Goal: Task Accomplishment & Management: Manage account settings

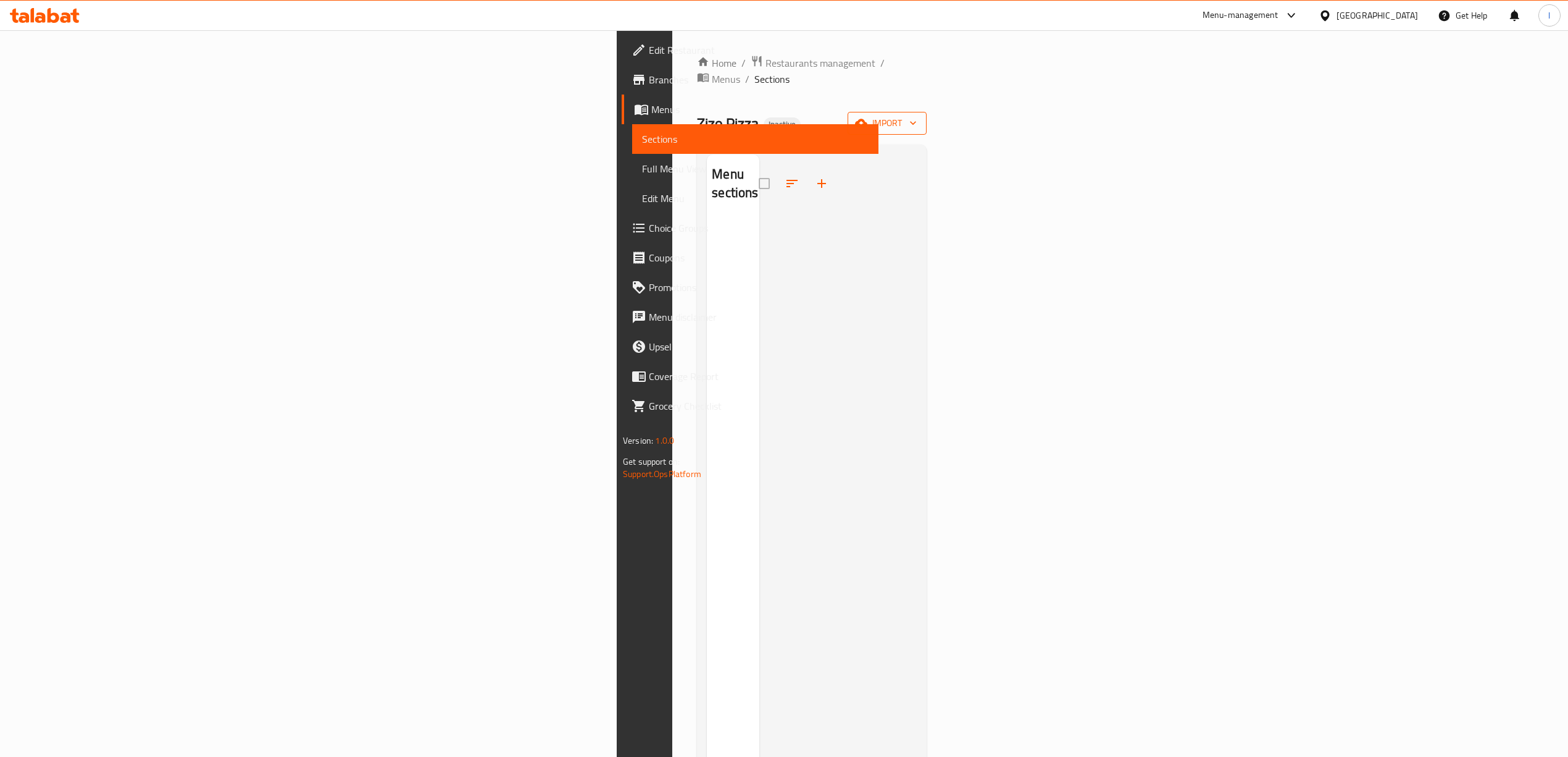
click at [926, 111] on button "import" at bounding box center [887, 123] width 79 height 23
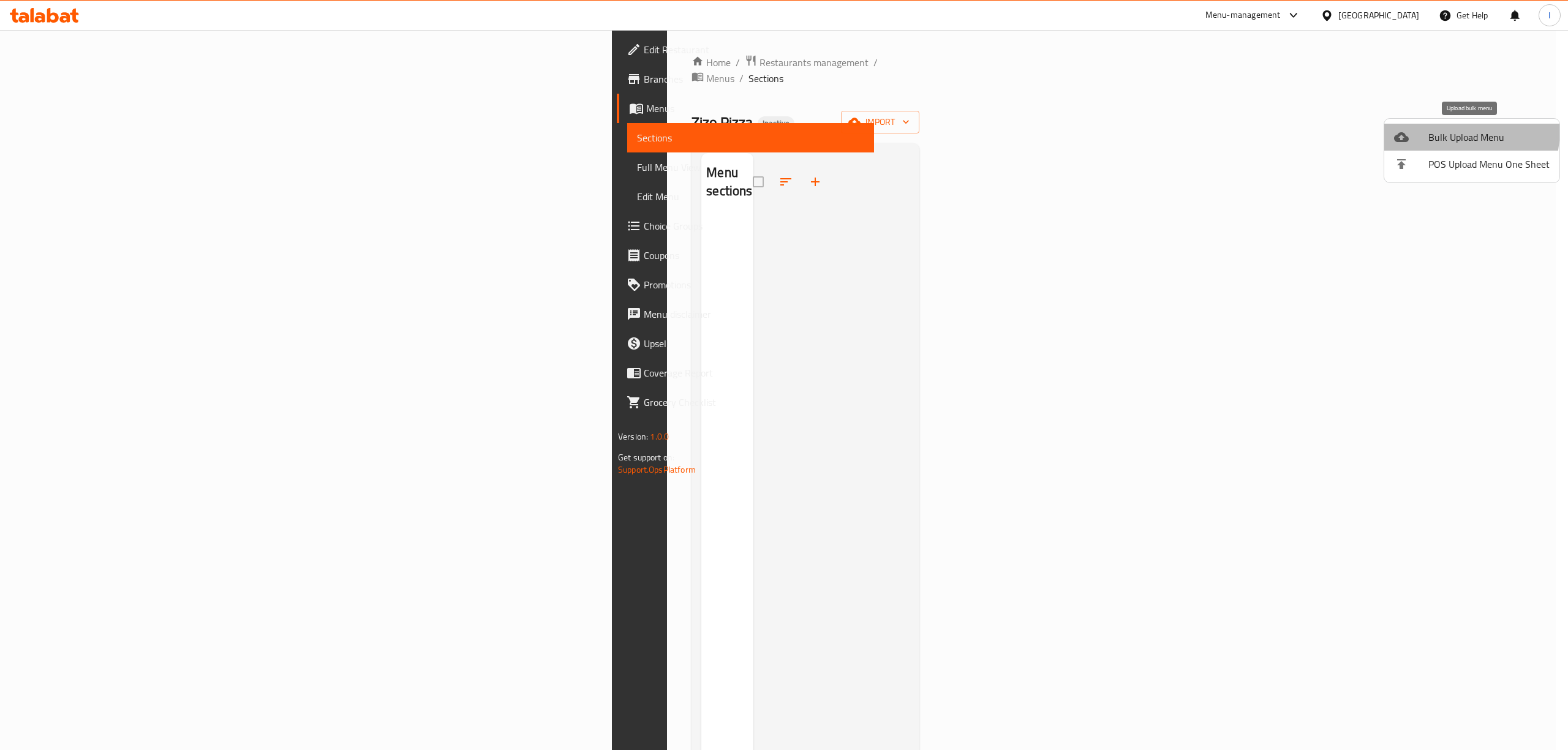
click at [1402, 126] on li "Bulk Upload Menu" at bounding box center [1471, 137] width 175 height 27
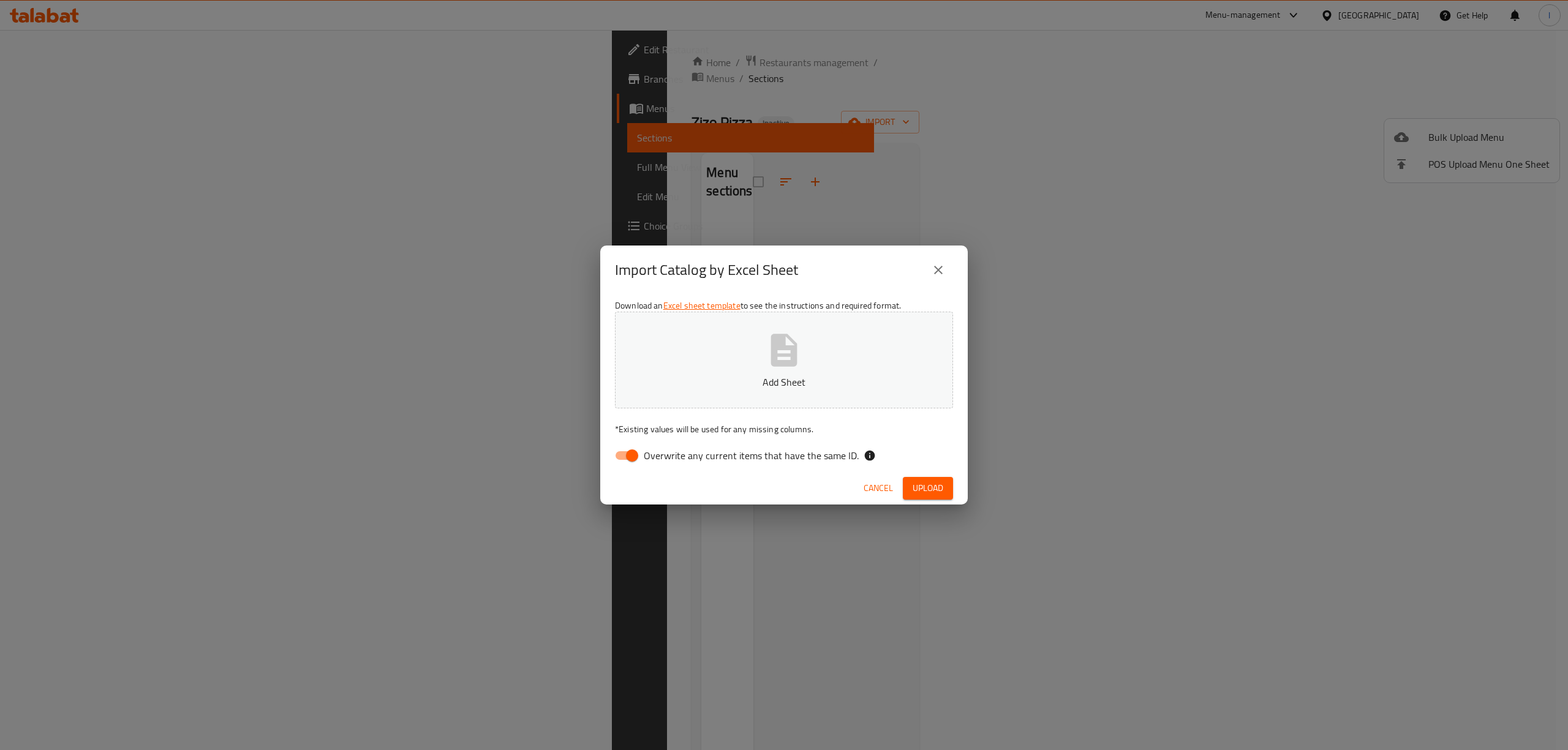
click at [683, 466] on label "Overwrite any current items that have the same ID." at bounding box center [733, 455] width 250 height 23
click at [667, 466] on input "Overwrite any current items that have the same ID." at bounding box center [632, 455] width 70 height 23
checkbox input "false"
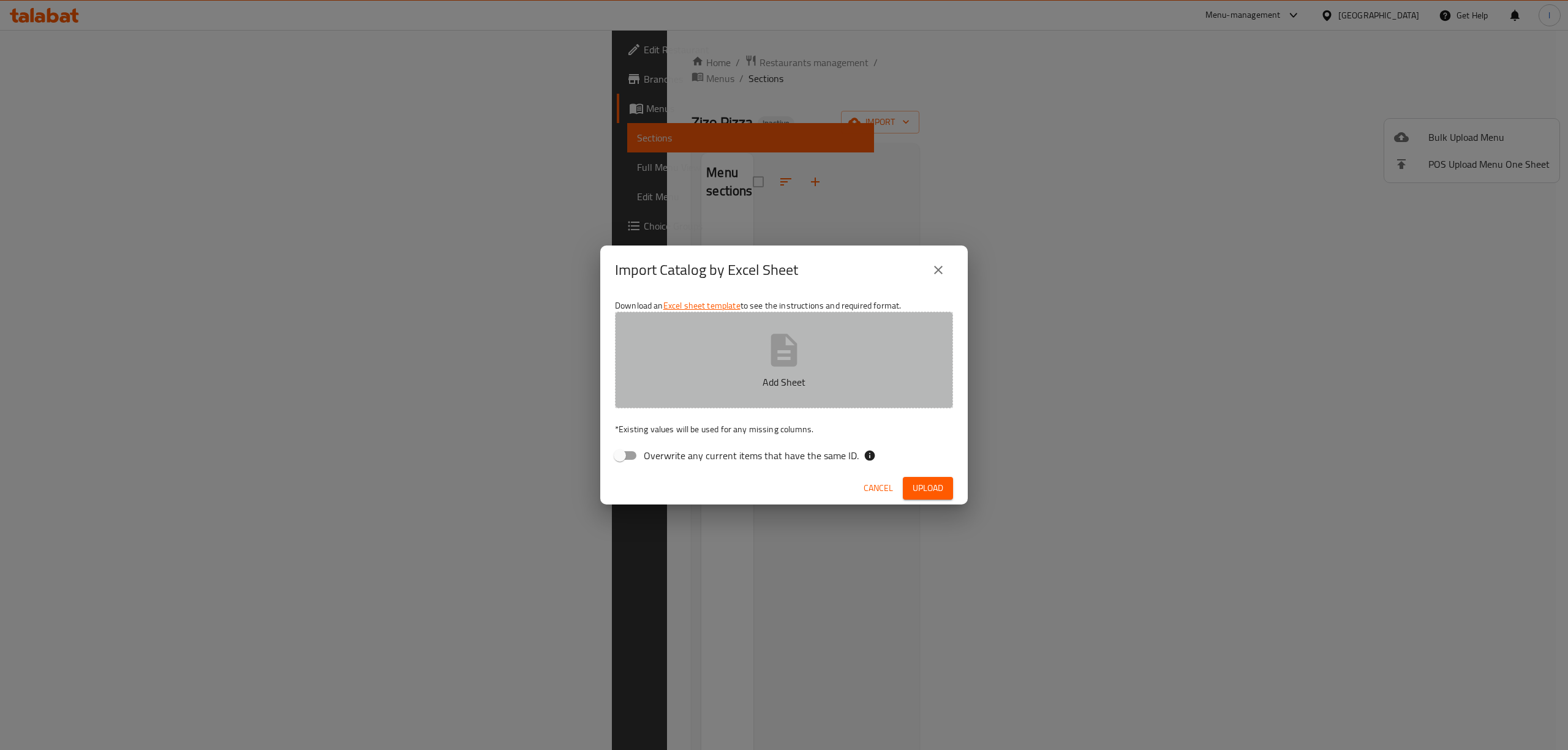
click at [746, 382] on p "Add Sheet" at bounding box center [783, 382] width 300 height 15
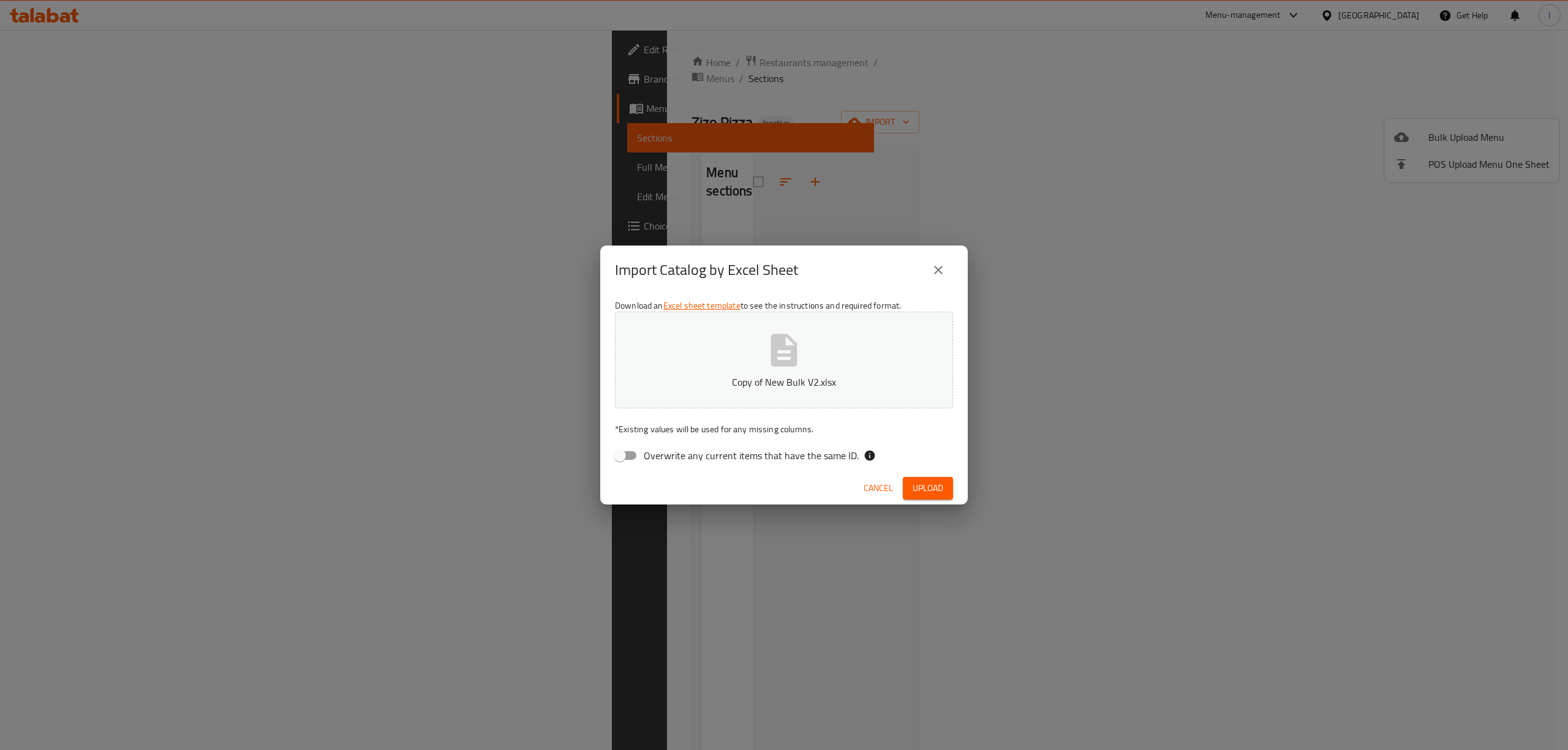
click at [941, 494] on span "Upload" at bounding box center [928, 488] width 31 height 15
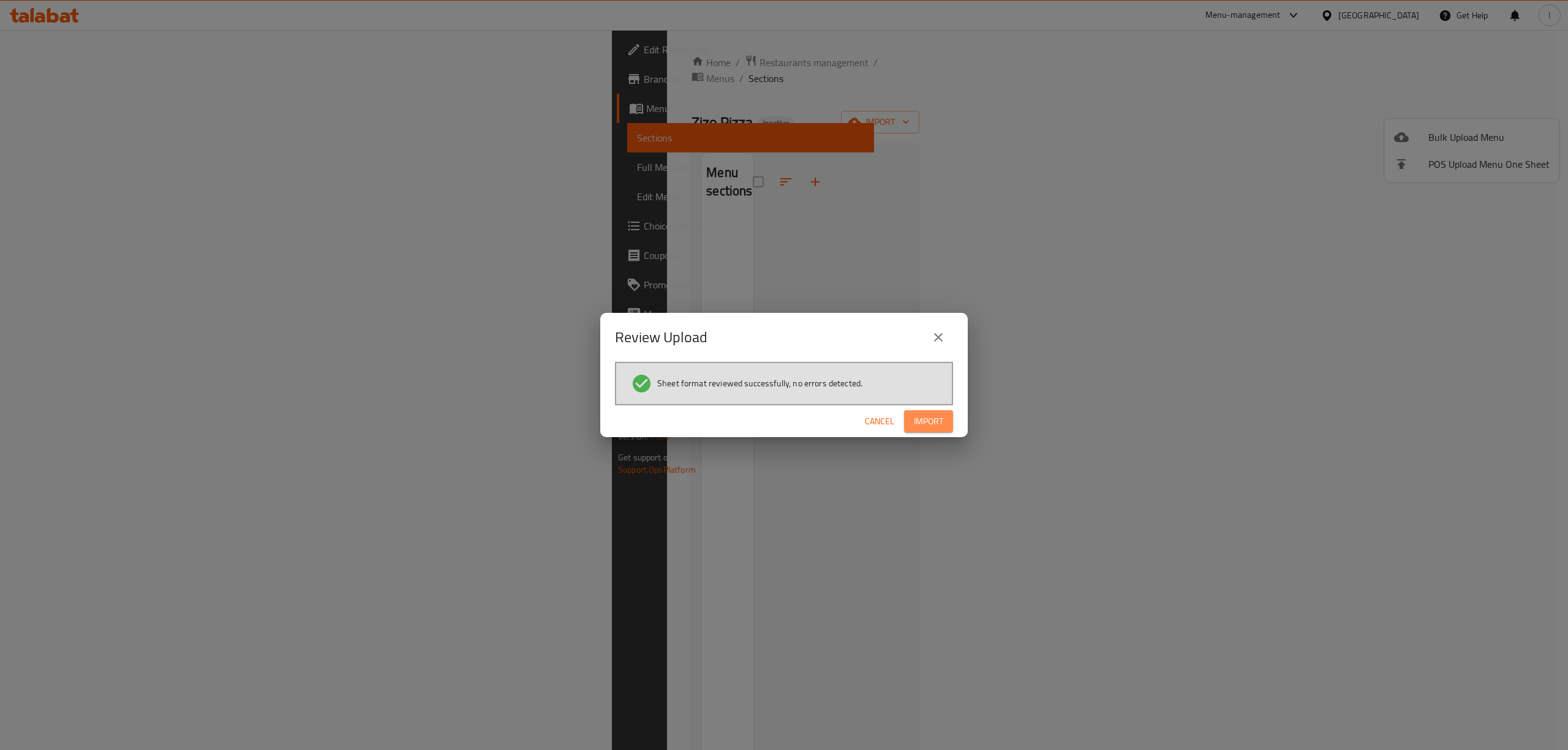
click at [926, 430] on button "Import" at bounding box center [928, 421] width 49 height 22
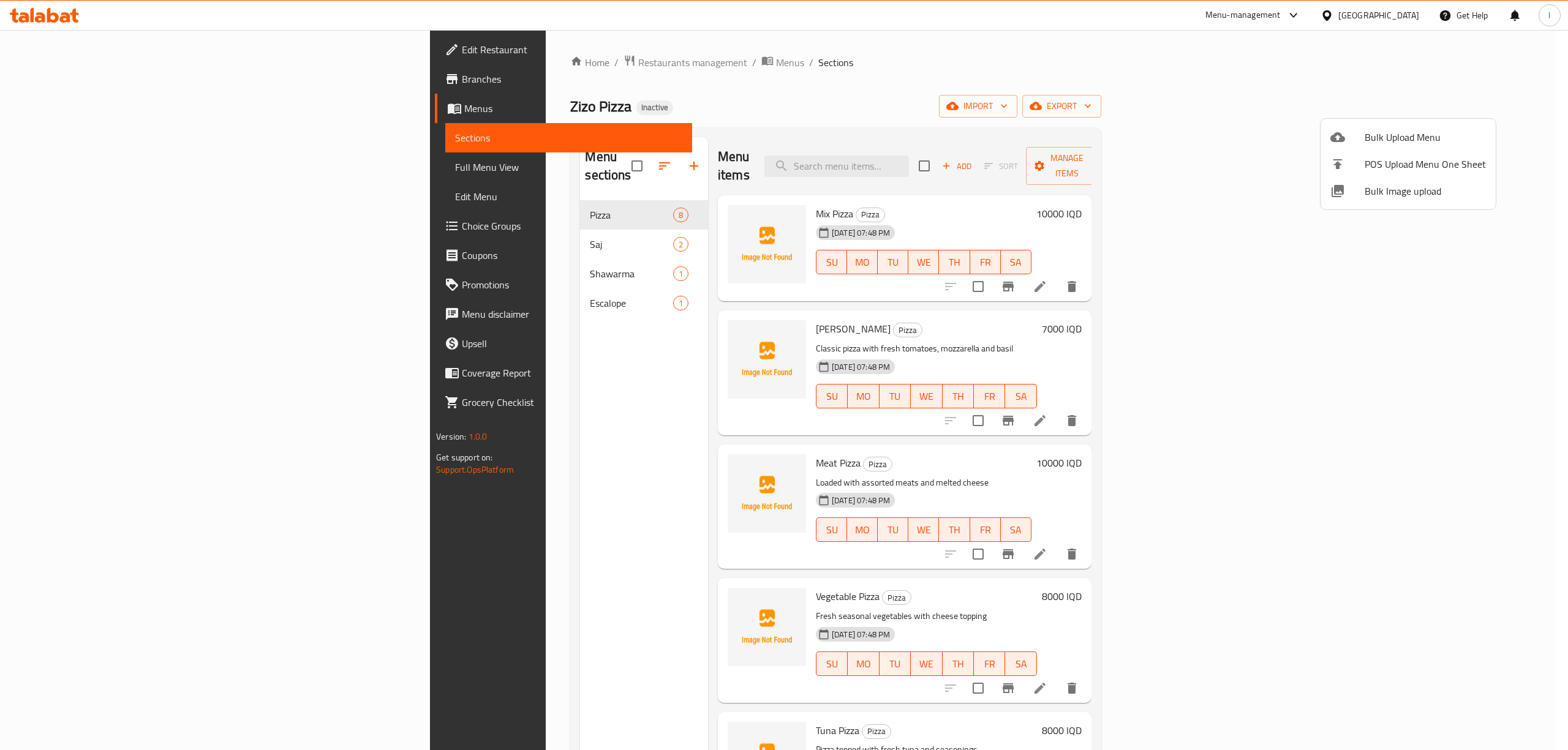
click at [669, 649] on div at bounding box center [784, 375] width 1568 height 750
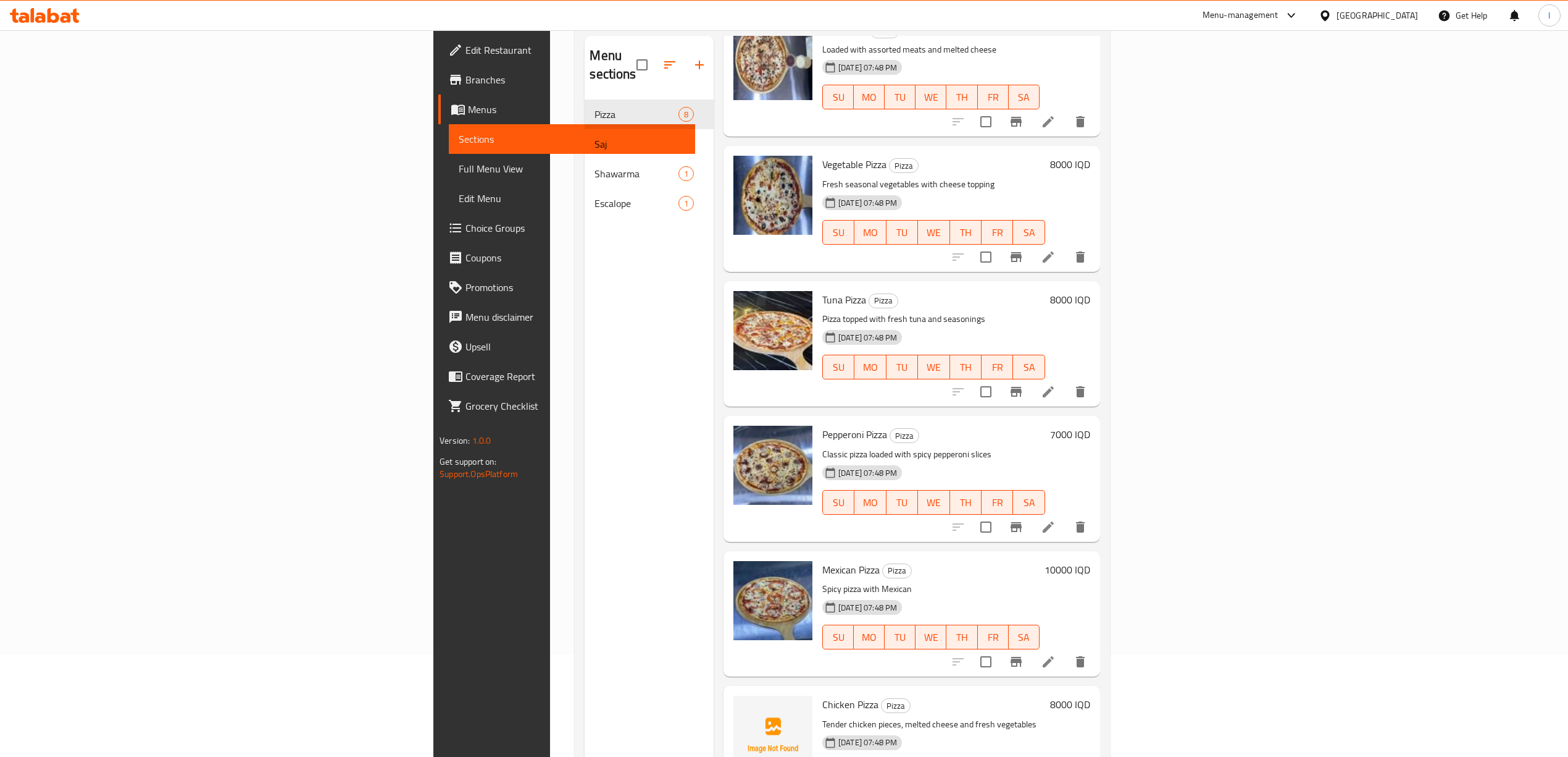
scroll to position [174, 0]
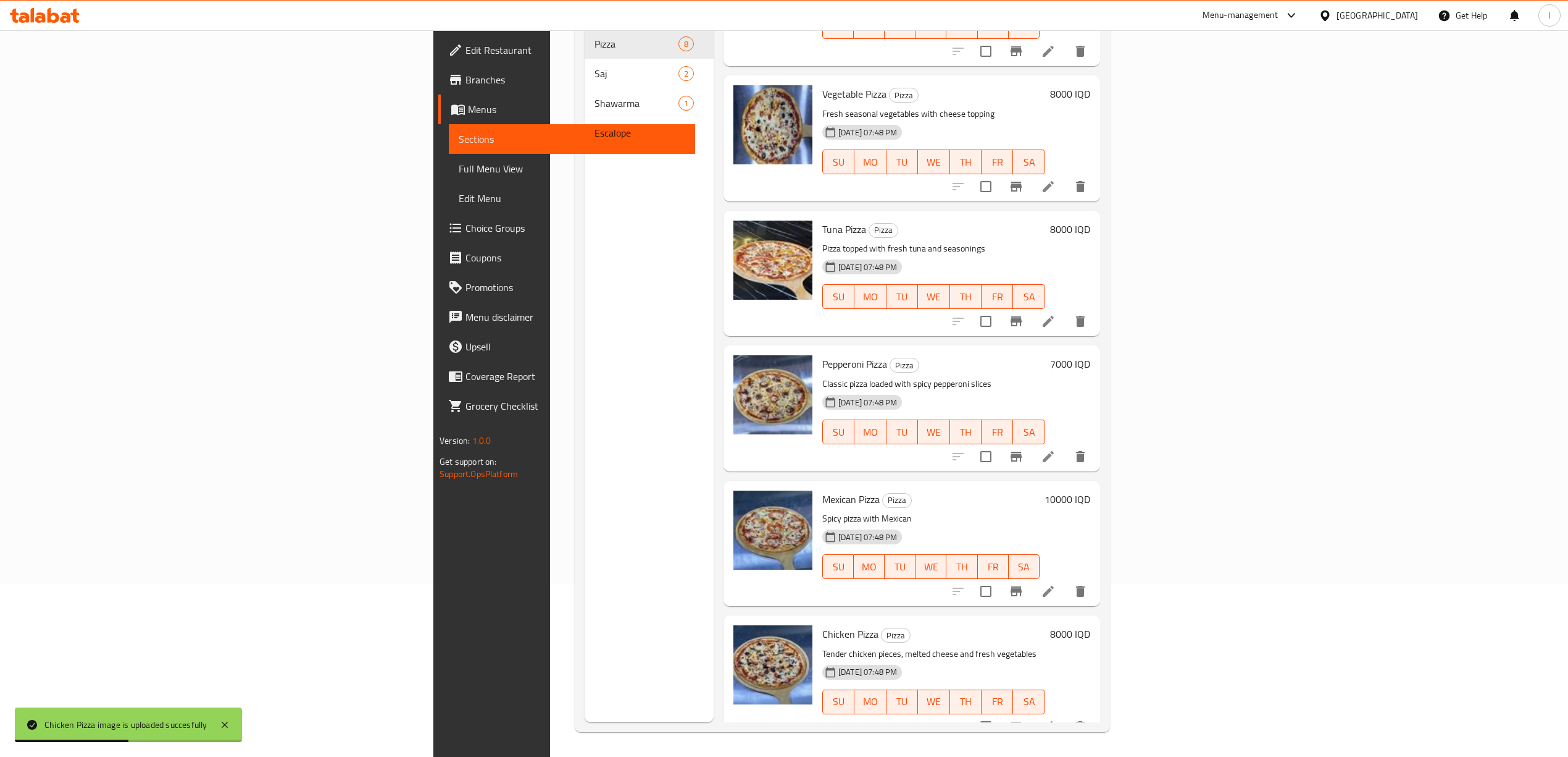
click at [584, 717] on div "Menu sections Pizza 8 Saj 2 Shawarma 1 Escalope 1" at bounding box center [649, 344] width 129 height 757
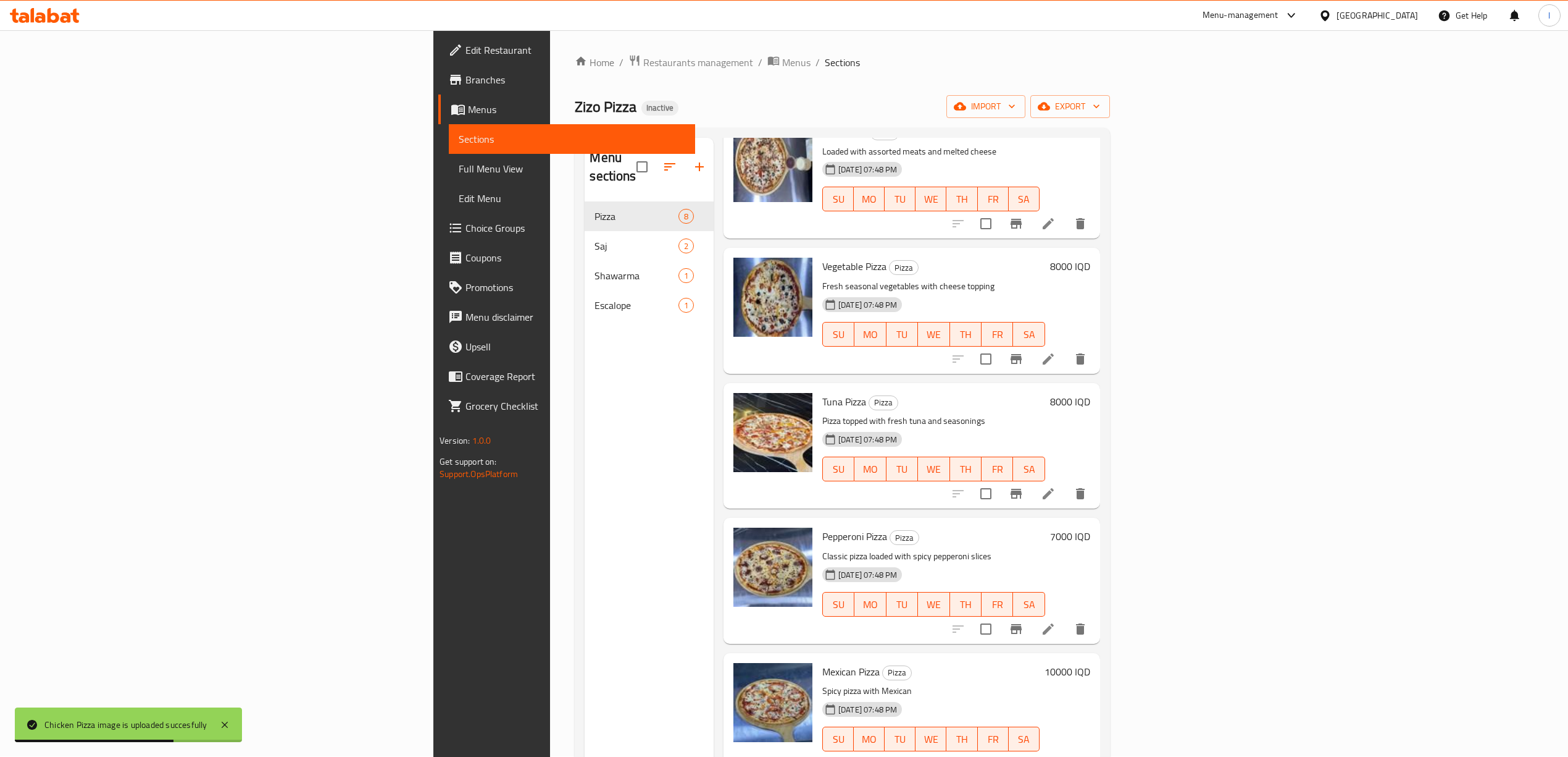
scroll to position [0, 0]
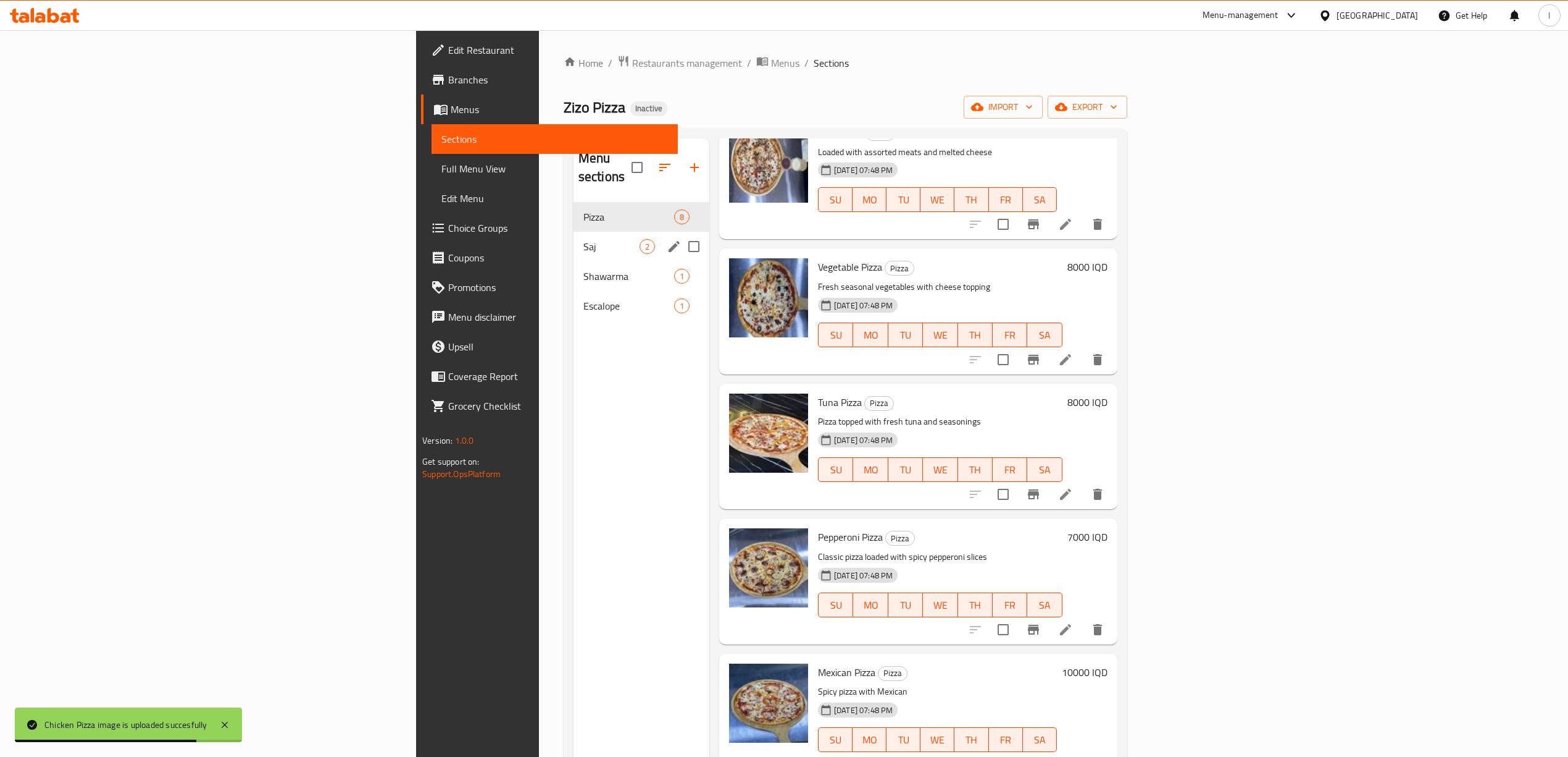
click at [573, 213] on div "Pizza 8 Saj 2 Shawarma 1 Escalope 1" at bounding box center [641, 261] width 136 height 119
click at [583, 239] on span "Saj" at bounding box center [611, 246] width 56 height 15
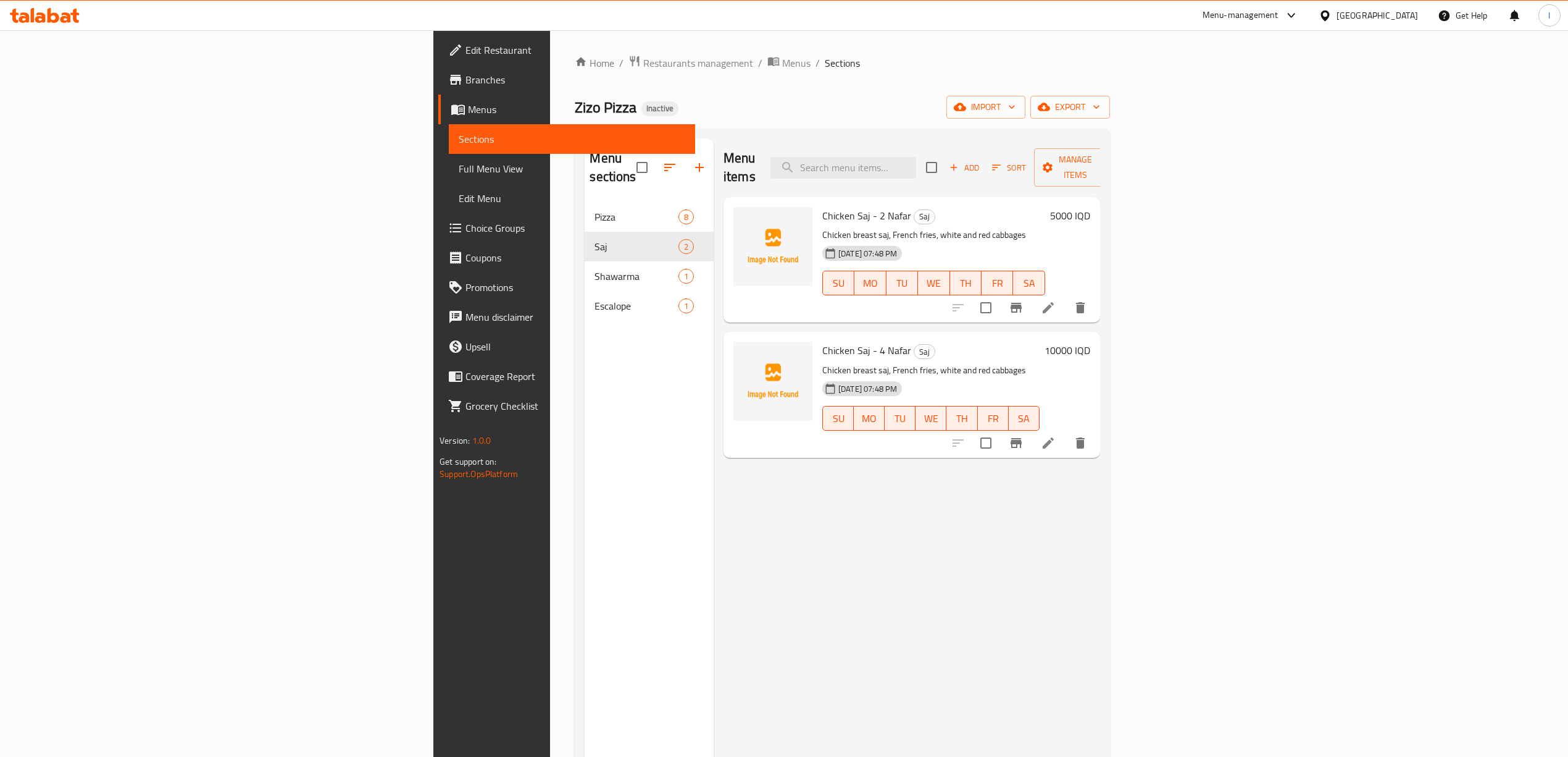
drag, startPoint x: 853, startPoint y: 567, endPoint x: 800, endPoint y: 555, distance: 54.3
click at [853, 567] on div "Menu items Add Sort Manage items Chicken Saj - 2 Nafar Saj Chicken breast saj, …" at bounding box center [907, 516] width 386 height 757
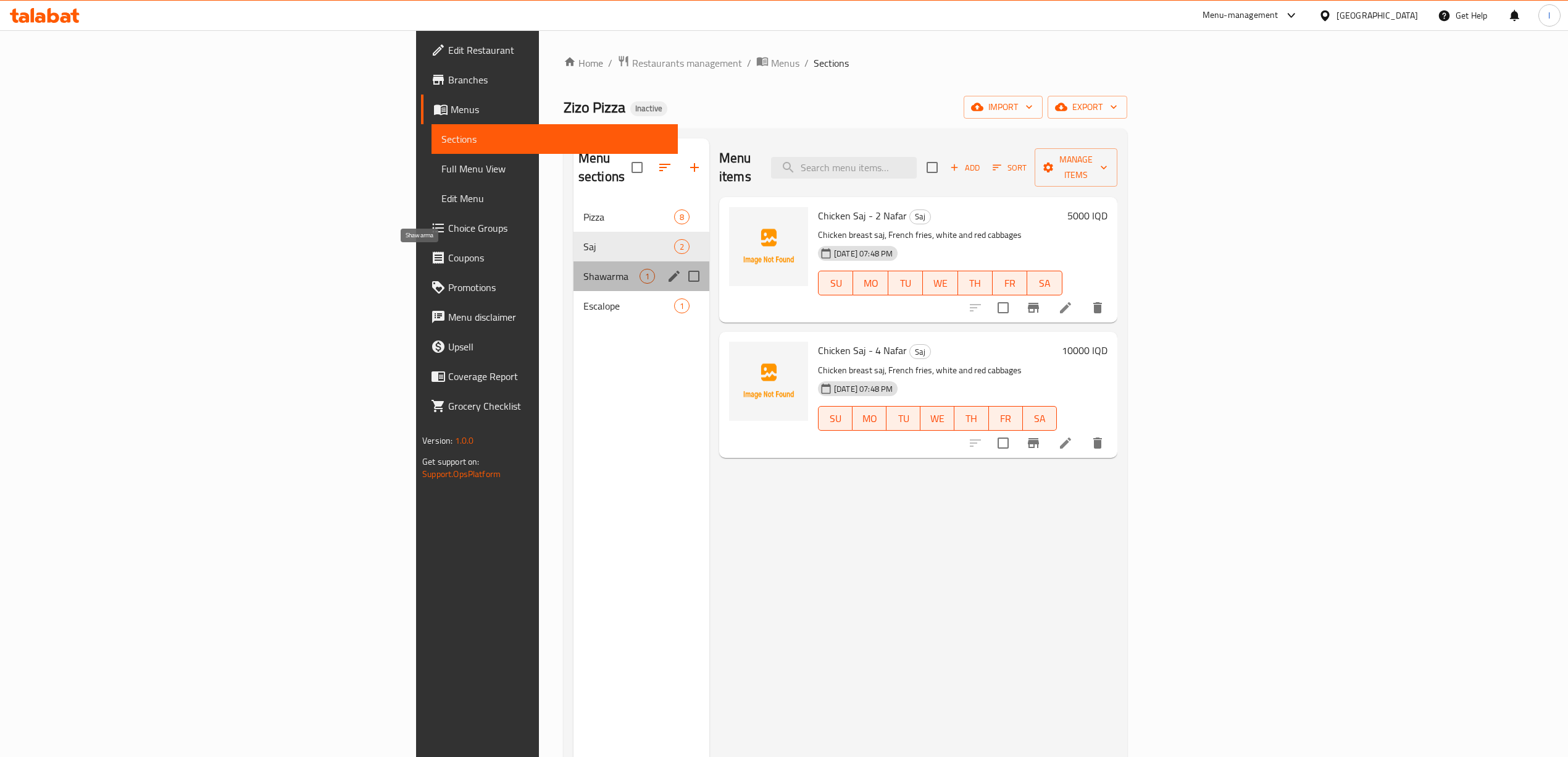
click at [583, 269] on span "Shawarma" at bounding box center [611, 276] width 56 height 15
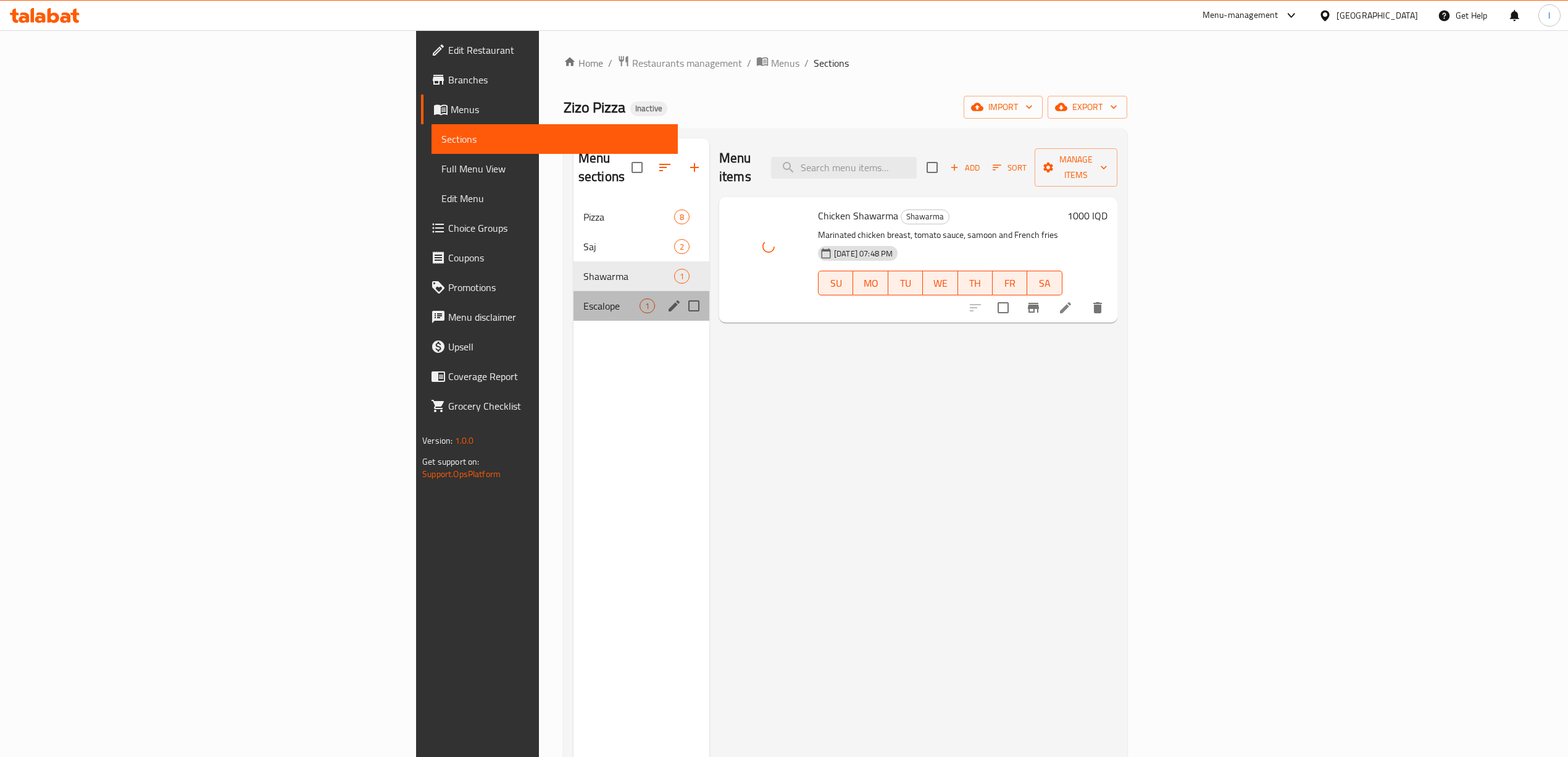
click at [583, 298] on span "Escalope" at bounding box center [611, 305] width 56 height 15
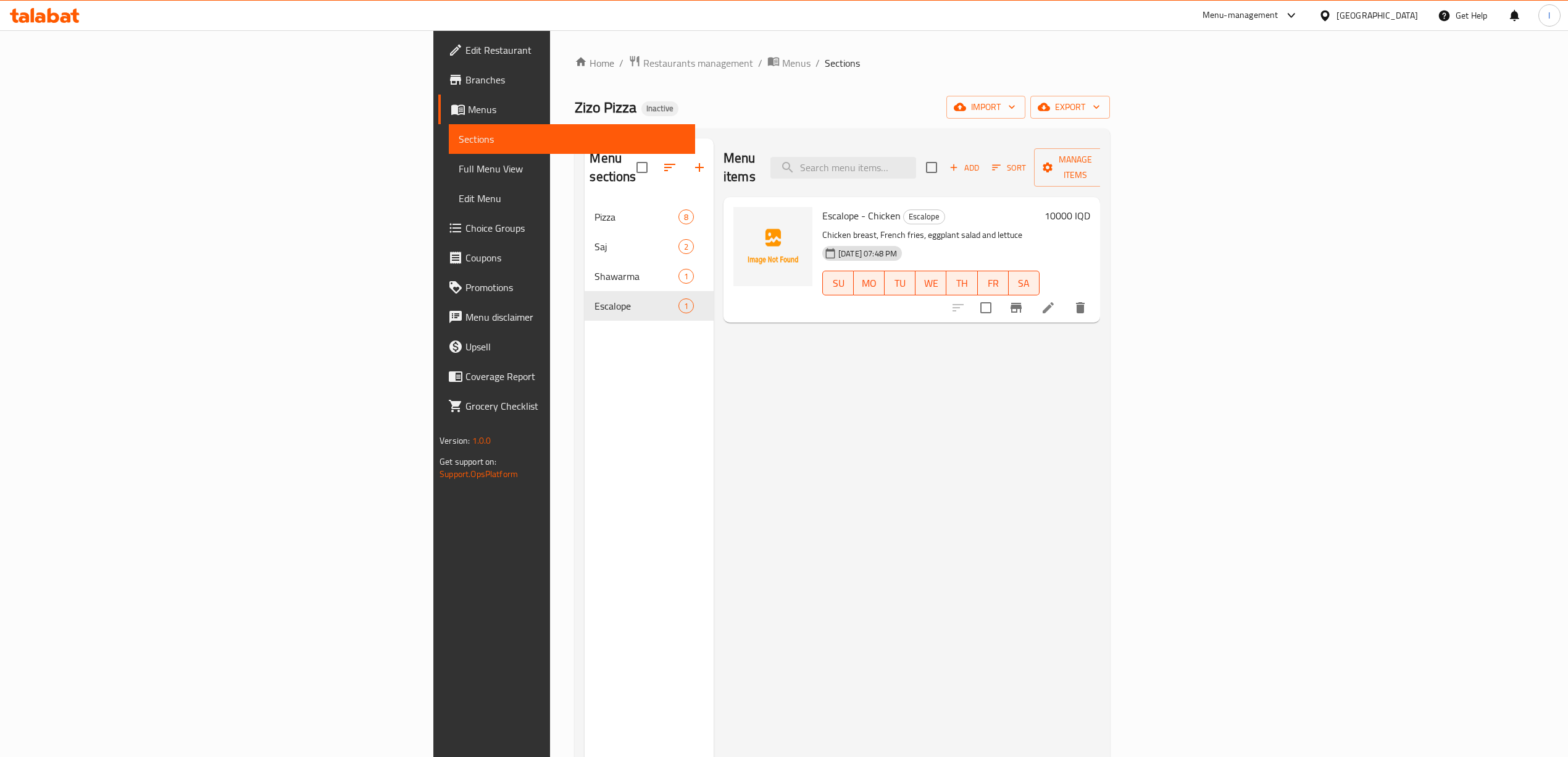
drag, startPoint x: 743, startPoint y: 444, endPoint x: 675, endPoint y: 373, distance: 98.3
click at [743, 444] on div "Menu items Add Sort Manage items Escalope - Chicken Escalope Chicken breast, Fr…" at bounding box center [907, 516] width 386 height 757
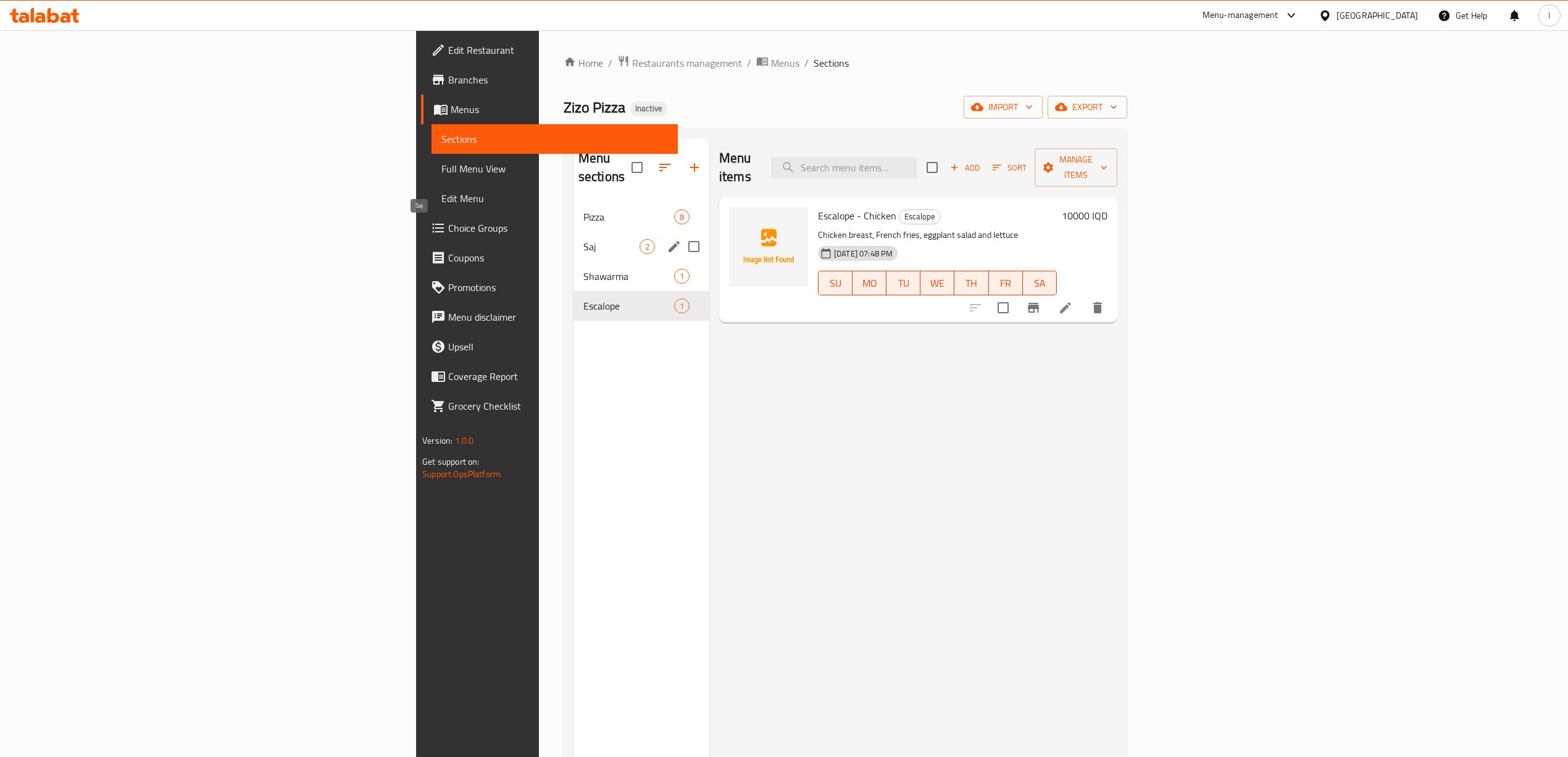
click at [583, 239] on span "Saj" at bounding box center [611, 246] width 56 height 15
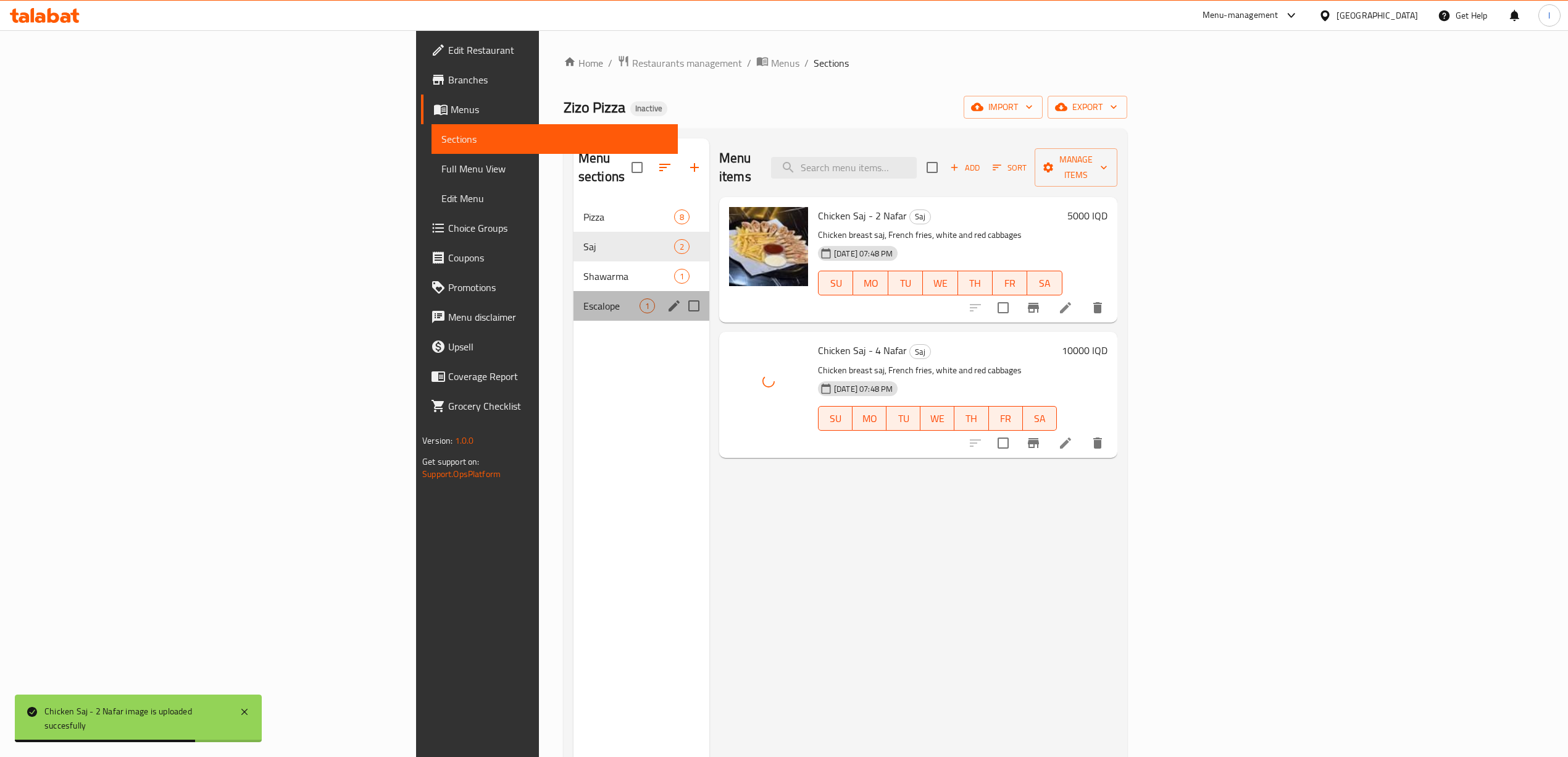
click at [573, 297] on div "Escalope 1" at bounding box center [641, 305] width 136 height 30
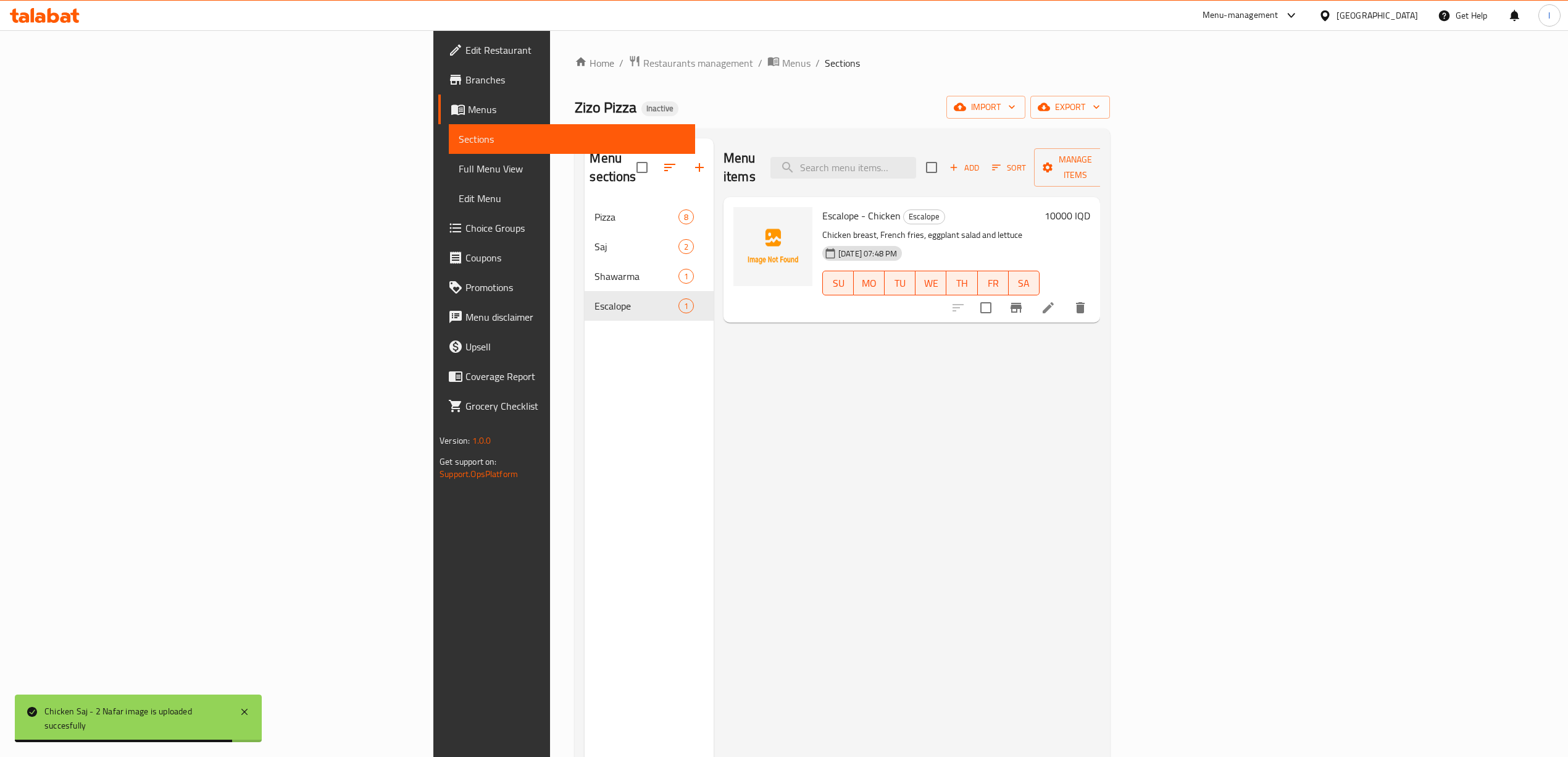
click at [584, 734] on div "Menu sections Pizza 8 Saj 2 Shawarma 1 Escalope 1" at bounding box center [649, 516] width 129 height 757
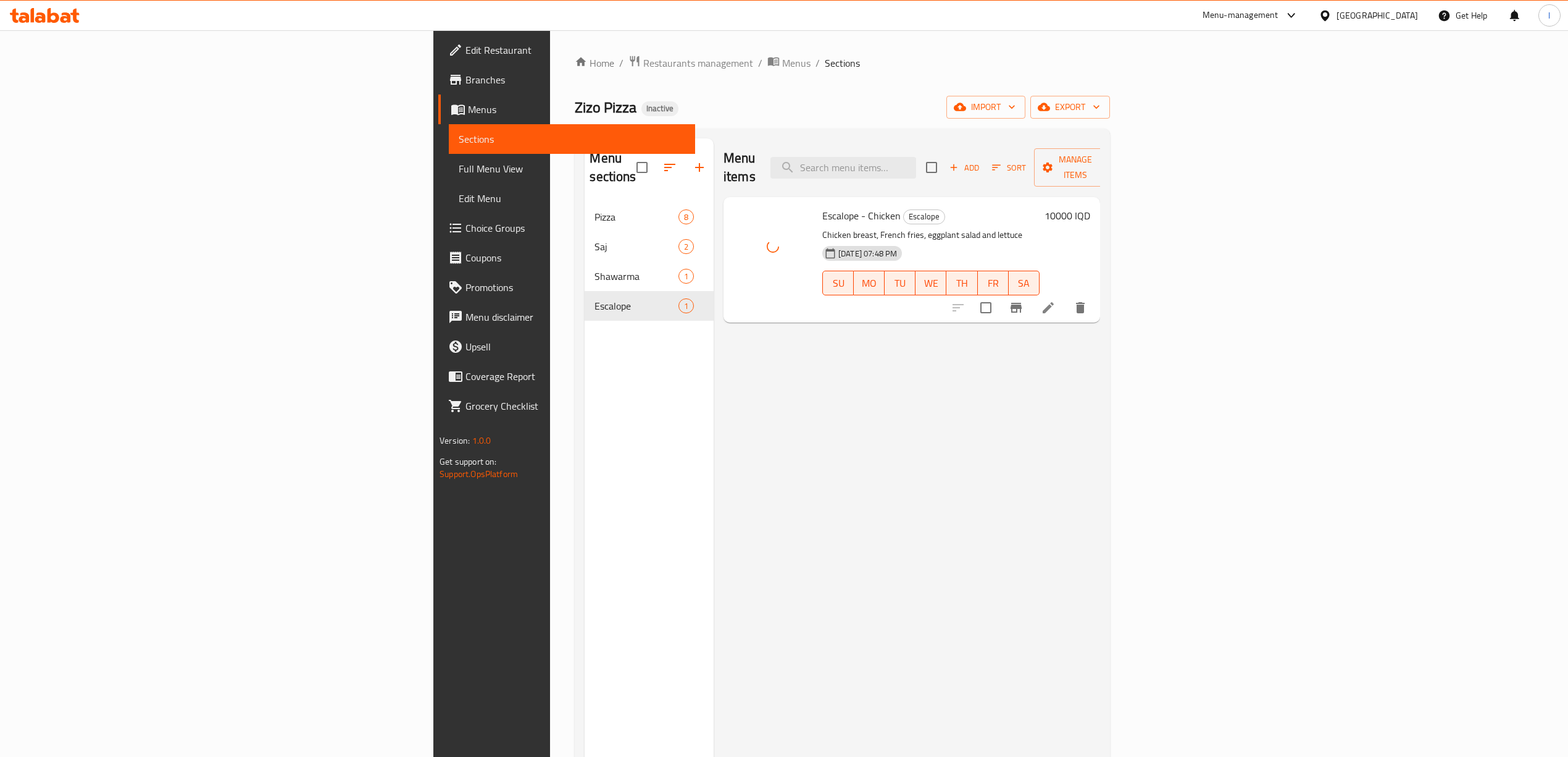
click at [459, 173] on span "Full Menu View" at bounding box center [572, 169] width 226 height 15
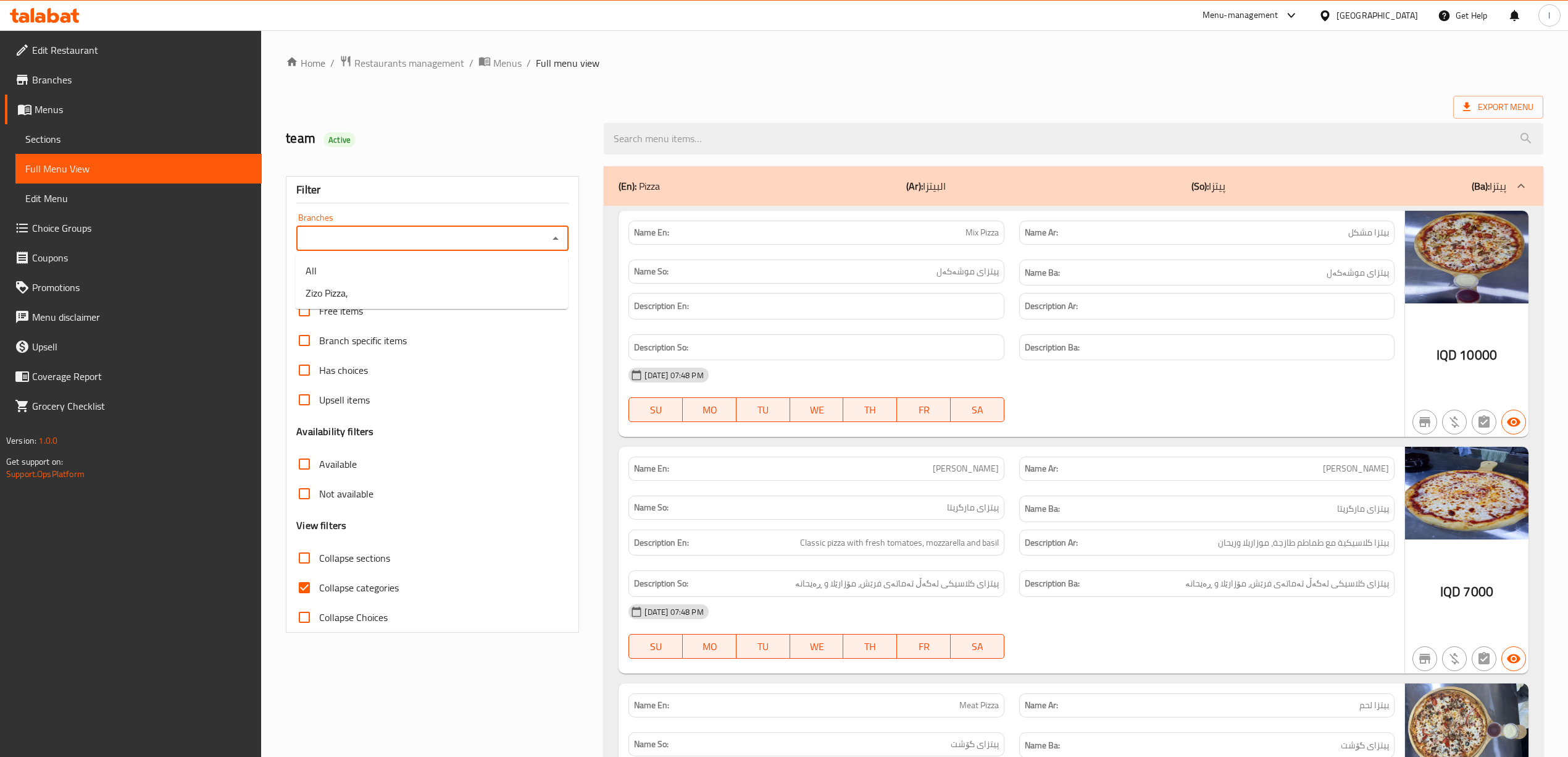
click at [522, 246] on input "Branches" at bounding box center [422, 238] width 245 height 18
click at [428, 296] on li "Zizo Pizza," at bounding box center [431, 293] width 272 height 23
type input "Zizo Pizza,"
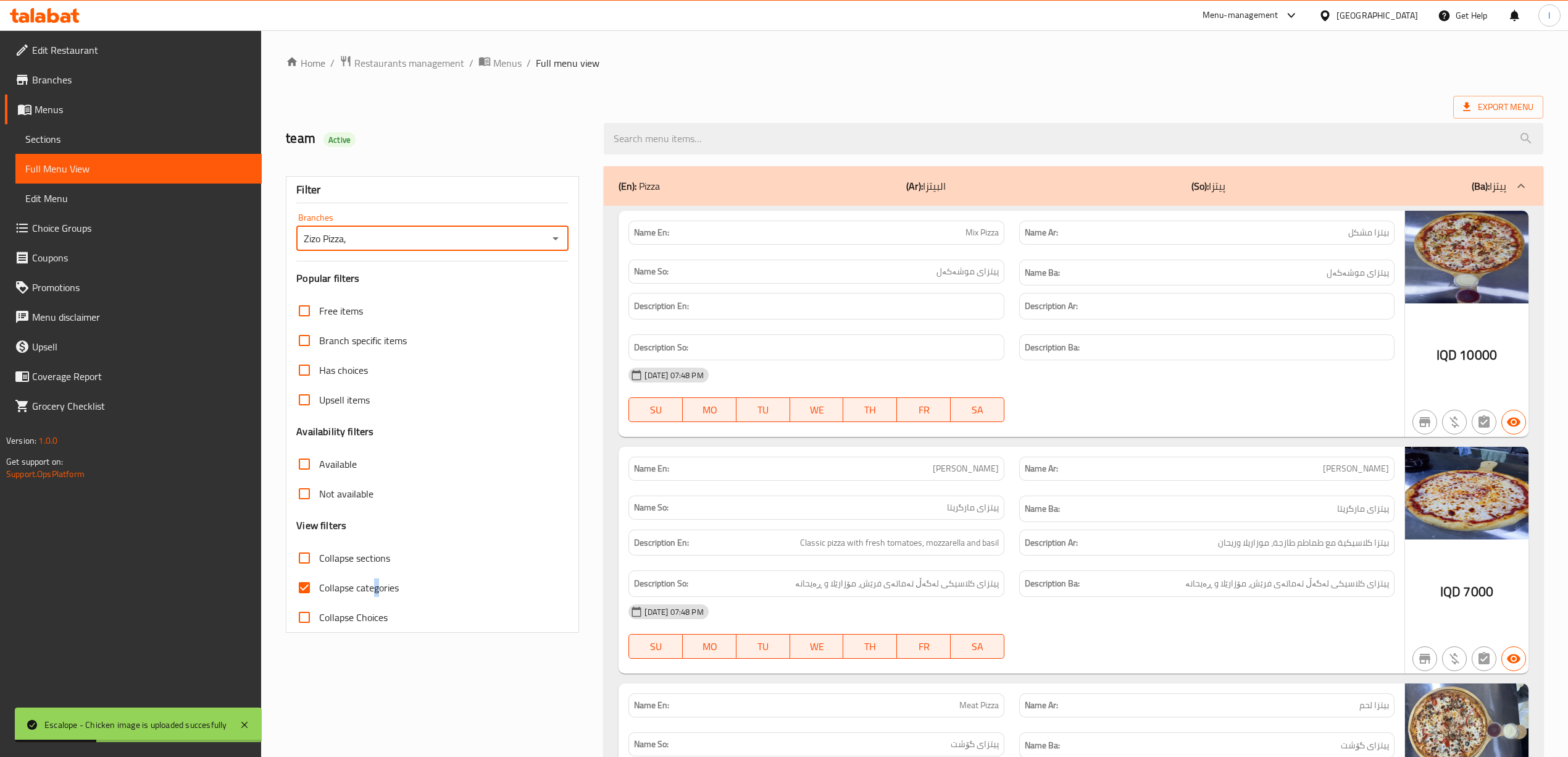
click at [375, 593] on span "Collapse categories" at bounding box center [359, 587] width 80 height 15
click at [352, 600] on label "Collapse categories" at bounding box center [344, 588] width 109 height 30
click at [319, 600] on input "Collapse categories" at bounding box center [305, 588] width 30 height 30
checkbox input "false"
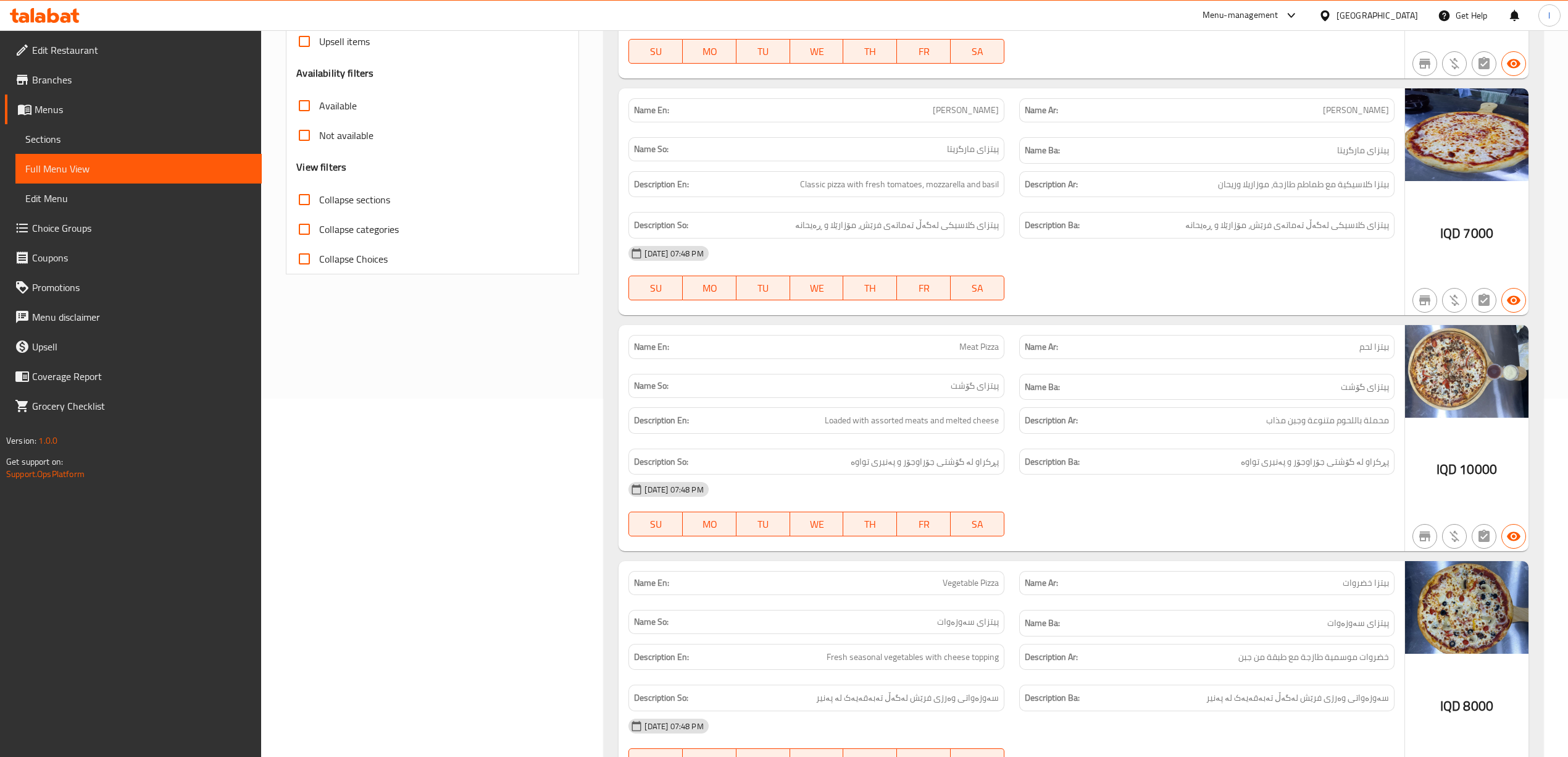
scroll to position [439, 0]
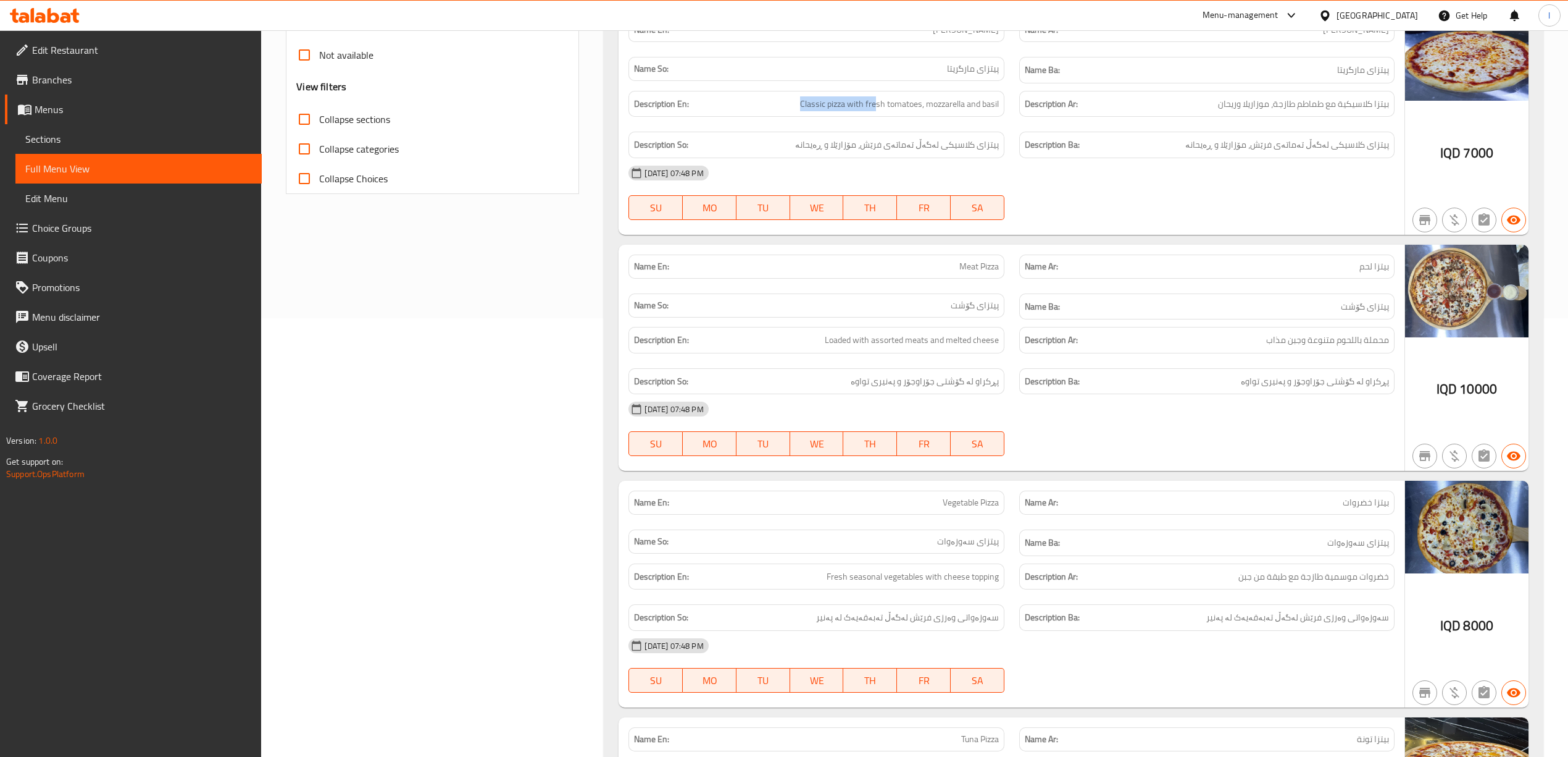
drag, startPoint x: 792, startPoint y: 100, endPoint x: 876, endPoint y: 114, distance: 85.2
click at [876, 114] on div "Description En: Classic pizza with fresh tomatoes, mozzarella and basil" at bounding box center [816, 104] width 375 height 27
click at [880, 110] on span "Classic pizza with fresh tomatoes, mozzarella and basil" at bounding box center [900, 104] width 199 height 16
drag, startPoint x: 869, startPoint y: 114, endPoint x: 939, endPoint y: 116, distance: 70.0
click at [939, 116] on div "Description En: Classic pizza with fresh tomatoes, mozzarella and basil" at bounding box center [816, 104] width 375 height 27
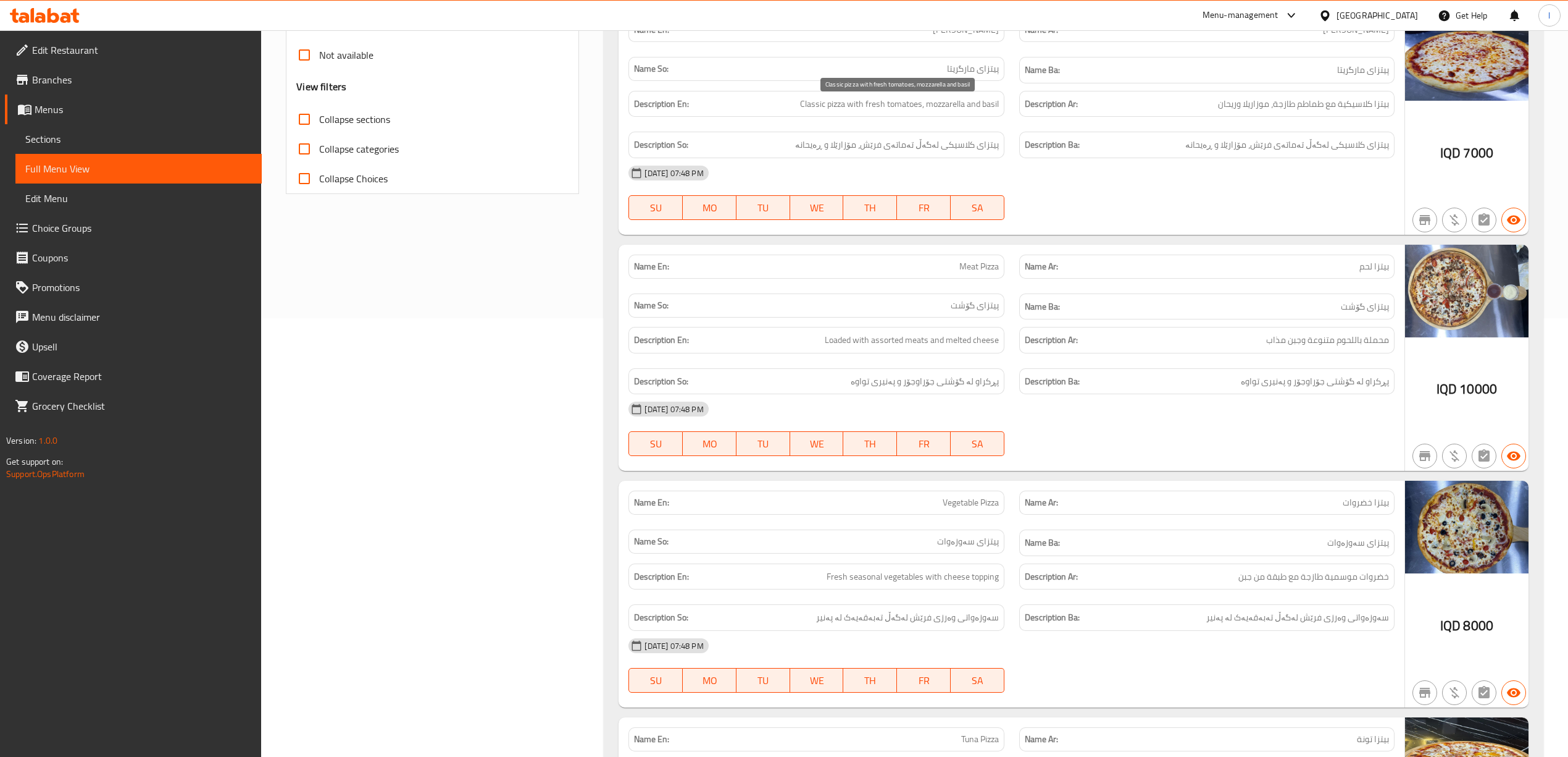
click at [960, 109] on span "Classic pizza with fresh tomatoes, mozzarella and basil" at bounding box center [900, 104] width 199 height 16
drag, startPoint x: 1329, startPoint y: 394, endPoint x: 855, endPoint y: 346, distance: 476.4
click at [906, 372] on div "Description En: Loaded with assorted meats and melted cheese Description Ar: مح…" at bounding box center [1011, 361] width 780 height 82
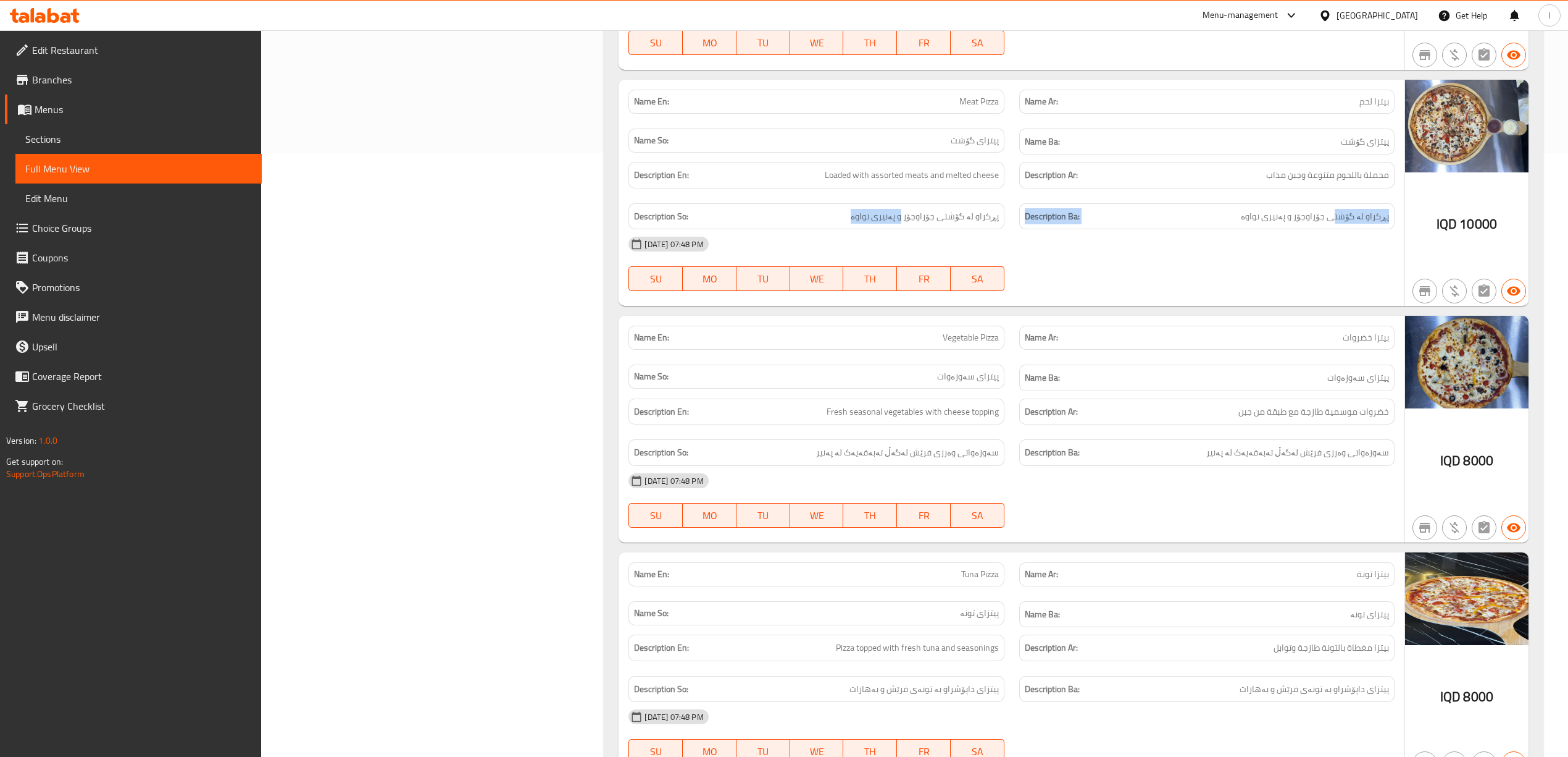
scroll to position [686, 0]
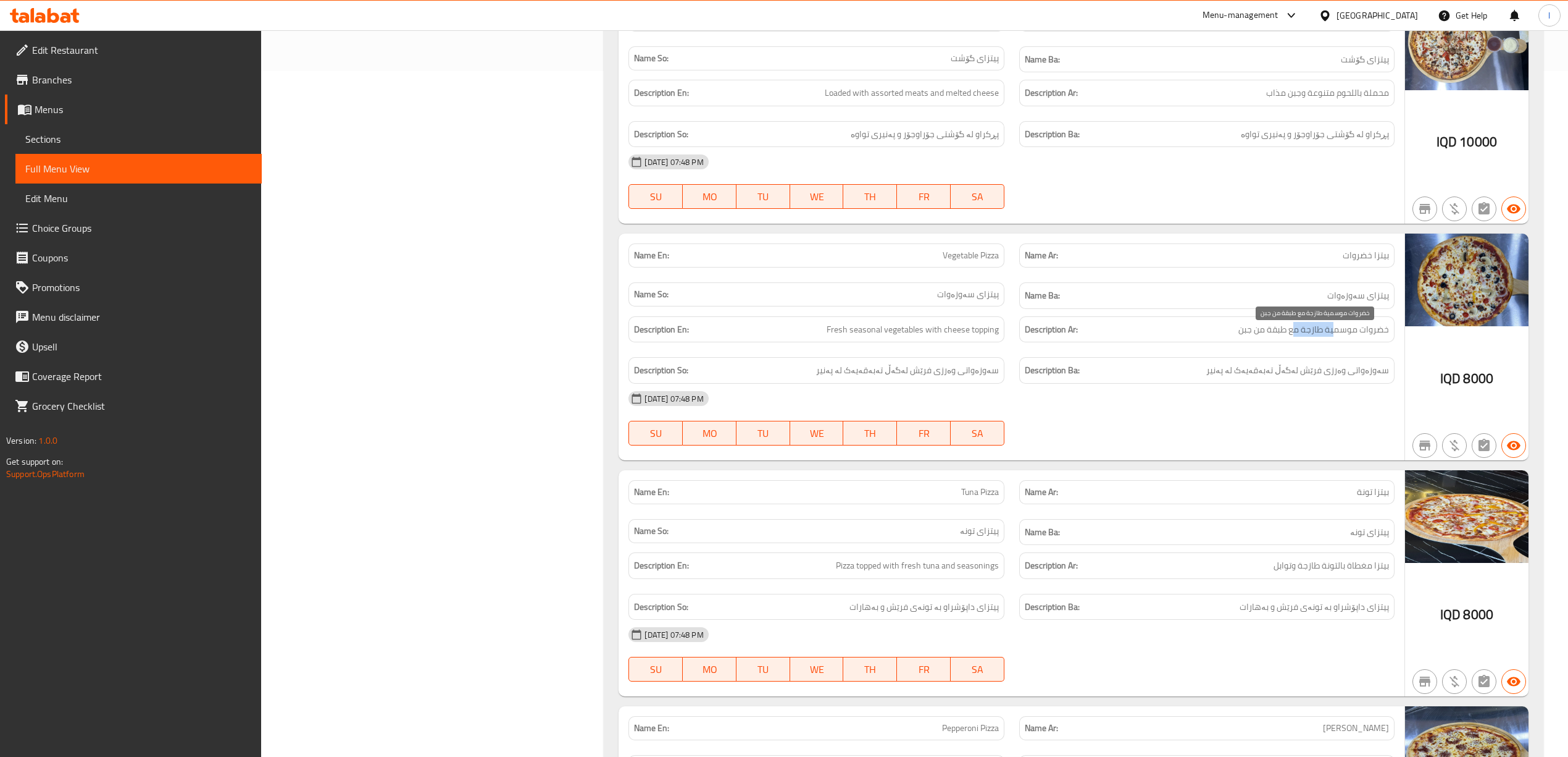
drag, startPoint x: 1337, startPoint y: 337, endPoint x: 1294, endPoint y: 341, distance: 43.2
click at [1294, 337] on span "خضروات موسمية طازجة مع طبقة من جبن" at bounding box center [1313, 329] width 151 height 16
drag, startPoint x: 1348, startPoint y: 386, endPoint x: 1218, endPoint y: 385, distance: 130.0
click at [1218, 384] on div "Description Ba: سەوزەواتی وەرزی فرێش لەگەڵ تەبەقەیەک لە پەنیر" at bounding box center [1207, 370] width 375 height 27
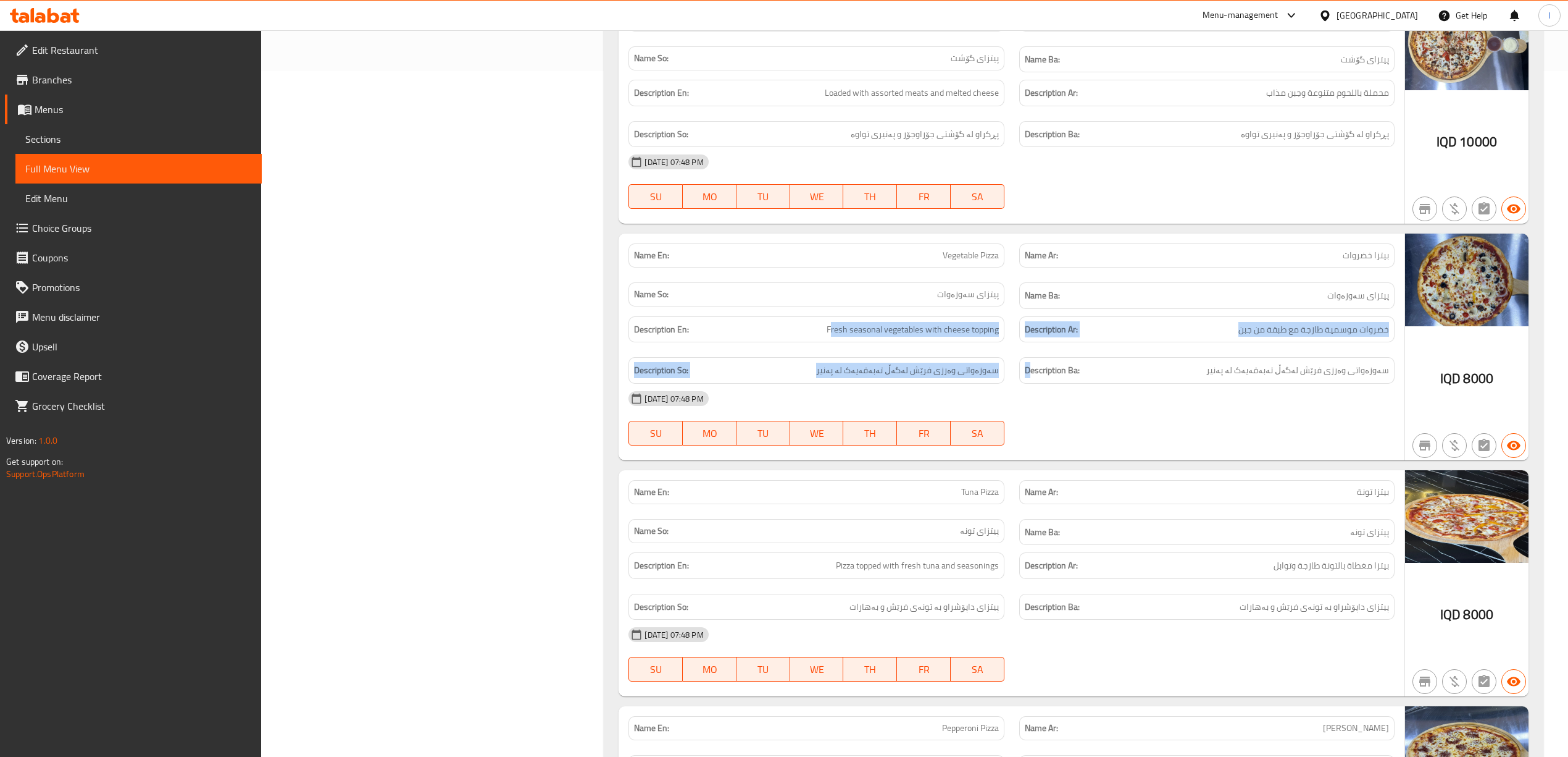
drag, startPoint x: 831, startPoint y: 337, endPoint x: 1030, endPoint y: 363, distance: 200.7
click at [1030, 363] on div "Description En: Fresh seasonal vegetables with cheese topping Description Ar: خ…" at bounding box center [1011, 350] width 780 height 82
click at [1095, 396] on div "[DATE] 07:48 PM" at bounding box center [1011, 399] width 780 height 30
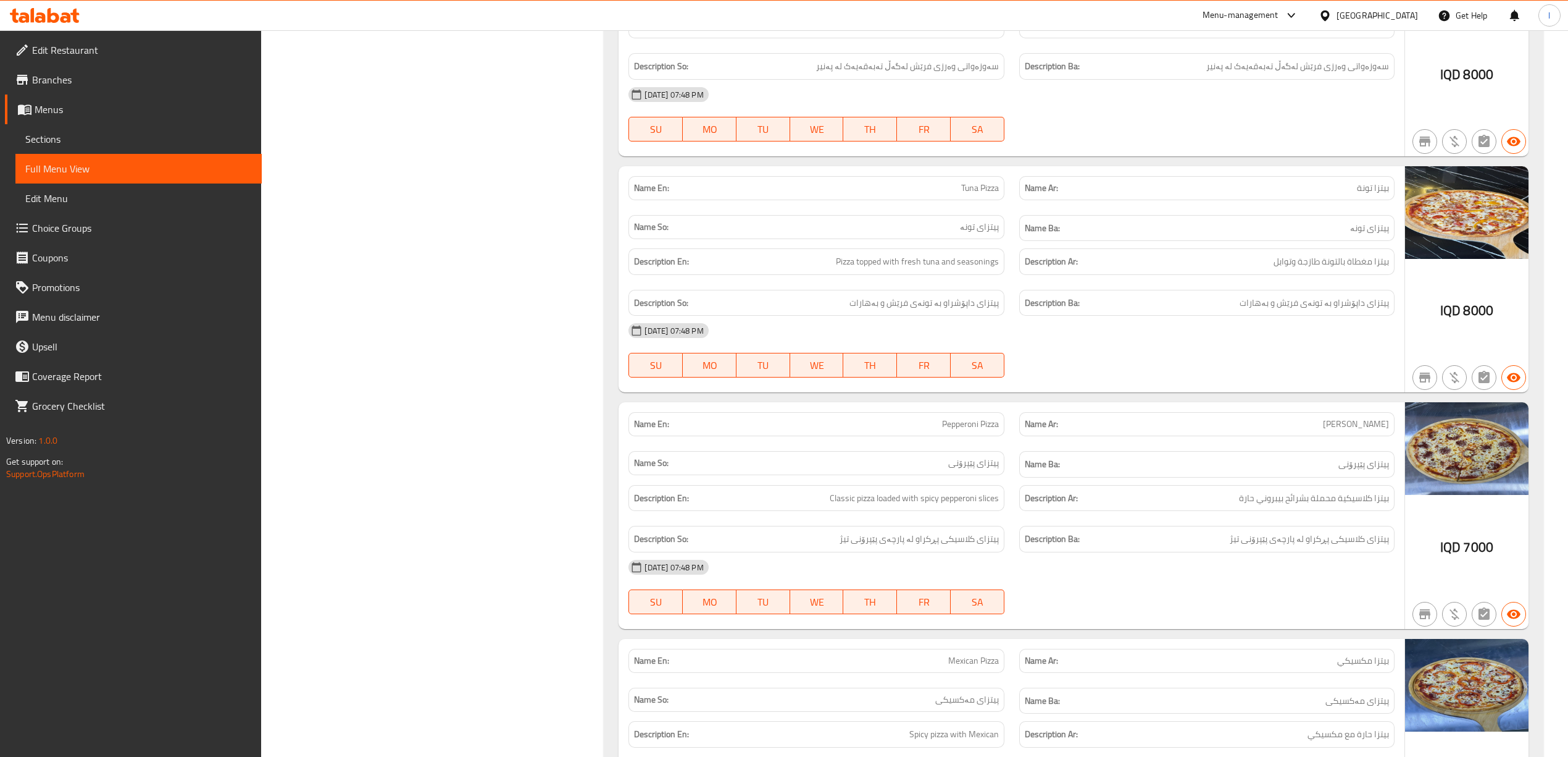
scroll to position [1015, 0]
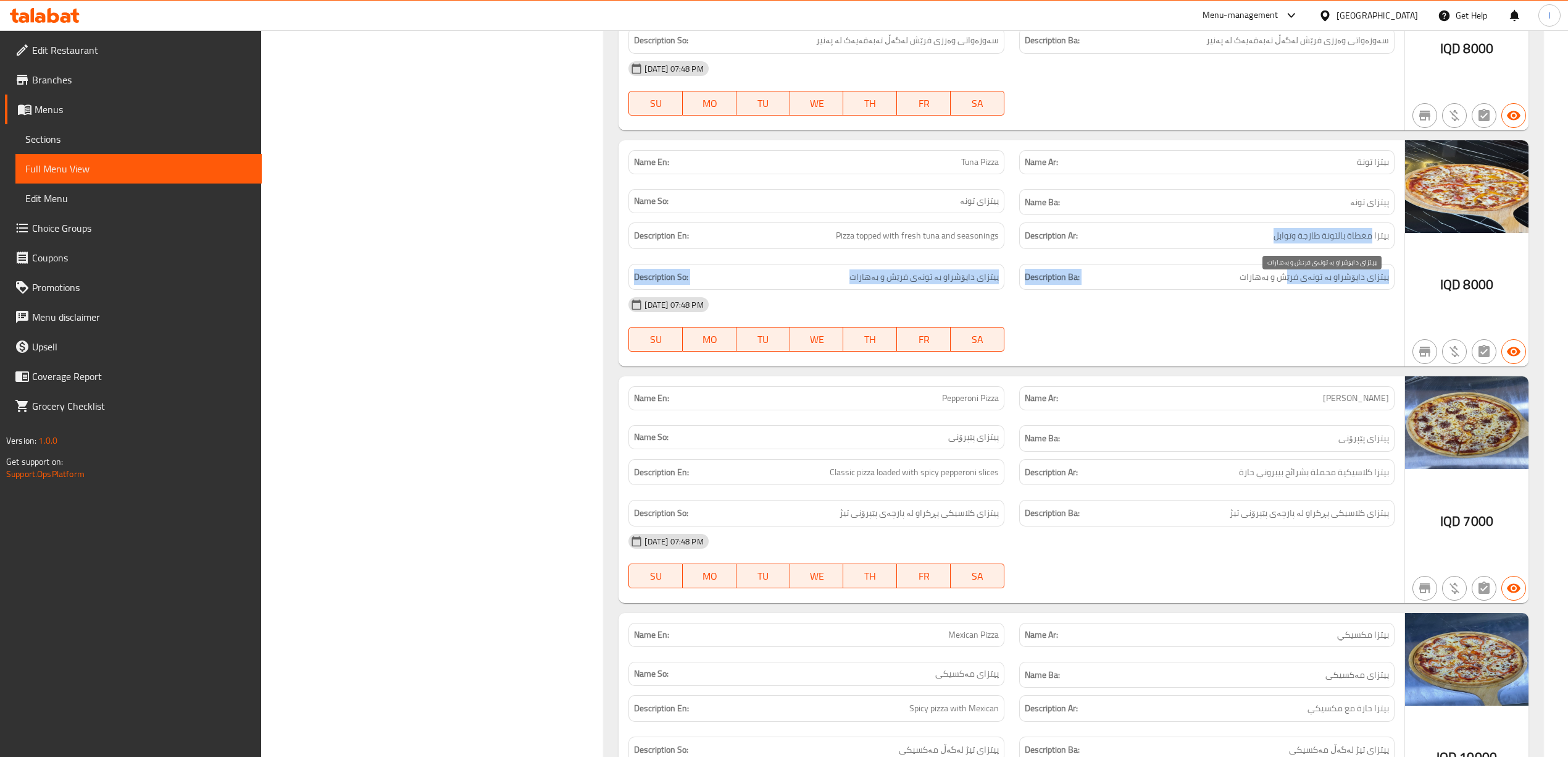
drag, startPoint x: 1371, startPoint y: 248, endPoint x: 1289, endPoint y: 286, distance: 90.4
click at [1289, 286] on div "Description En: Pizza topped with fresh tuna and seasonings Description Ar: بيت…" at bounding box center [1011, 256] width 780 height 82
click at [1297, 285] on span "پیتزای داپۆشراو بە تونەی فرێش و بەهارات" at bounding box center [1314, 277] width 149 height 16
drag, startPoint x: 1369, startPoint y: 286, endPoint x: 1238, endPoint y: 292, distance: 131.1
click at [1238, 285] on h6 "Description Ba: پیتزای داپۆشراو بە تونەی فرێش و بەهارات" at bounding box center [1206, 277] width 365 height 16
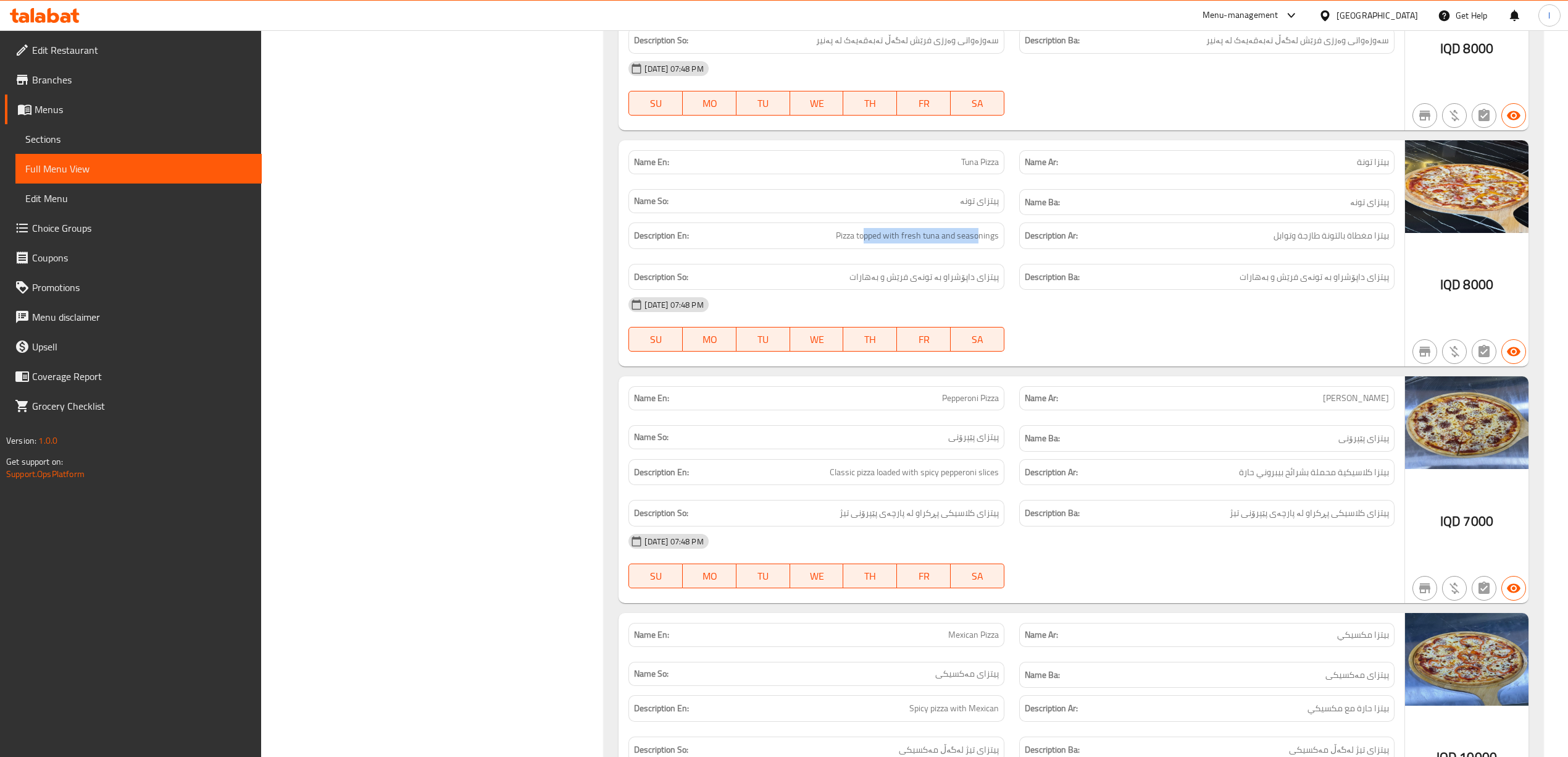
drag, startPoint x: 865, startPoint y: 250, endPoint x: 981, endPoint y: 260, distance: 116.4
click at [981, 256] on div "Description En: Pizza topped with fresh tuna and seasonings" at bounding box center [816, 236] width 390 height 42
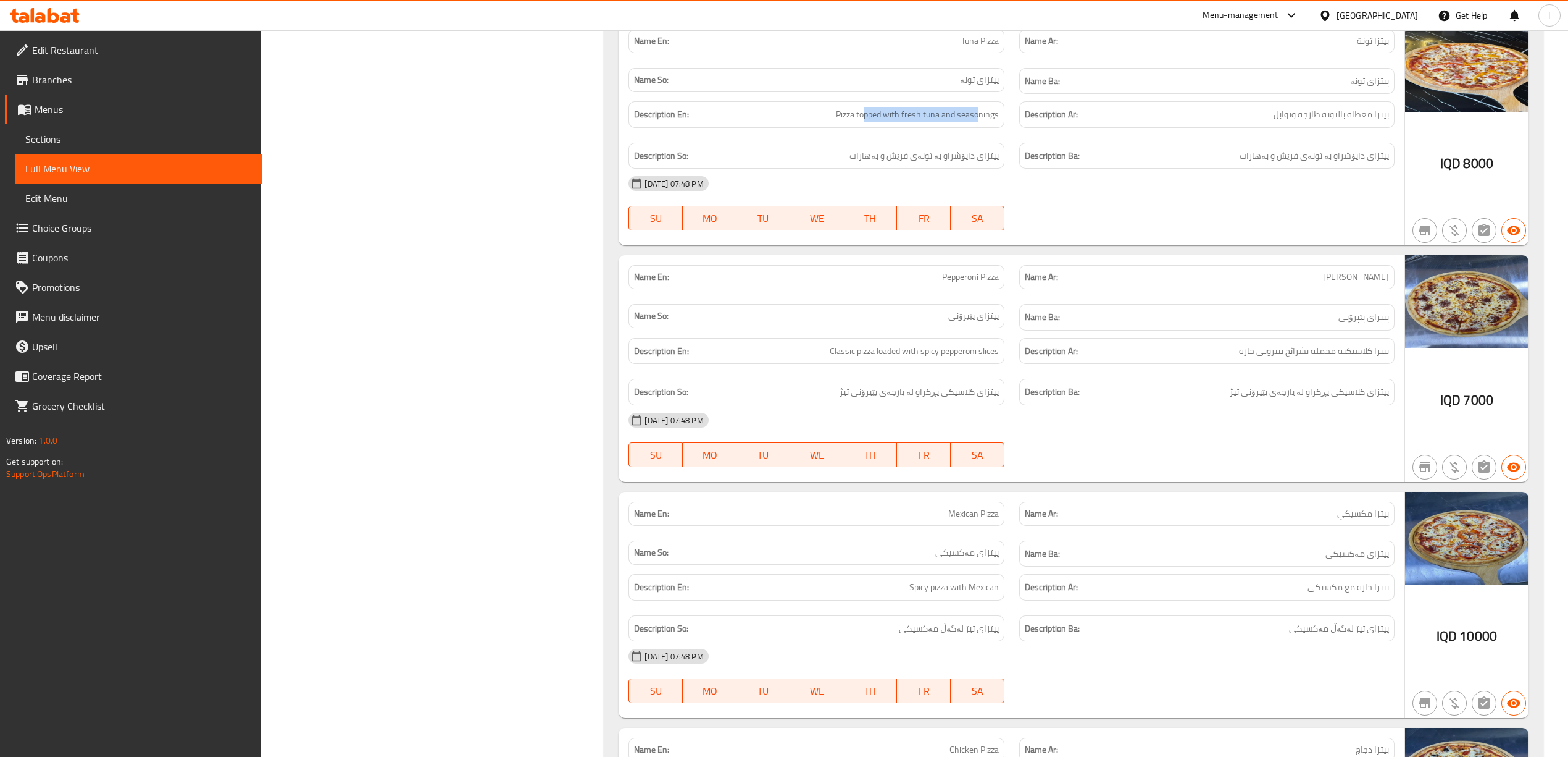
scroll to position [1180, 0]
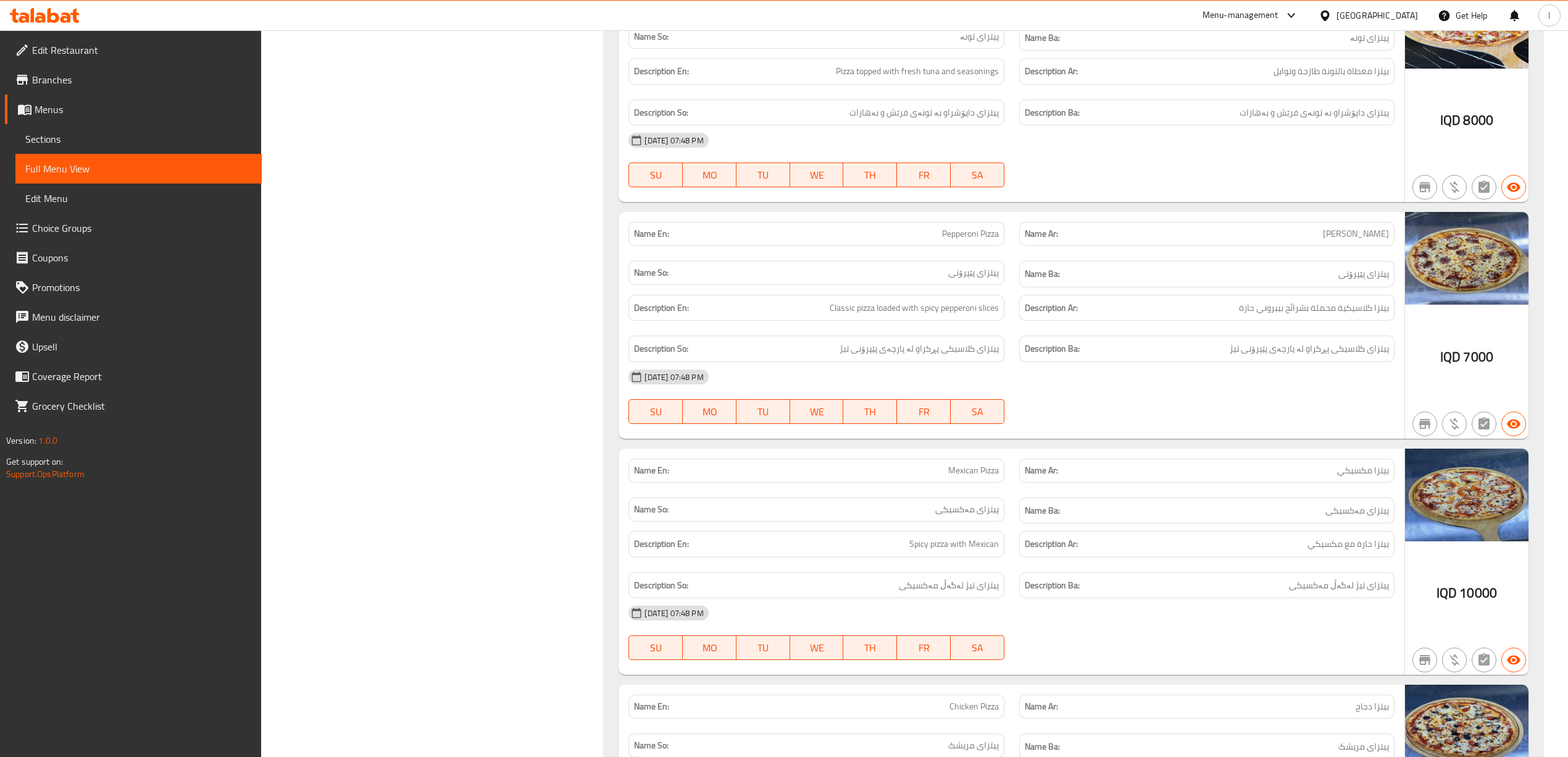
click at [1298, 315] on span "بيتزا كلاسيكية محملة بشرائح بيبروني حارة" at bounding box center [1313, 308] width 150 height 16
drag, startPoint x: 1378, startPoint y: 359, endPoint x: 1213, endPoint y: 370, distance: 165.4
click at [1213, 362] on div "Description Ba: پیتزای کلاسیکی پڕکراو لە پارچەی پێپرۆنی تیژ" at bounding box center [1207, 349] width 375 height 27
click at [840, 321] on div "Description En: Classic pizza loaded with spicy pepperoni slices" at bounding box center [816, 308] width 375 height 27
drag, startPoint x: 838, startPoint y: 320, endPoint x: 1012, endPoint y: 334, distance: 174.6
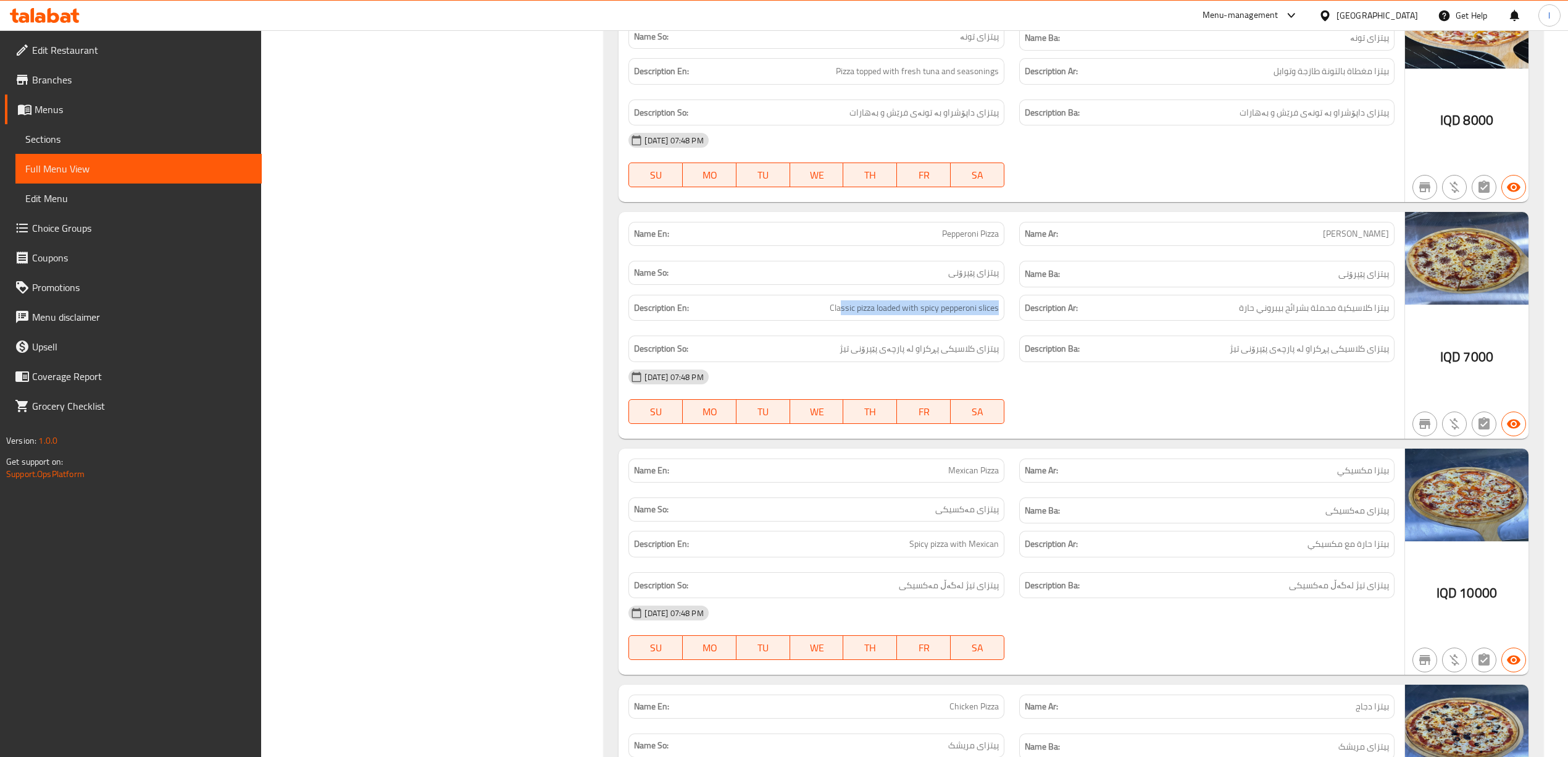
click at [1012, 334] on div "Description En: Classic pizza loaded with spicy pepperoni slices Description Ar…" at bounding box center [1011, 328] width 780 height 82
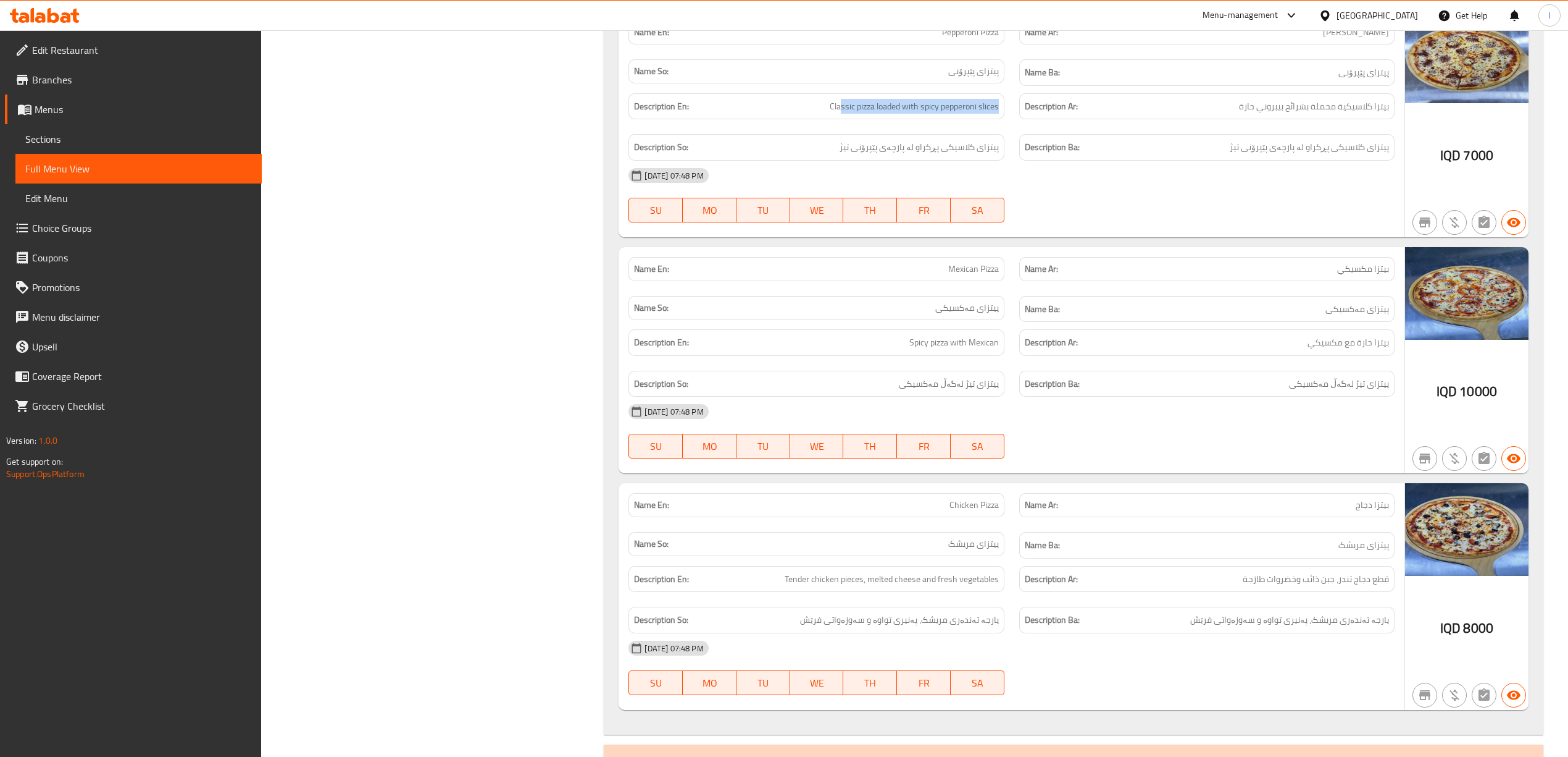
scroll to position [1427, 0]
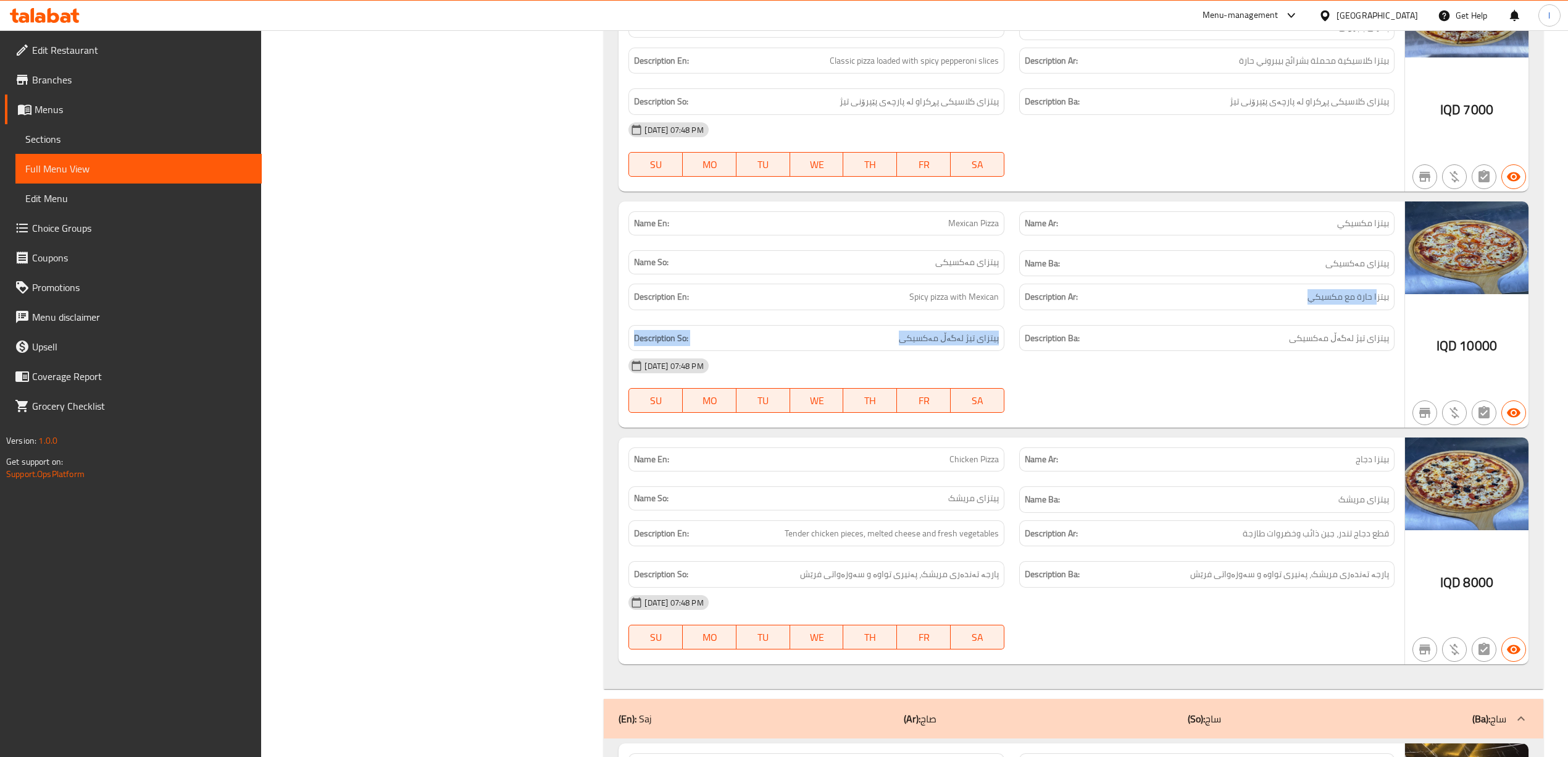
drag, startPoint x: 1374, startPoint y: 309, endPoint x: 872, endPoint y: 332, distance: 502.5
click at [872, 332] on div "Description En: Spicy pizza with Mexican Description Ar: بيتزا حارة مع مكسيكي D…" at bounding box center [1011, 317] width 780 height 82
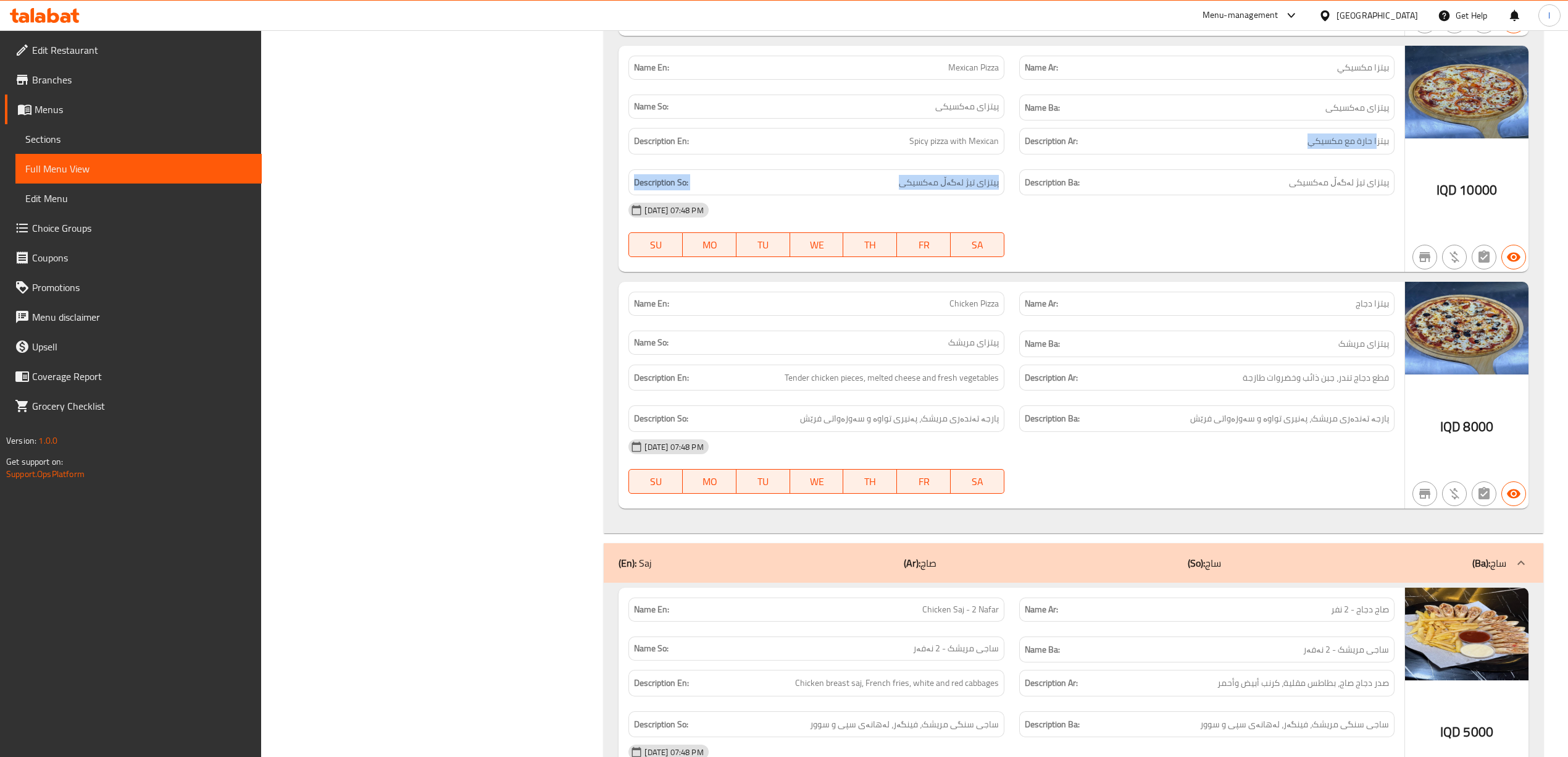
scroll to position [1592, 0]
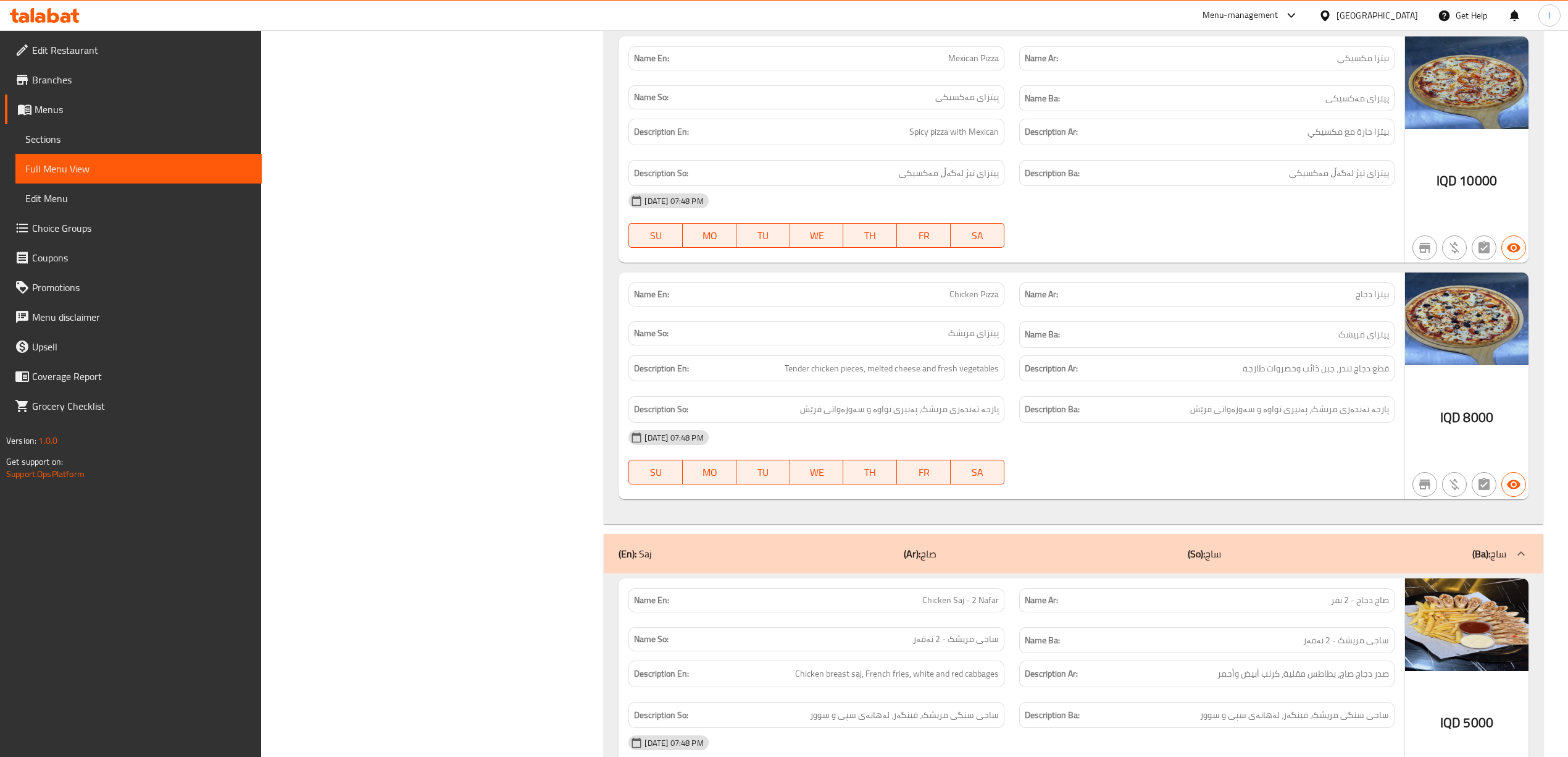
click at [1372, 409] on div "Description Ba: پارجە تەندەری مریشک، پەنیری تواوە و سەوزەواتی فرێش" at bounding box center [1207, 409] width 375 height 27
drag, startPoint x: 1388, startPoint y: 428, endPoint x: 1330, endPoint y: 432, distance: 58.1
click at [1330, 423] on div "Description Ba: پارجە تەندەری مریشک، پەنیری تواوە و سەوزەواتی فرێش" at bounding box center [1207, 409] width 375 height 27
drag, startPoint x: 1312, startPoint y: 426, endPoint x: 1183, endPoint y: 433, distance: 129.2
click at [1183, 423] on div "Description Ba: پارجە تەندەری مریشک، پەنیری تواوە و سەوزەواتی فرێش" at bounding box center [1207, 409] width 375 height 27
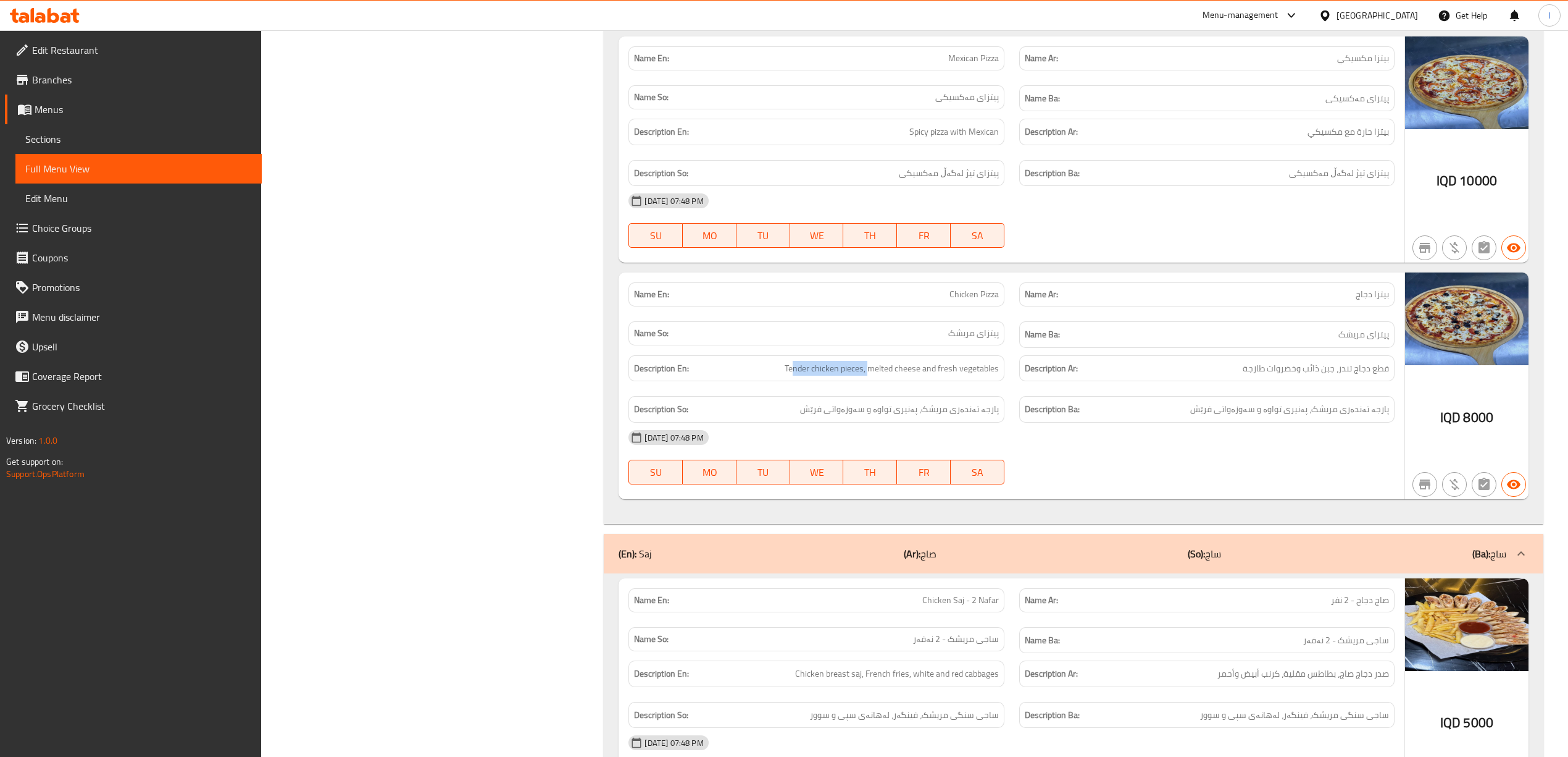
drag, startPoint x: 795, startPoint y: 390, endPoint x: 870, endPoint y: 390, distance: 75.0
click at [870, 382] on div "Description En: Tender chicken pieces, melted cheese and fresh vegetables" at bounding box center [816, 368] width 375 height 27
click at [891, 382] on div "Description En: Tender chicken pieces, melted cheese and fresh vegetables" at bounding box center [816, 368] width 375 height 27
drag, startPoint x: 883, startPoint y: 388, endPoint x: 925, endPoint y: 388, distance: 42.0
click at [925, 376] on span "Tender chicken pieces, melted cheese and fresh vegetables" at bounding box center [892, 368] width 214 height 16
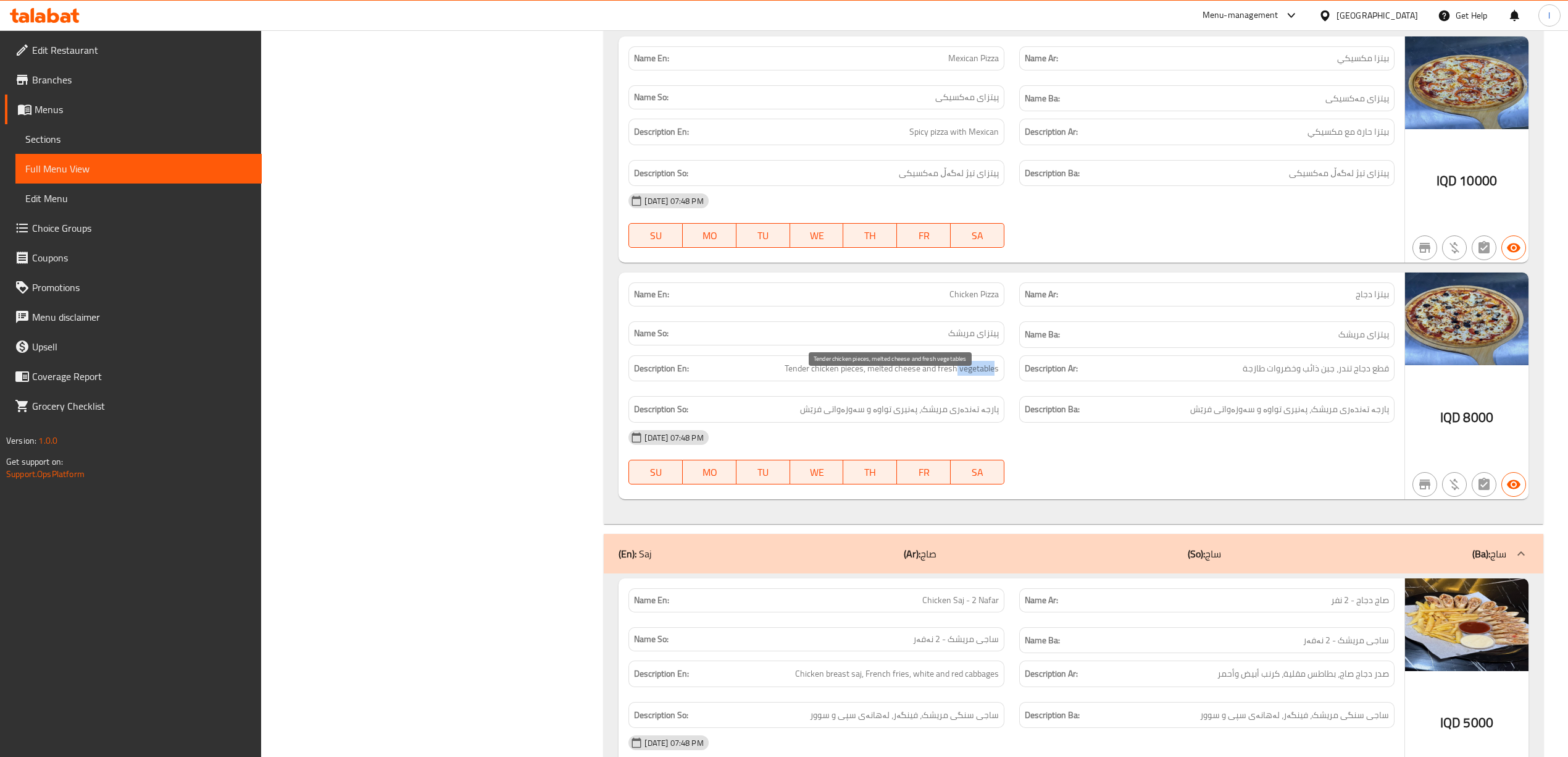
drag, startPoint x: 956, startPoint y: 382, endPoint x: 993, endPoint y: 384, distance: 37.1
click at [993, 376] on span "Tender chicken pieces, melted cheese and fresh vegetables" at bounding box center [892, 368] width 214 height 16
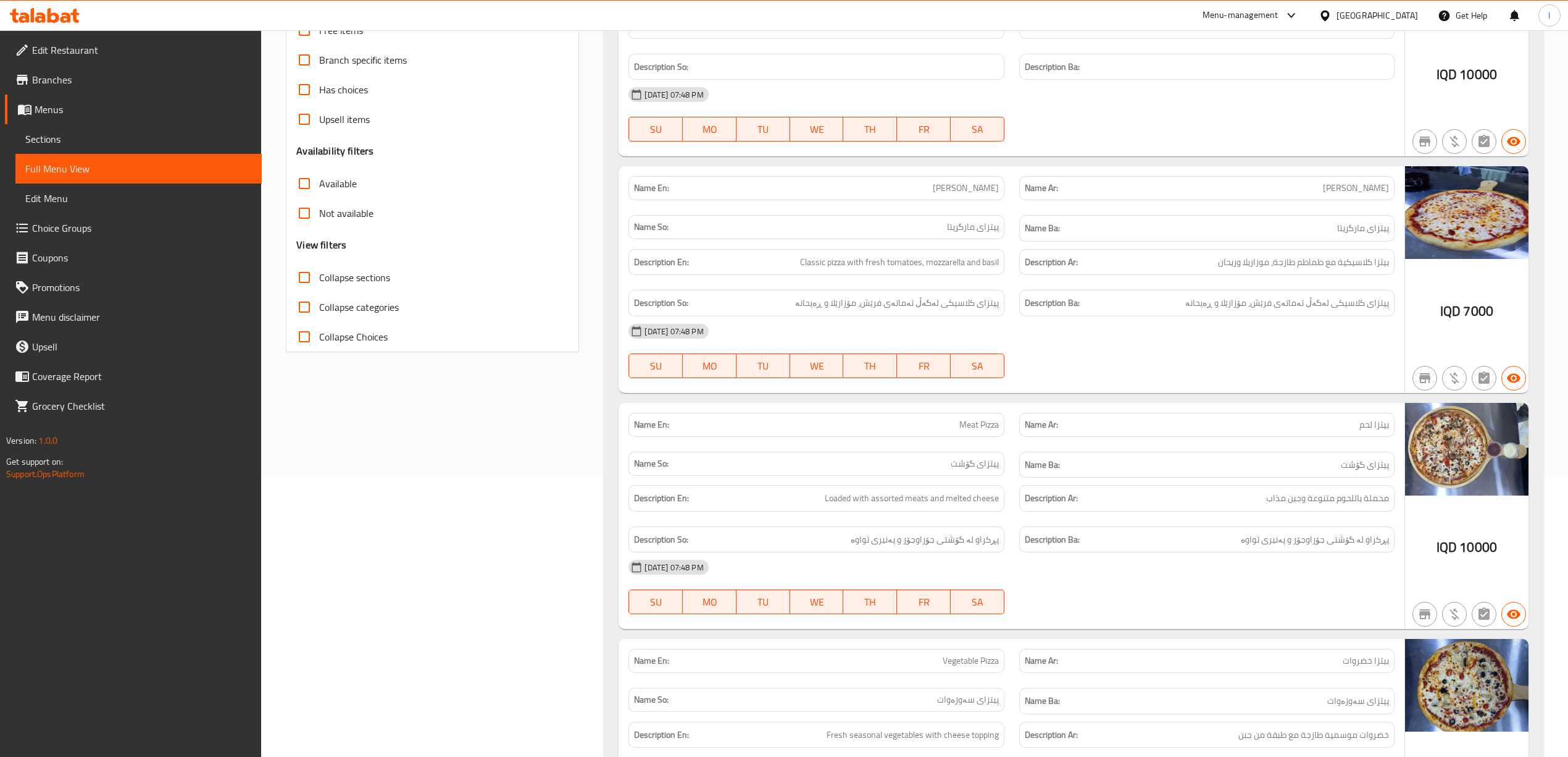
scroll to position [0, 0]
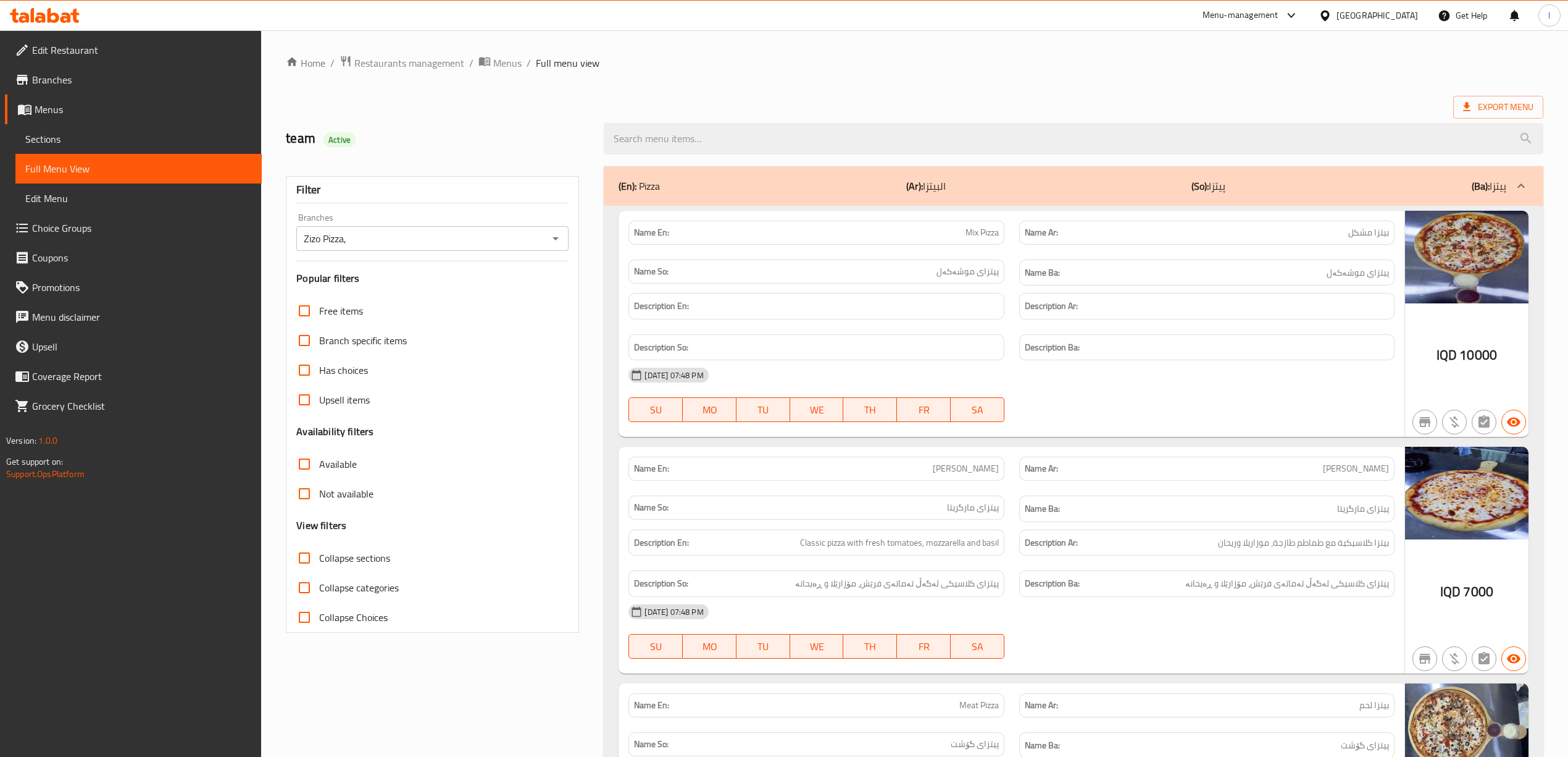
click at [1087, 186] on div "(En): Pizza (Ar): البيتزا (So): پیتزا (Ba): پیتزا" at bounding box center [1062, 186] width 887 height 15
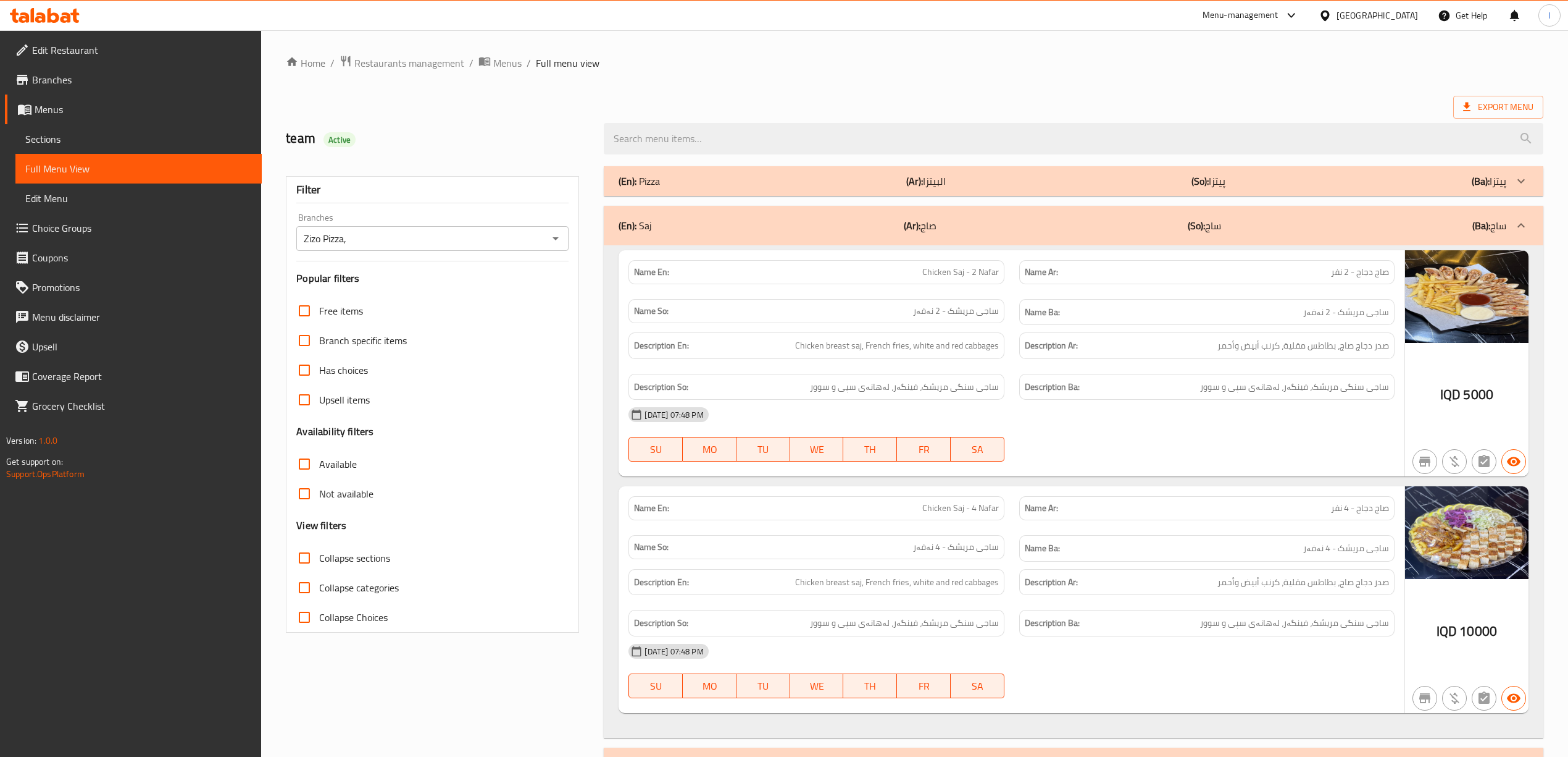
scroll to position [164, 0]
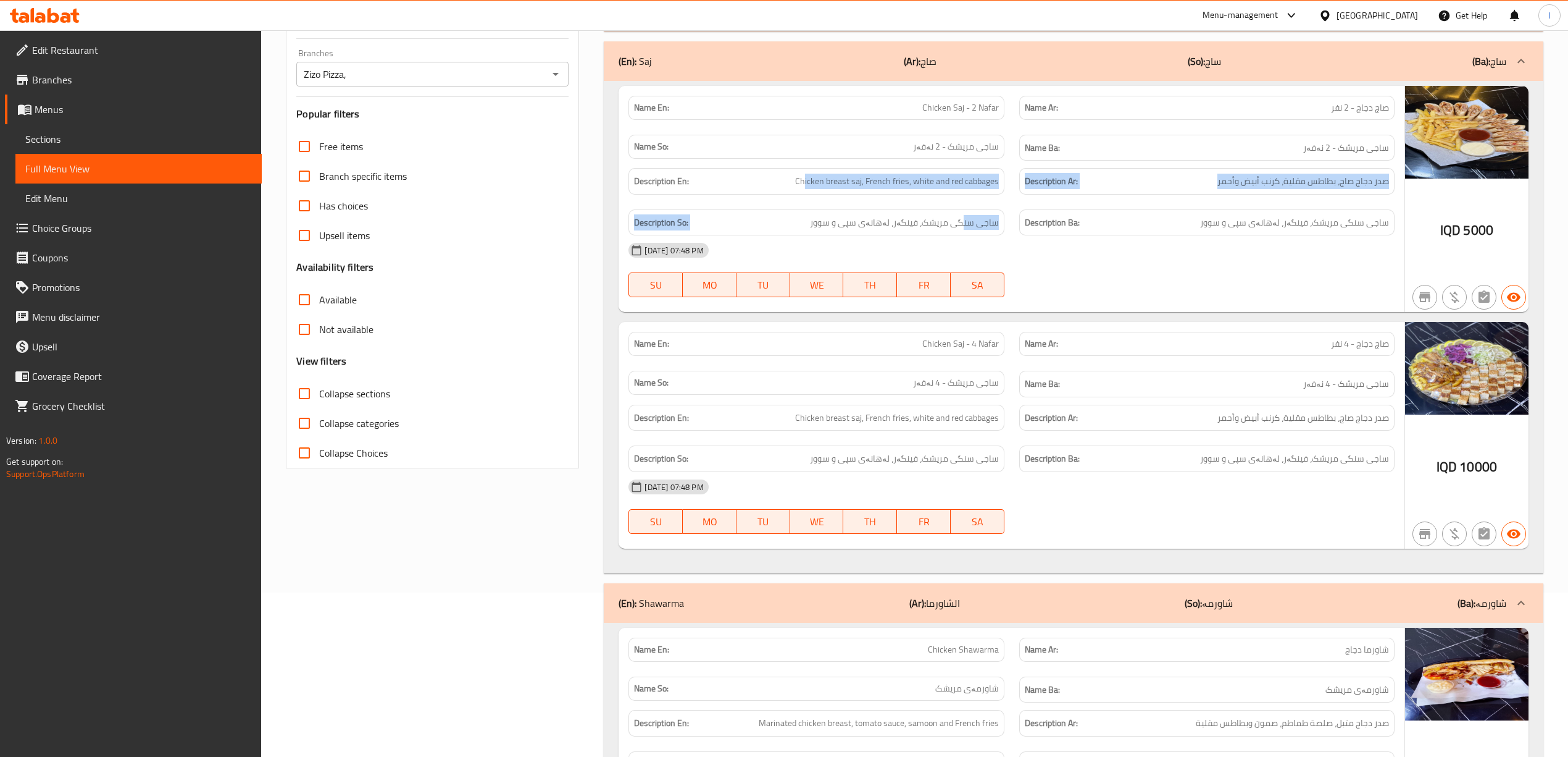
drag, startPoint x: 806, startPoint y: 184, endPoint x: 963, endPoint y: 206, distance: 158.5
click at [963, 206] on div "Description En: Chicken breast saj, French fries, white and red cabbages Descri…" at bounding box center [1011, 202] width 780 height 82
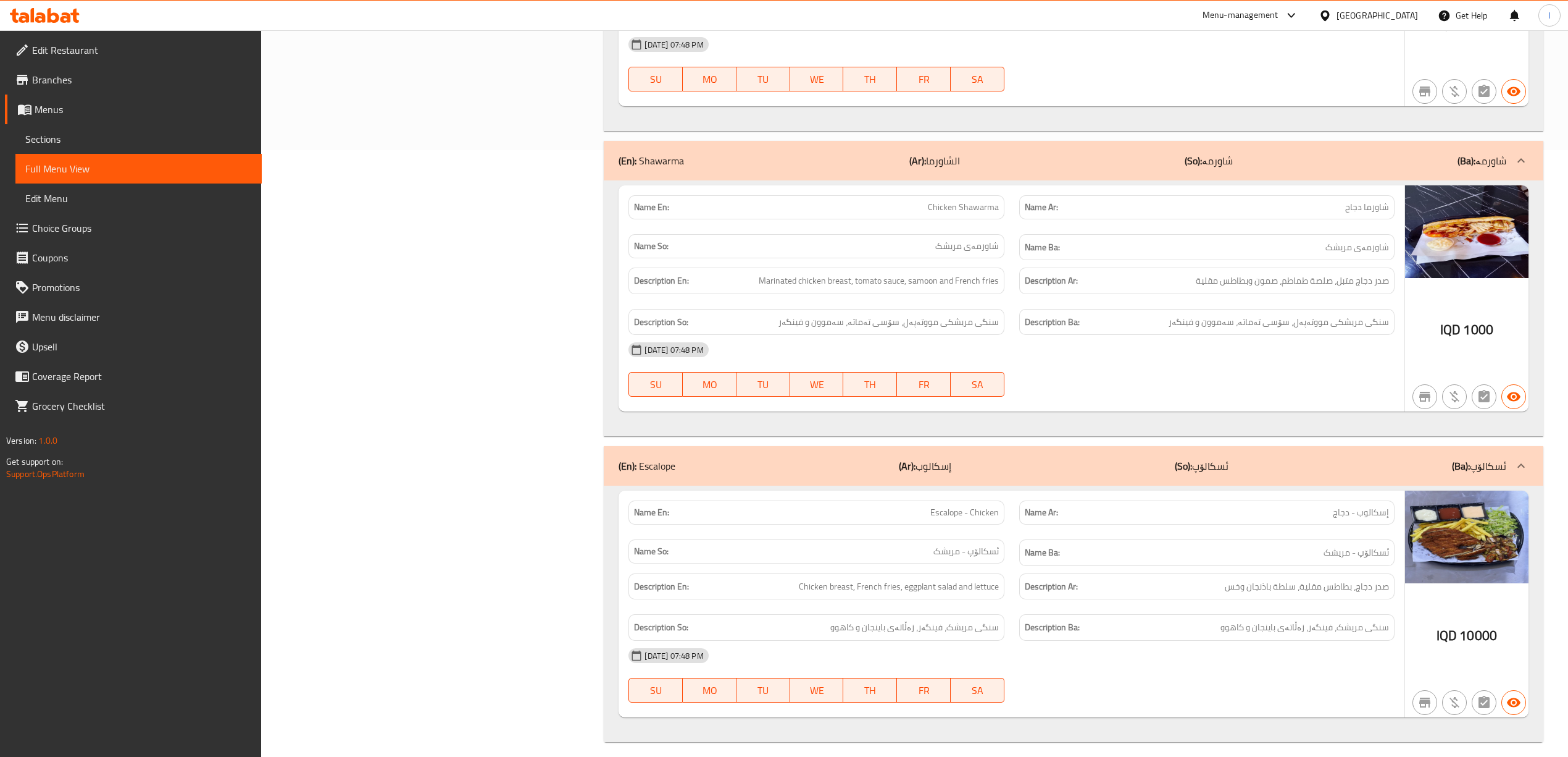
scroll to position [623, 0]
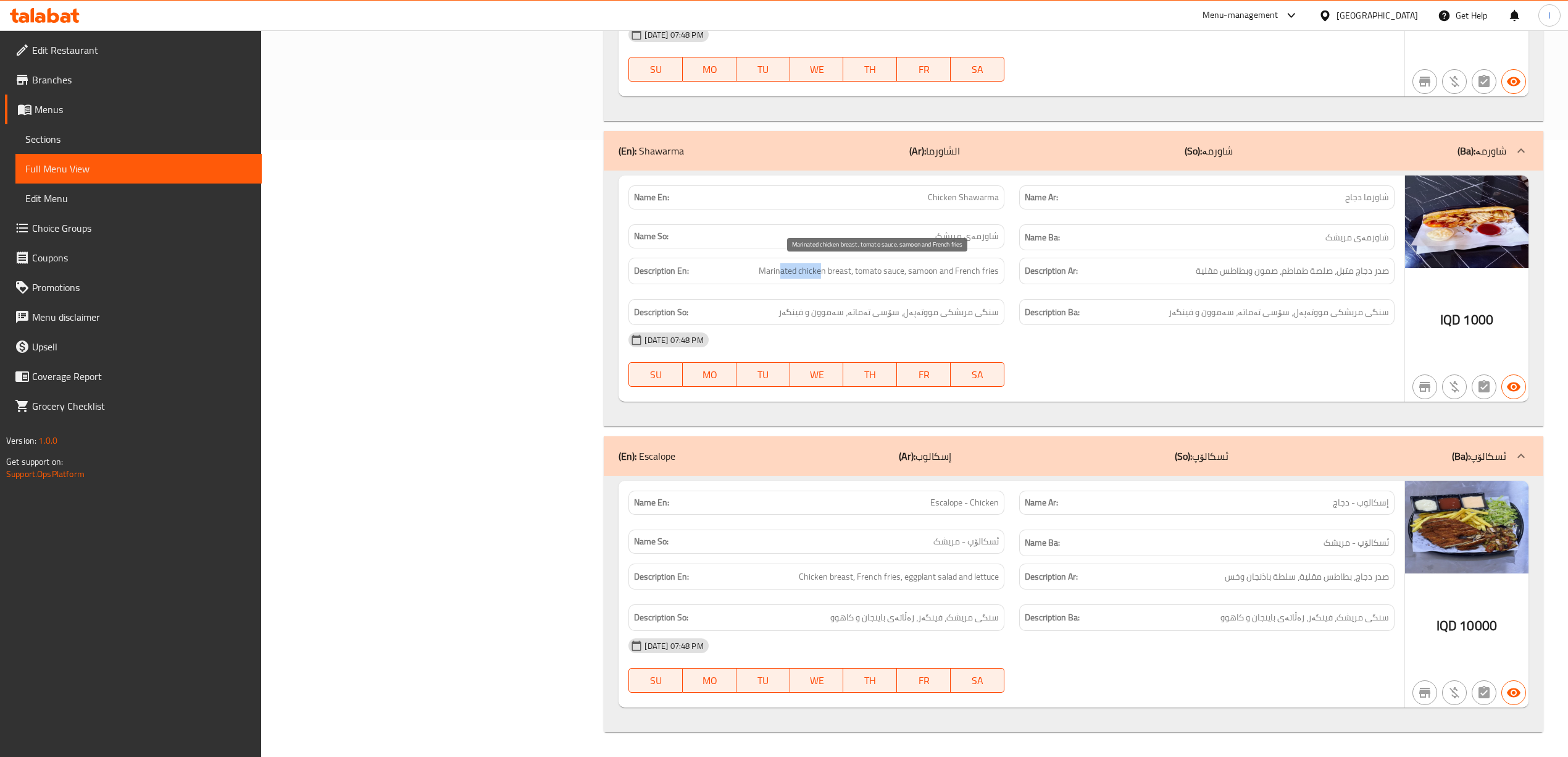
drag, startPoint x: 783, startPoint y: 268, endPoint x: 821, endPoint y: 268, distance: 38.0
click at [821, 268] on span "Marinated chicken breast, tomato sauce, samoon and French fries" at bounding box center [878, 271] width 240 height 16
drag, startPoint x: 866, startPoint y: 266, endPoint x: 900, endPoint y: 270, distance: 34.2
click at [900, 270] on span "Marinated chicken breast, tomato sauce, samoon and French fries" at bounding box center [878, 271] width 240 height 16
click at [922, 272] on span "Marinated chicken breast, tomato sauce, samoon and French fries" at bounding box center [878, 271] width 240 height 16
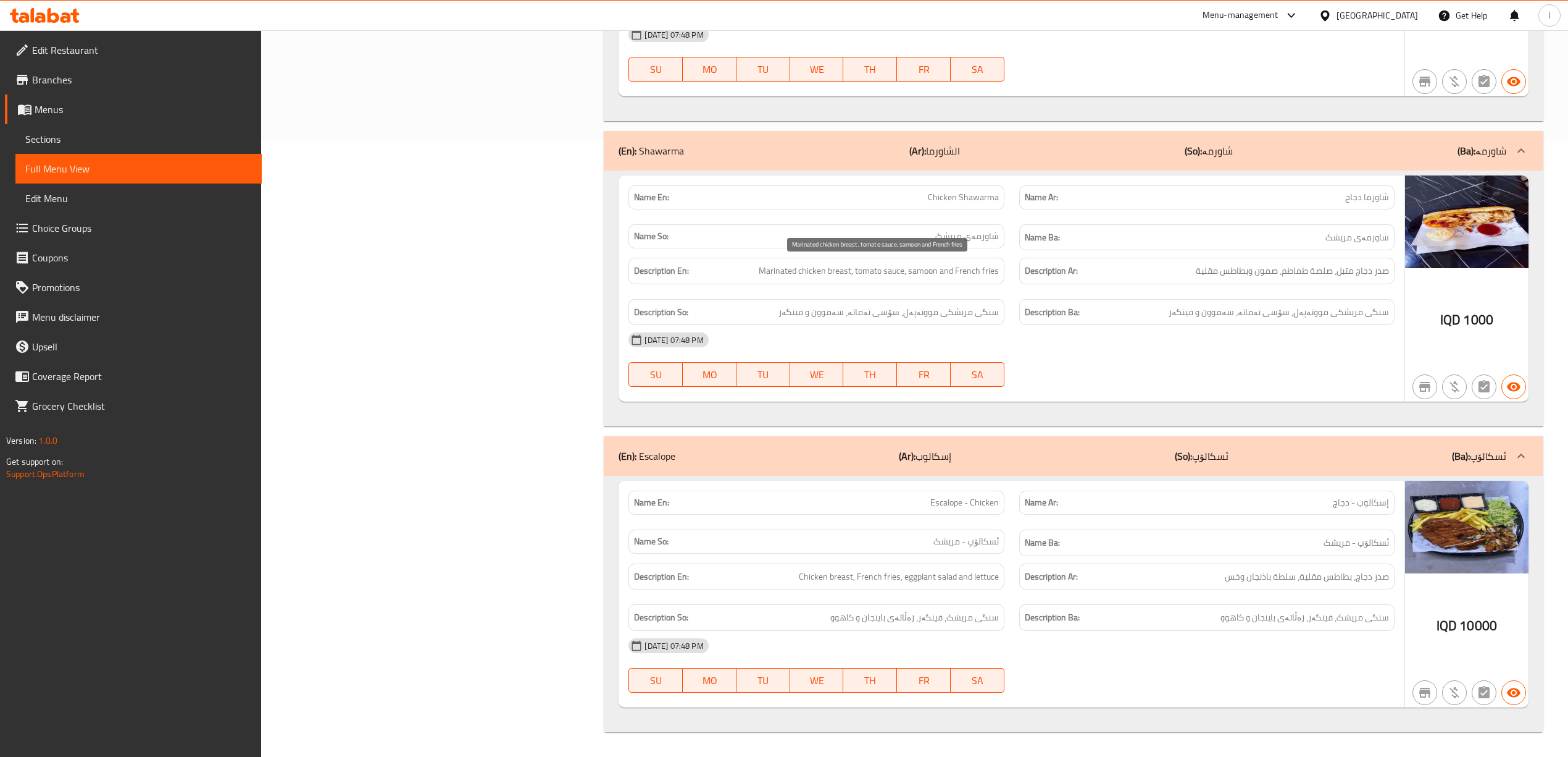
click at [966, 272] on span "Marinated chicken breast, tomato sauce, samoon and French fries" at bounding box center [878, 271] width 240 height 16
drag, startPoint x: 832, startPoint y: 577, endPoint x: 862, endPoint y: 579, distance: 30.1
click at [862, 579] on span "Chicken breast, French fries, eggplant salad and lettuce" at bounding box center [899, 576] width 200 height 16
drag, startPoint x: 873, startPoint y: 579, endPoint x: 909, endPoint y: 581, distance: 36.1
click at [905, 581] on span "Chicken breast, French fries, eggplant salad and lettuce" at bounding box center [899, 576] width 200 height 16
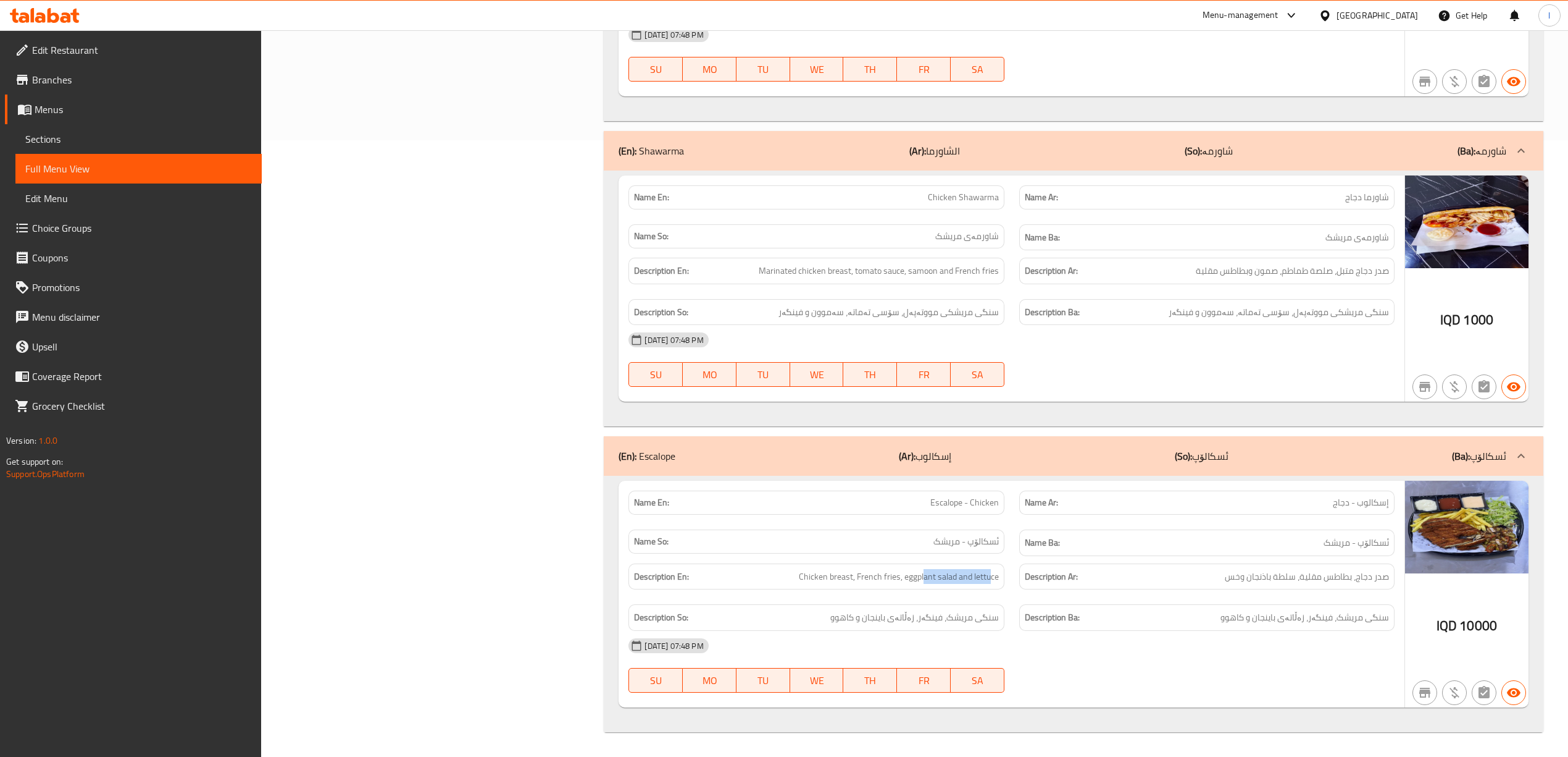
drag, startPoint x: 924, startPoint y: 581, endPoint x: 998, endPoint y: 589, distance: 74.4
click at [998, 589] on div "Description En: Chicken breast, French fries, eggplant salad and lettuce" at bounding box center [816, 576] width 390 height 42
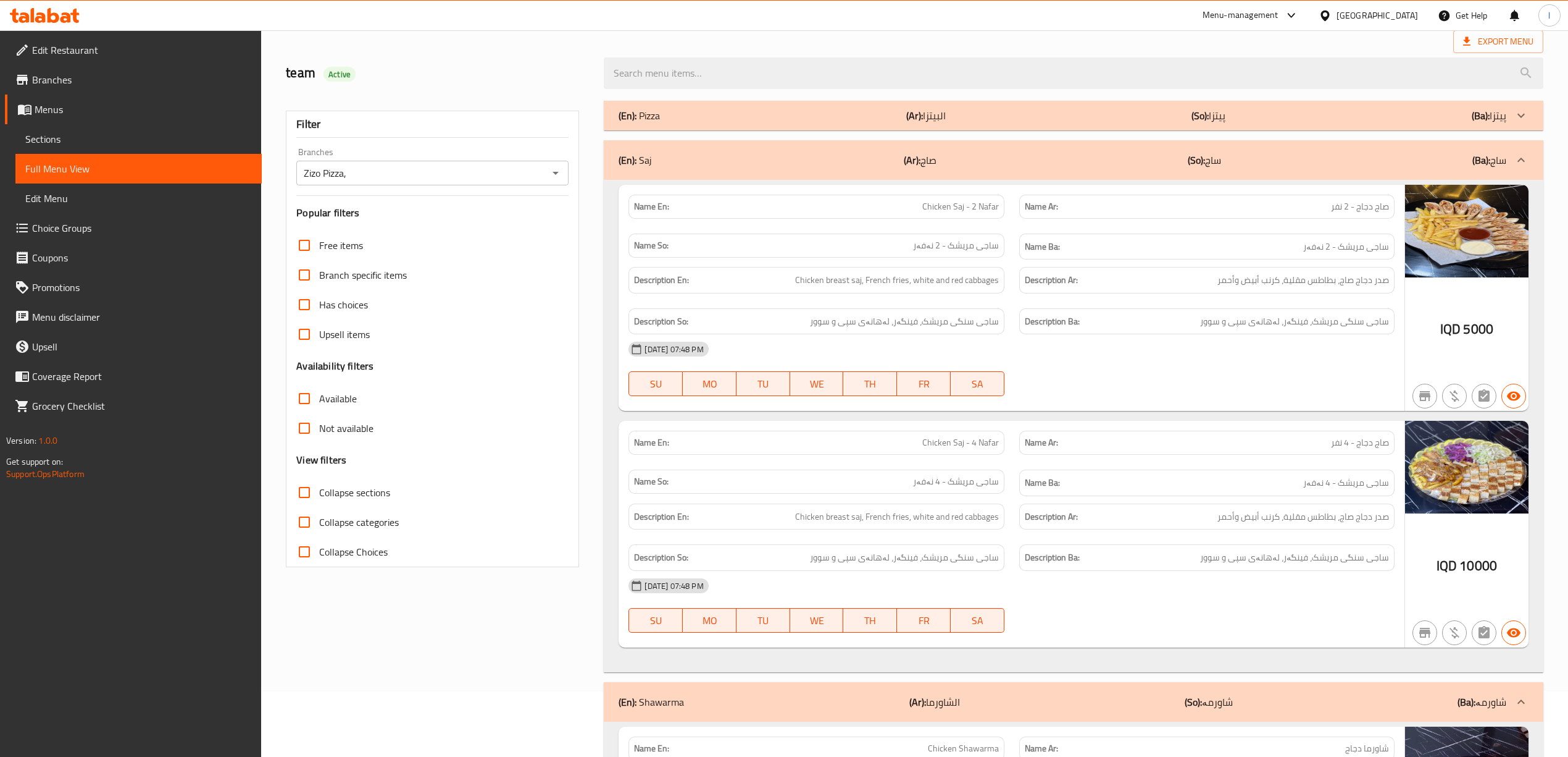
scroll to position [47, 0]
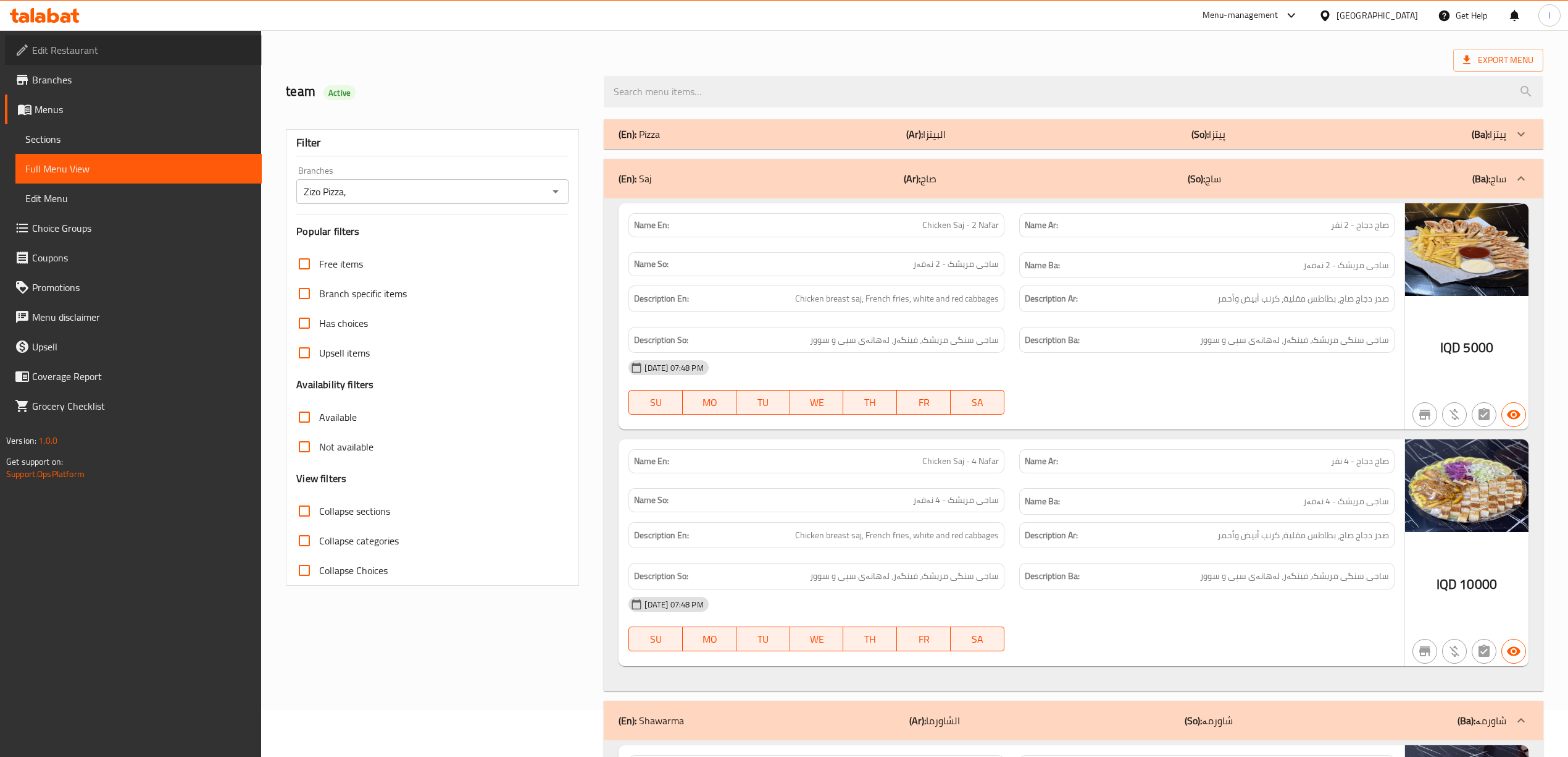
click at [71, 55] on span "Edit Restaurant" at bounding box center [142, 49] width 220 height 15
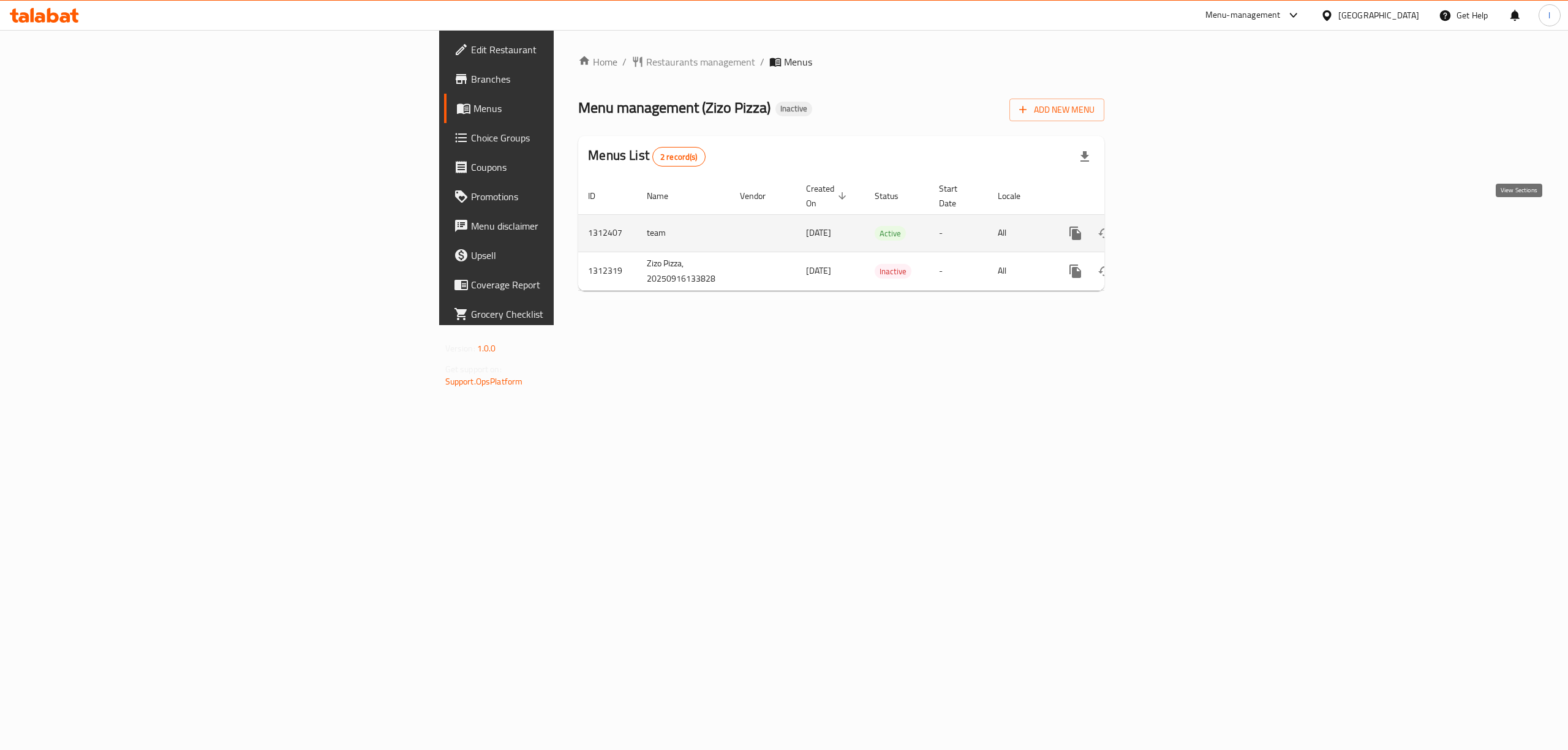
click at [1178, 231] on link "enhanced table" at bounding box center [1164, 233] width 29 height 29
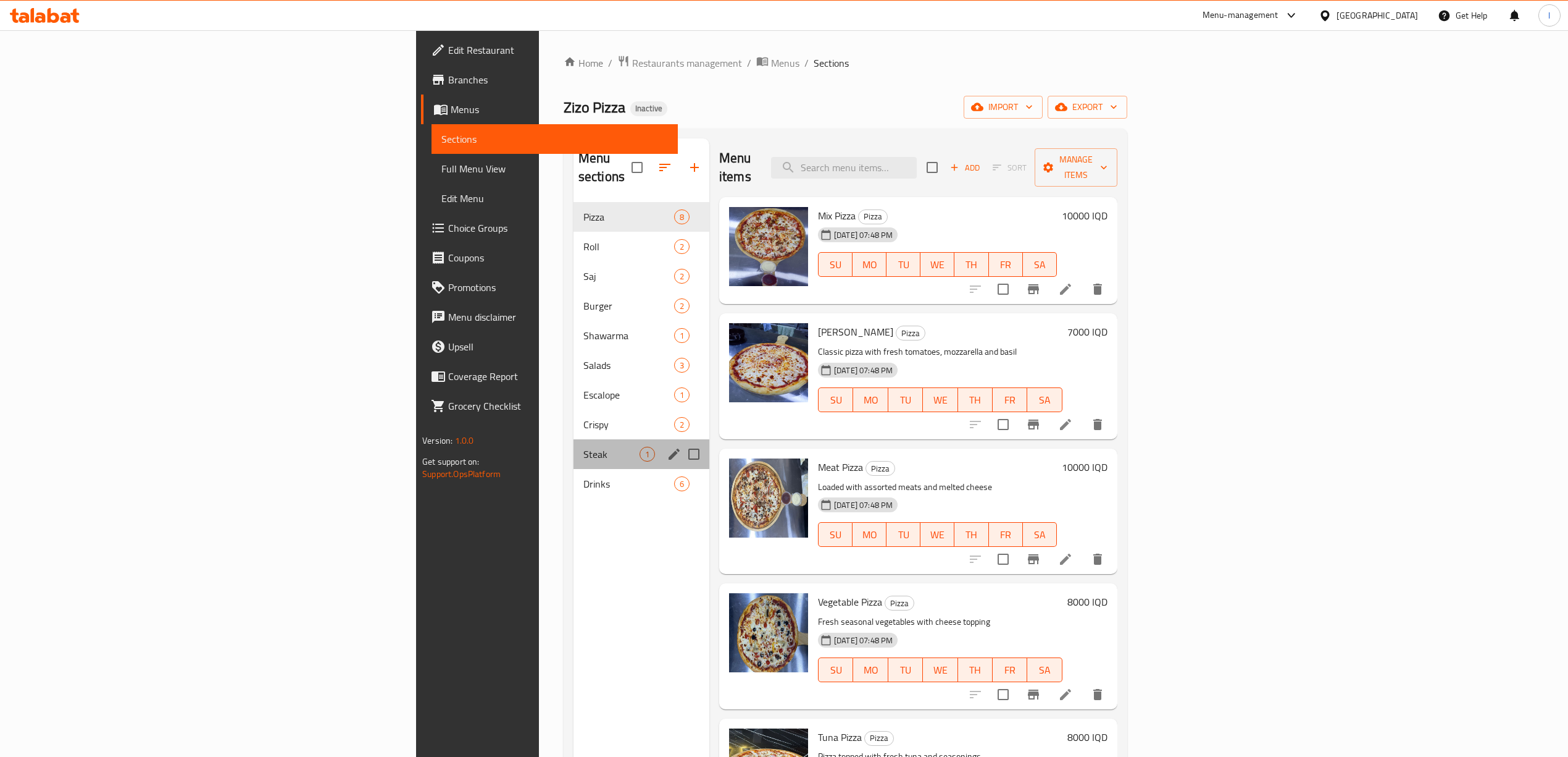
click at [573, 445] on div "Steak 1" at bounding box center [641, 454] width 136 height 30
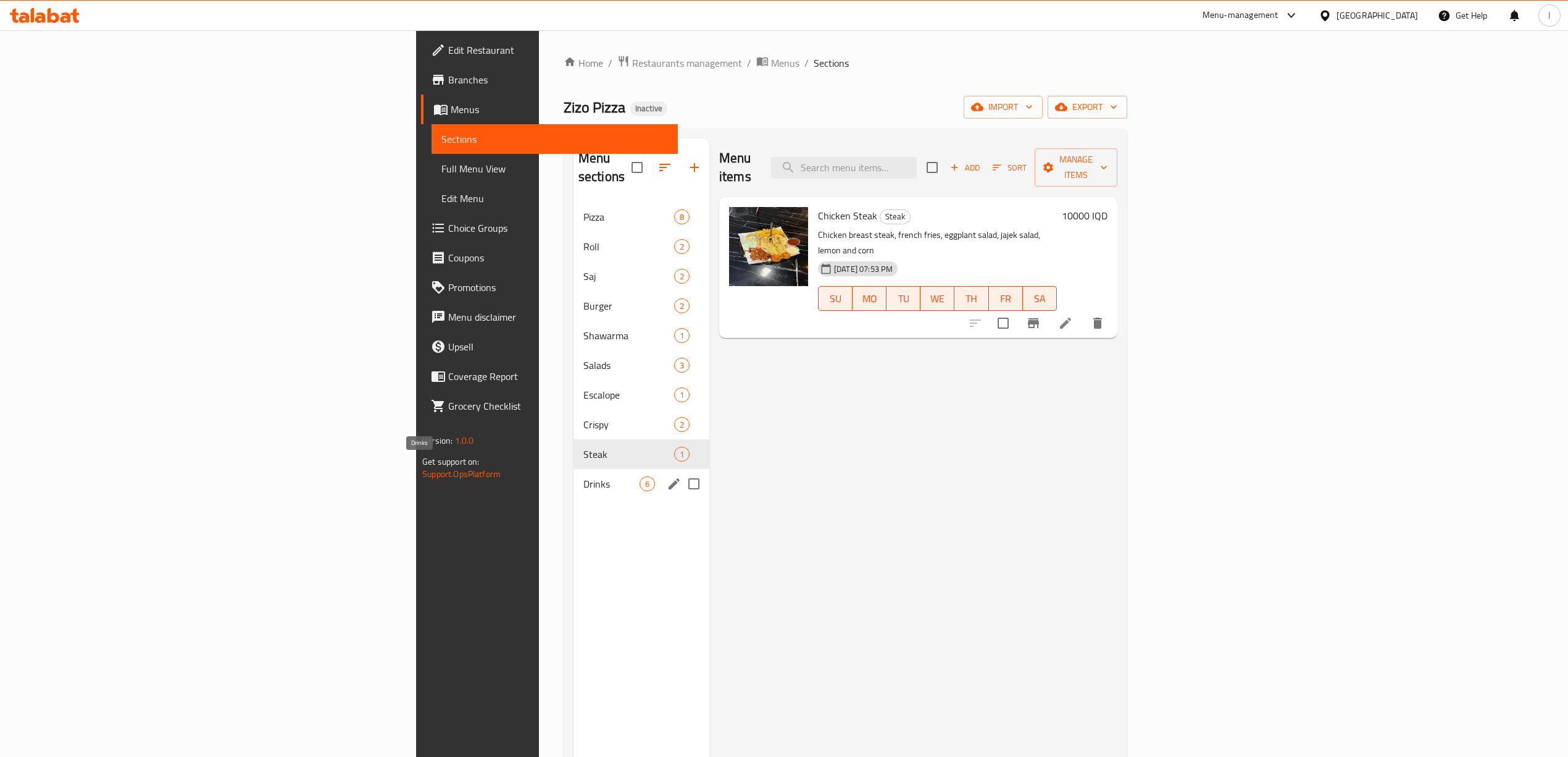
click at [583, 476] on span "Drinks" at bounding box center [611, 483] width 56 height 15
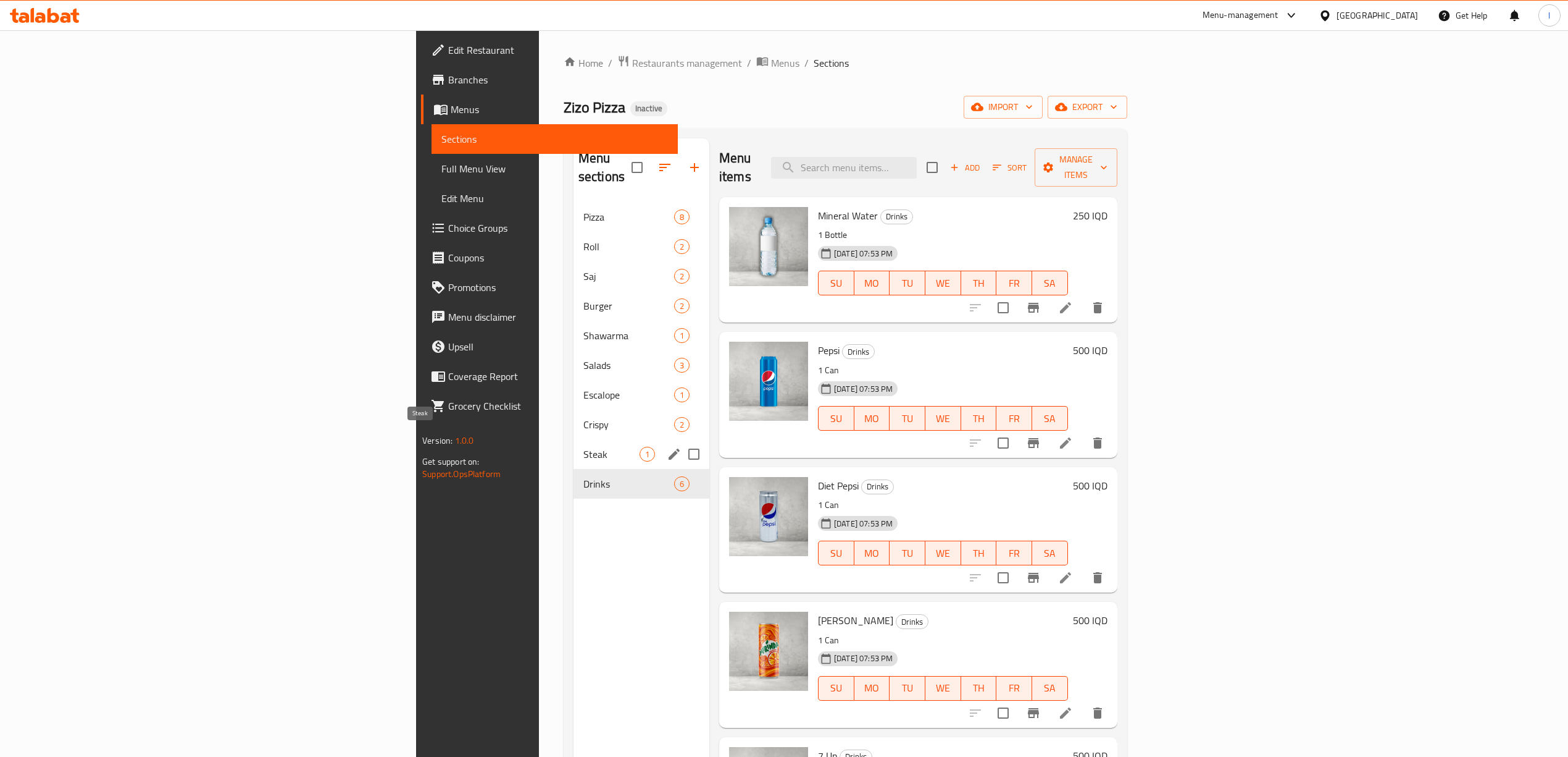
click at [583, 447] on span "Steak" at bounding box center [611, 454] width 56 height 15
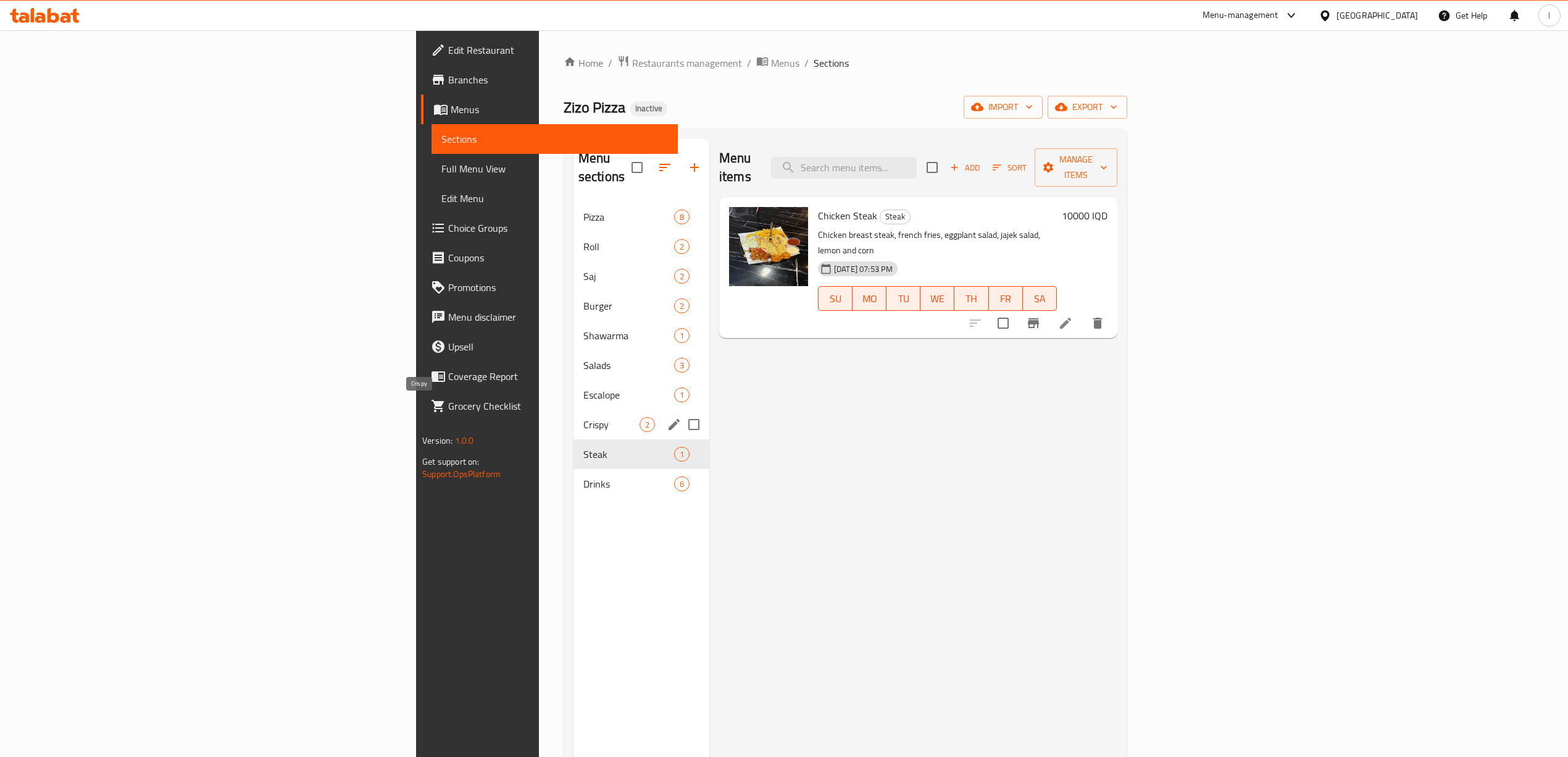
click at [583, 417] on span "Crispy" at bounding box center [611, 424] width 56 height 15
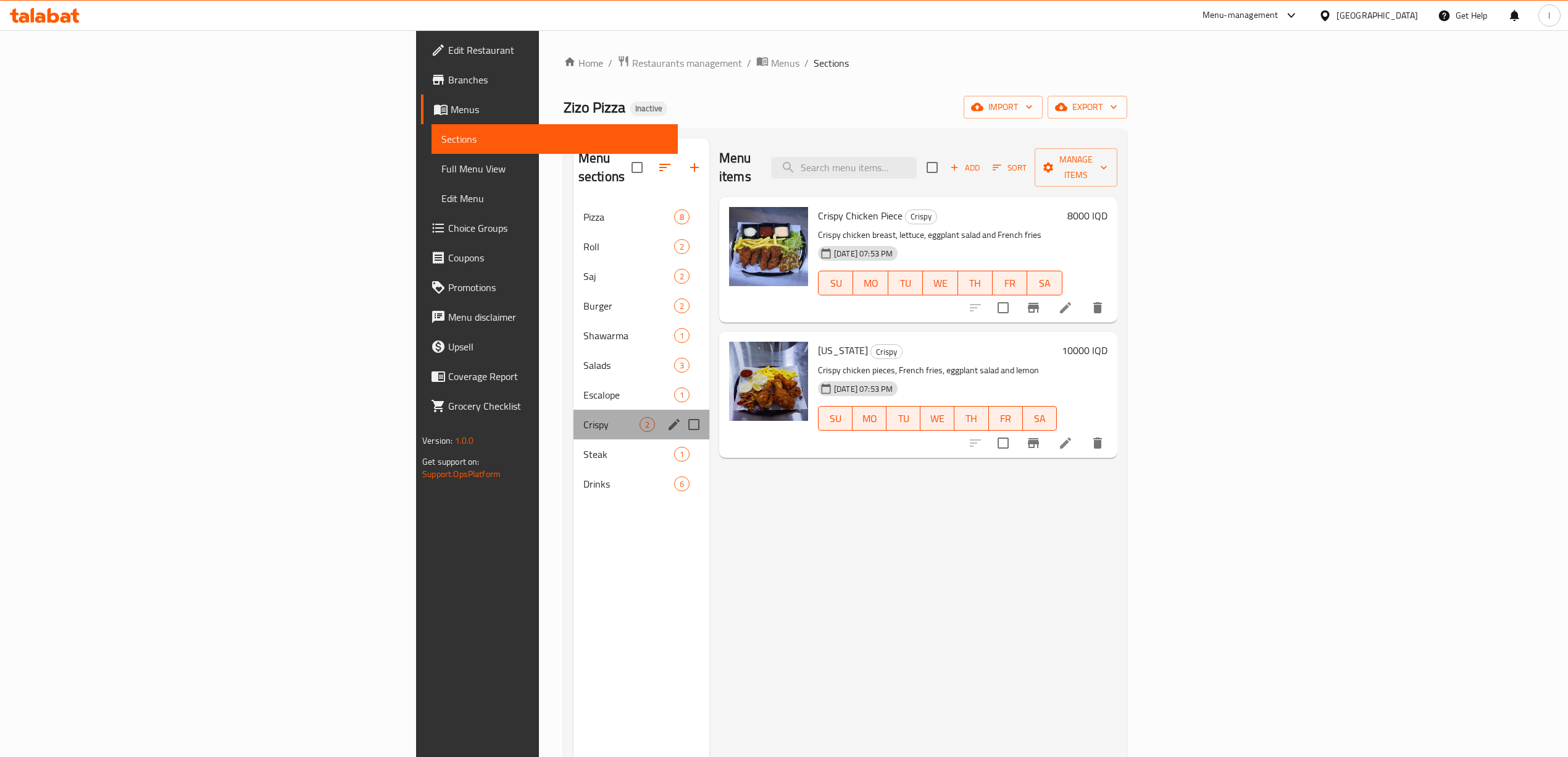
click at [573, 410] on div "Crispy 2" at bounding box center [641, 425] width 136 height 30
click at [583, 387] on span "Escalope" at bounding box center [611, 394] width 56 height 15
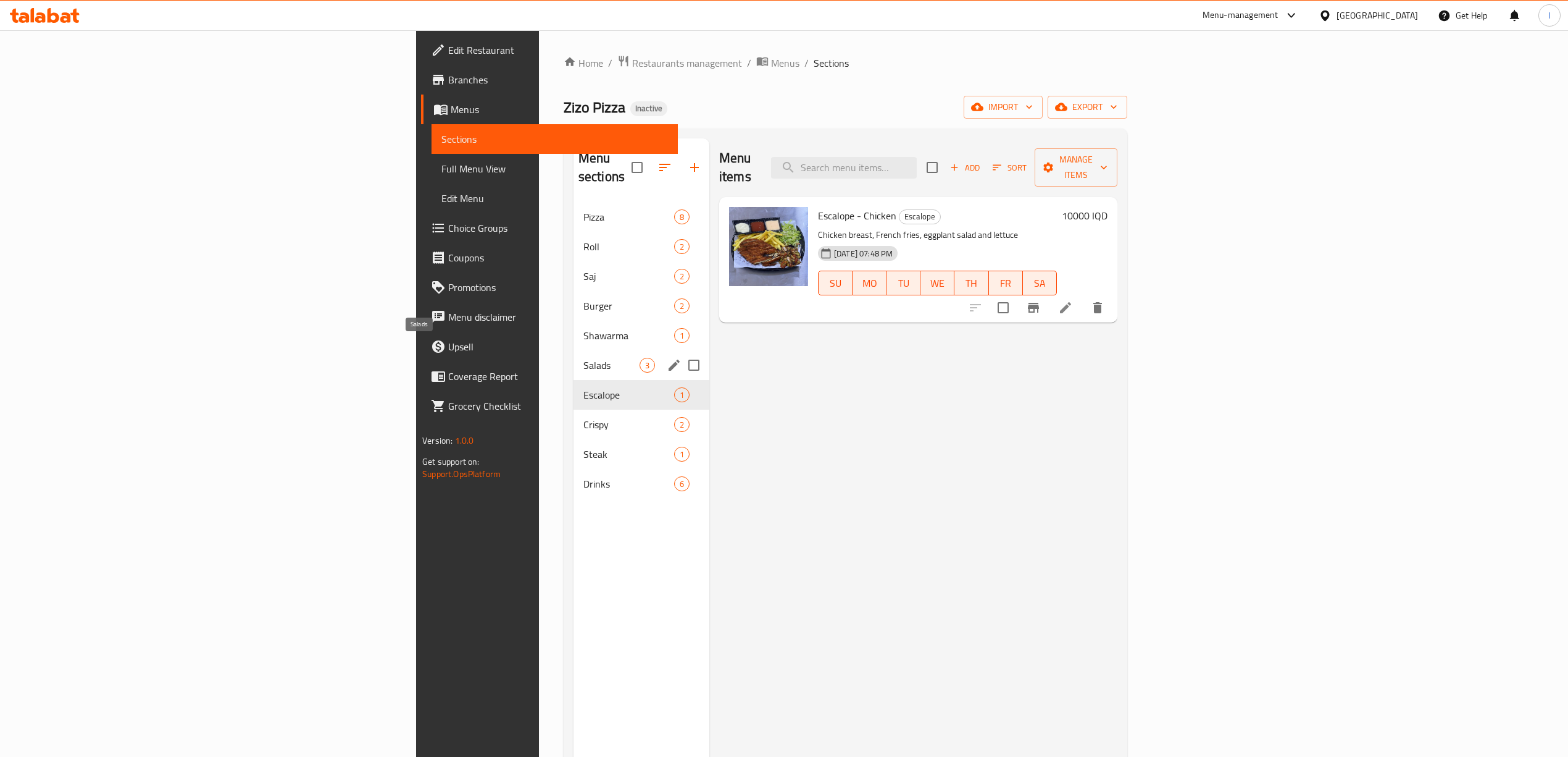
click at [583, 358] on span "Salads" at bounding box center [611, 365] width 56 height 15
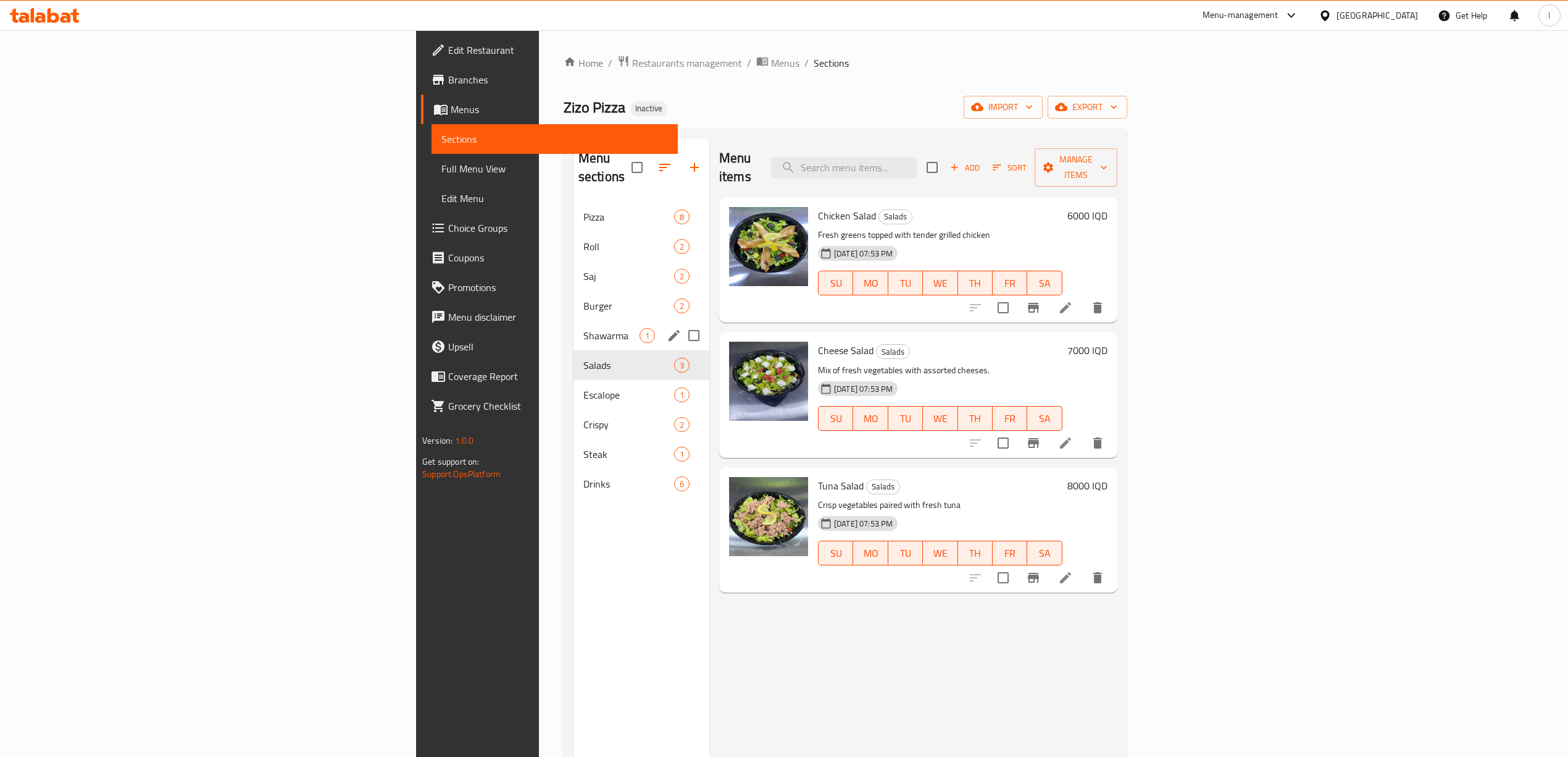
click at [573, 320] on div "Shawarma 1" at bounding box center [641, 335] width 136 height 30
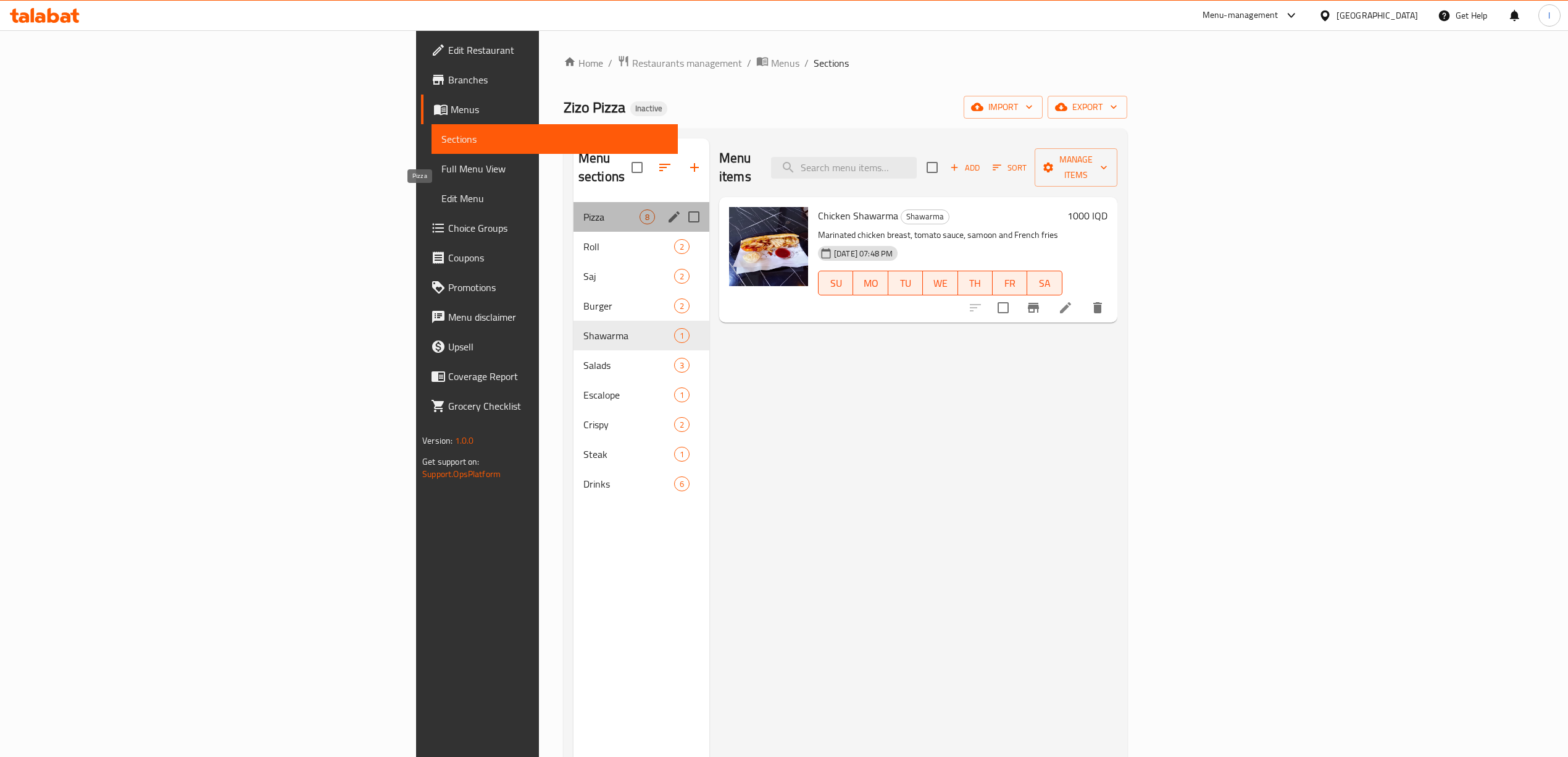
click at [583, 210] on span "Pizza" at bounding box center [611, 217] width 56 height 15
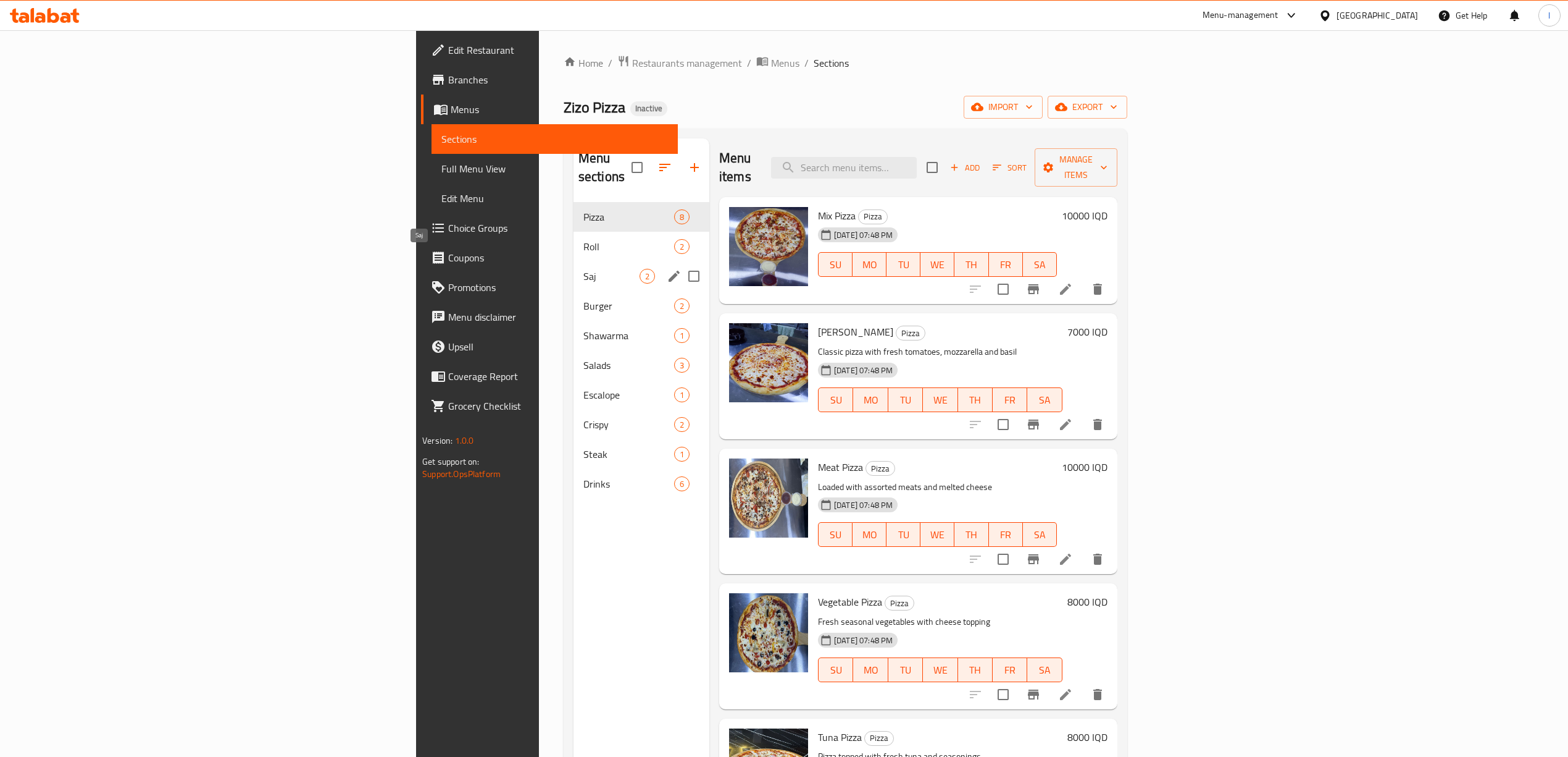
click at [583, 269] on span "Saj" at bounding box center [611, 276] width 56 height 15
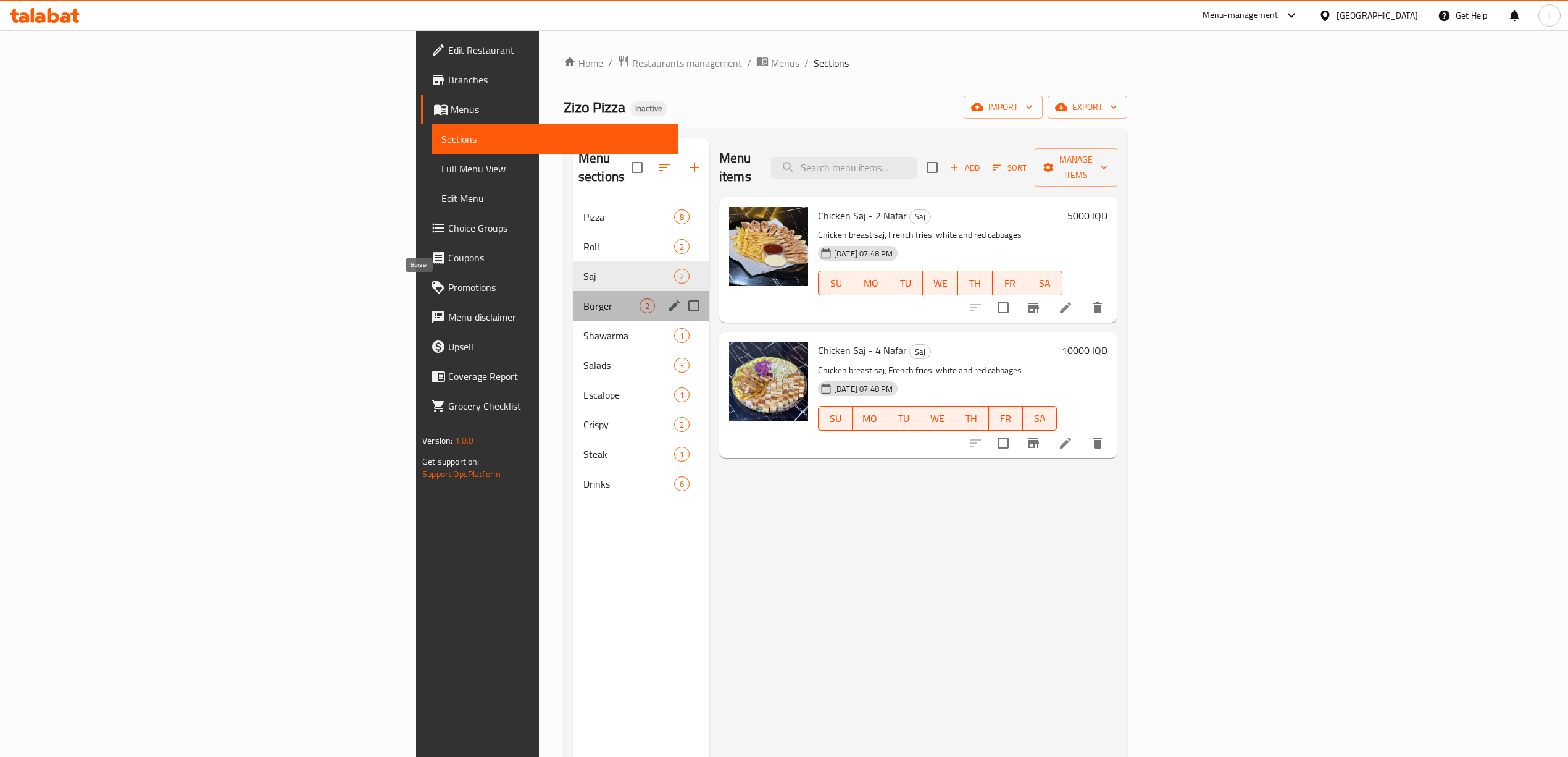
click at [583, 298] on span "Burger" at bounding box center [611, 305] width 56 height 15
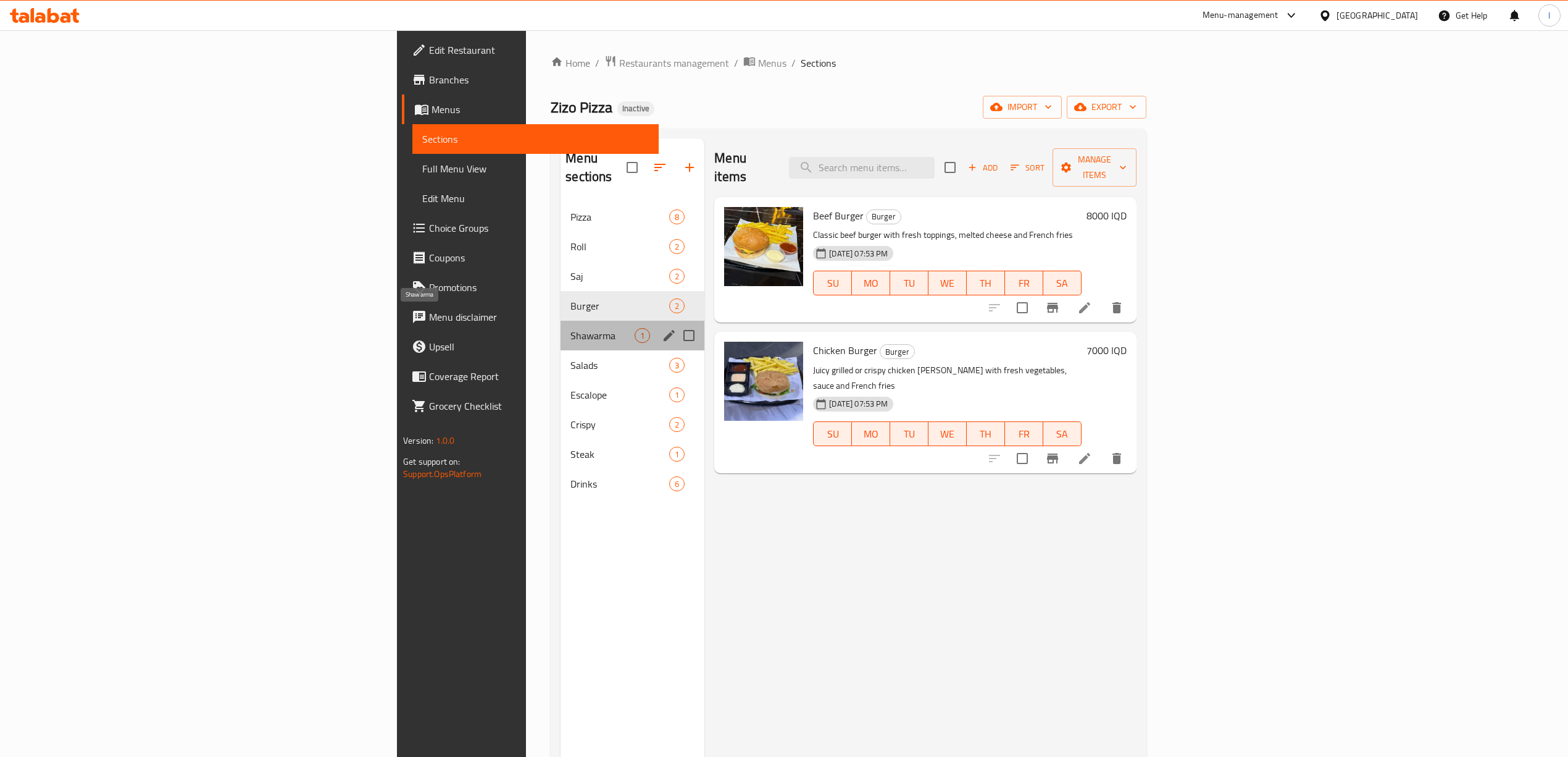
click at [570, 328] on span "Shawarma" at bounding box center [602, 335] width 64 height 15
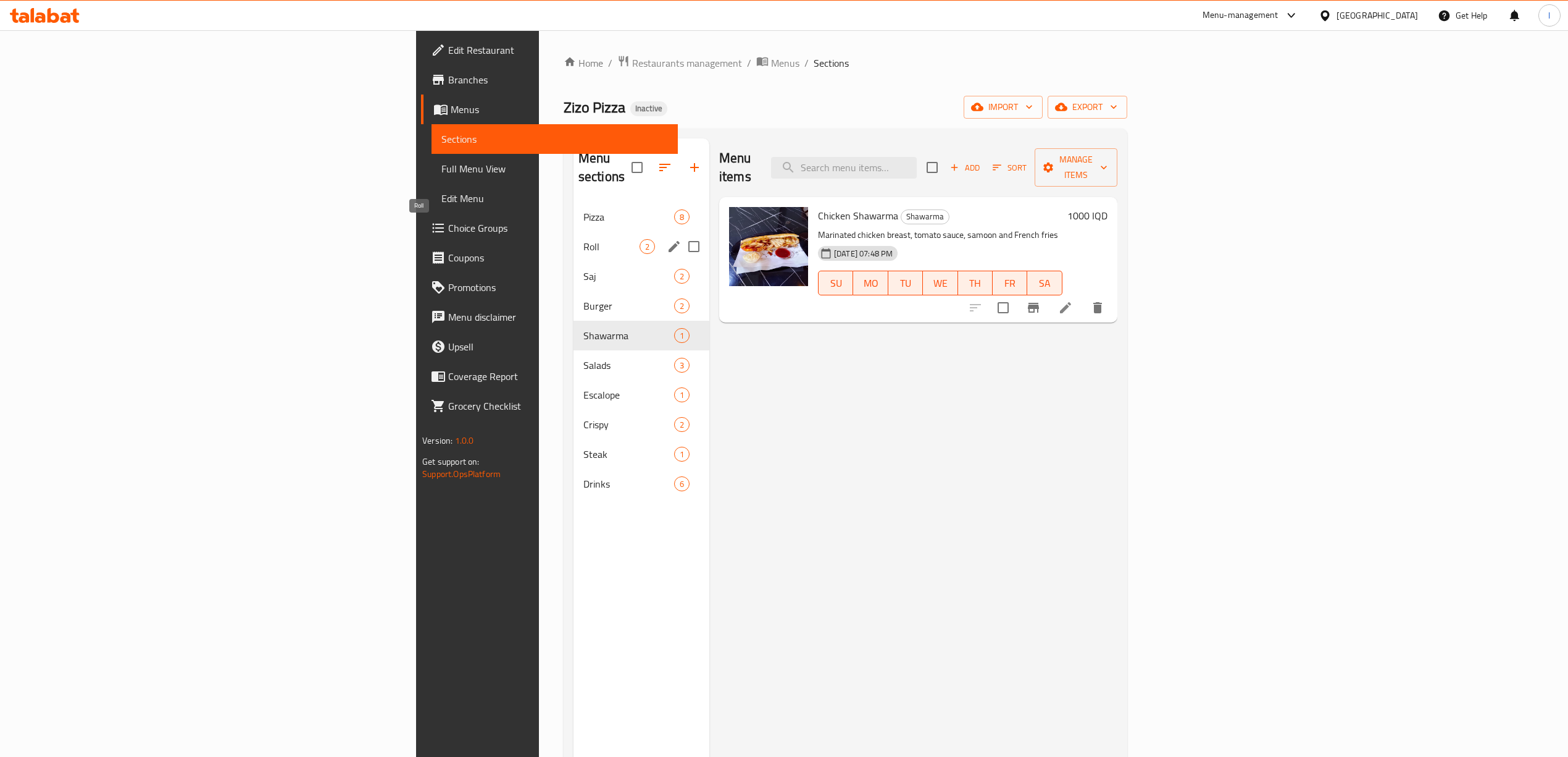
click at [583, 239] on span "Roll" at bounding box center [611, 246] width 56 height 15
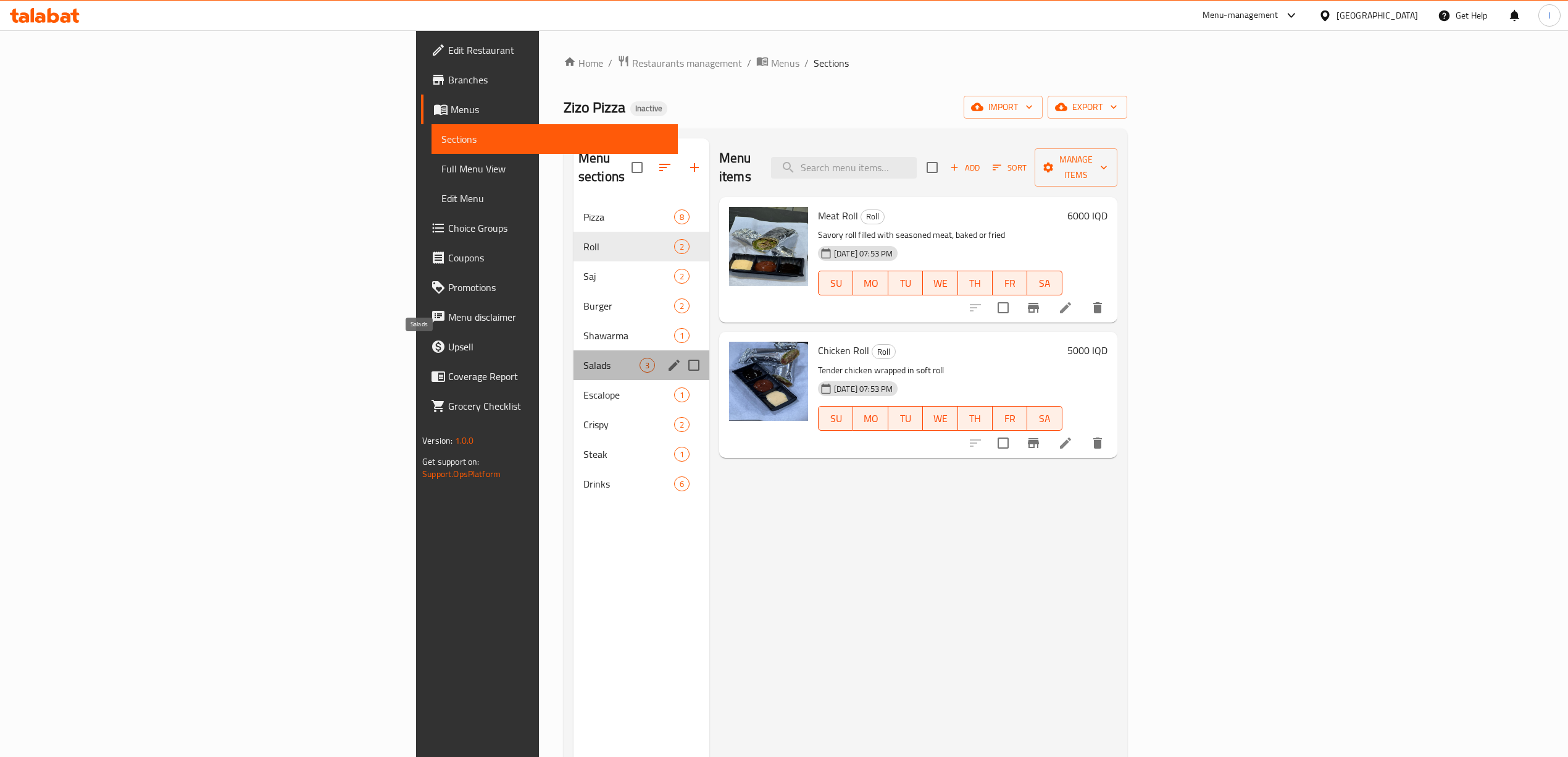
click at [583, 358] on span "Salads" at bounding box center [611, 365] width 56 height 15
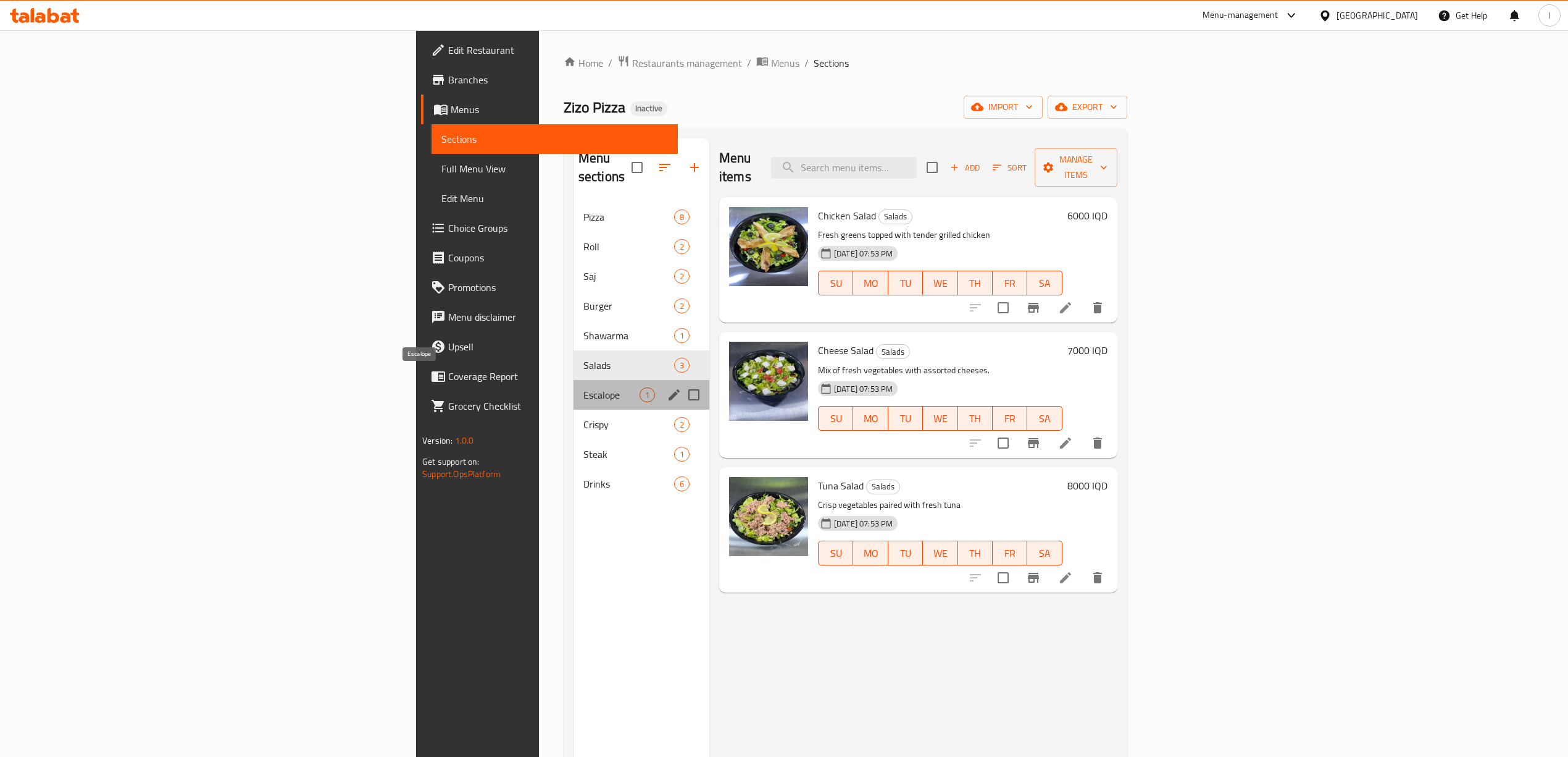
click at [583, 387] on span "Escalope" at bounding box center [611, 394] width 56 height 15
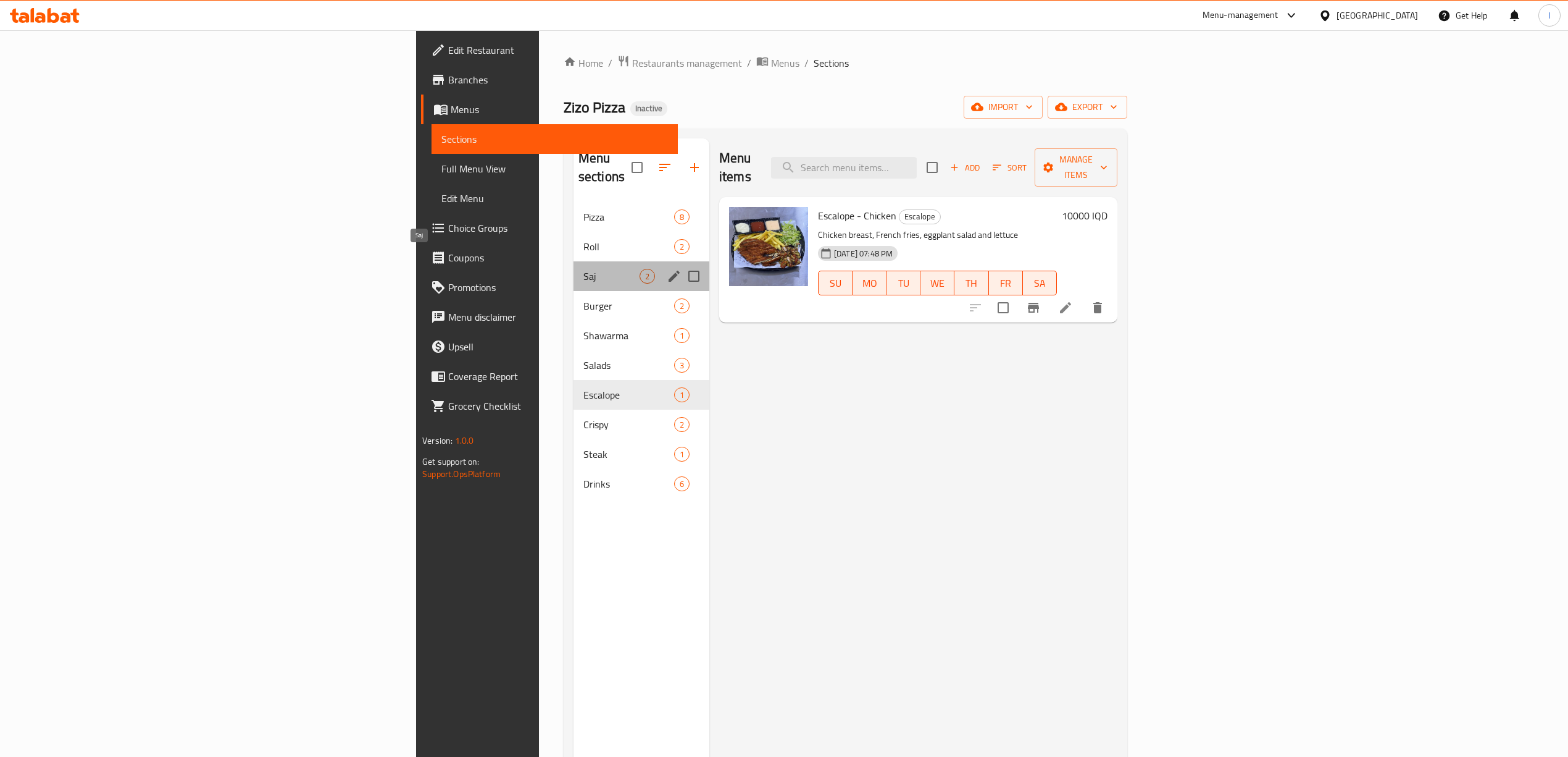
click at [583, 269] on span "Saj" at bounding box center [611, 276] width 56 height 15
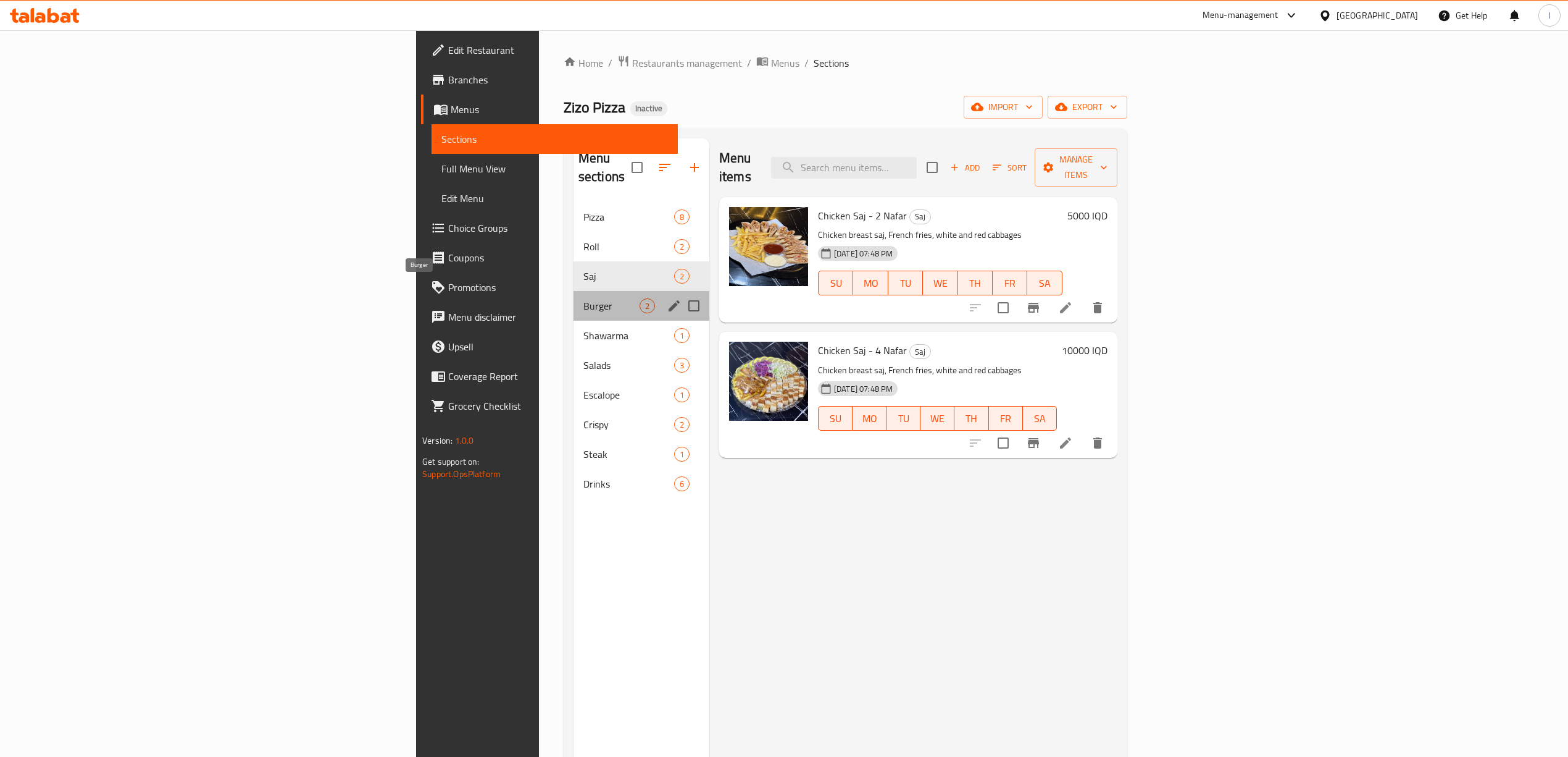
click at [583, 298] on span "Burger" at bounding box center [611, 305] width 56 height 15
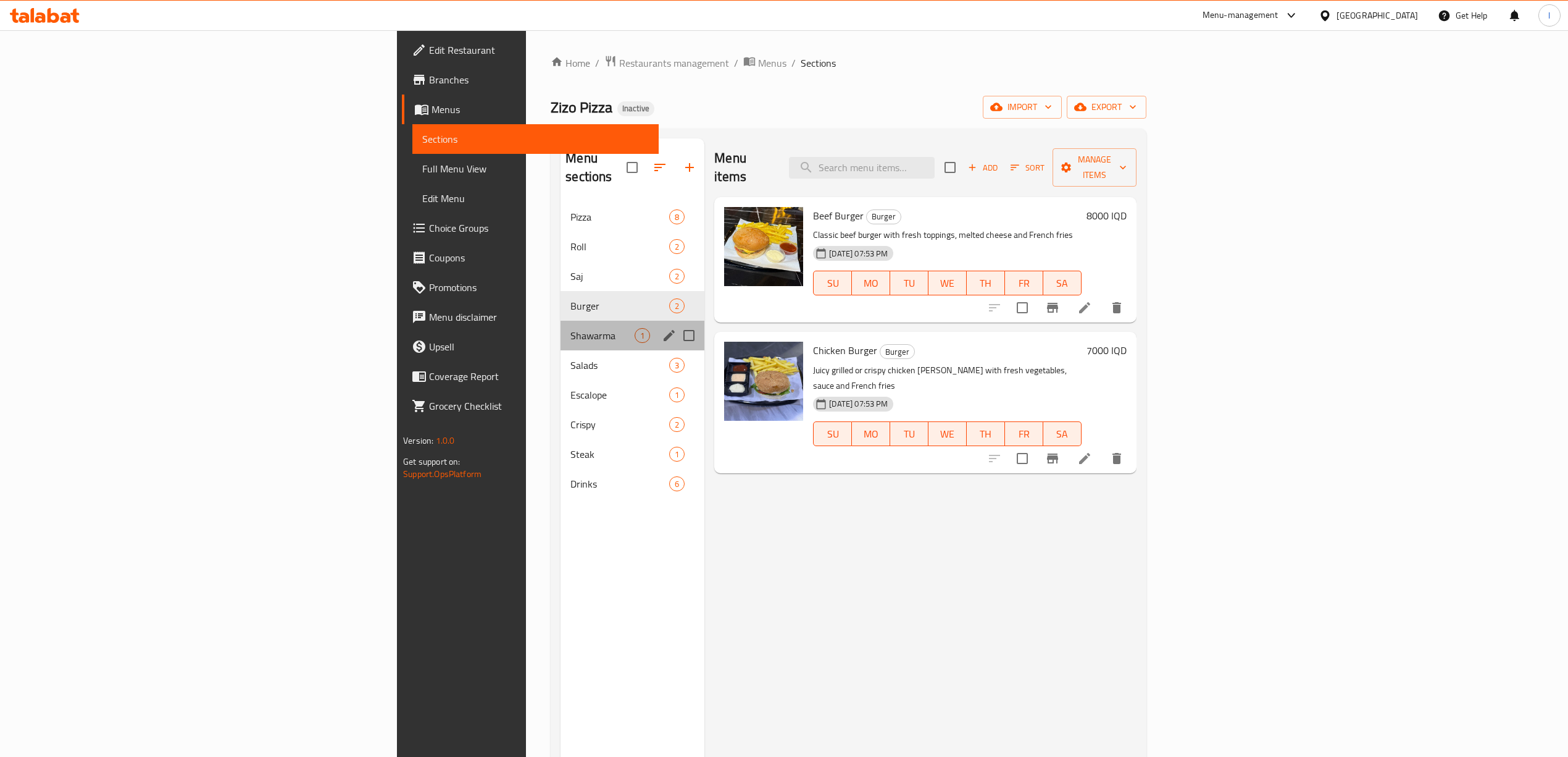
click at [561, 320] on div "Shawarma 1" at bounding box center [632, 335] width 144 height 30
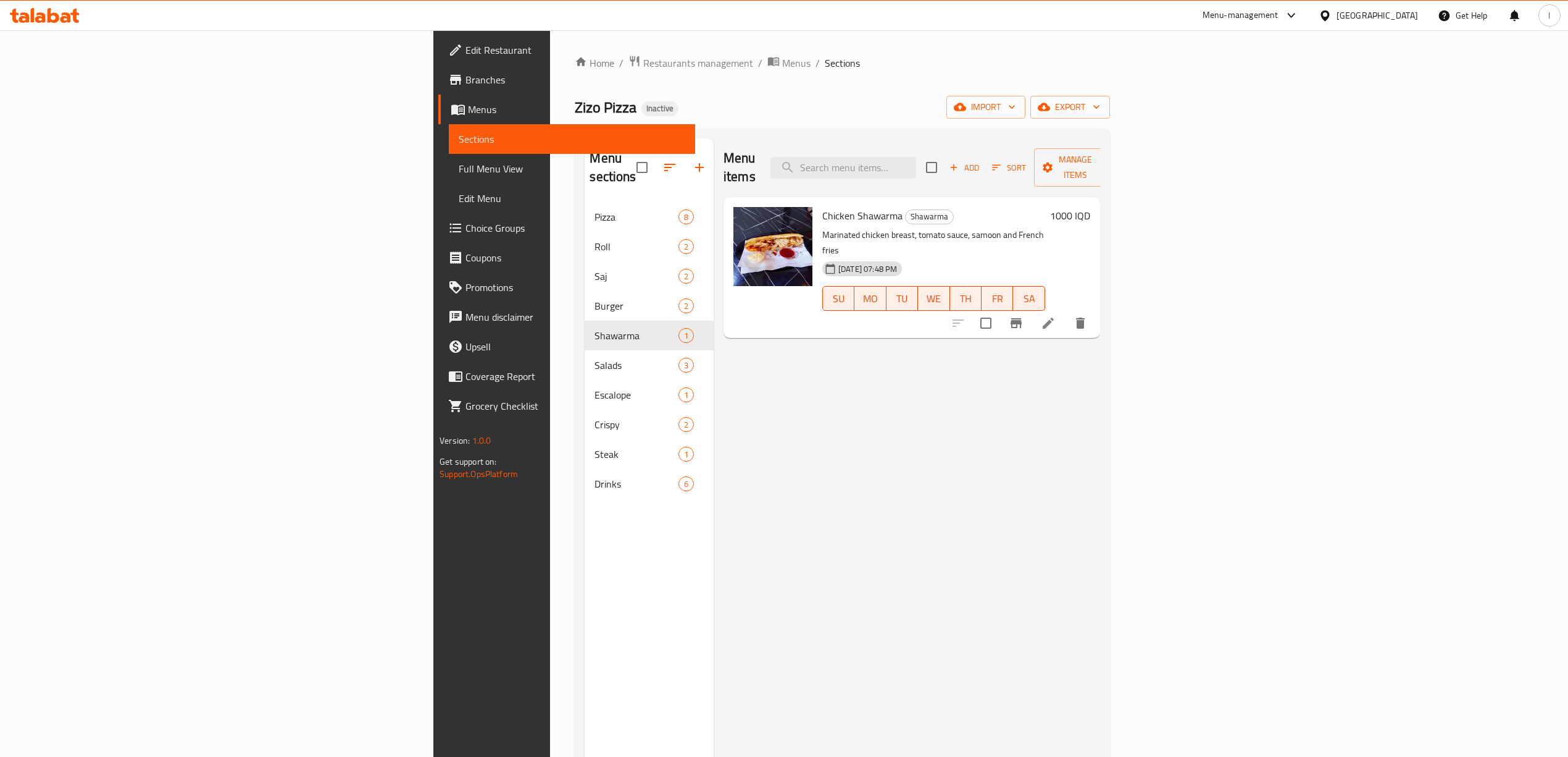
drag, startPoint x: 759, startPoint y: 494, endPoint x: 655, endPoint y: 502, distance: 104.3
click at [759, 494] on div "Menu items Add Sort Manage items Chicken Shawarma Shawarma Marinated chicken br…" at bounding box center [907, 516] width 386 height 757
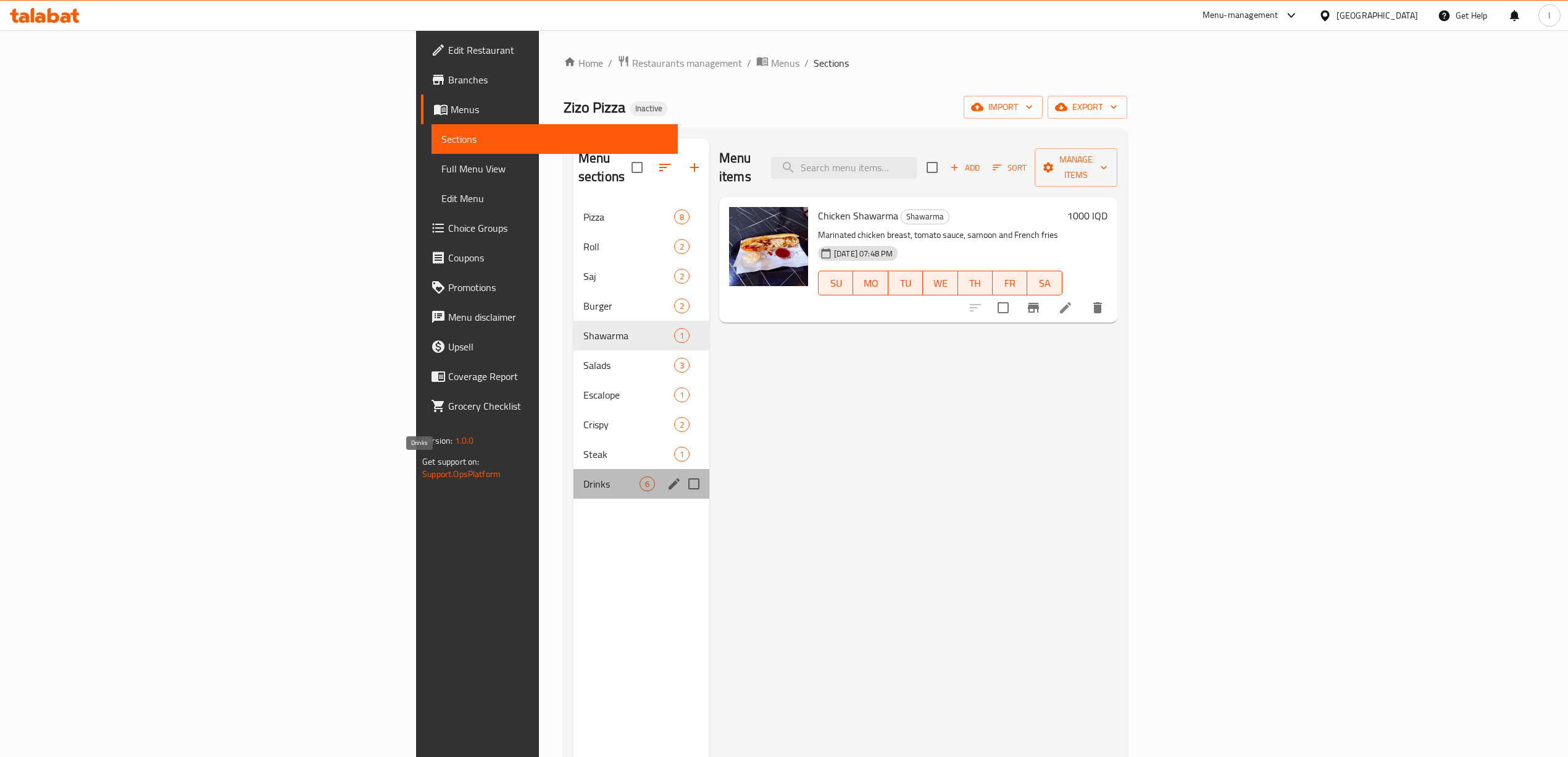
click at [583, 476] on span "Drinks" at bounding box center [611, 483] width 56 height 15
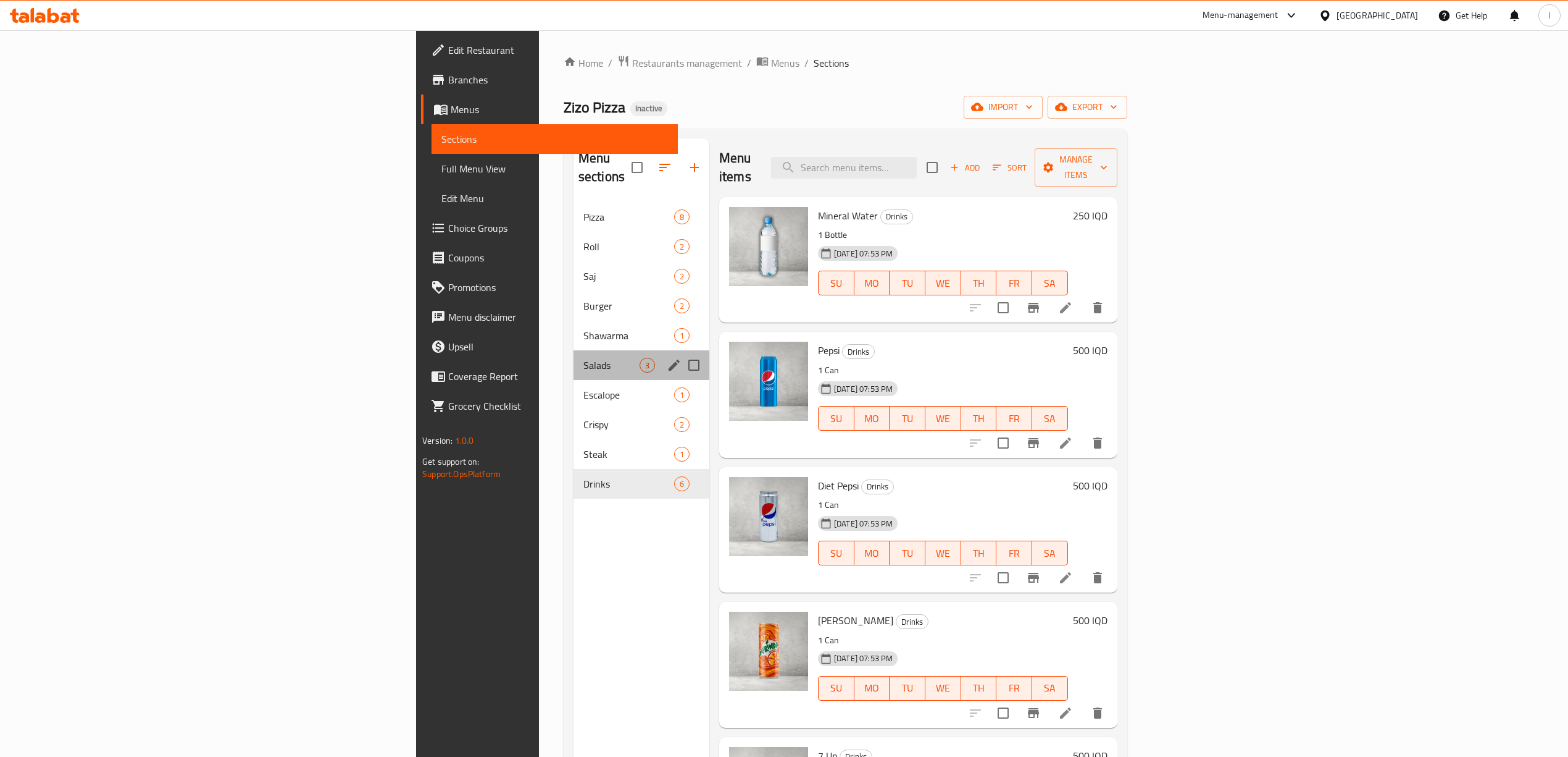
drag, startPoint x: 383, startPoint y: 337, endPoint x: 376, endPoint y: 337, distance: 7.0
click at [573, 350] on div "Salads 3" at bounding box center [641, 365] width 136 height 30
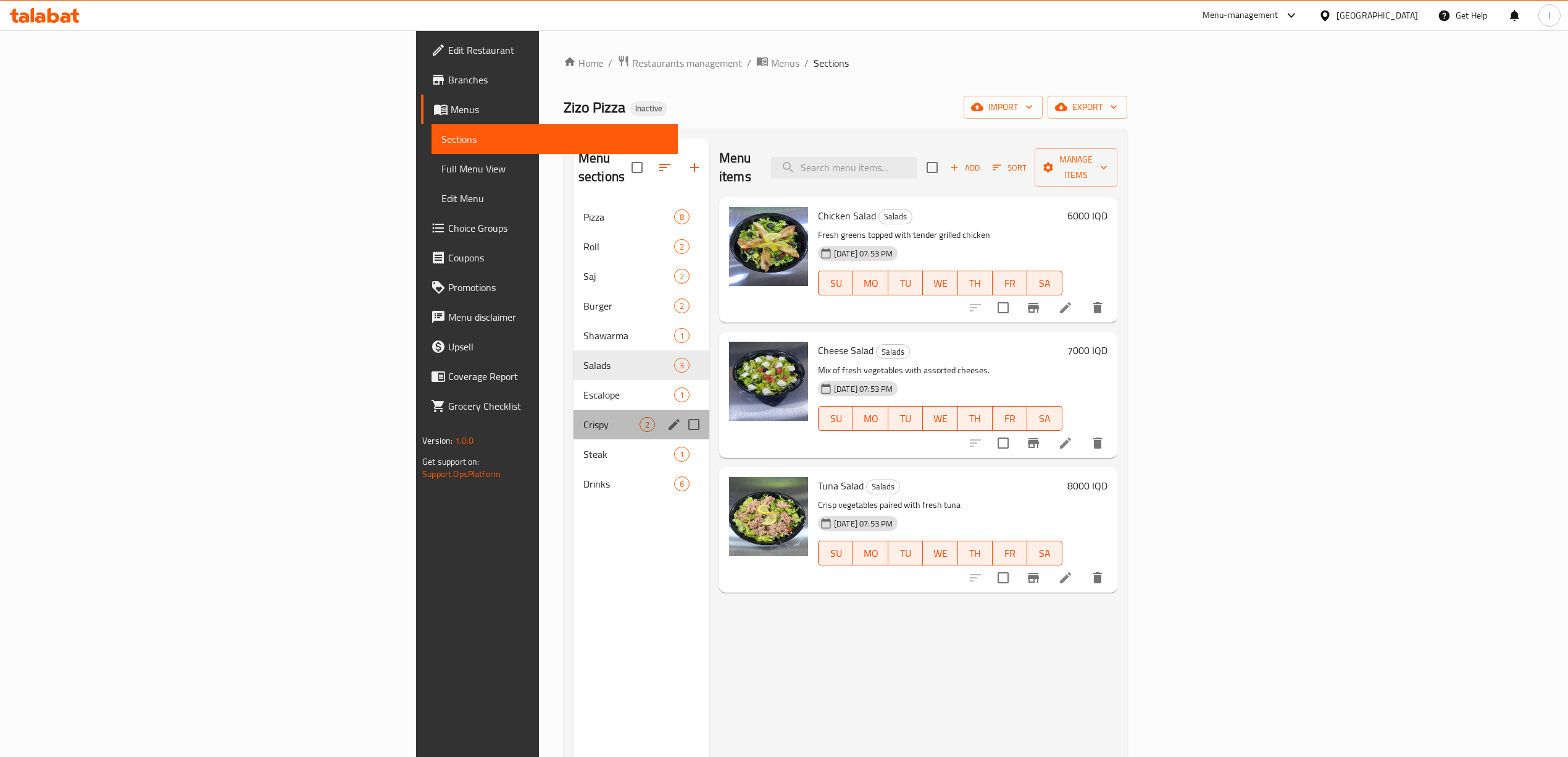
click at [573, 410] on div "Crispy 2" at bounding box center [641, 425] width 136 height 30
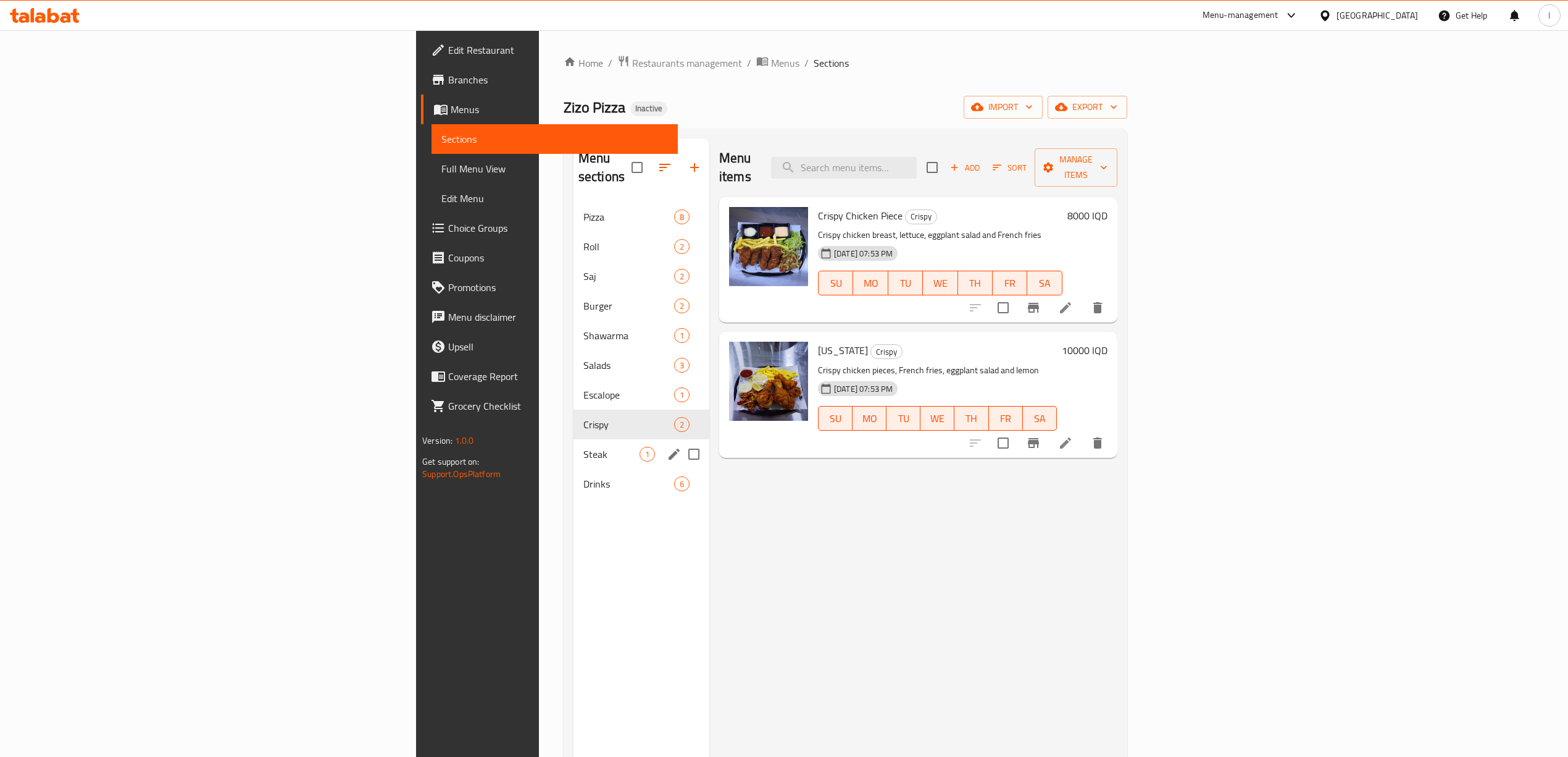
click at [583, 447] on span "Steak" at bounding box center [611, 454] width 56 height 15
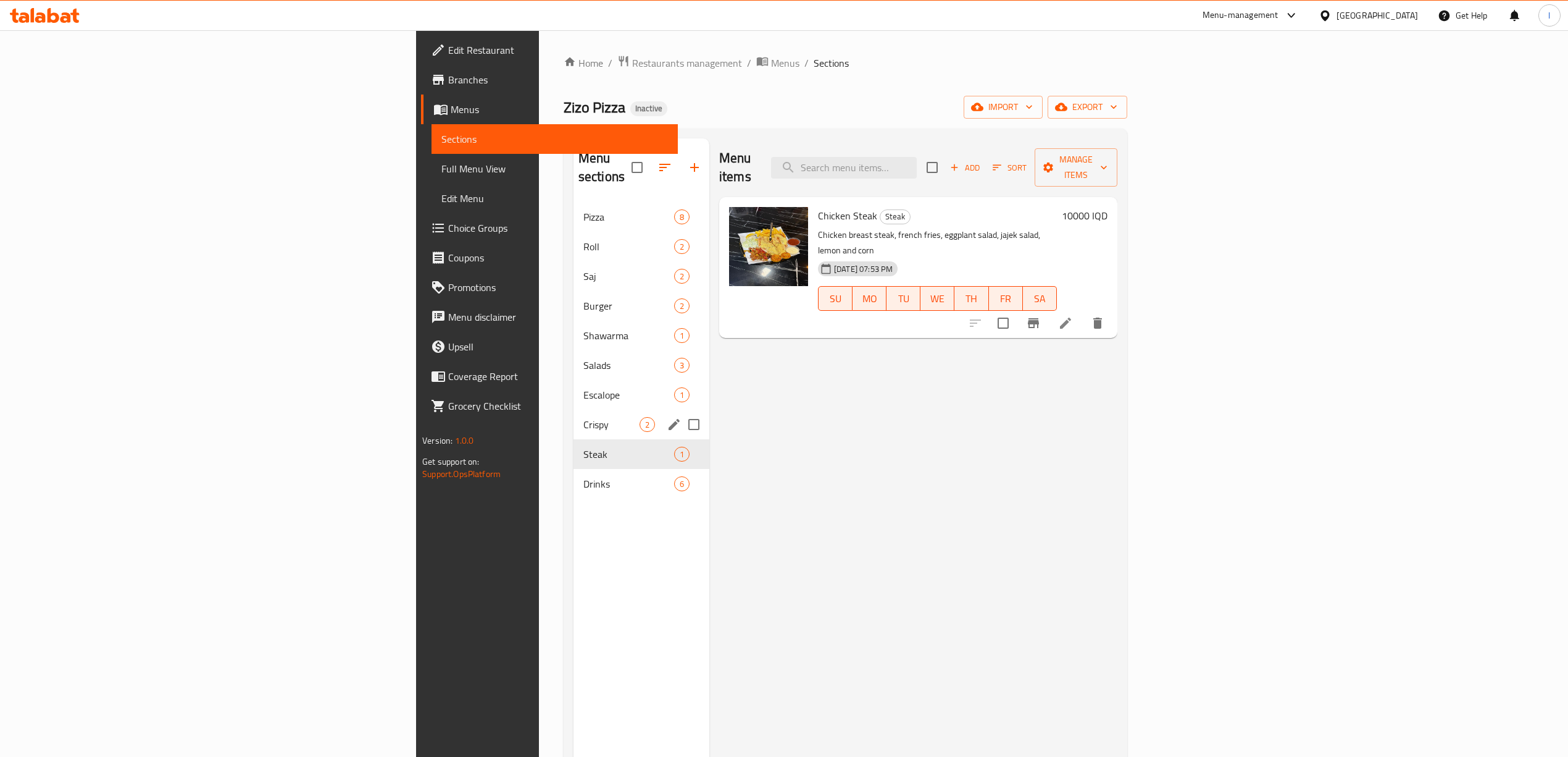
click at [573, 410] on div "Crispy 2" at bounding box center [641, 425] width 136 height 30
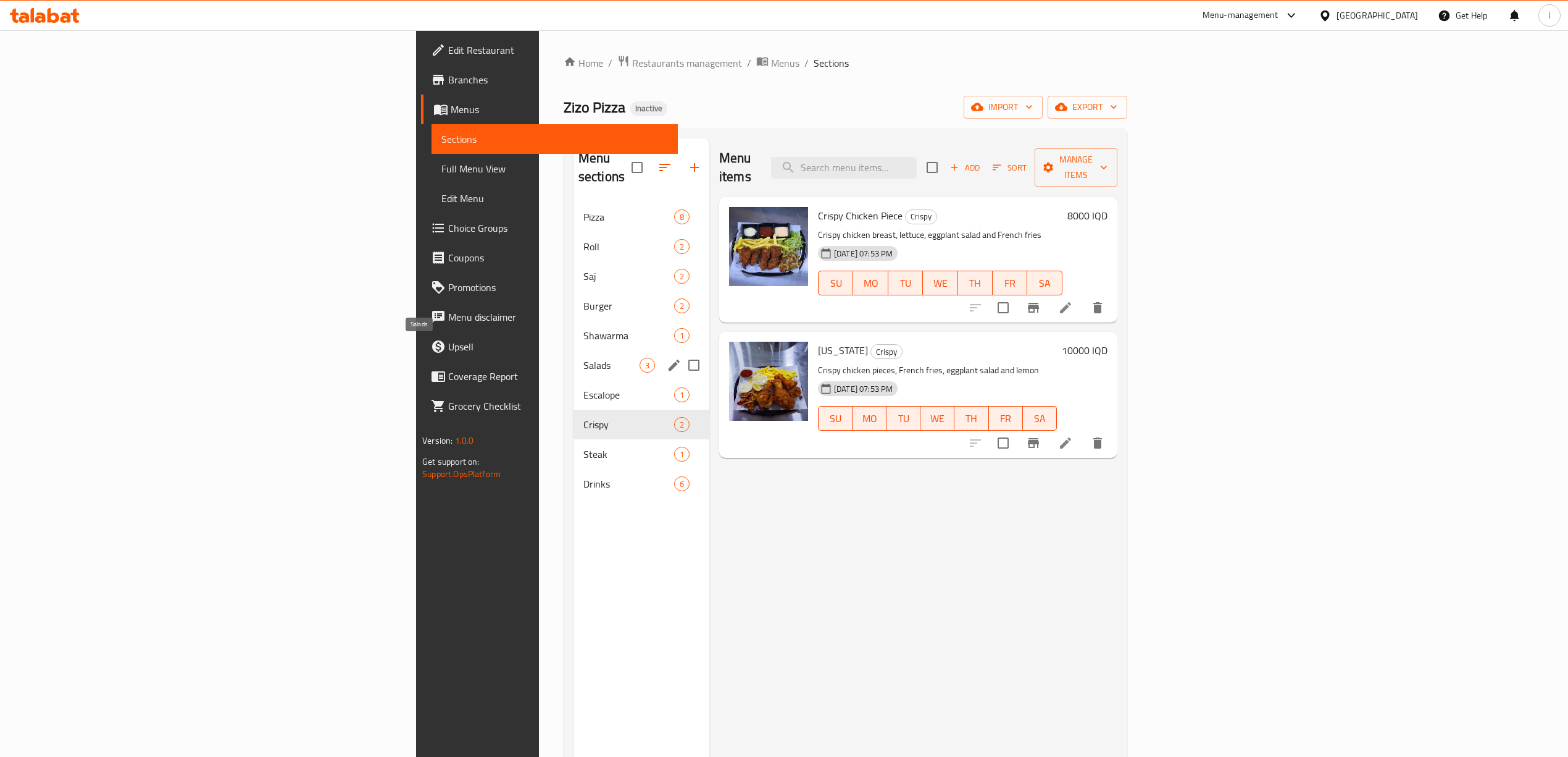
click at [583, 358] on span "Salads" at bounding box center [611, 365] width 56 height 15
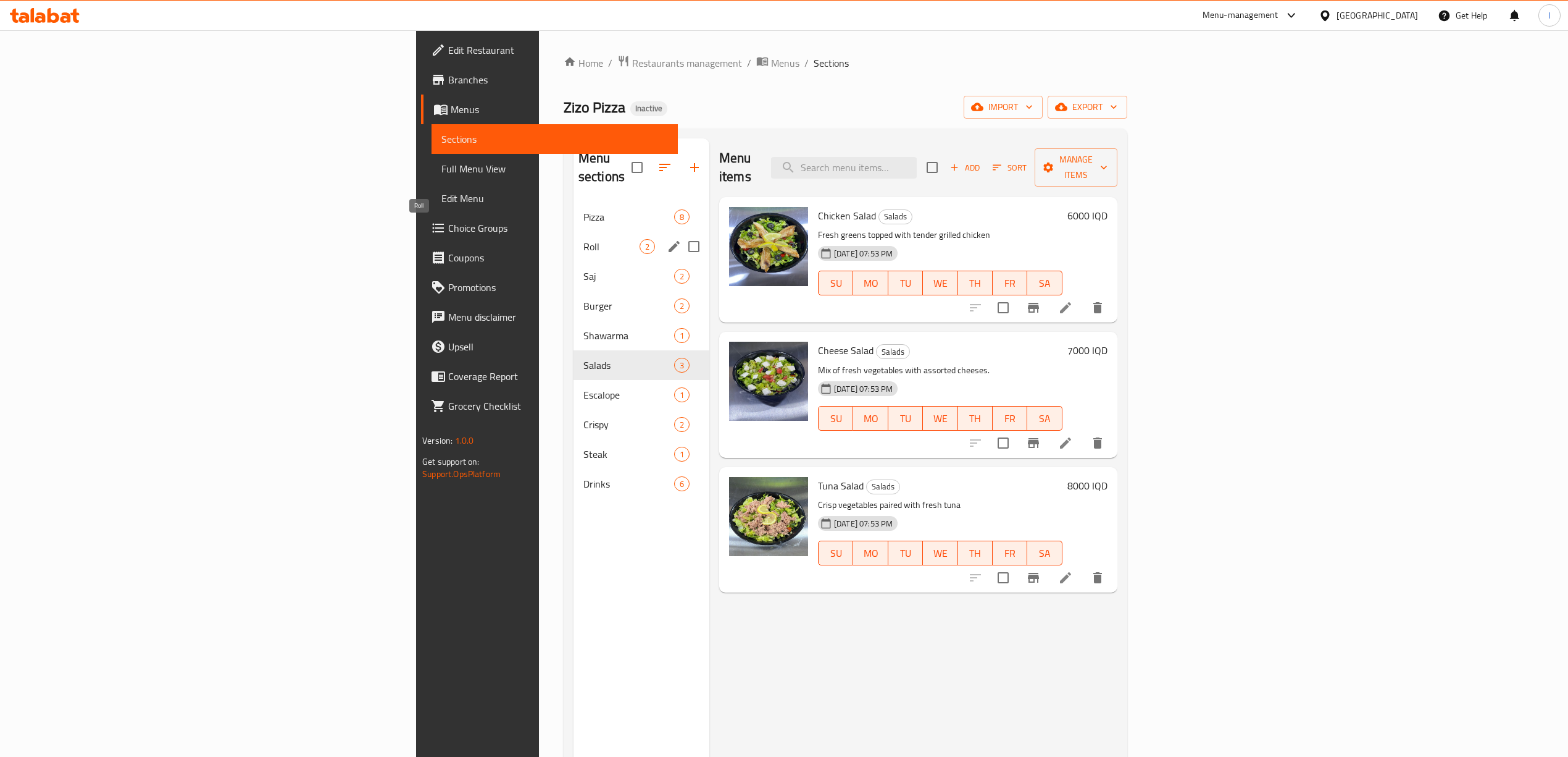
click at [583, 239] on span "Roll" at bounding box center [611, 246] width 56 height 15
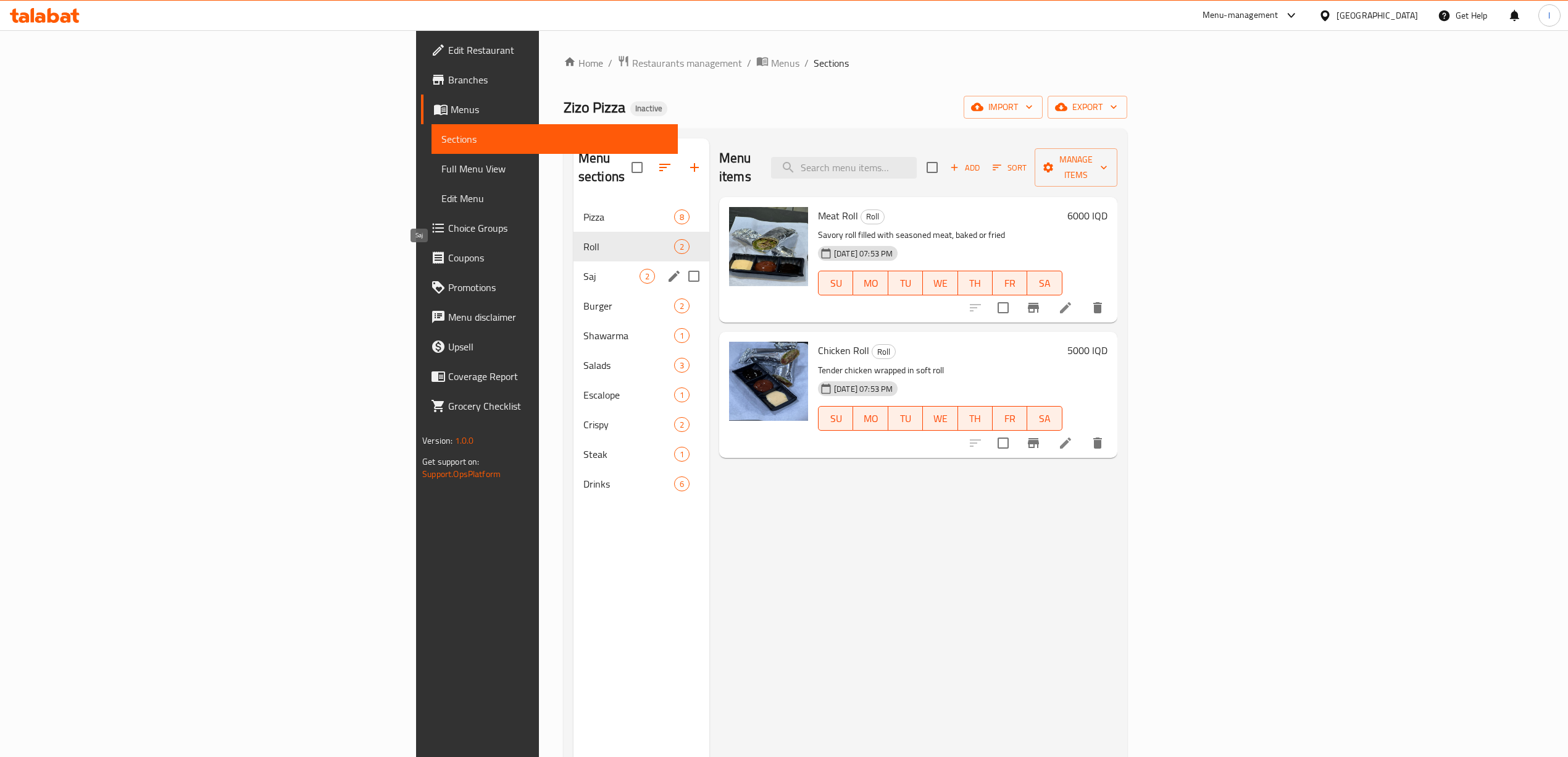
click at [583, 269] on span "Saj" at bounding box center [611, 276] width 56 height 15
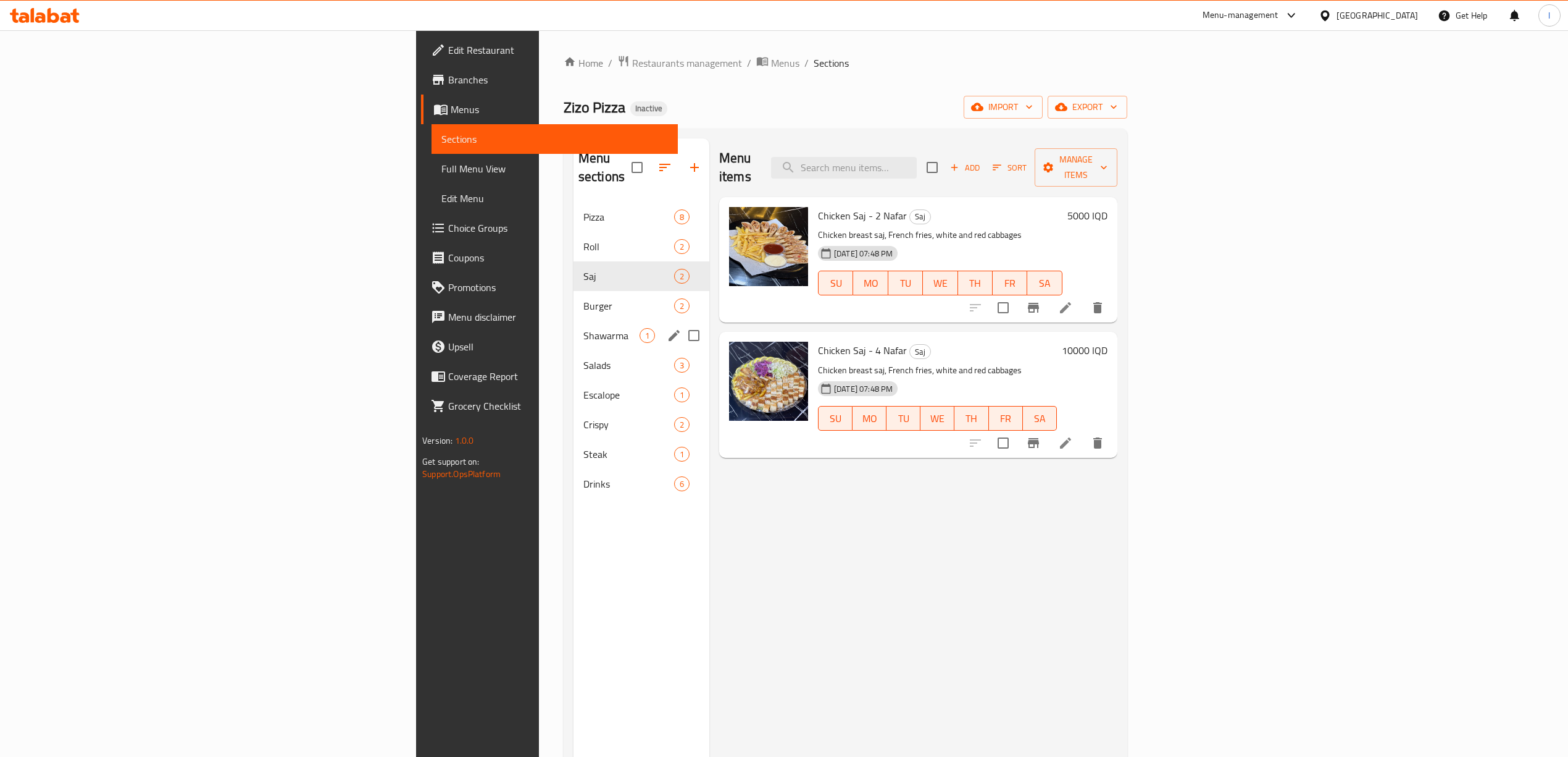
click at [573, 320] on div "Shawarma 1" at bounding box center [641, 335] width 136 height 30
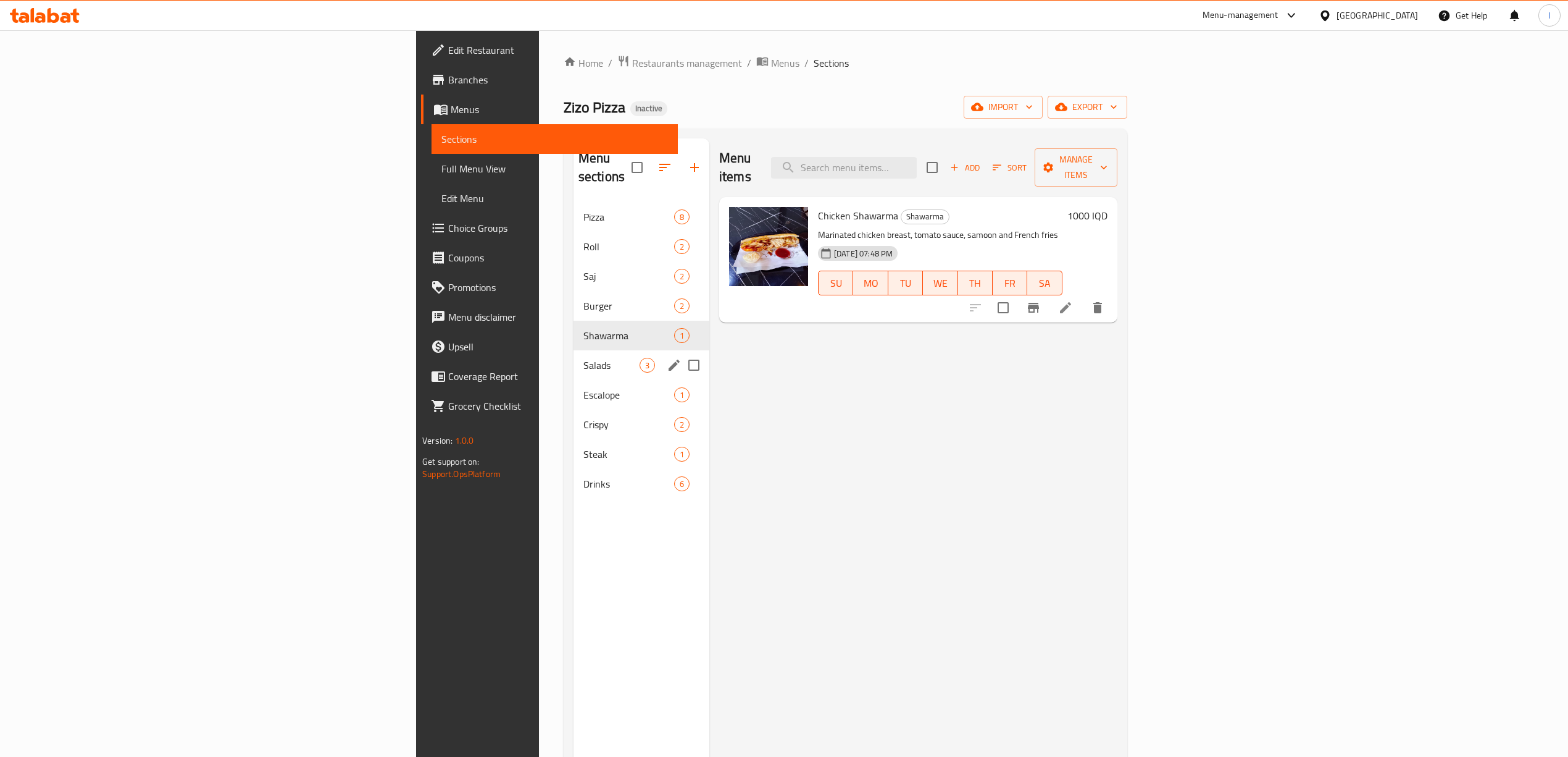
click at [573, 355] on div "Salads 3" at bounding box center [641, 365] width 136 height 30
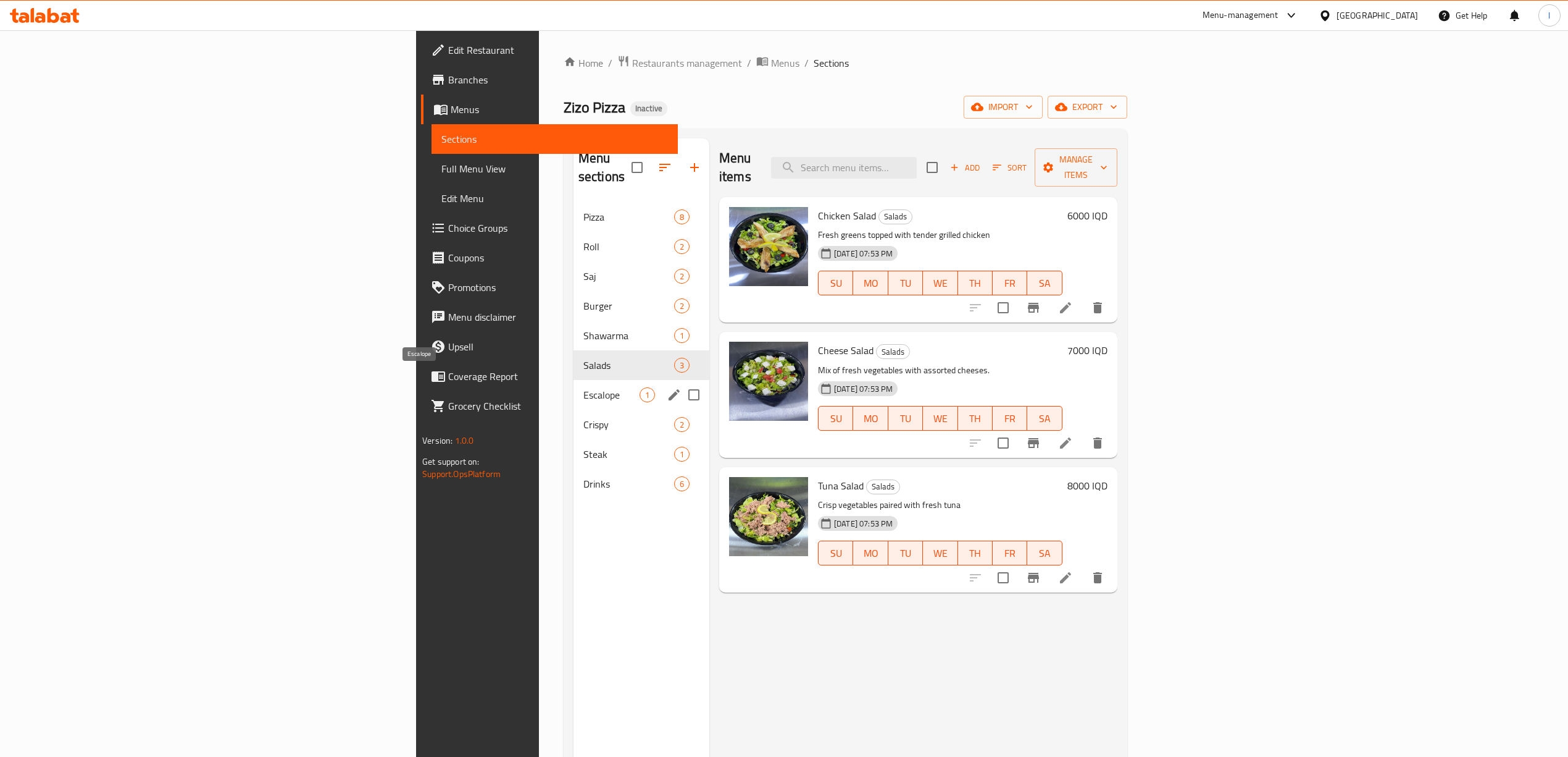
click at [583, 387] on span "Escalope" at bounding box center [611, 394] width 56 height 15
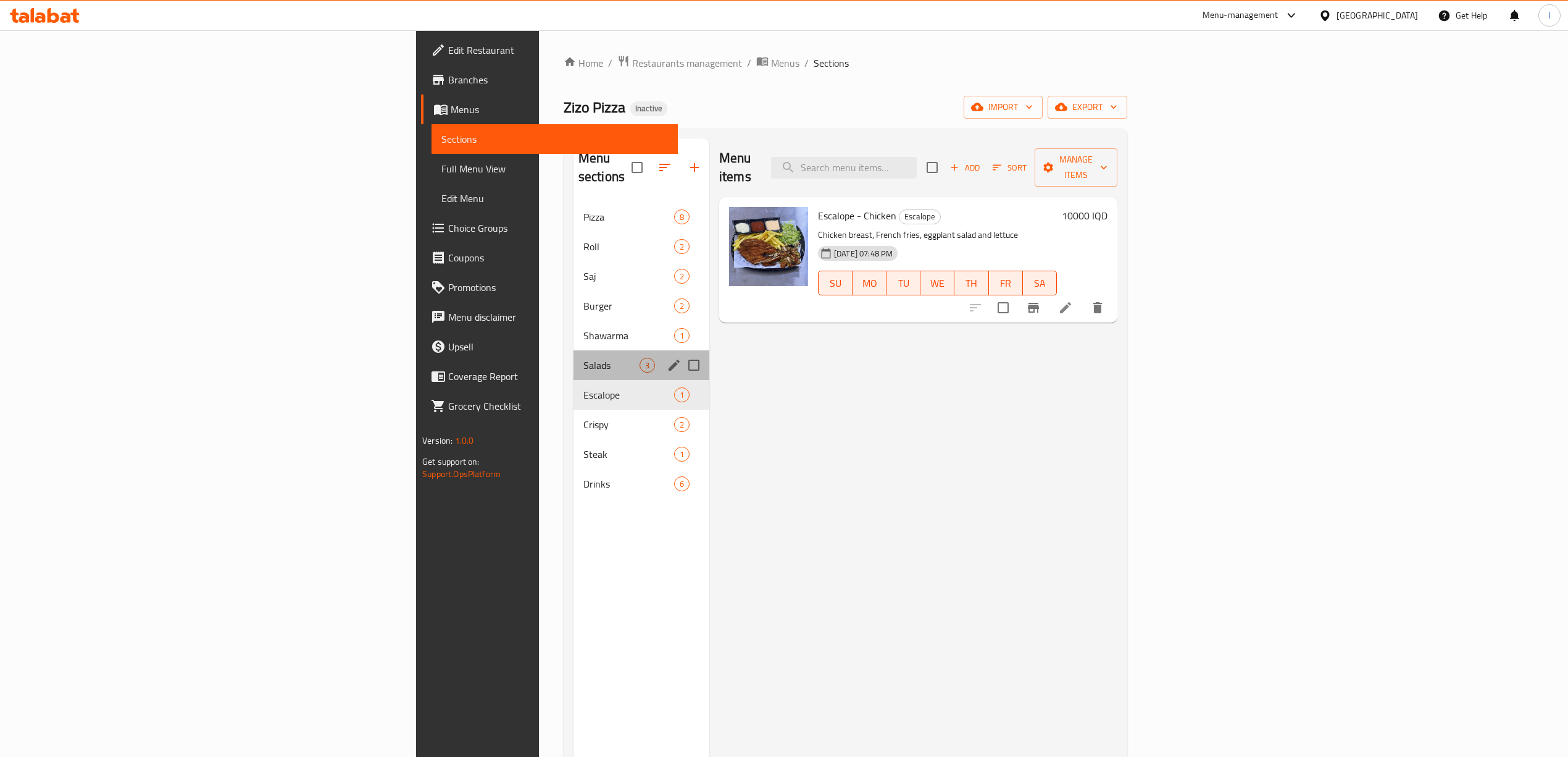
click at [573, 350] on div "Salads 3" at bounding box center [641, 365] width 136 height 30
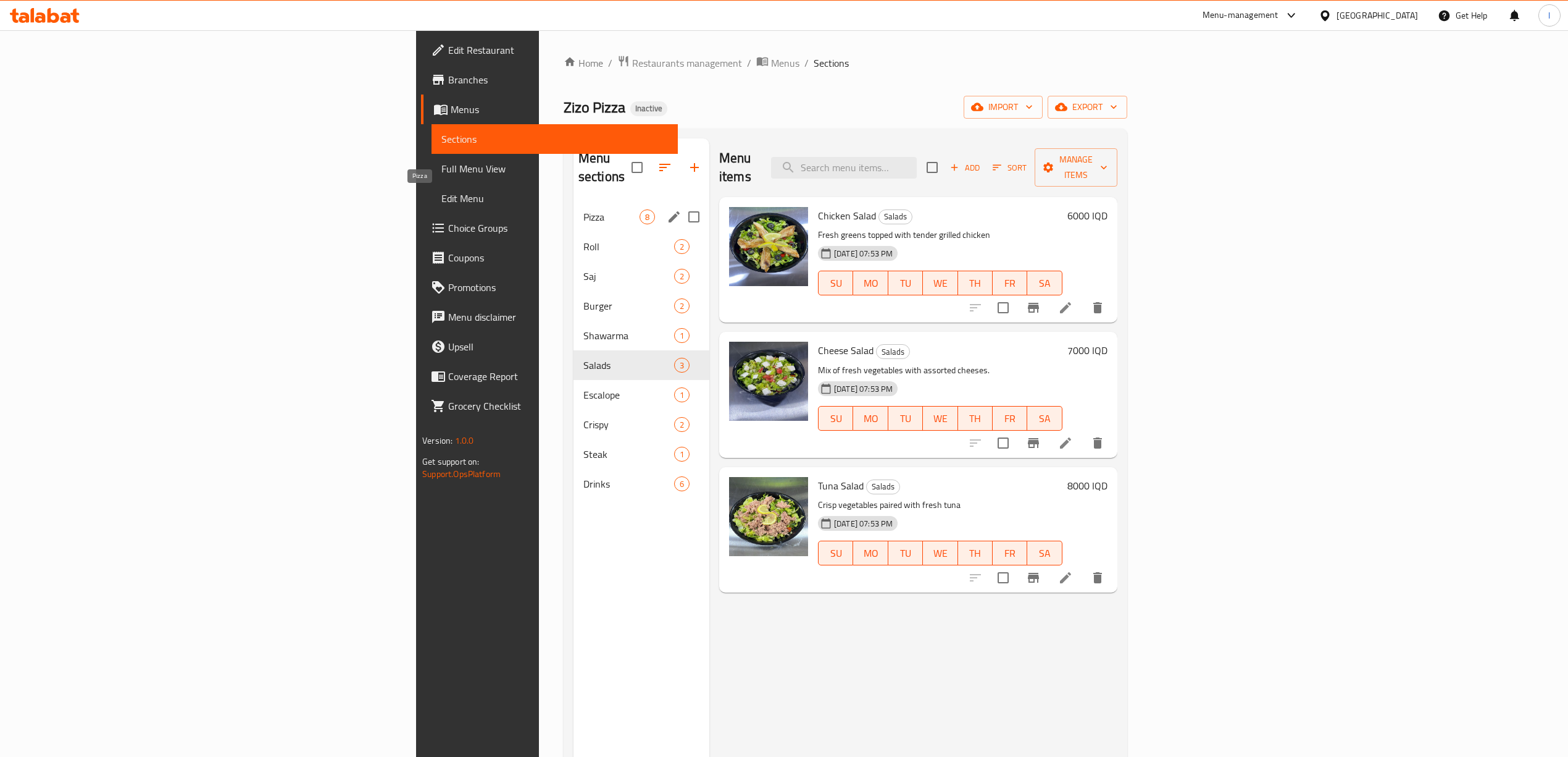
click at [583, 210] on span "Pizza" at bounding box center [611, 217] width 56 height 15
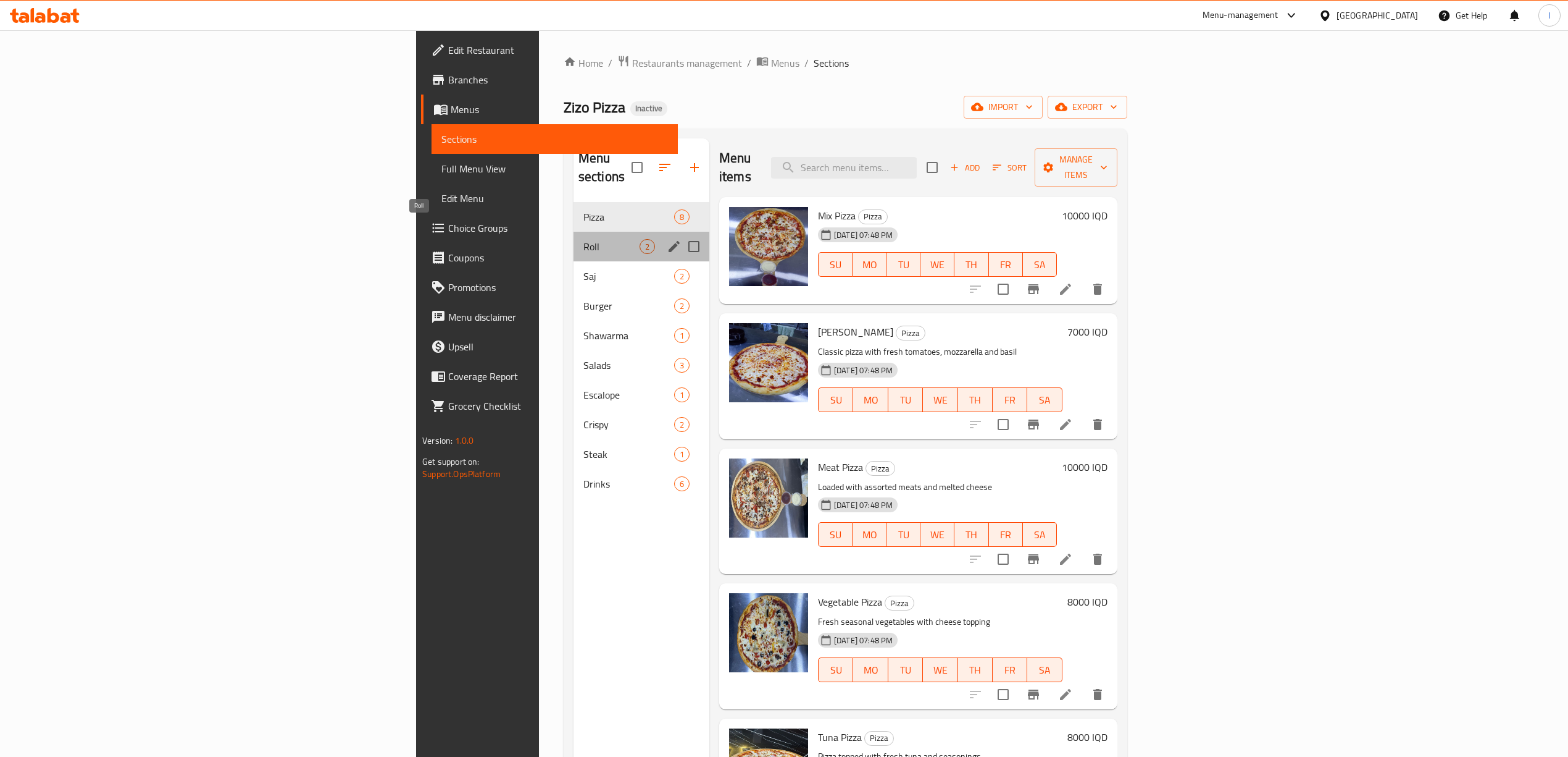
click at [583, 239] on span "Roll" at bounding box center [611, 246] width 56 height 15
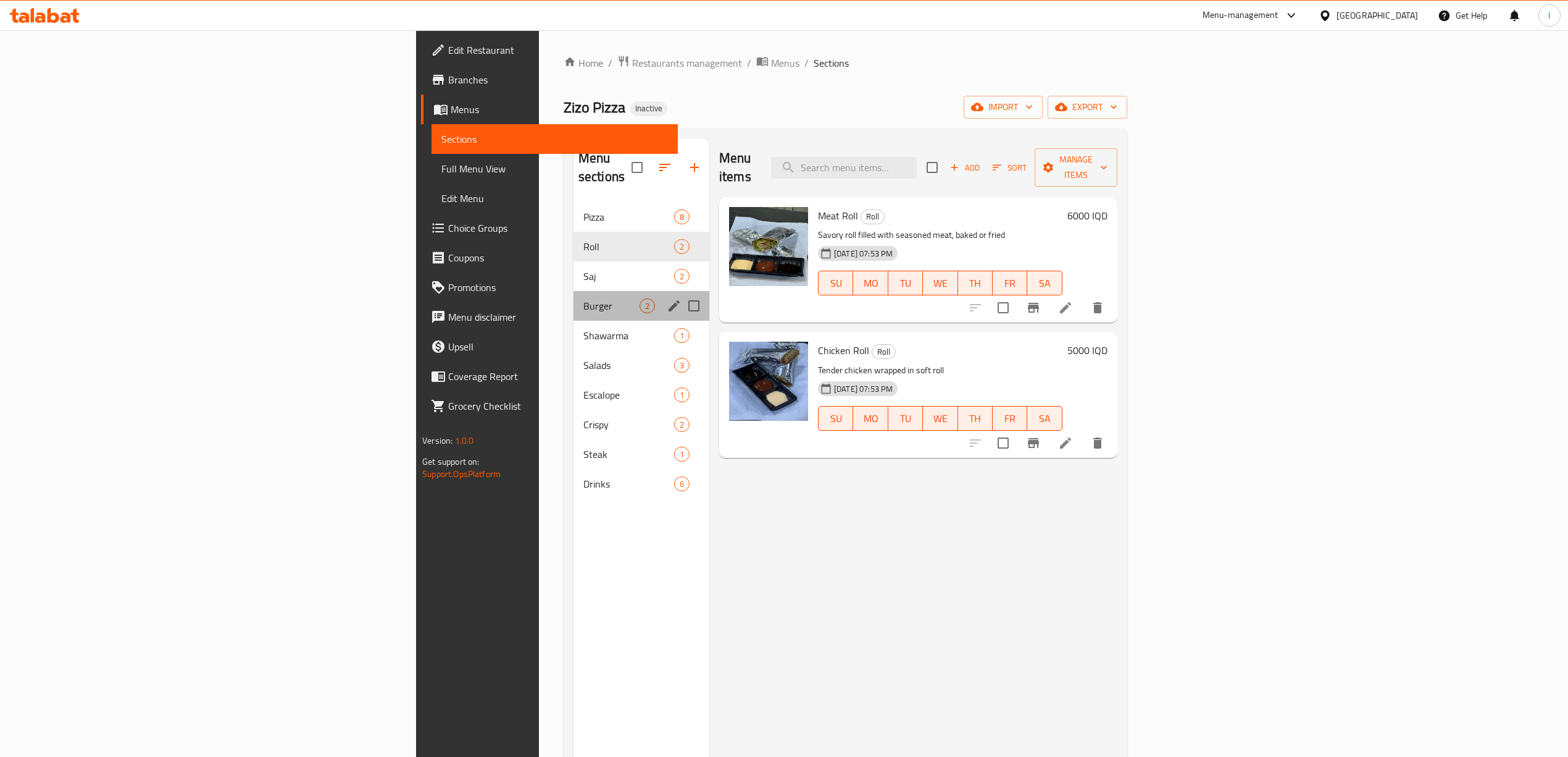
click at [573, 291] on div "Burger 2" at bounding box center [641, 305] width 136 height 30
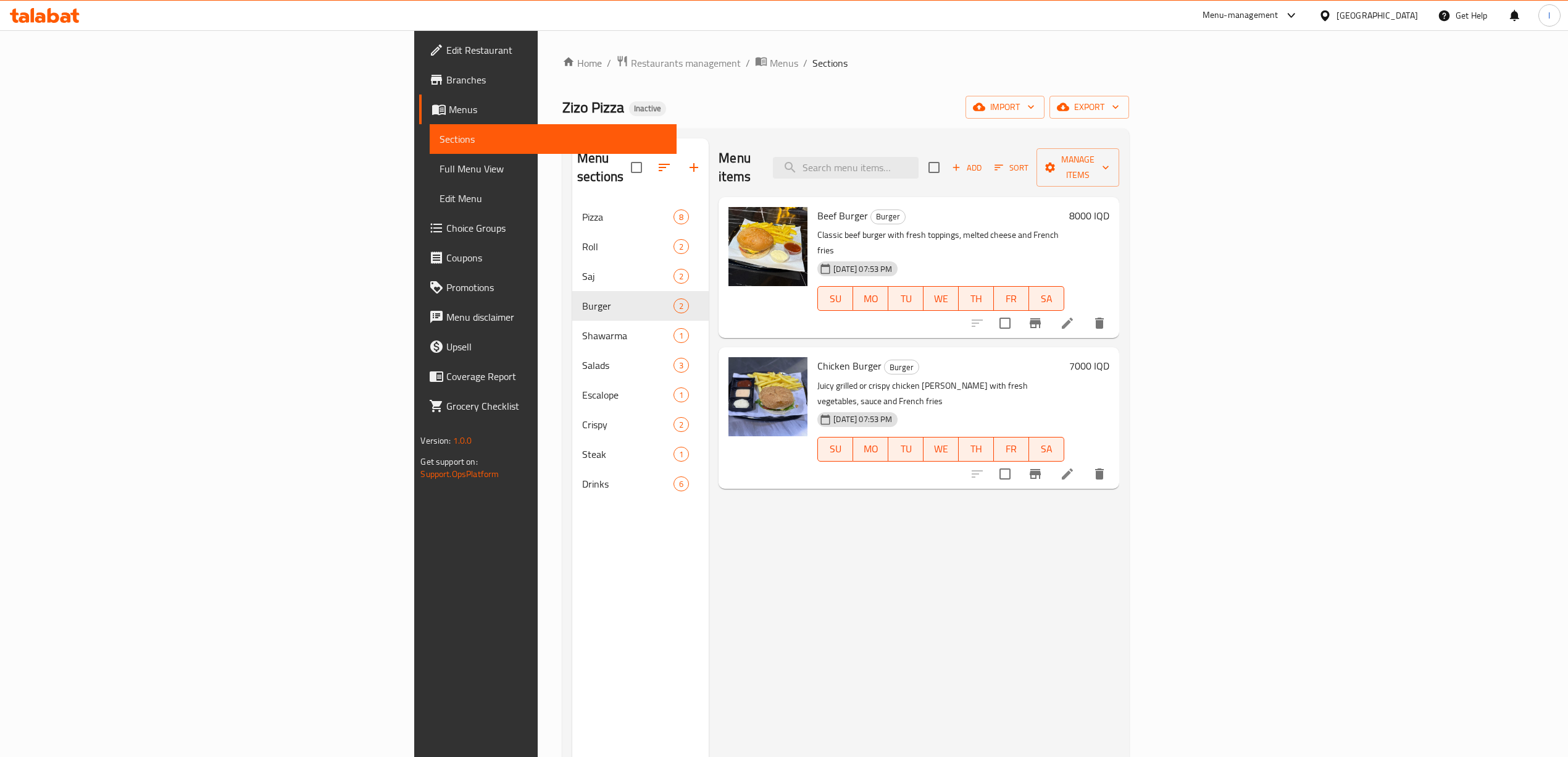
click at [52, 18] on icon at bounding box center [44, 15] width 70 height 15
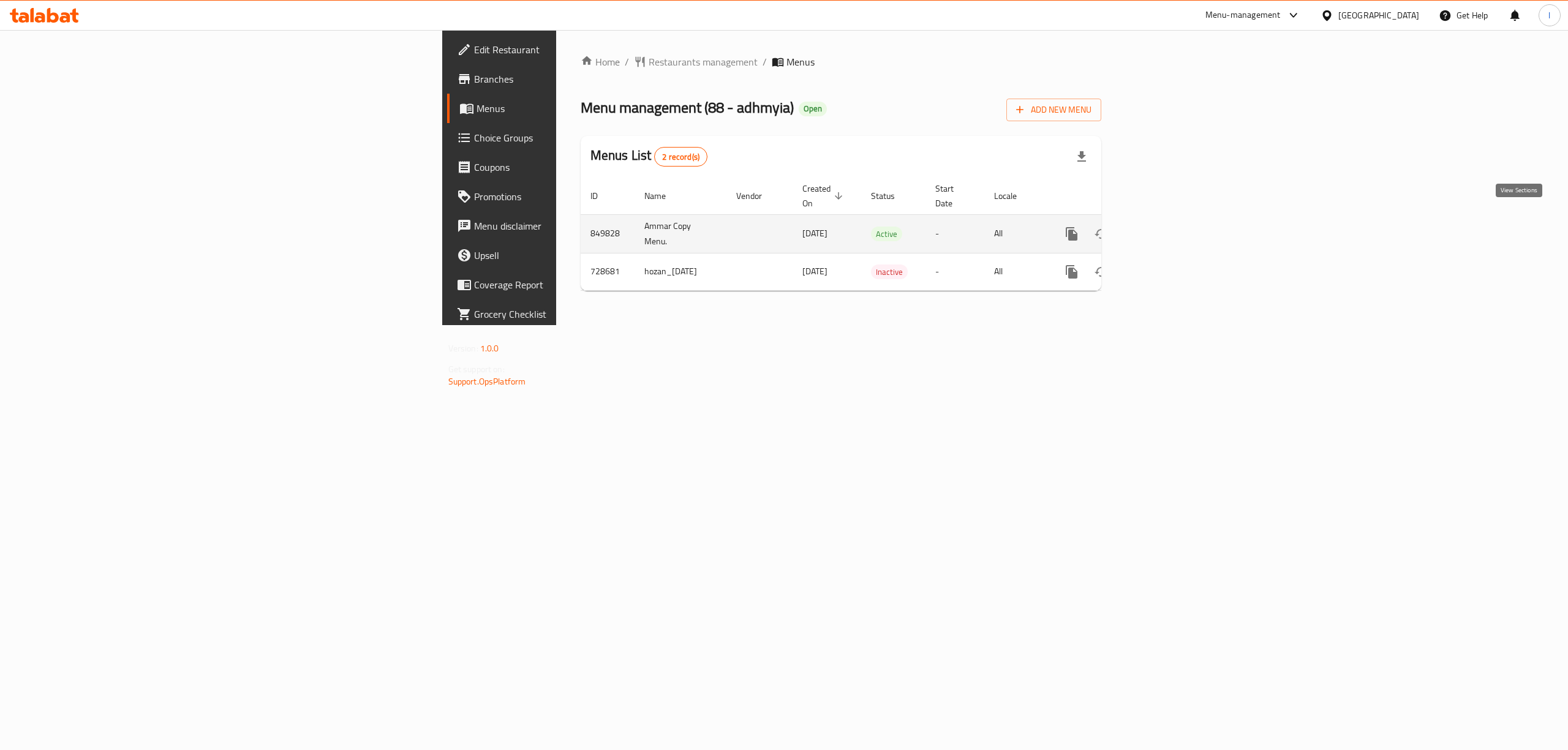
click at [1167, 228] on icon "enhanced table" at bounding box center [1160, 233] width 15 height 15
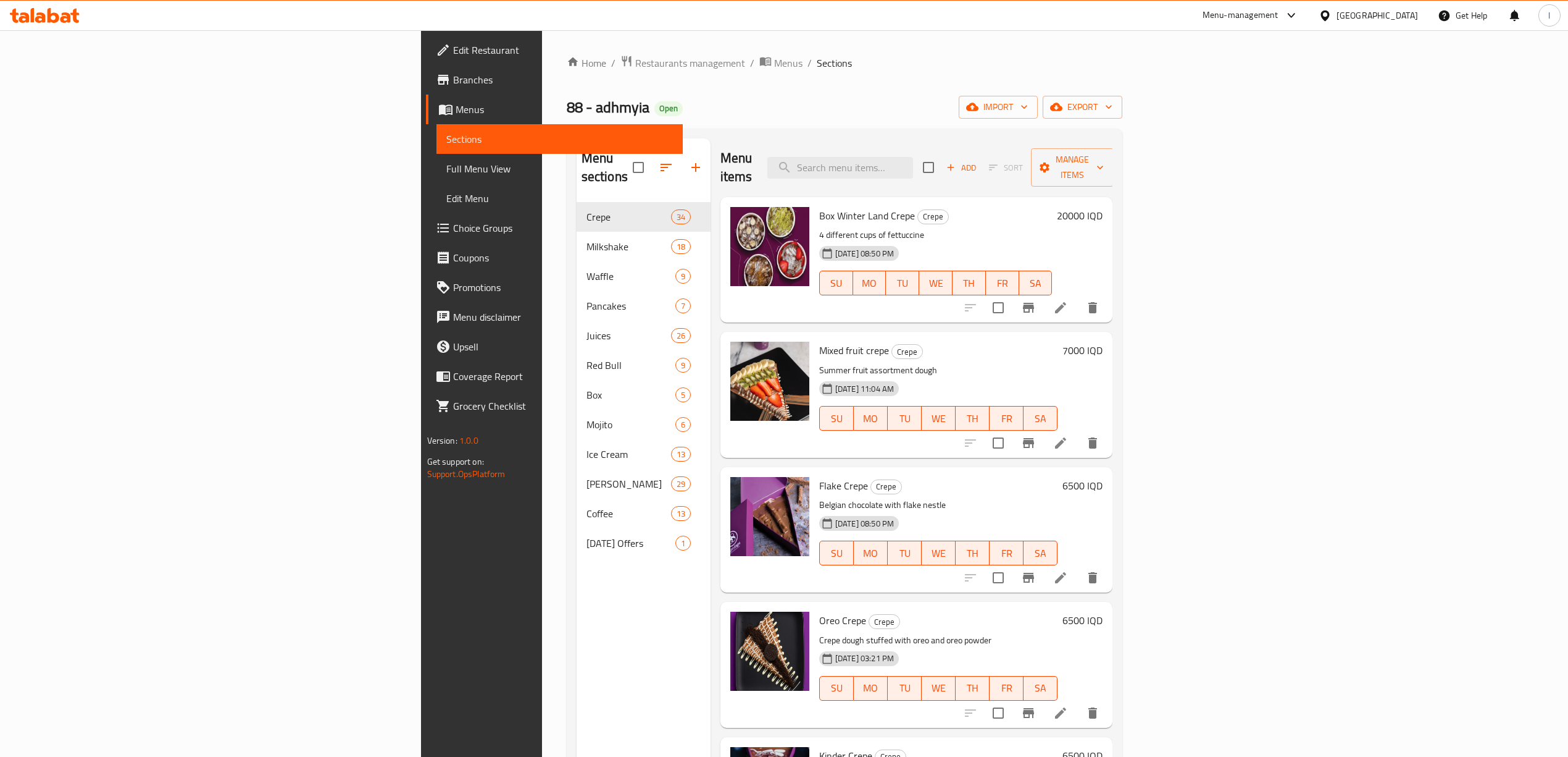
click at [446, 171] on span "Full Menu View" at bounding box center [559, 169] width 226 height 15
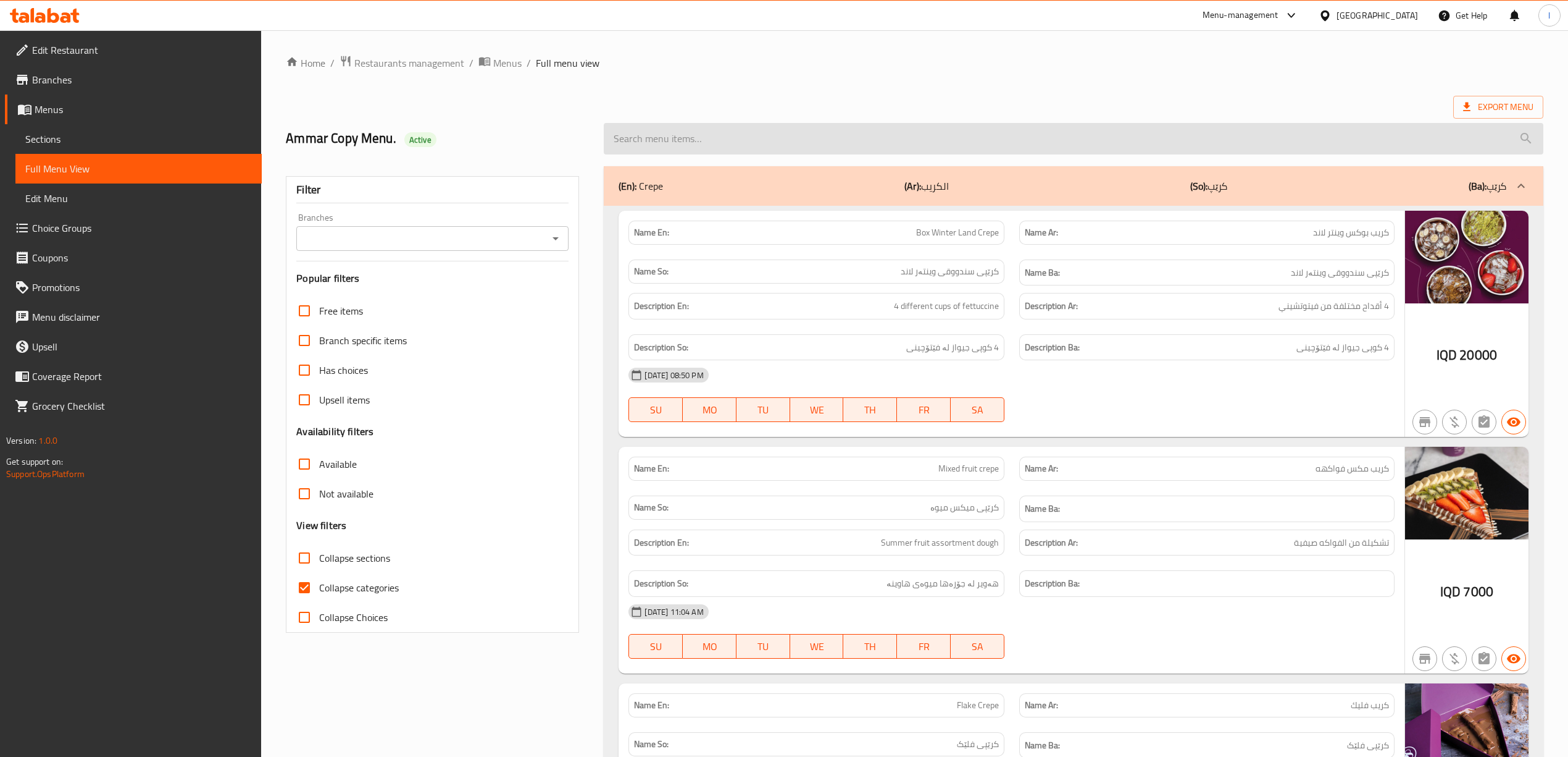
click at [811, 146] on input "search" at bounding box center [1073, 138] width 939 height 32
paste input "Sabah Juice"
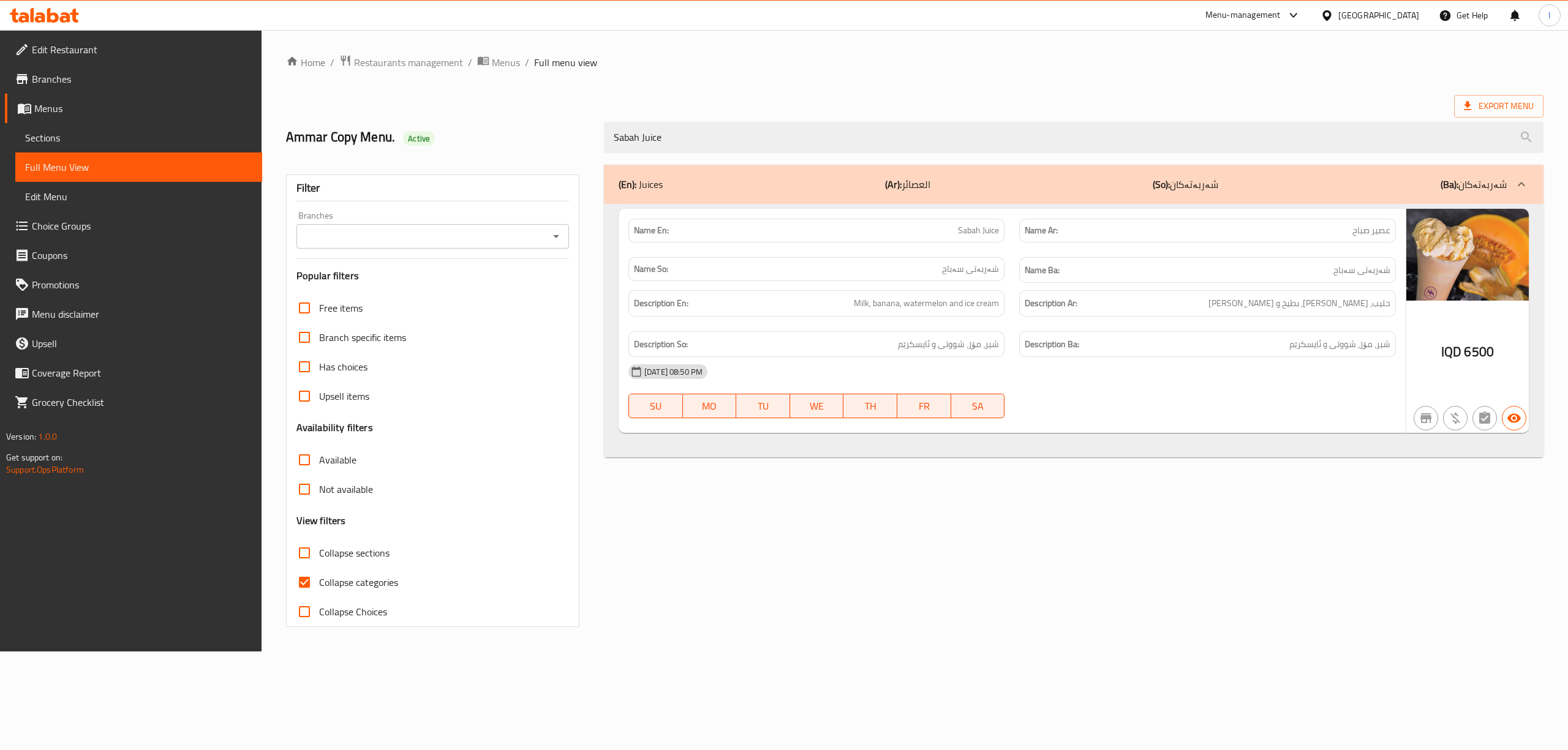
type input "Sabah Juice"
click at [495, 240] on input "Branches" at bounding box center [422, 236] width 245 height 17
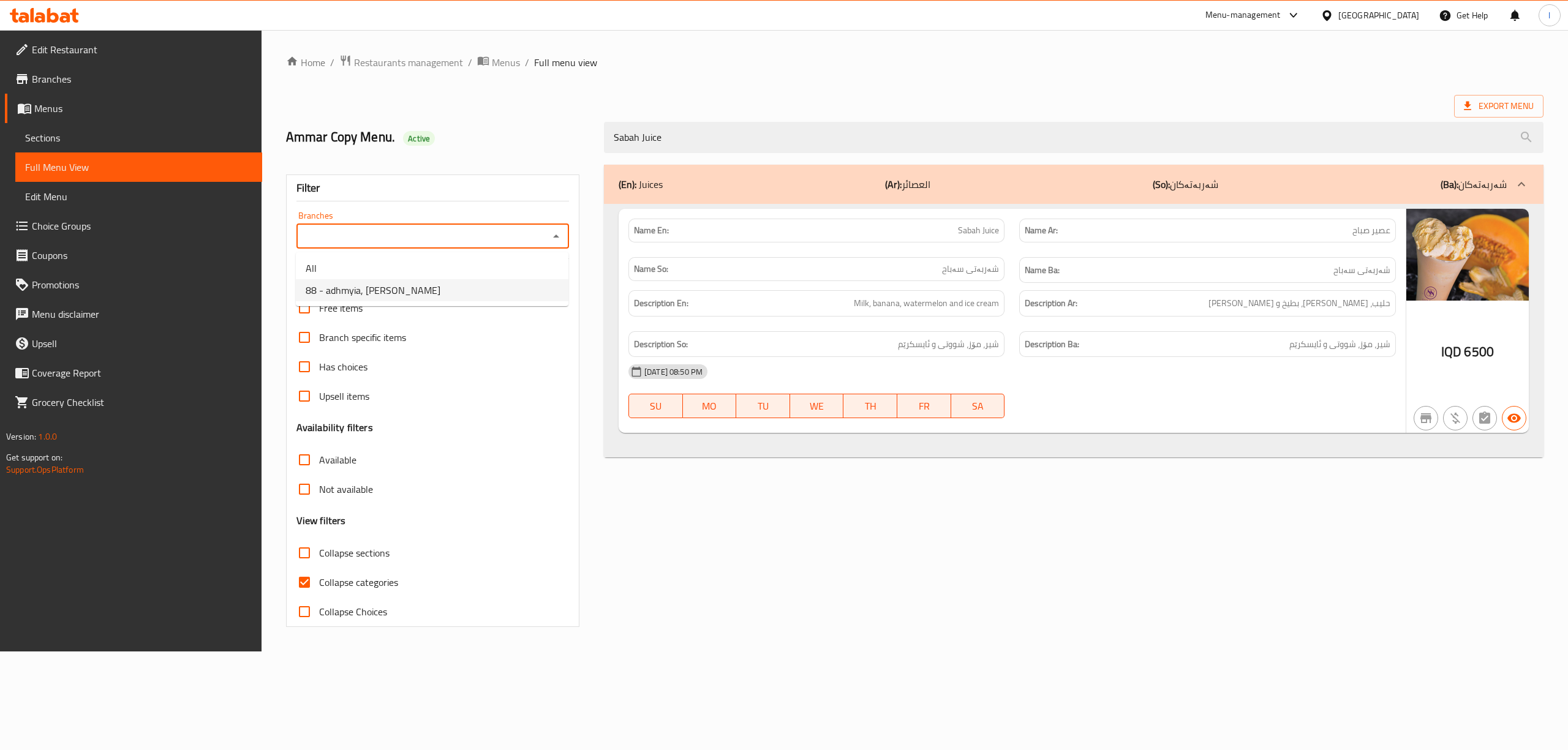
click at [410, 280] on li "88 - adhmyia, Al Aathameya" at bounding box center [432, 290] width 273 height 22
type input "88 - adhmyia, Al Aathameya"
click at [959, 238] on div "Name En: Sabah Juice" at bounding box center [816, 231] width 376 height 24
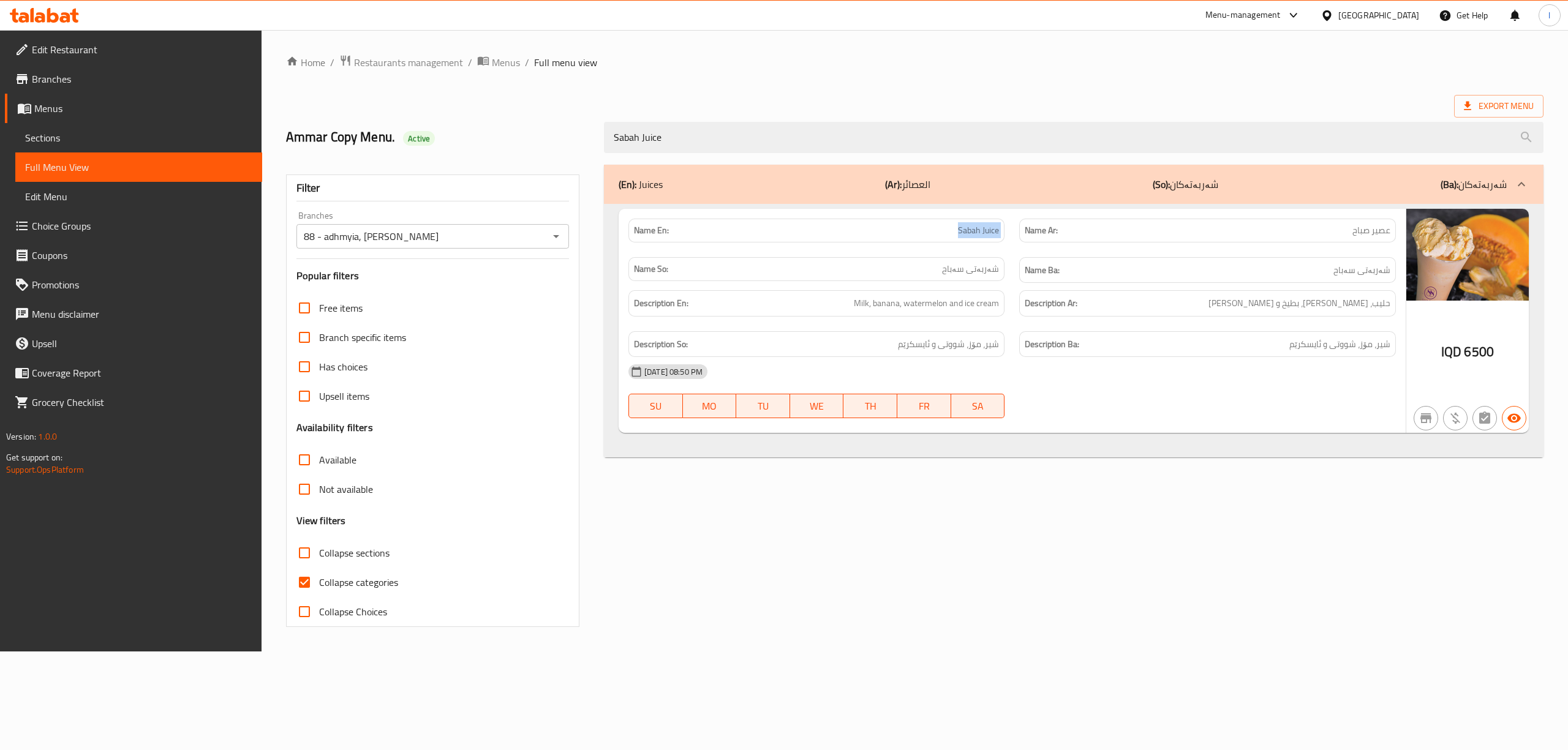
click at [959, 238] on div "Name En: Sabah Juice" at bounding box center [816, 231] width 376 height 24
copy span "Sabah Juice"
click at [113, 140] on span "Sections" at bounding box center [138, 138] width 227 height 15
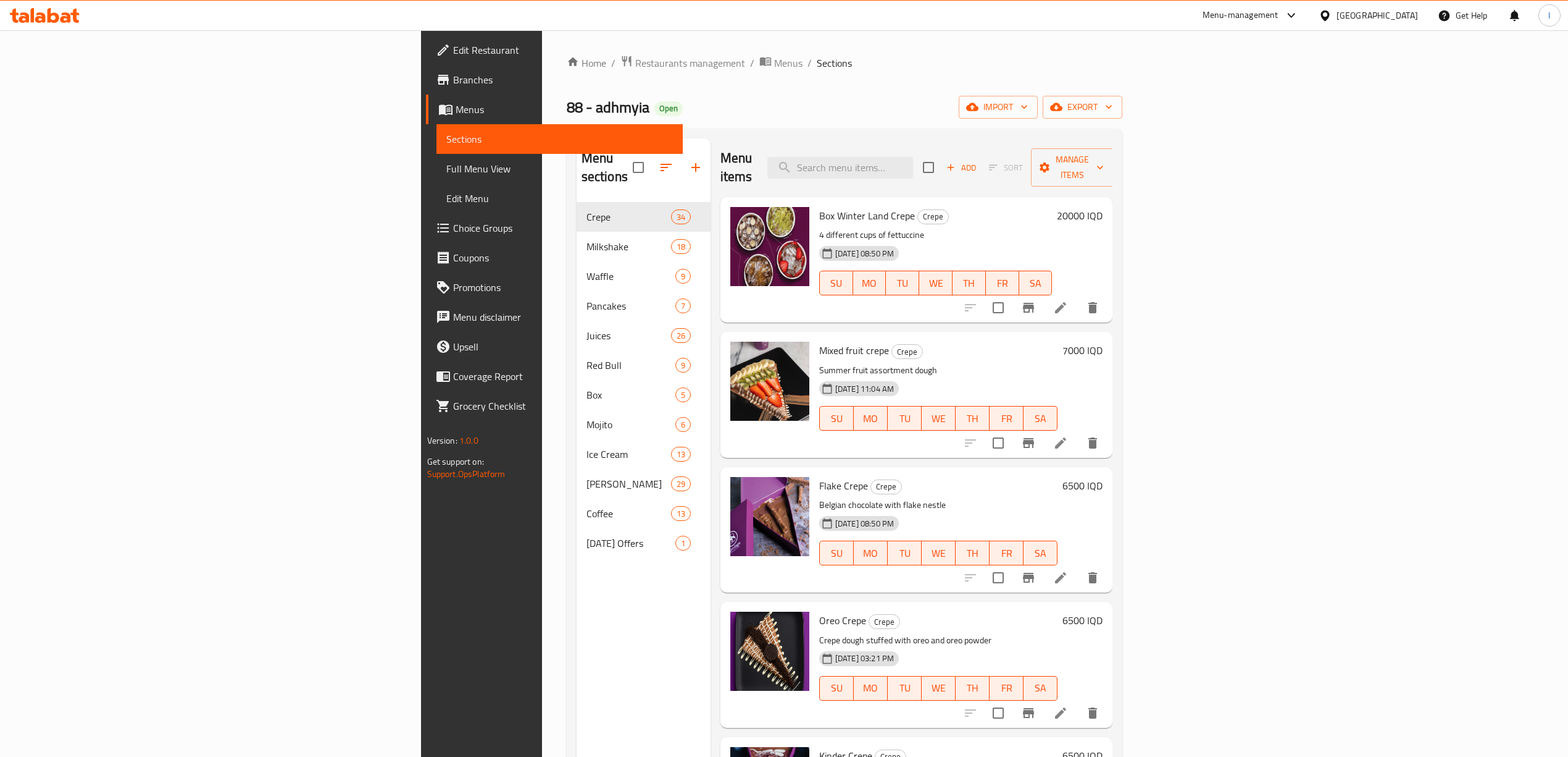
click at [961, 142] on div "Menu items Add Sort Manage items" at bounding box center [917, 167] width 393 height 59
click at [913, 157] on input "search" at bounding box center [840, 167] width 146 height 22
paste input "Sabah Juice"
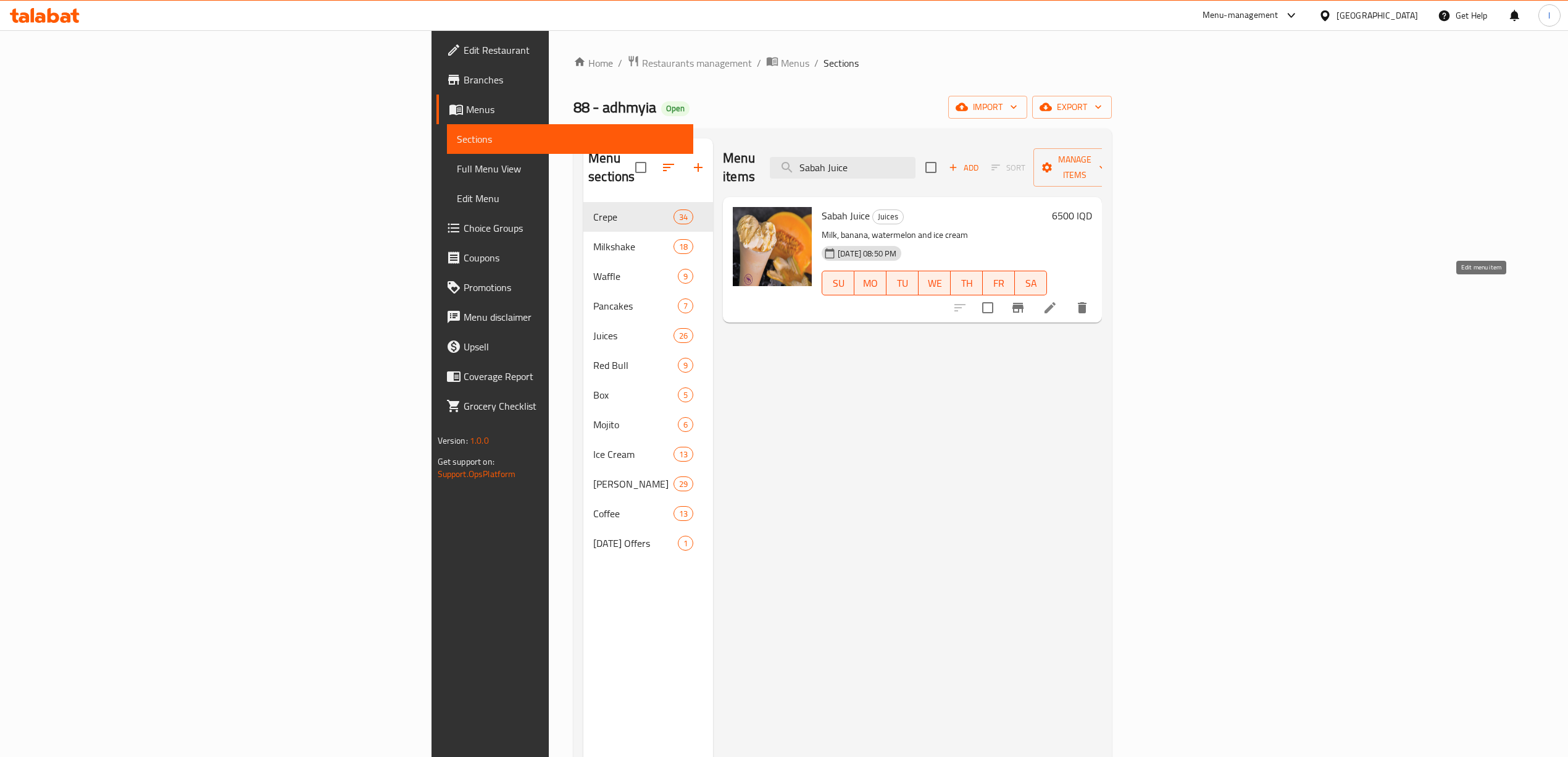
type input "Sabah Juice"
click at [1058, 301] on icon at bounding box center [1050, 308] width 15 height 15
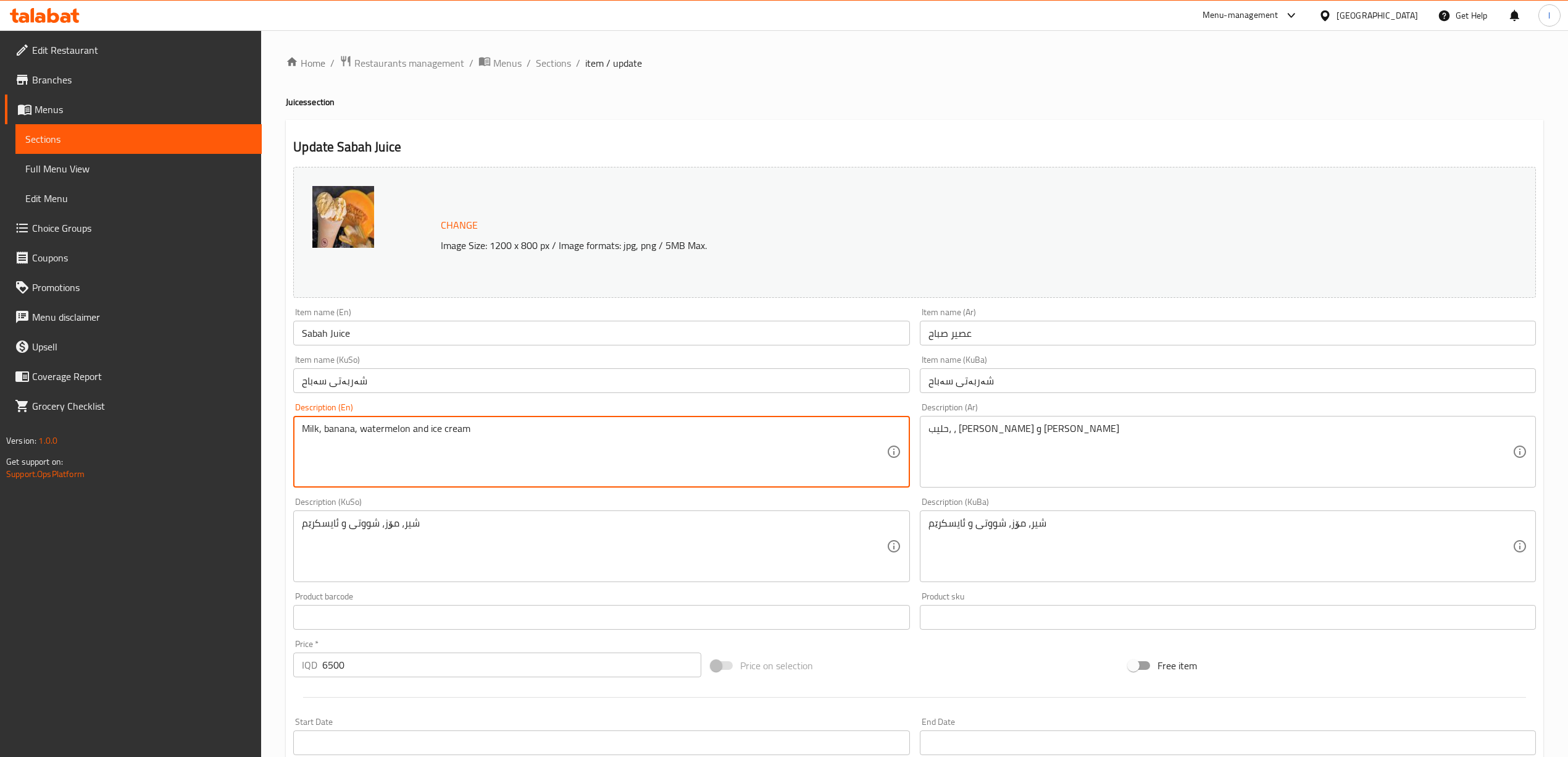
click at [341, 430] on textarea "Milk, banana, watermelon and ice cream" at bounding box center [594, 452] width 584 height 59
type textarea "Milk,, watermelon and ice cream"
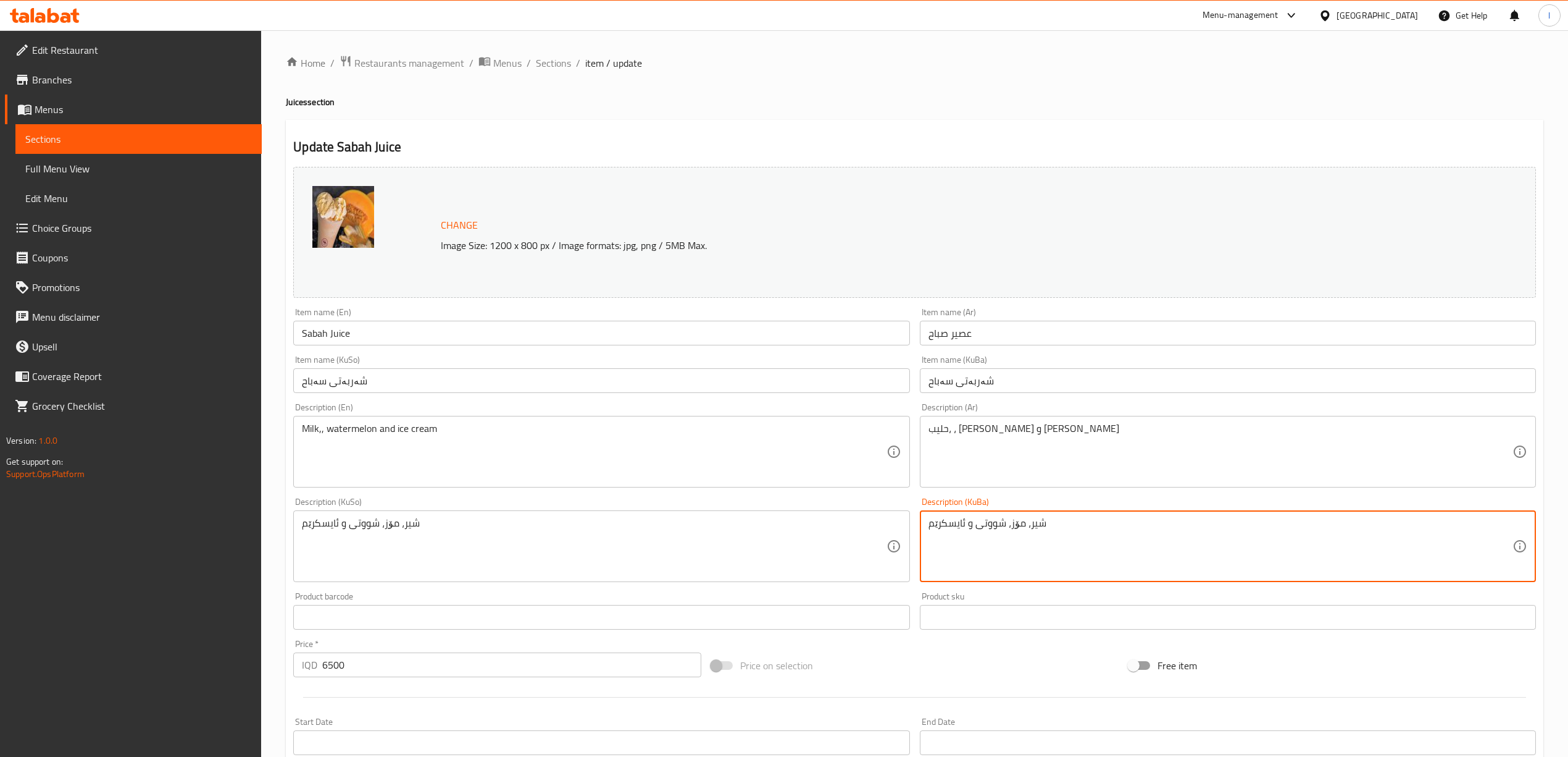
click at [1014, 526] on textarea "شیر، مۆز، شووتی و ئایسکرێم" at bounding box center [1220, 546] width 584 height 59
drag, startPoint x: 1043, startPoint y: 529, endPoint x: 823, endPoint y: 543, distance: 220.4
click at [823, 543] on div "Change Image Size: 1200 x 800 px / Image formats: jpg, png / 5MB Max. Item name…" at bounding box center [914, 508] width 1253 height 693
type textarea "شیر، شووتی و ئایسکرێم"
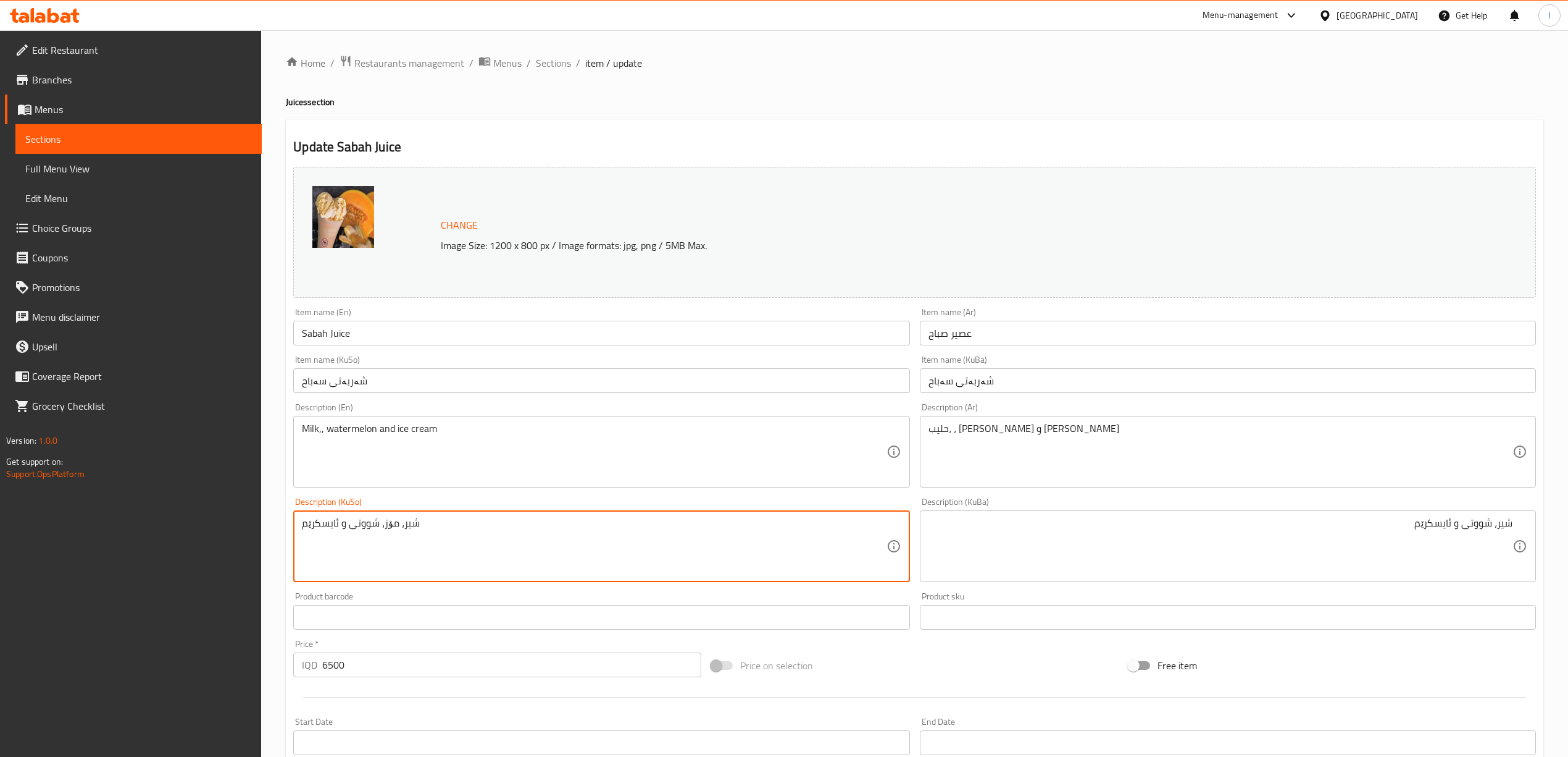
drag, startPoint x: 472, startPoint y: 534, endPoint x: 73, endPoint y: 529, distance: 399.0
paste textarea
type textarea "شیر، شووتی و ئایسکرێم"
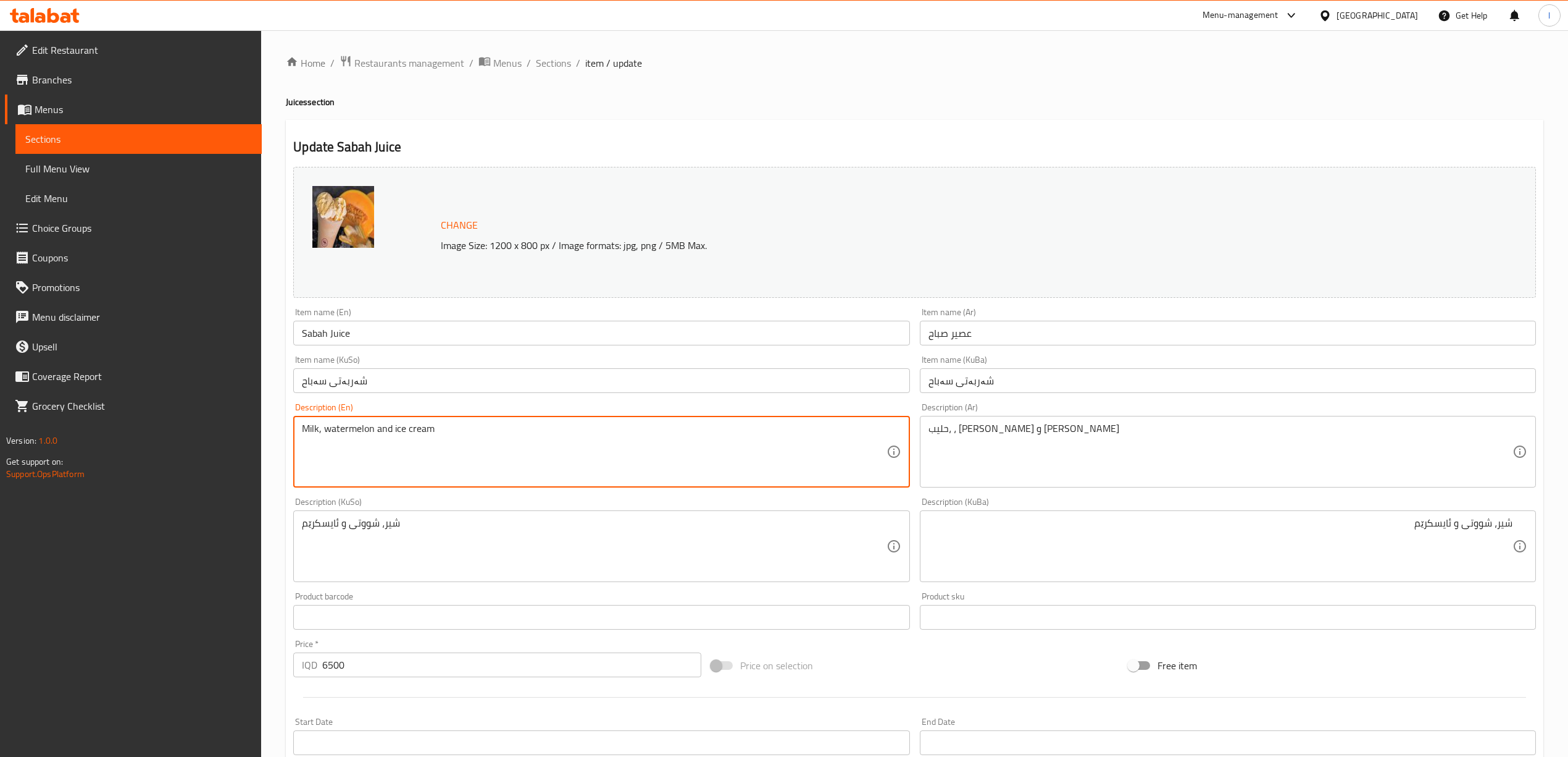
type textarea "Milk, watermelon and ice cream"
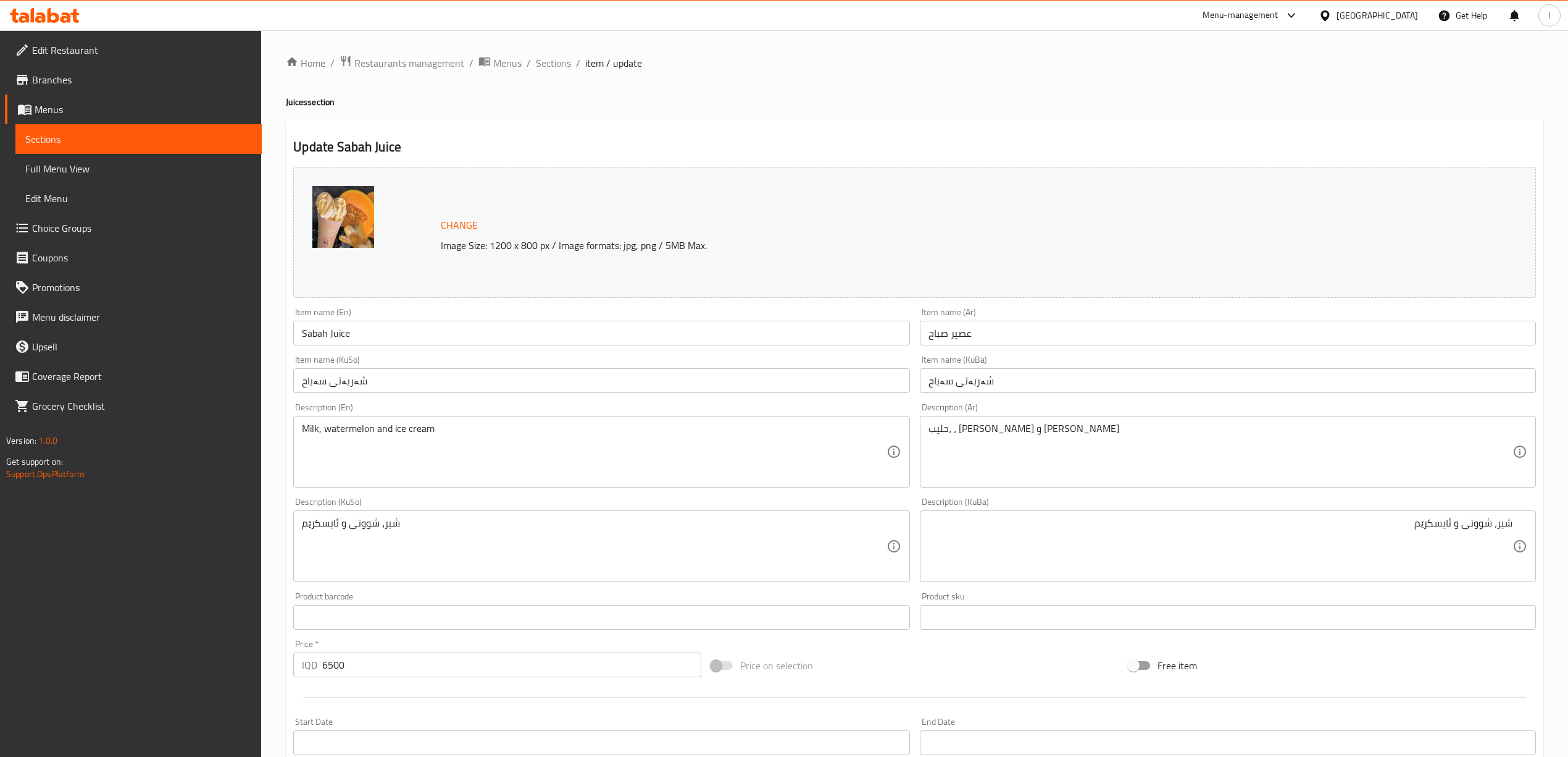
click at [335, 483] on div "Milk, watermelon and ice cream Description (En)" at bounding box center [601, 452] width 616 height 72
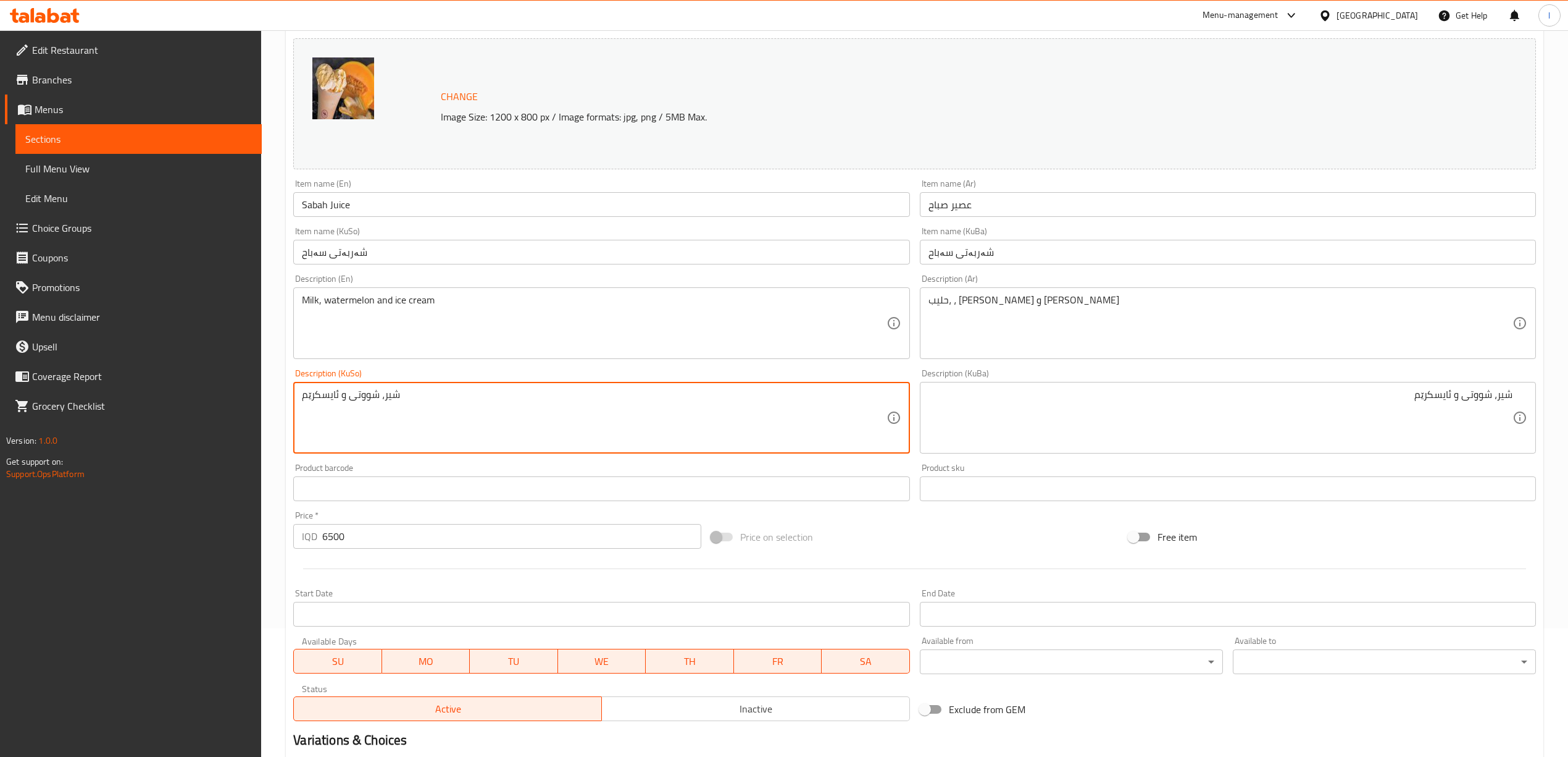
scroll to position [275, 0]
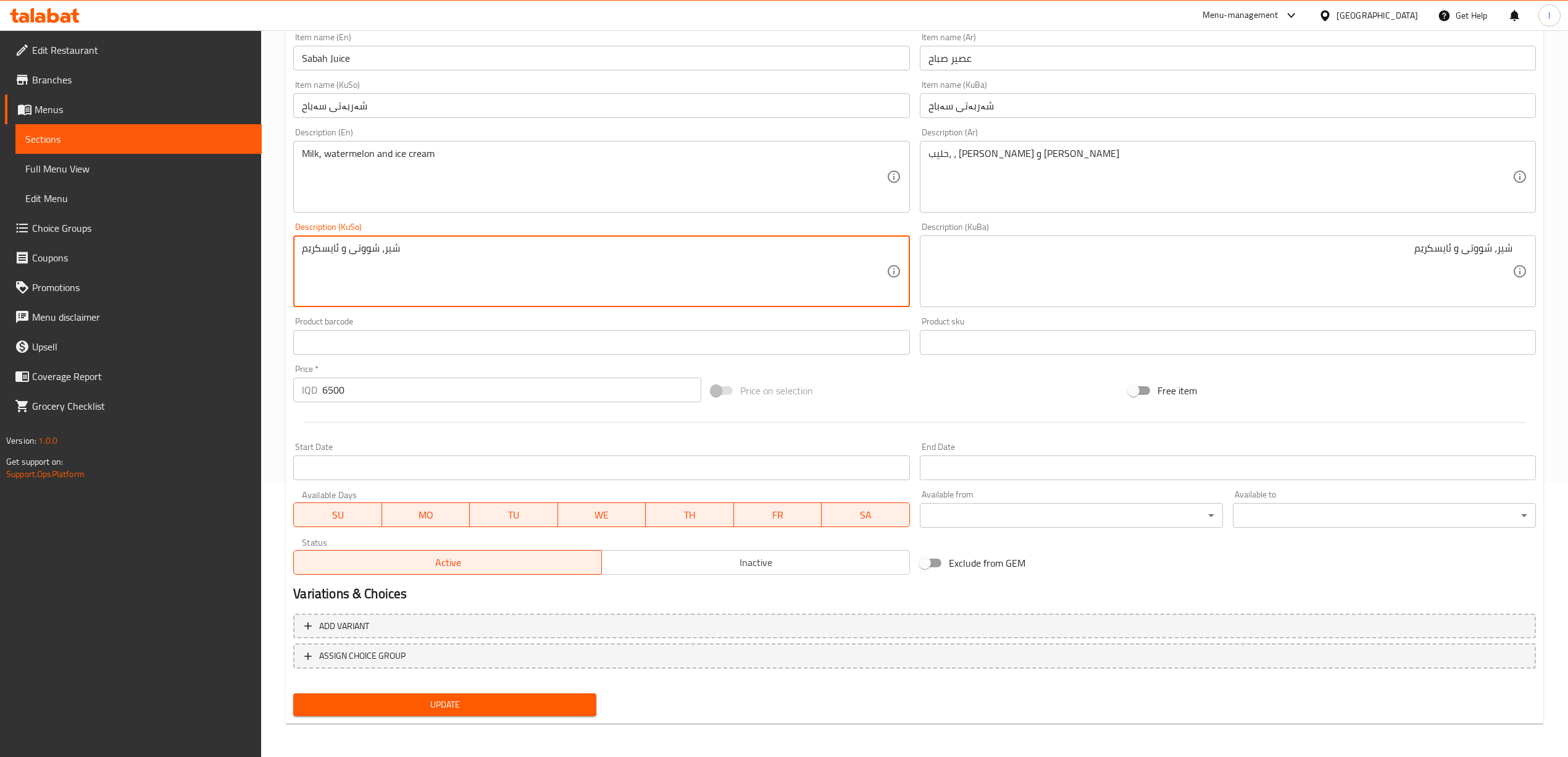
click at [428, 695] on button "Update" at bounding box center [445, 704] width 303 height 23
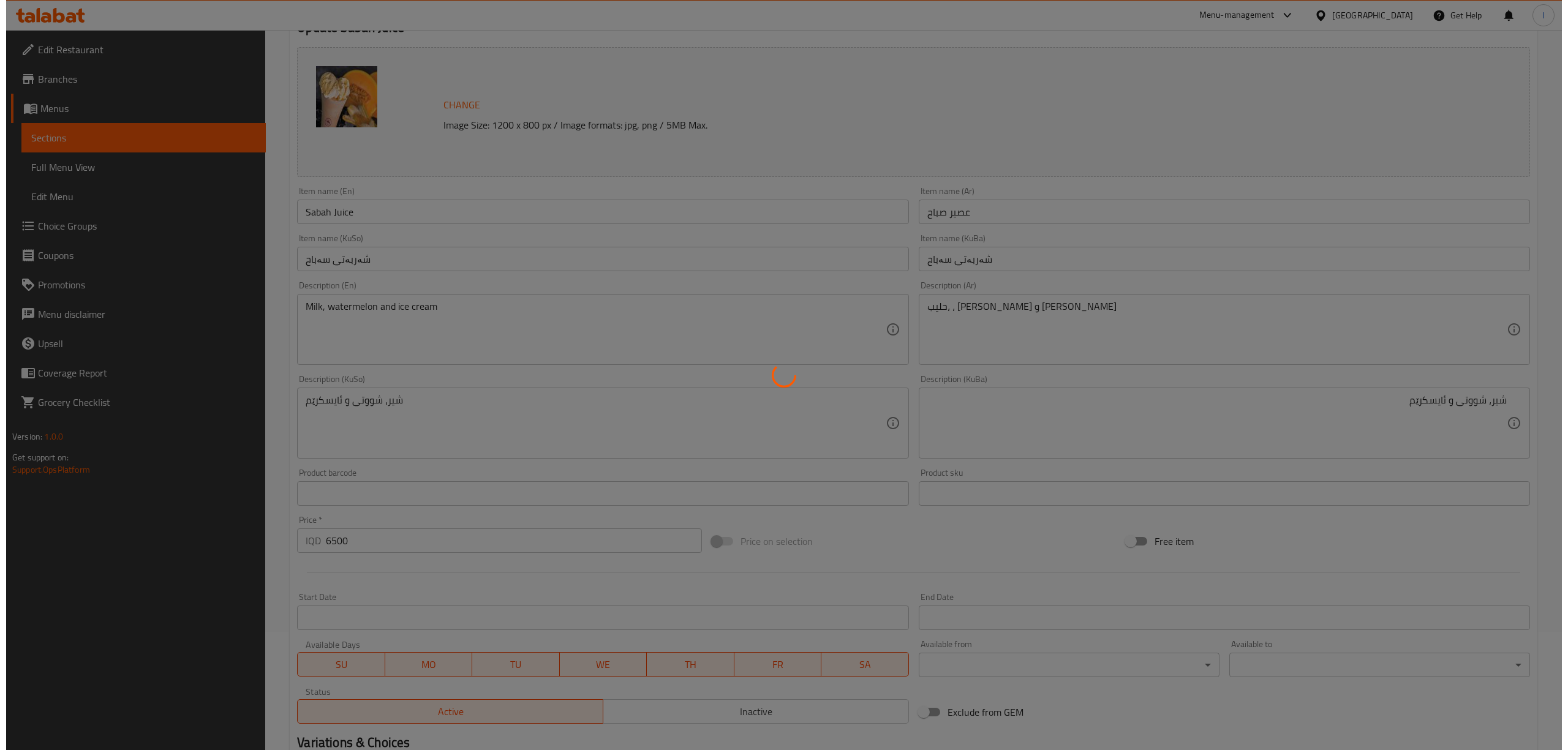
scroll to position [0, 0]
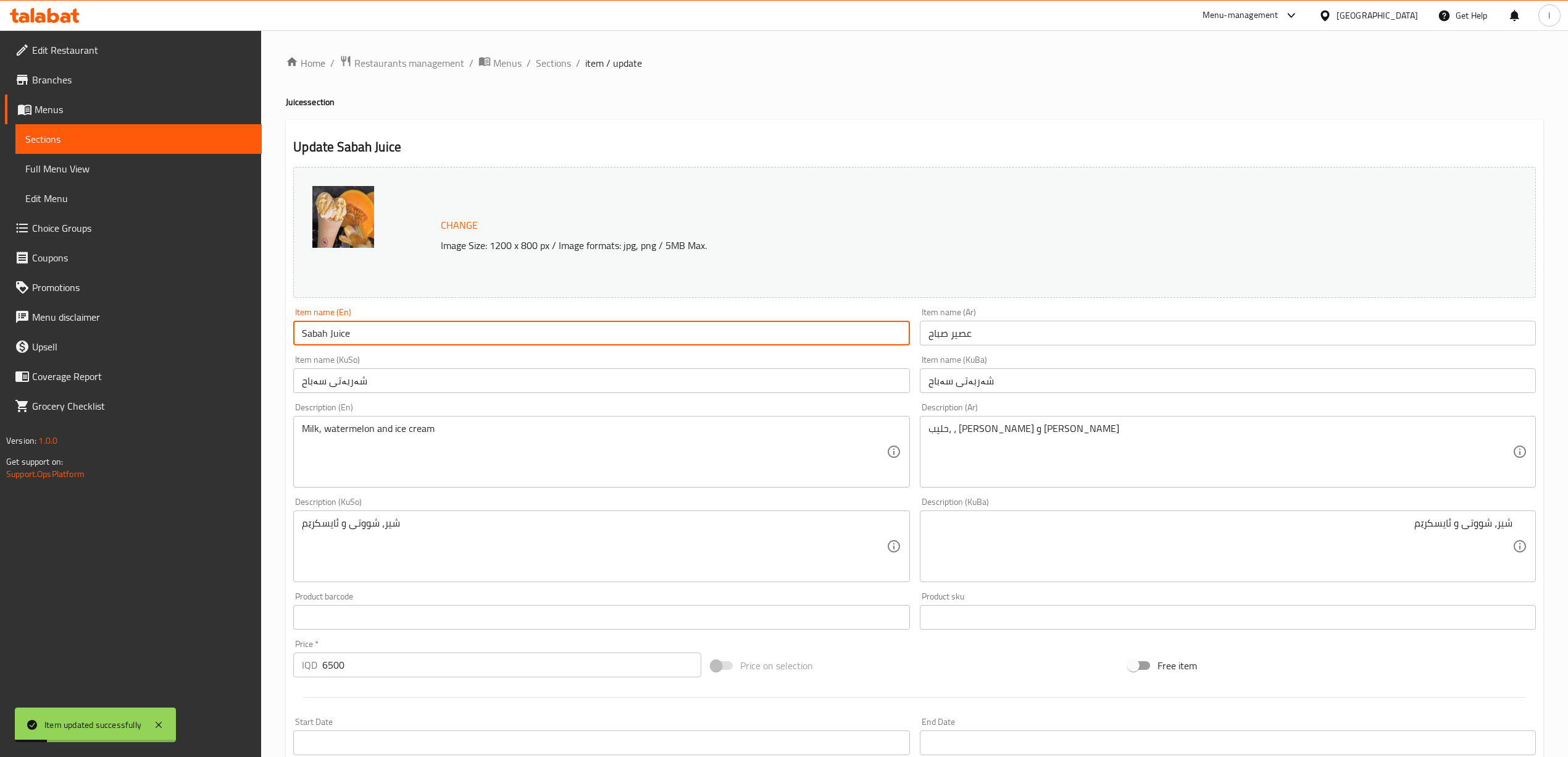
drag, startPoint x: 306, startPoint y: 334, endPoint x: 262, endPoint y: 351, distance: 47.2
click at [262, 351] on div "Edit Restaurant Branches Menus Sections Full Menu View Edit Menu Choice Groups …" at bounding box center [784, 531] width 1568 height 1003
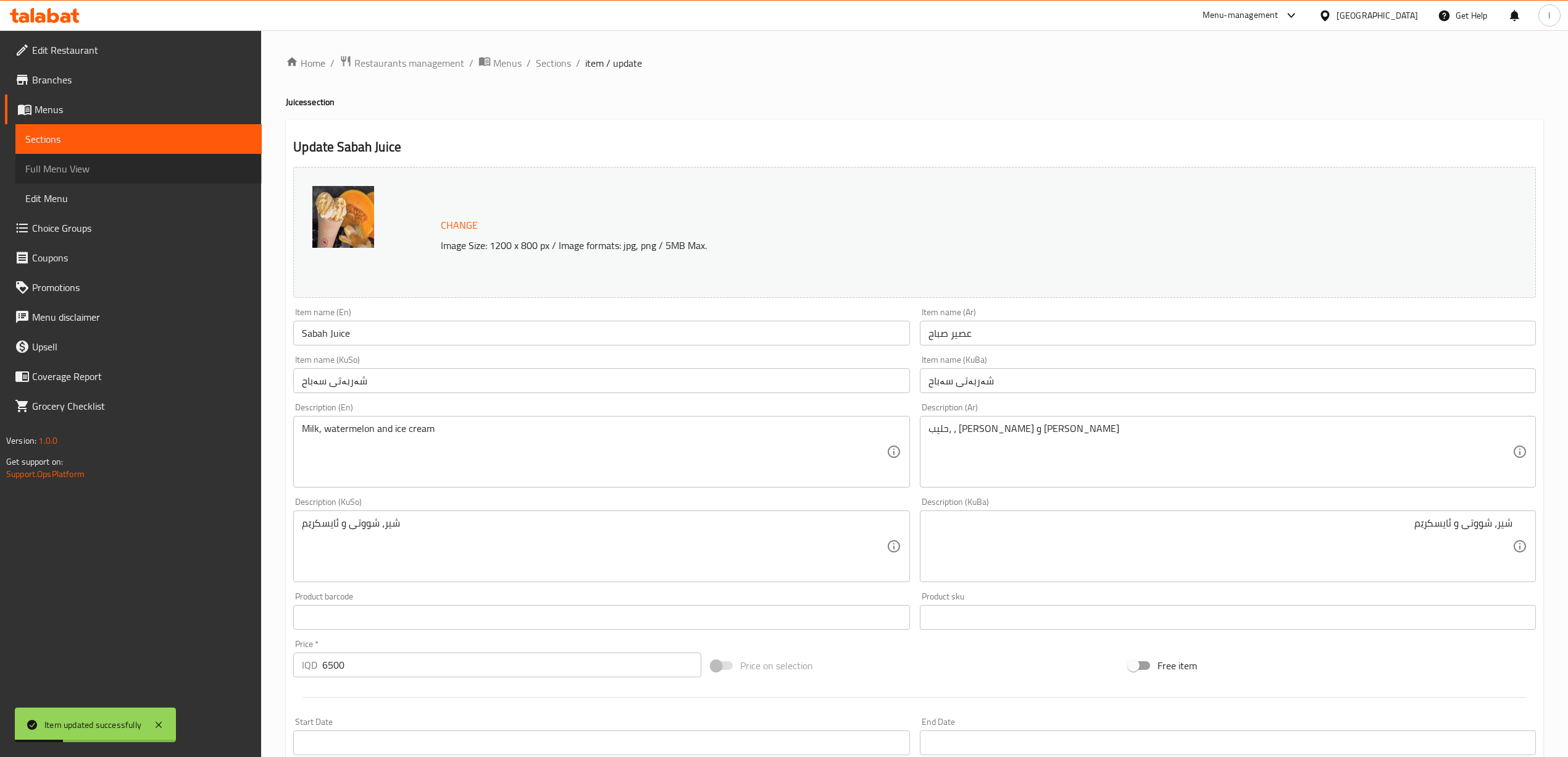
click at [110, 164] on span "Full Menu View" at bounding box center [138, 169] width 226 height 15
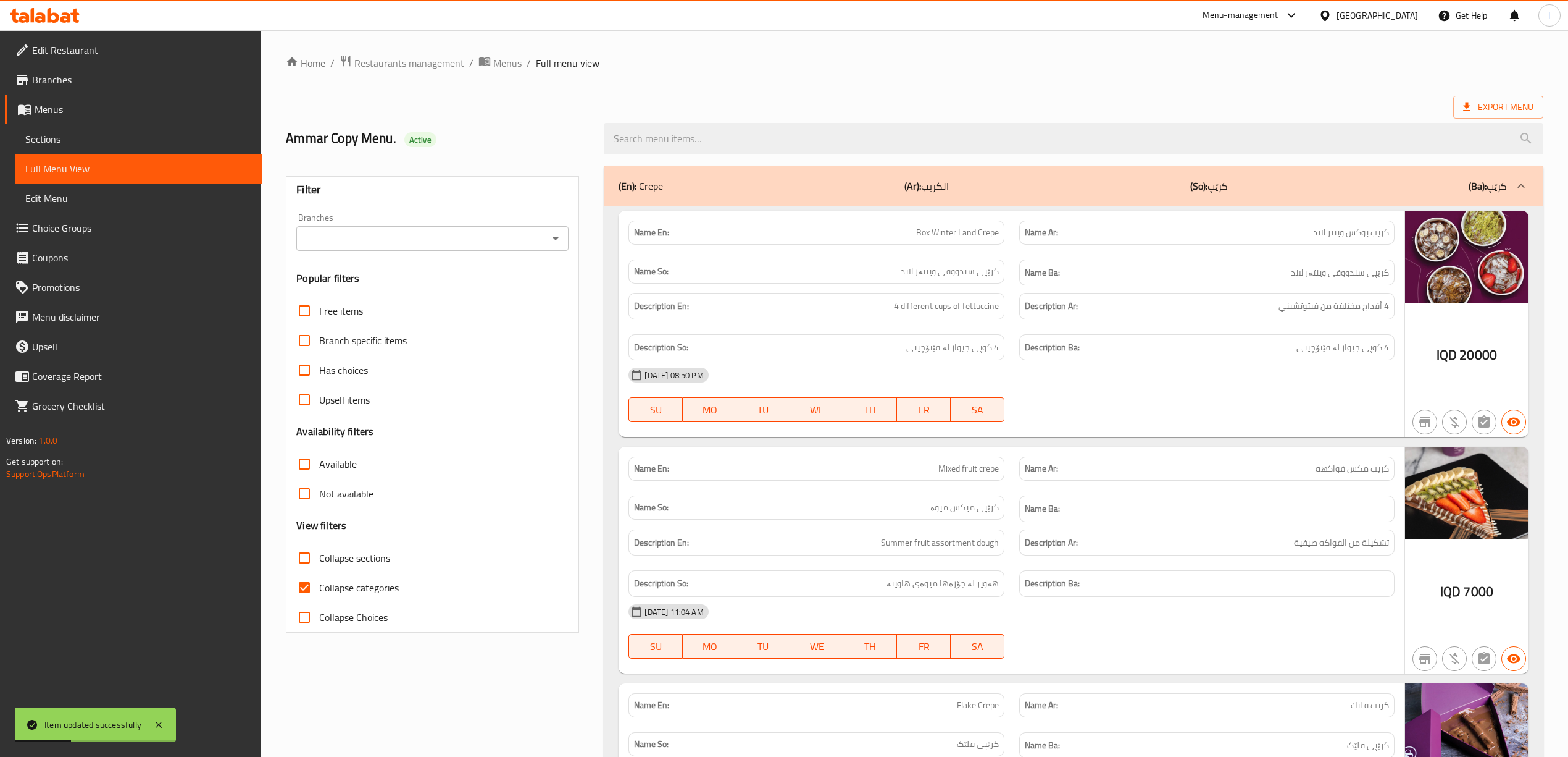
click at [513, 228] on div "Branches" at bounding box center [432, 238] width 272 height 25
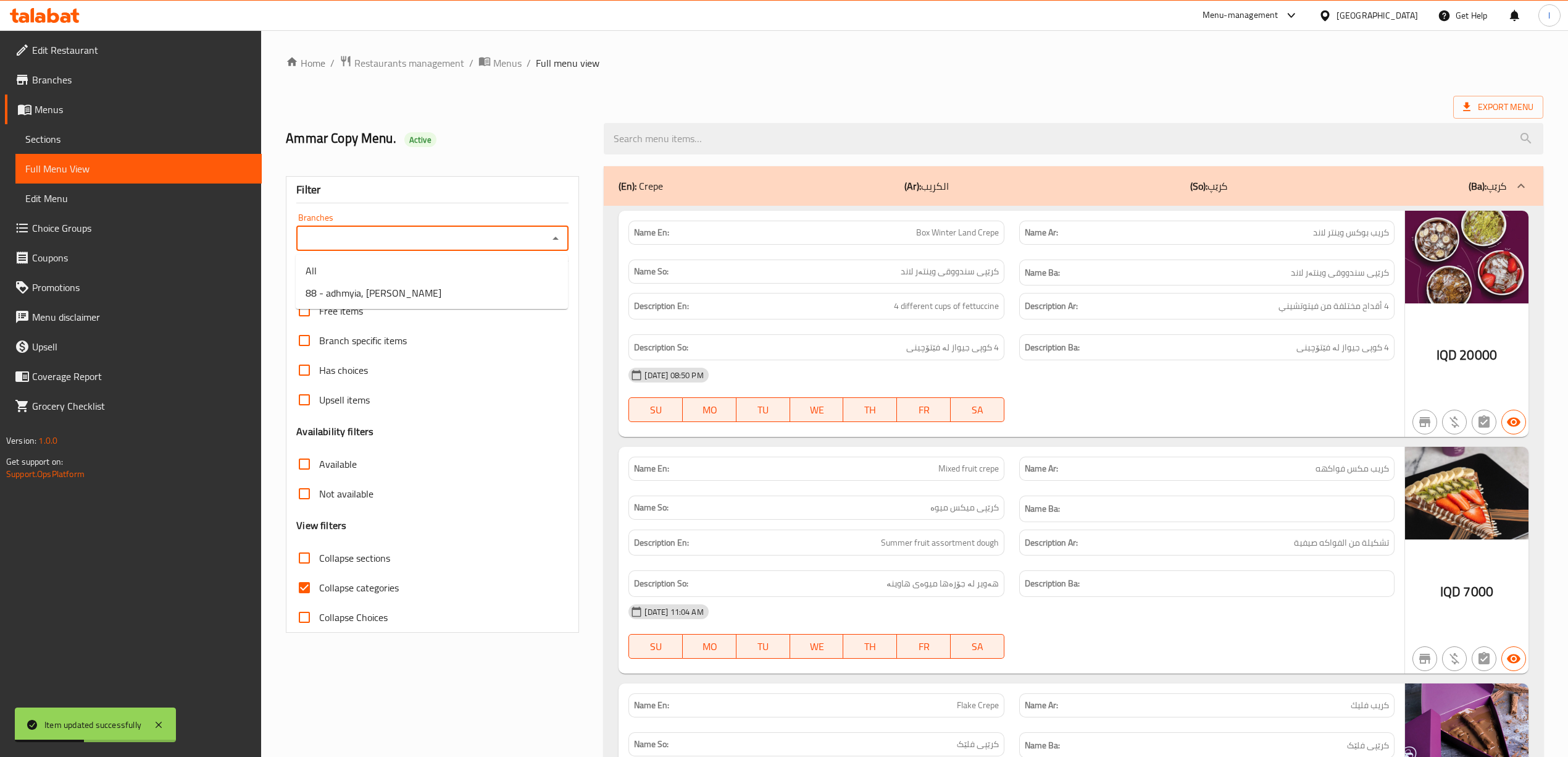
click at [389, 237] on input "Branches" at bounding box center [422, 238] width 245 height 18
drag, startPoint x: 439, startPoint y: 291, endPoint x: 740, endPoint y: 163, distance: 327.1
click at [438, 291] on li "88 - adhmyia, Al Aathameya" at bounding box center [431, 293] width 272 height 23
type input "88 - adhmyia, Al Aathameya"
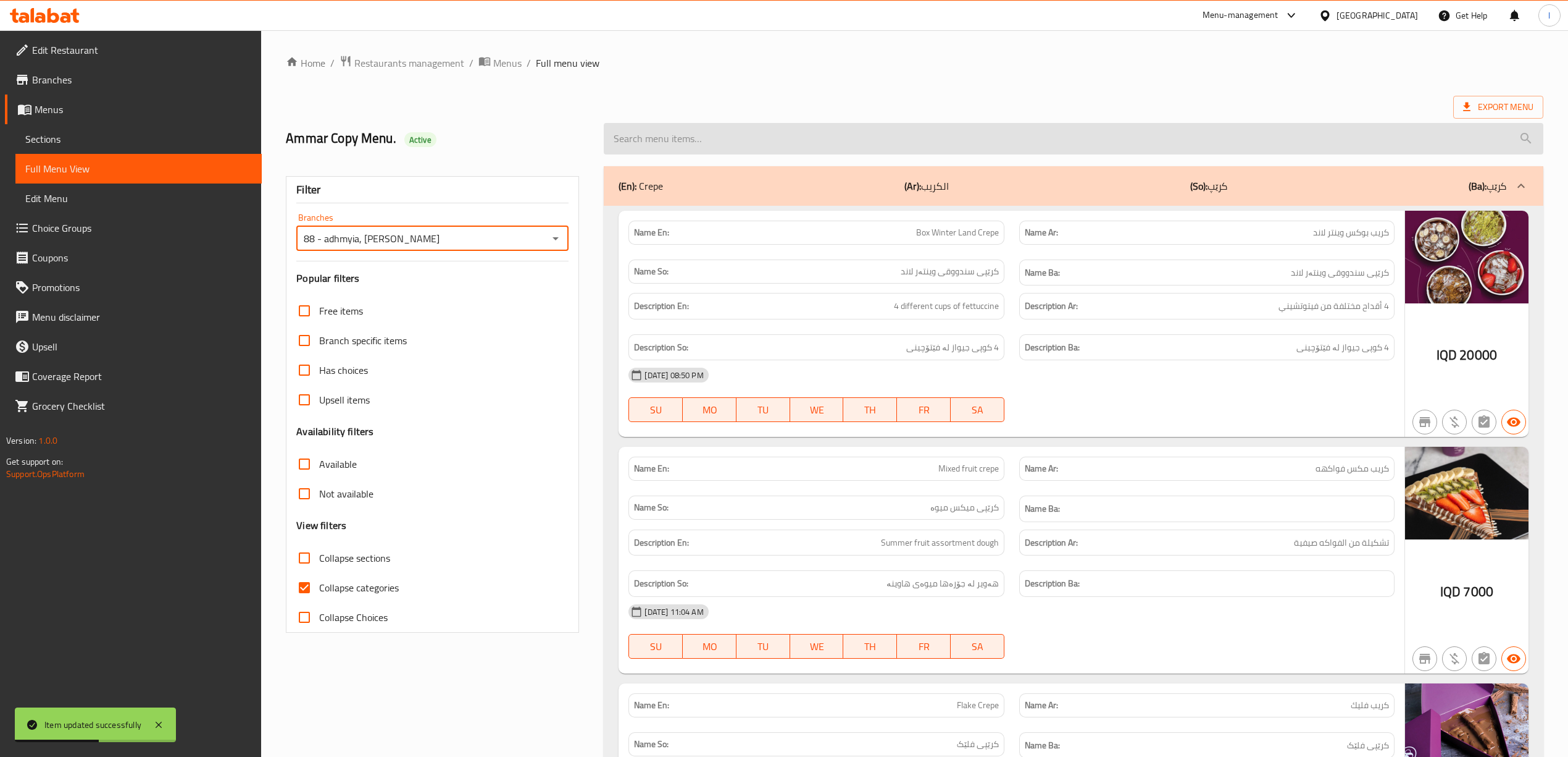
click at [732, 152] on input "search" at bounding box center [1073, 138] width 939 height 32
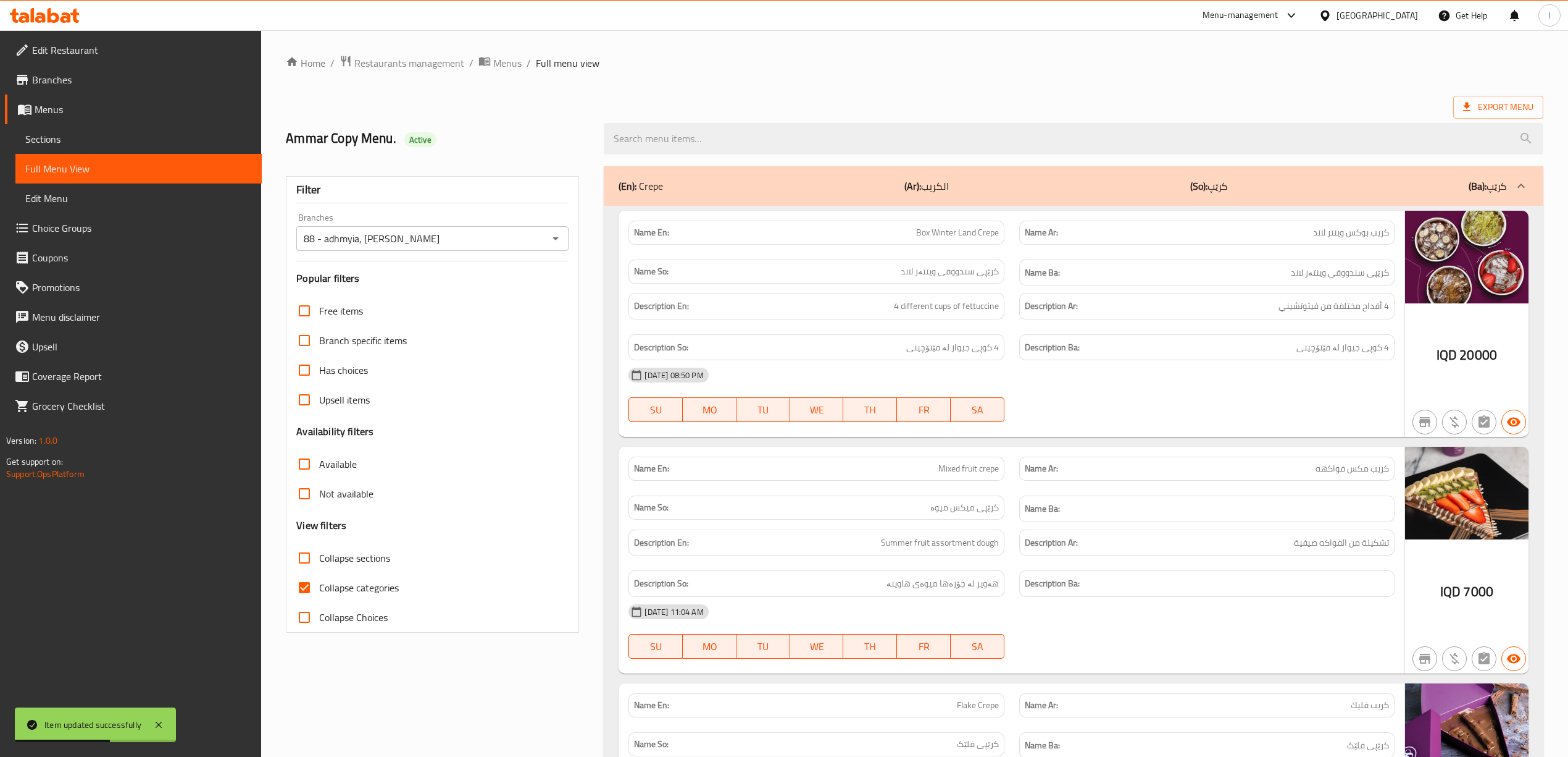
paste input "Sabah Juice"
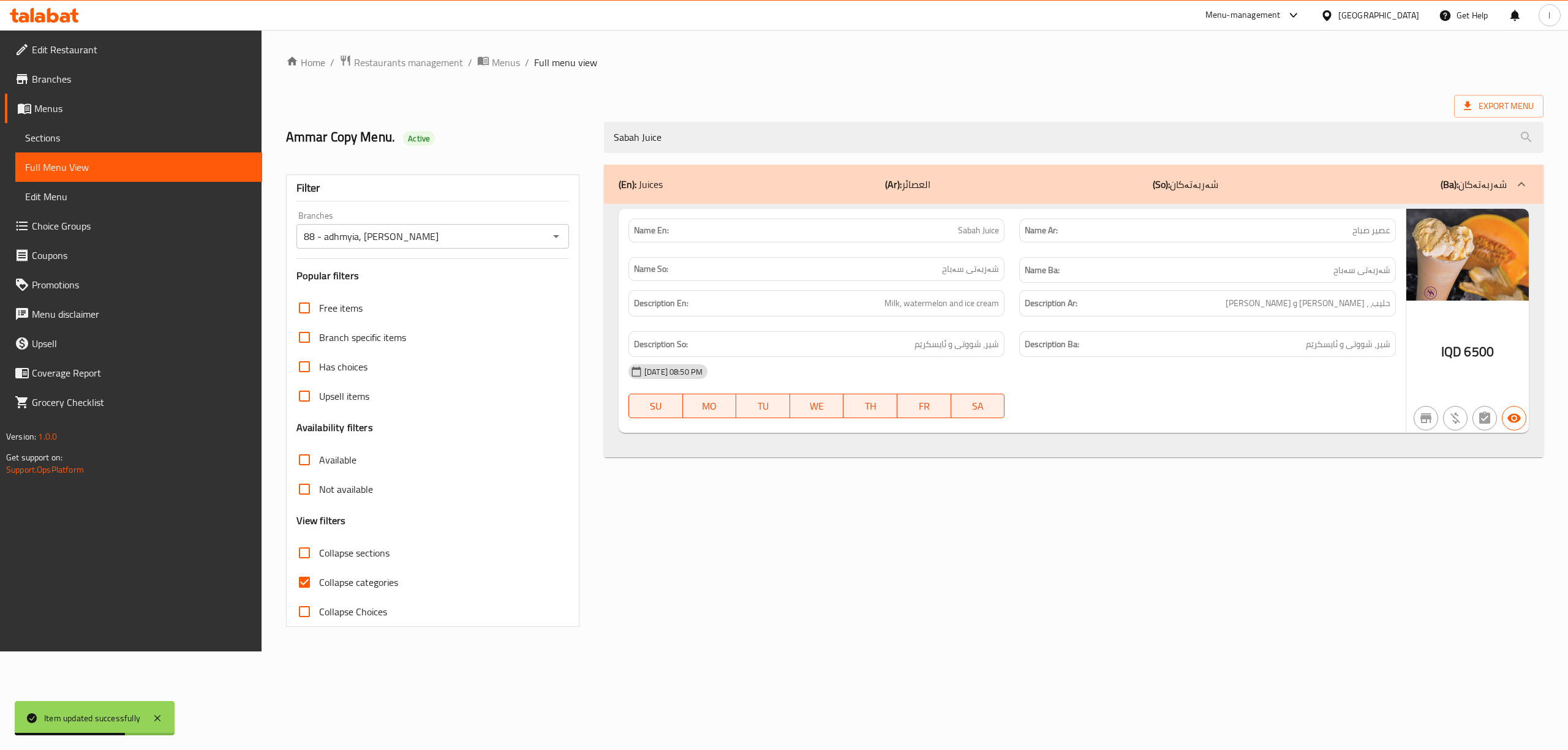
type input "Sabah Juice"
click at [380, 585] on span "Collapse categories" at bounding box center [358, 582] width 79 height 15
click at [319, 585] on input "Collapse categories" at bounding box center [304, 582] width 29 height 29
checkbox input "false"
paste input "Yekhaleek"
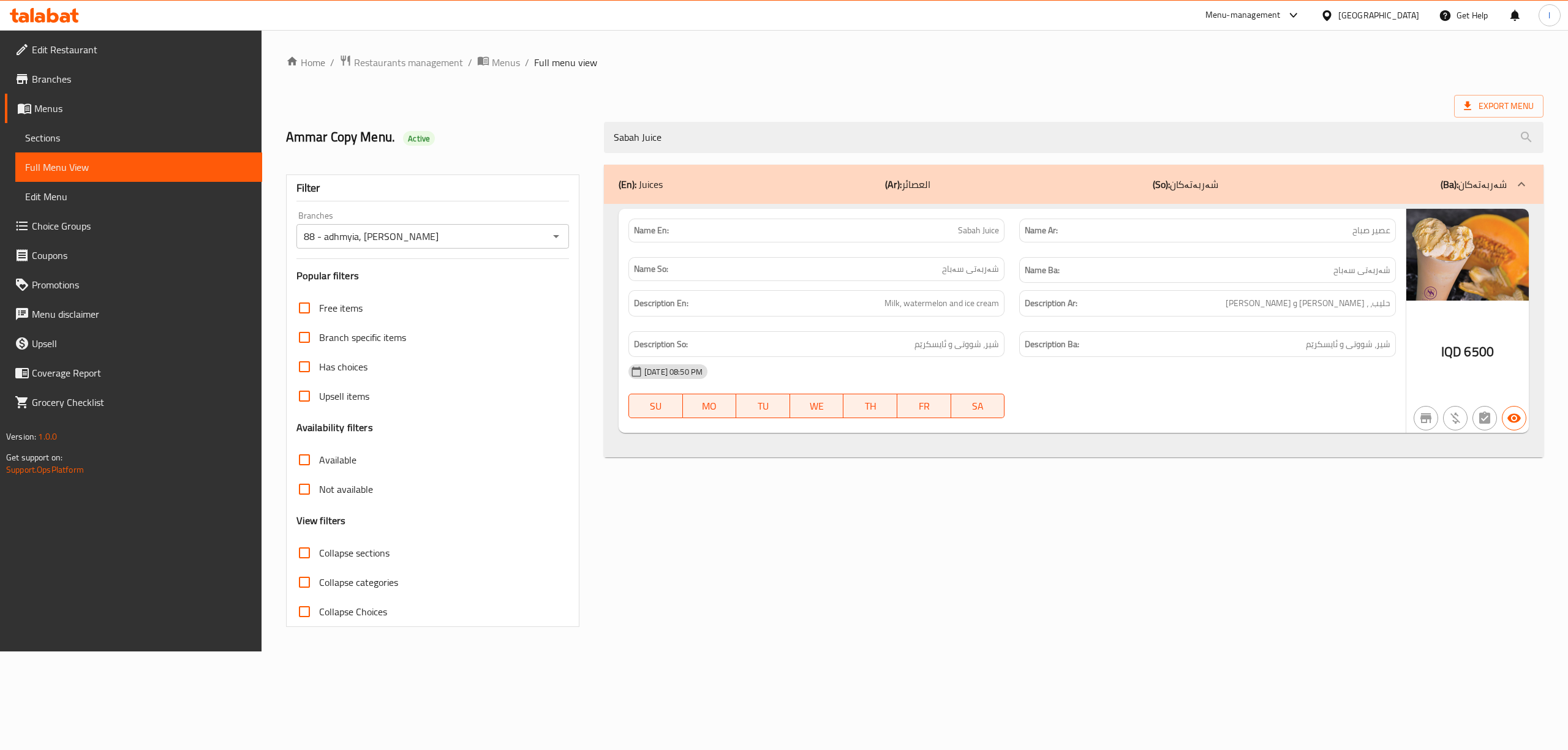
drag, startPoint x: 854, startPoint y: 145, endPoint x: 494, endPoint y: 120, distance: 360.9
click at [494, 120] on div "Ammar Copy Menu. Active Sabah Juice" at bounding box center [914, 138] width 1272 height 55
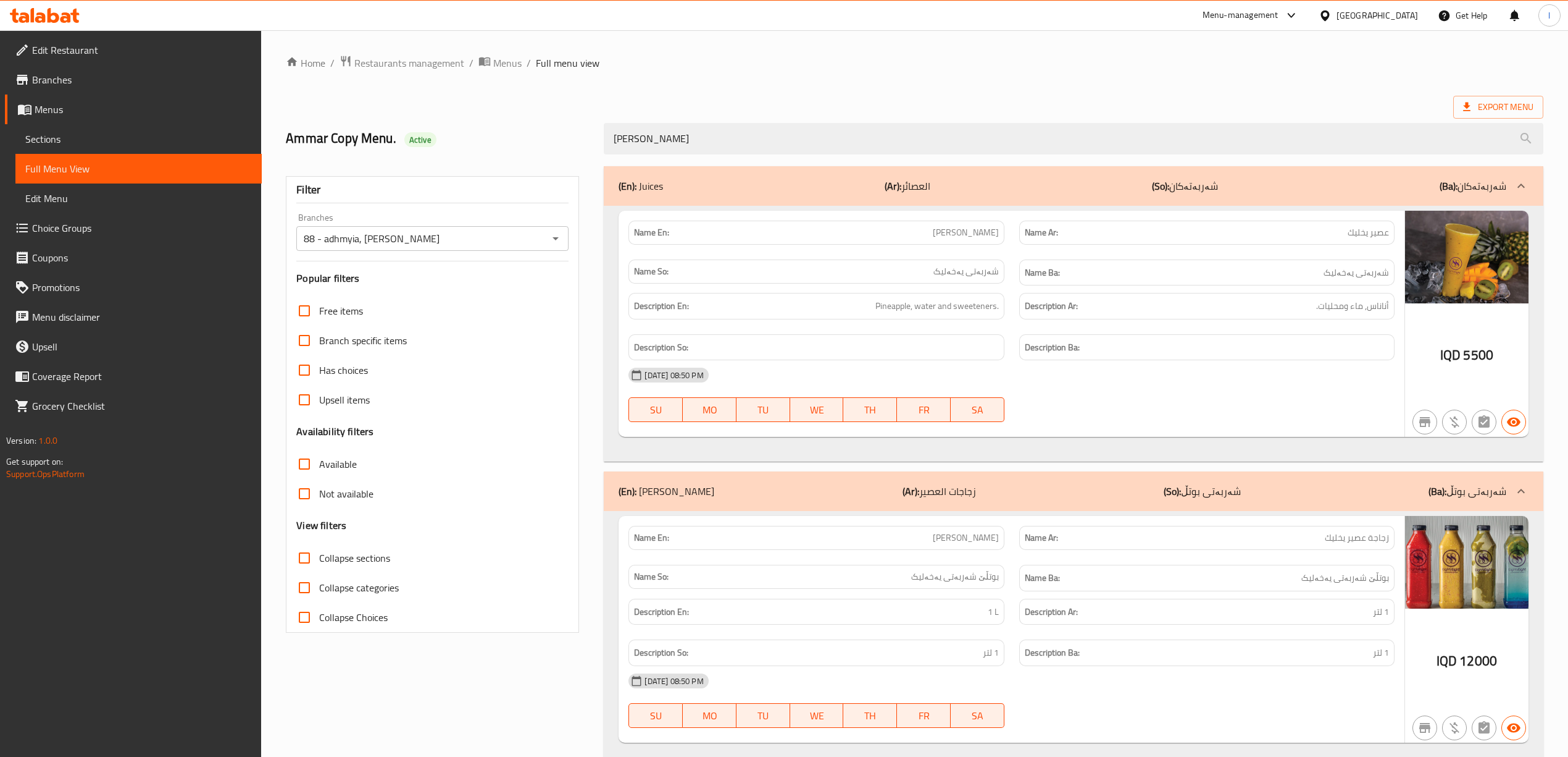
type input "Yekhaleek Juice"
click at [1174, 474] on div "(En): Juice Bottles (Ar): زجاجات العصير (So): شەربەتی بوتڵ (Ba): شەربەتی بوتڵ" at bounding box center [1073, 491] width 939 height 40
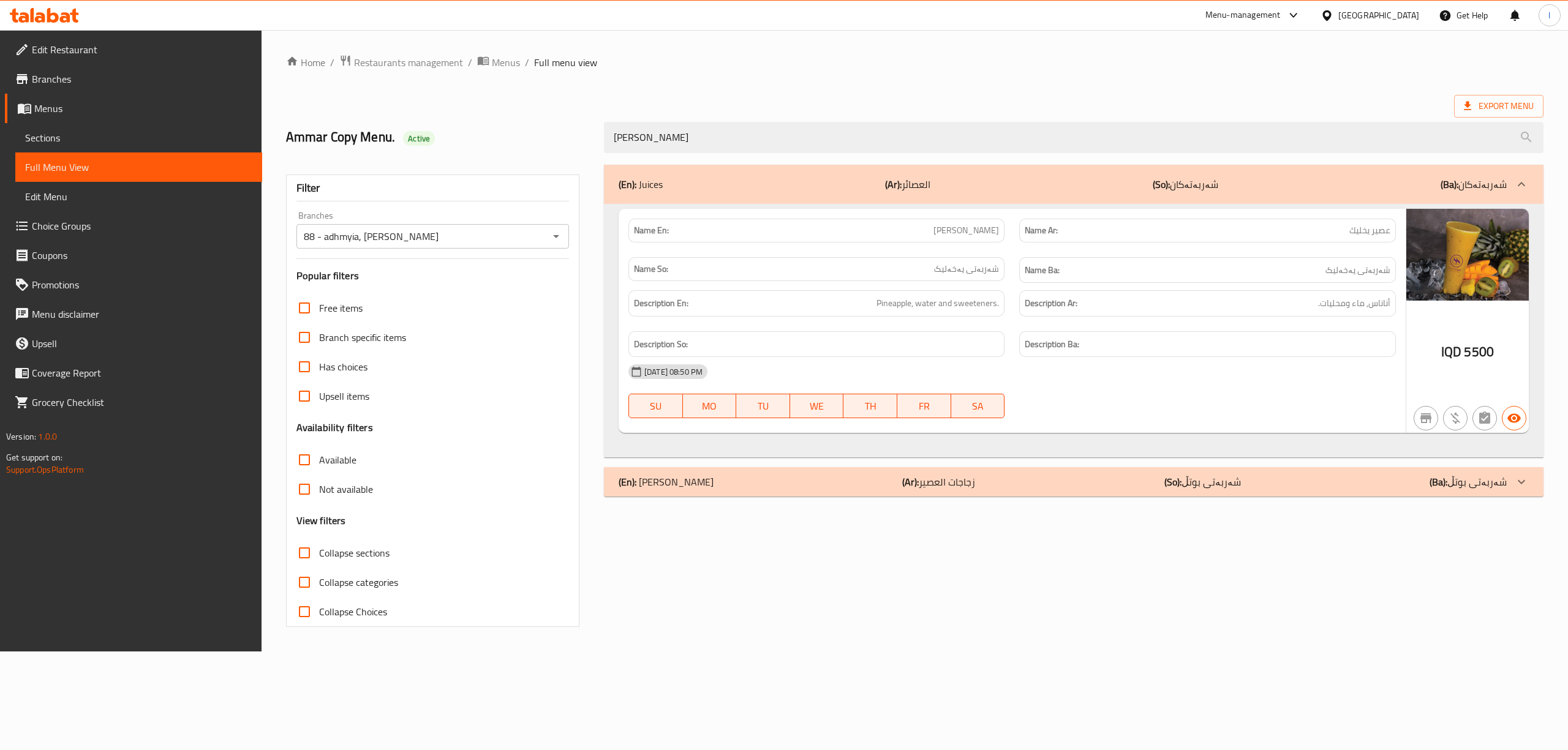
click at [99, 136] on span "Sections" at bounding box center [138, 138] width 227 height 15
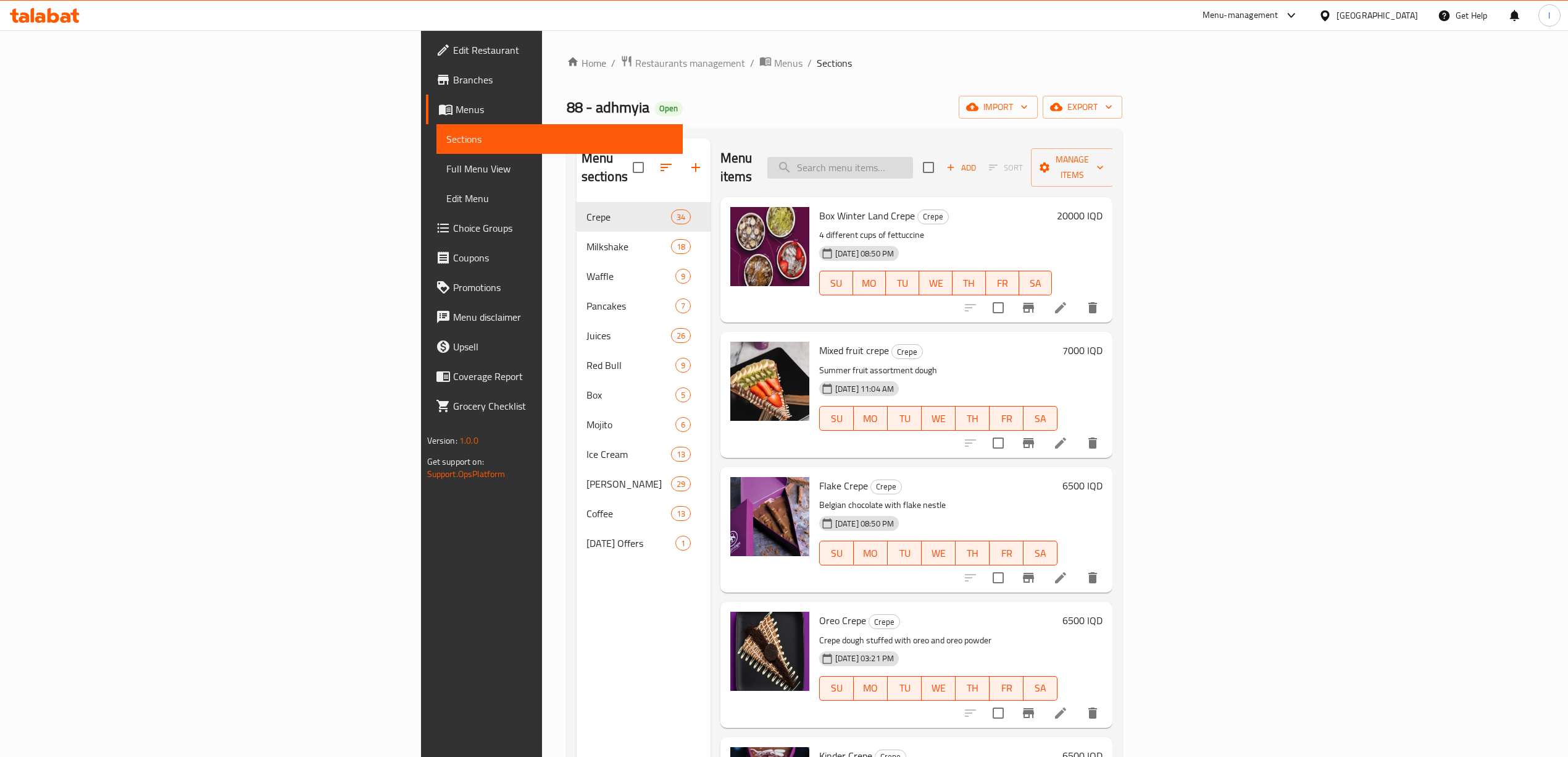
click at [913, 158] on input "search" at bounding box center [840, 167] width 146 height 22
paste input "Yekhaleek Juice"
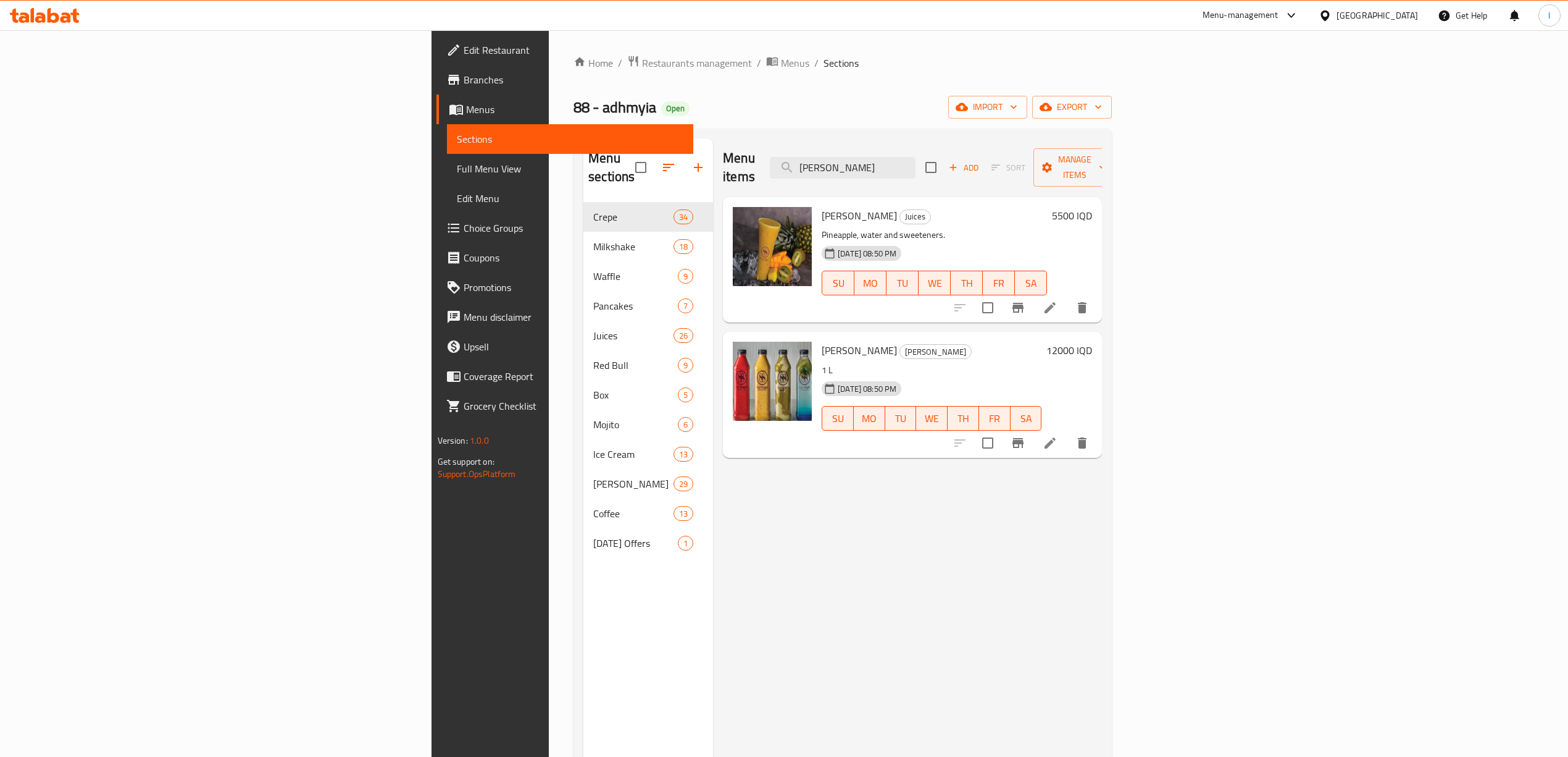
type input "Yekhaleek Juice"
click at [1058, 301] on icon at bounding box center [1050, 308] width 15 height 15
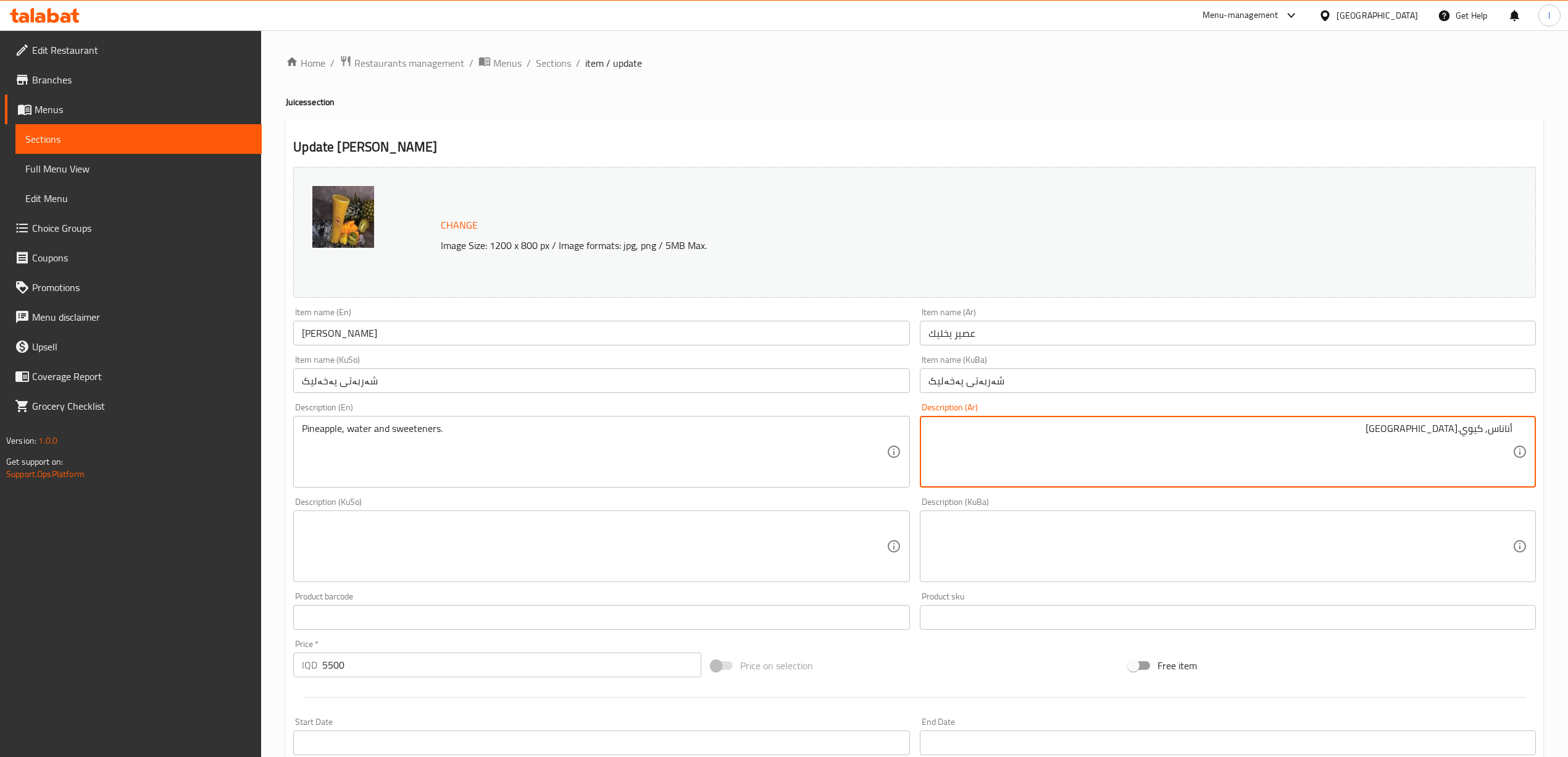
click at [1457, 430] on textarea "أناناس, كيوي.مانجو" at bounding box center [1220, 452] width 584 height 59
drag, startPoint x: 1361, startPoint y: 448, endPoint x: 1579, endPoint y: 401, distance: 223.0
click at [1568, 401] on html "​ Menu-management Iraq Get Help l Edit Restaurant Branches Menus Sections Full …" at bounding box center [784, 378] width 1568 height 757
type textarea "أناناس, كيوي ومانجو"
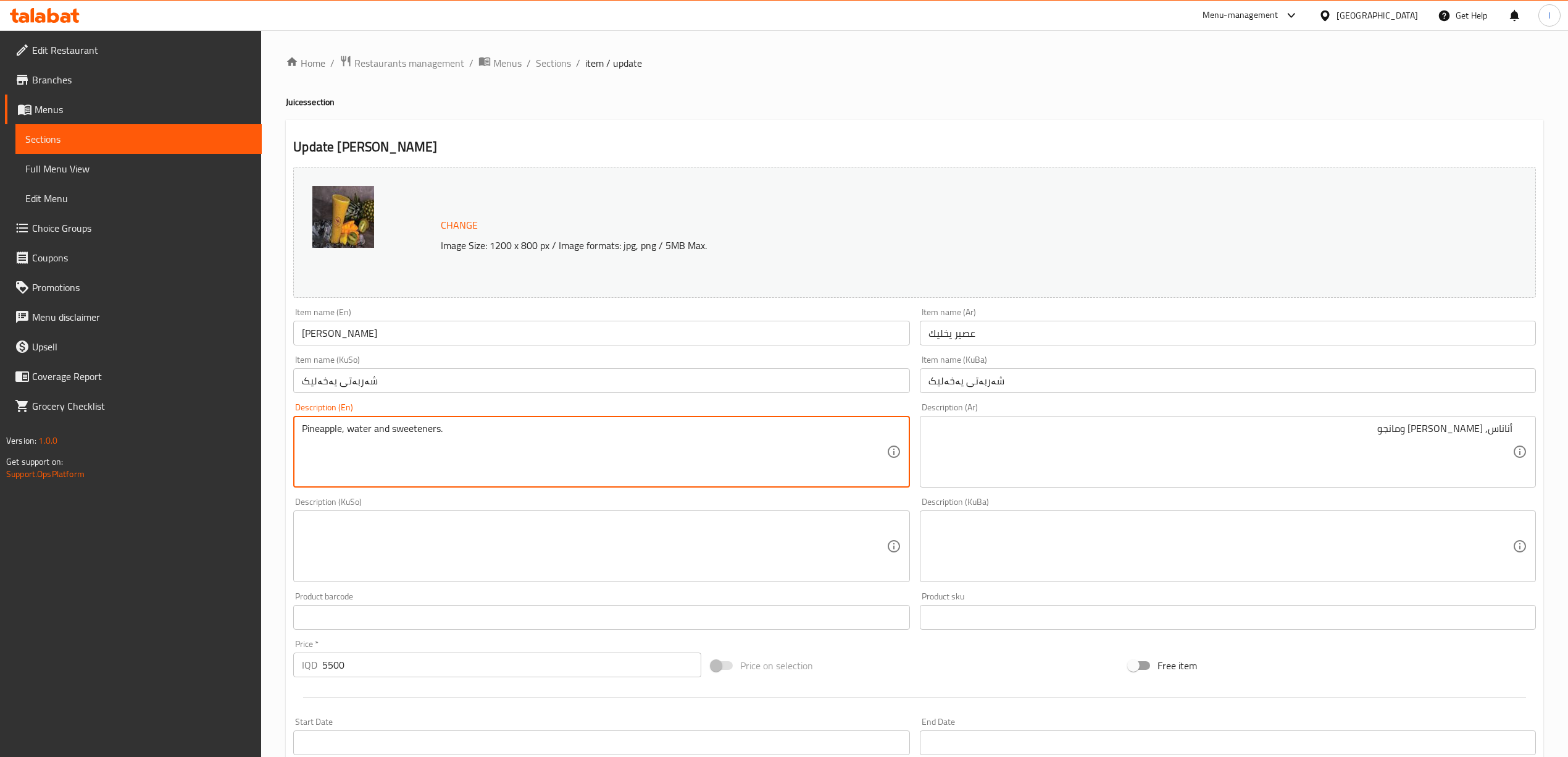
drag, startPoint x: 269, startPoint y: 429, endPoint x: 25, endPoint y: 423, distance: 244.1
paste textarea "kiwi and mango"
type textarea "Pineapple, kiwi and mango"
click at [1119, 520] on div "Description (KuBa) Description (KuBa)" at bounding box center [1228, 540] width 616 height 85
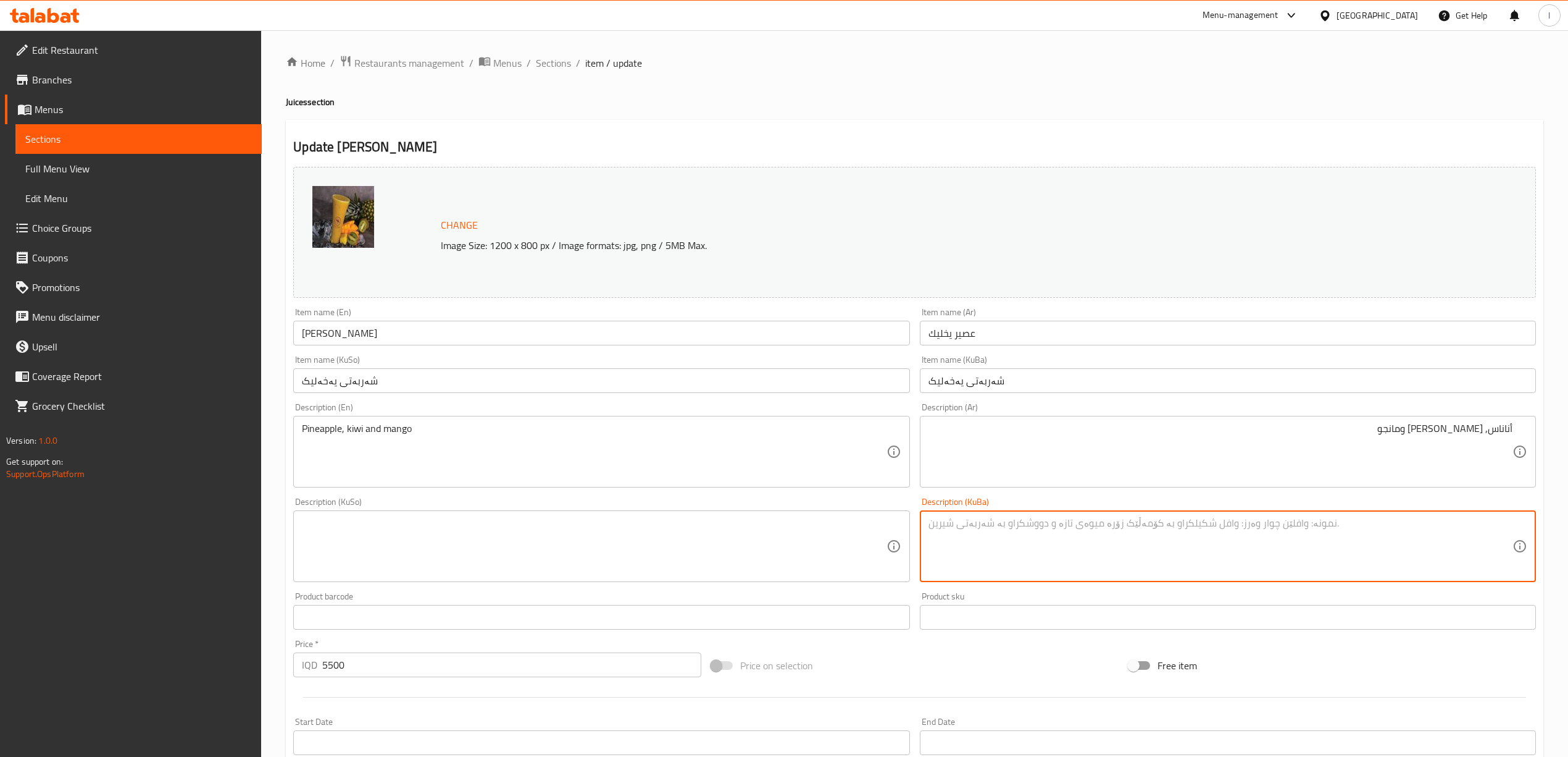
click at [1129, 567] on textarea at bounding box center [1220, 546] width 584 height 59
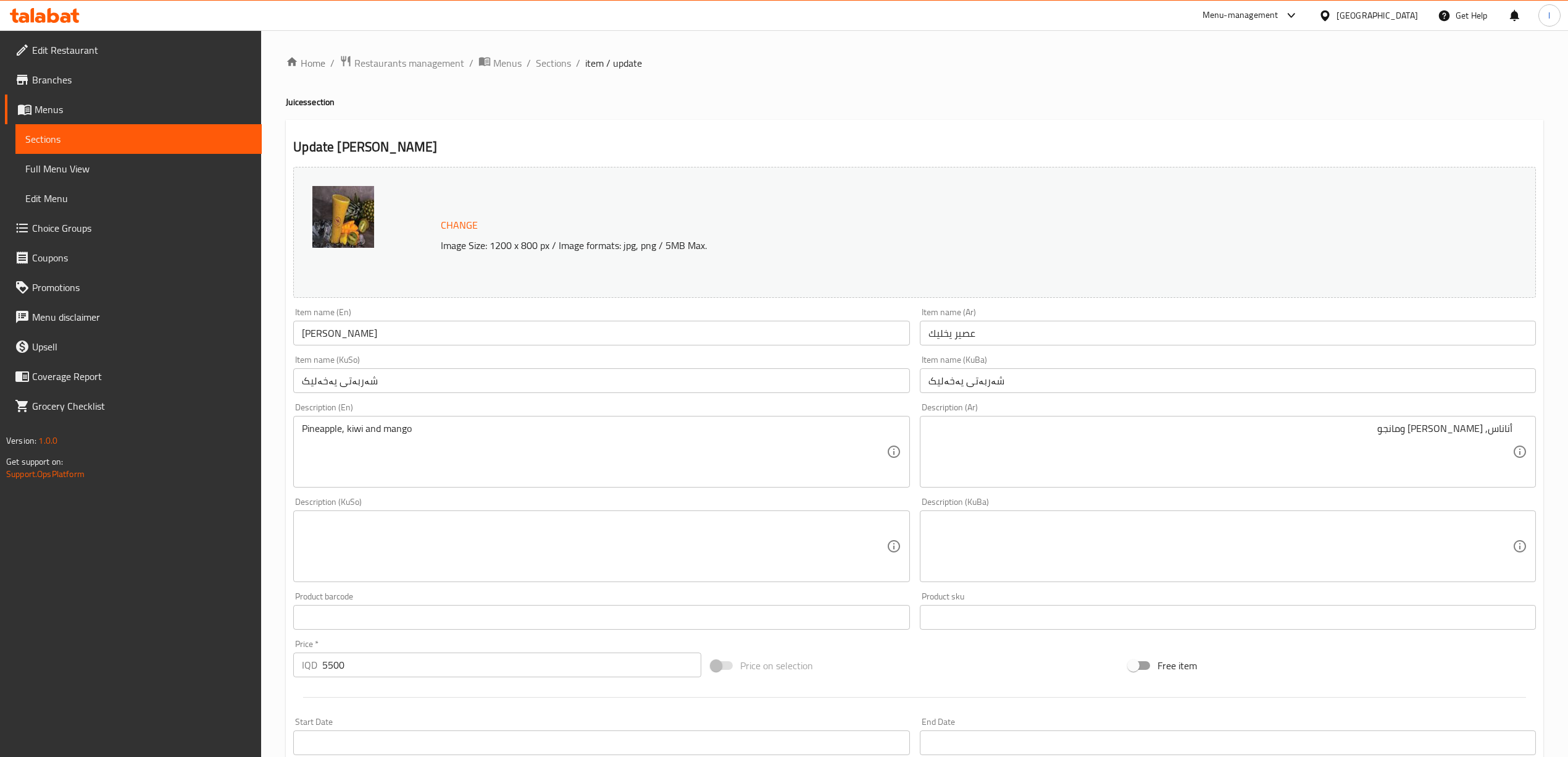
click at [888, 538] on div "Description (KuSo)" at bounding box center [601, 546] width 616 height 72
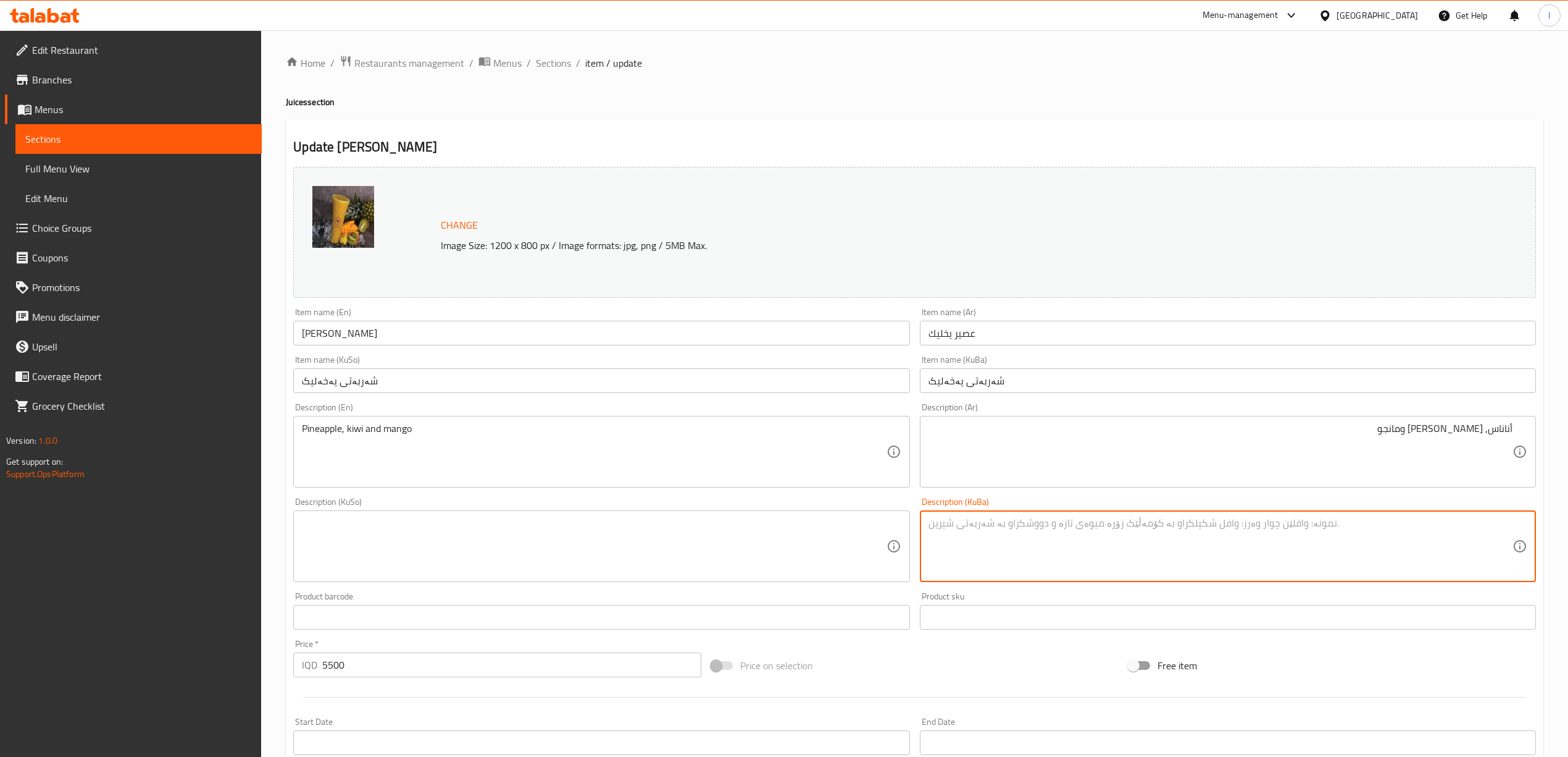
click at [1074, 549] on textarea at bounding box center [1220, 546] width 584 height 59
paste textarea "ئەناناس و کیوی و بامێ"
drag, startPoint x: 1476, startPoint y: 531, endPoint x: 1483, endPoint y: 536, distance: 8.6
click at [1483, 536] on textarea "ئەناناس و کیوی و بامێ" at bounding box center [1220, 546] width 584 height 59
drag, startPoint x: 1338, startPoint y: 550, endPoint x: 1450, endPoint y: 539, distance: 112.5
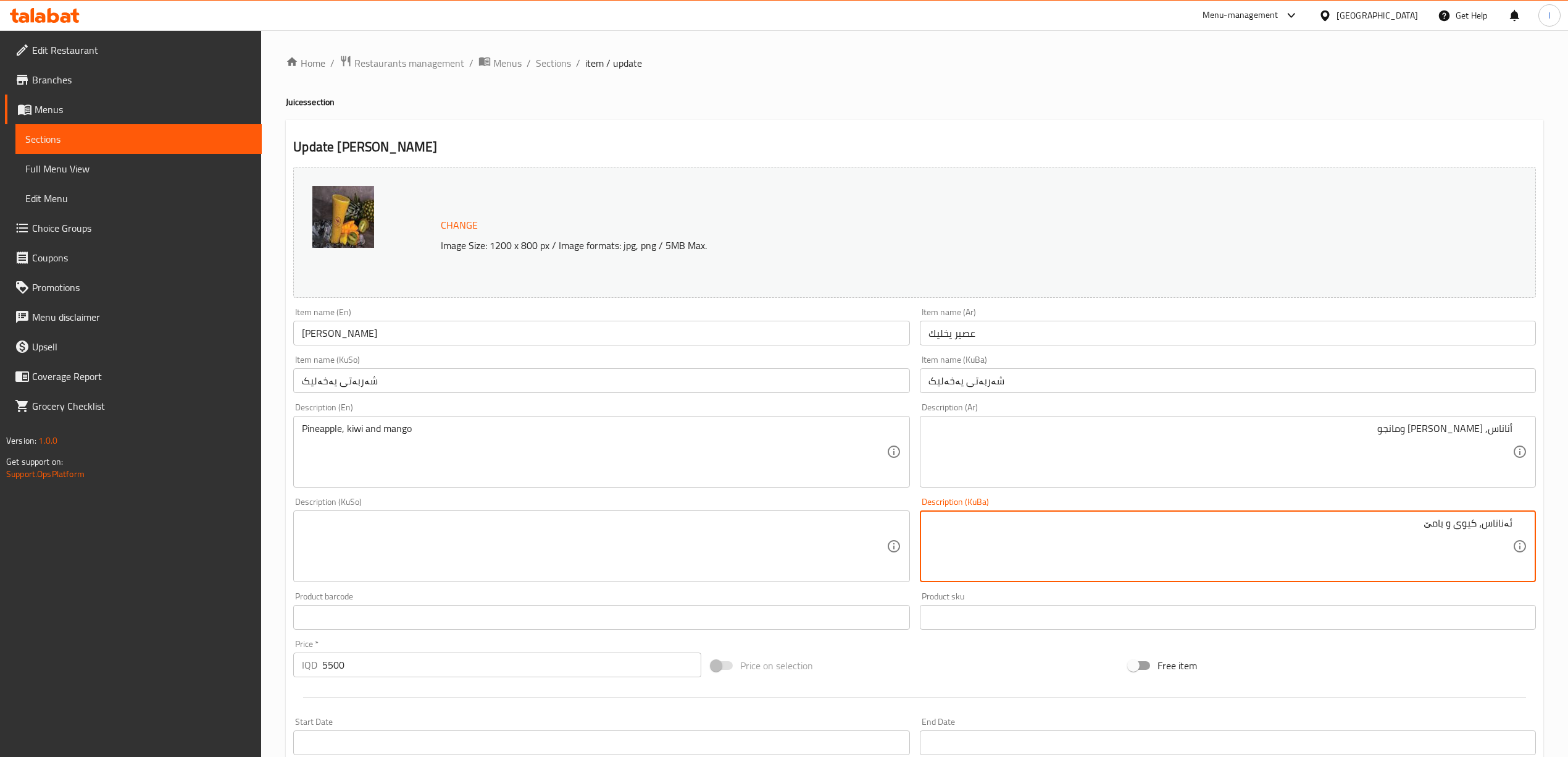
click at [1450, 539] on textarea "ئەناناس، کیوی و بامێ" at bounding box center [1220, 546] width 584 height 59
click at [1437, 526] on textarea "ئەناناس، کیوی و بامێ" at bounding box center [1220, 546] width 584 height 59
click at [1437, 525] on textarea "ئەناناس، کیوی و بامێ" at bounding box center [1220, 546] width 584 height 59
drag, startPoint x: 1371, startPoint y: 537, endPoint x: 1578, endPoint y: 564, distance: 208.8
click at [1568, 564] on html "​ Menu-management Iraq Get Help l Edit Restaurant Branches Menus Sections Full …" at bounding box center [784, 378] width 1568 height 757
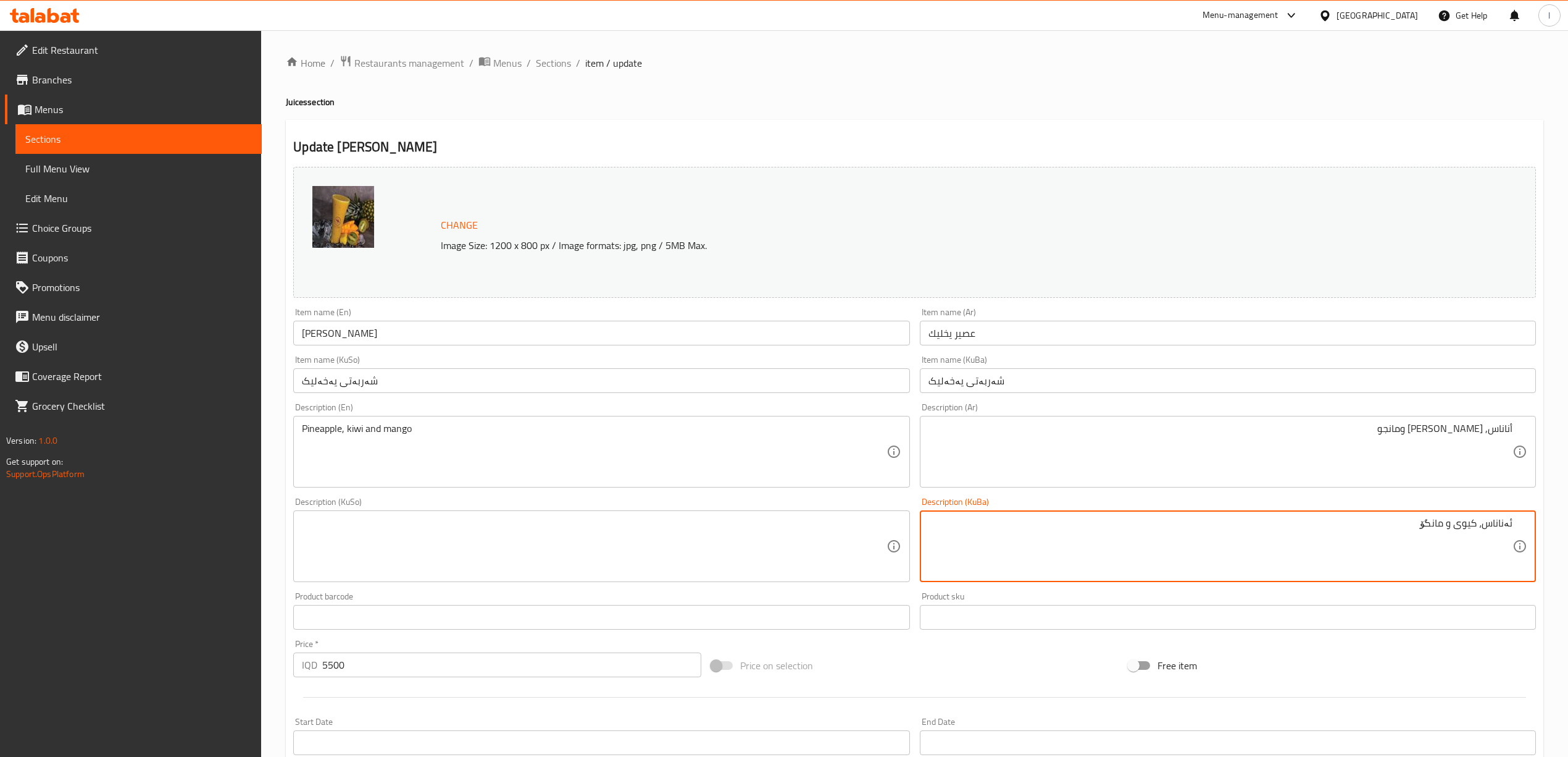
click at [1468, 525] on textarea "ئەناناس، کیوی و مانگۆ" at bounding box center [1220, 546] width 584 height 59
click at [1471, 529] on textarea "ئەناناس، کیوی و مانگۆ" at bounding box center [1220, 546] width 584 height 59
drag, startPoint x: 1521, startPoint y: 528, endPoint x: 1579, endPoint y: 535, distance: 58.4
click at [1568, 535] on html "​ Menu-management Iraq Get Help l Edit Restaurant Branches Menus Sections Full …" at bounding box center [784, 378] width 1568 height 757
type textarea "ئەناناس، کێوی و مانگۆ"
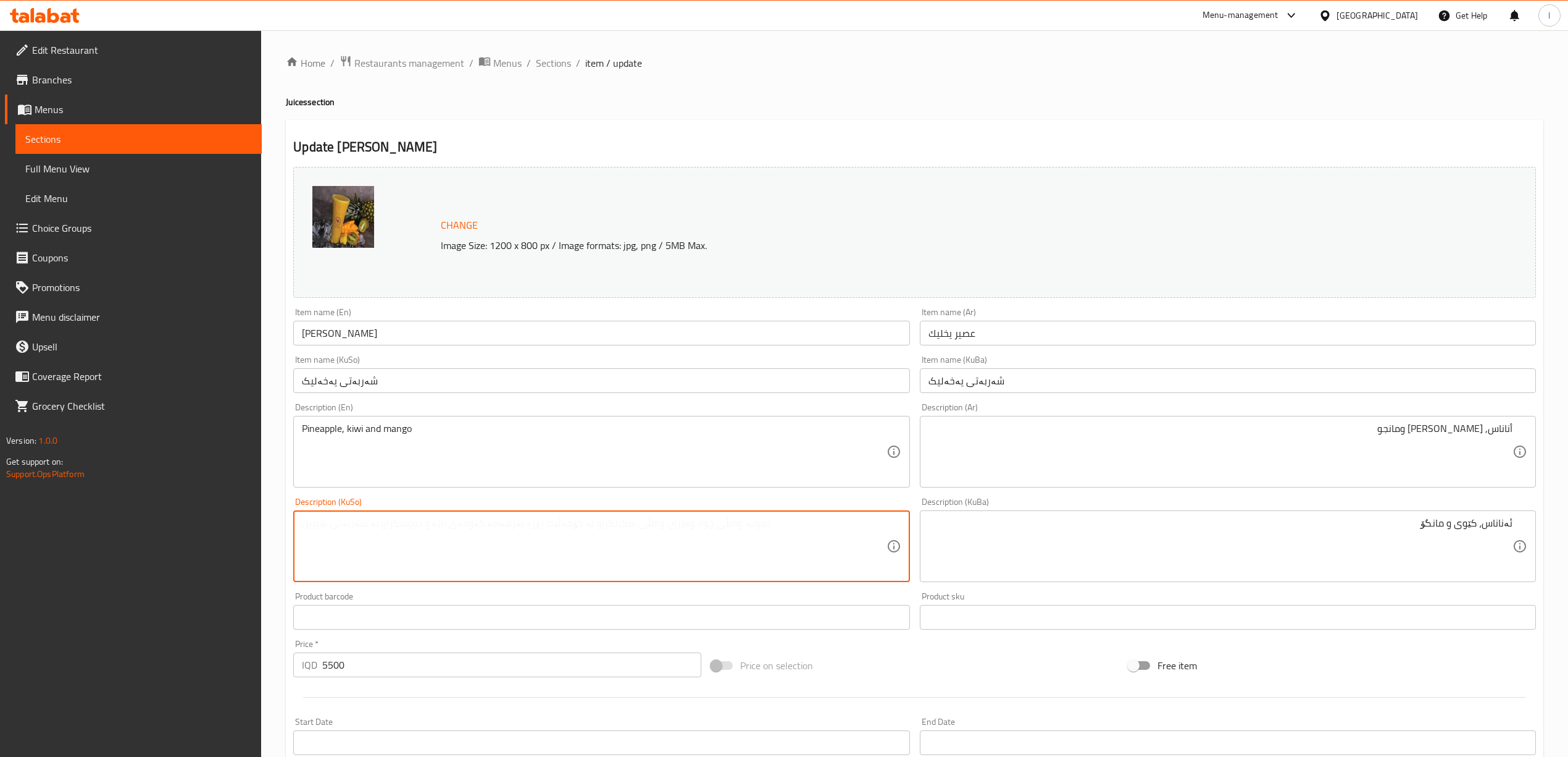
click at [428, 574] on textarea at bounding box center [594, 546] width 584 height 59
paste textarea "ئەناناس، کێوی و مانگۆ"
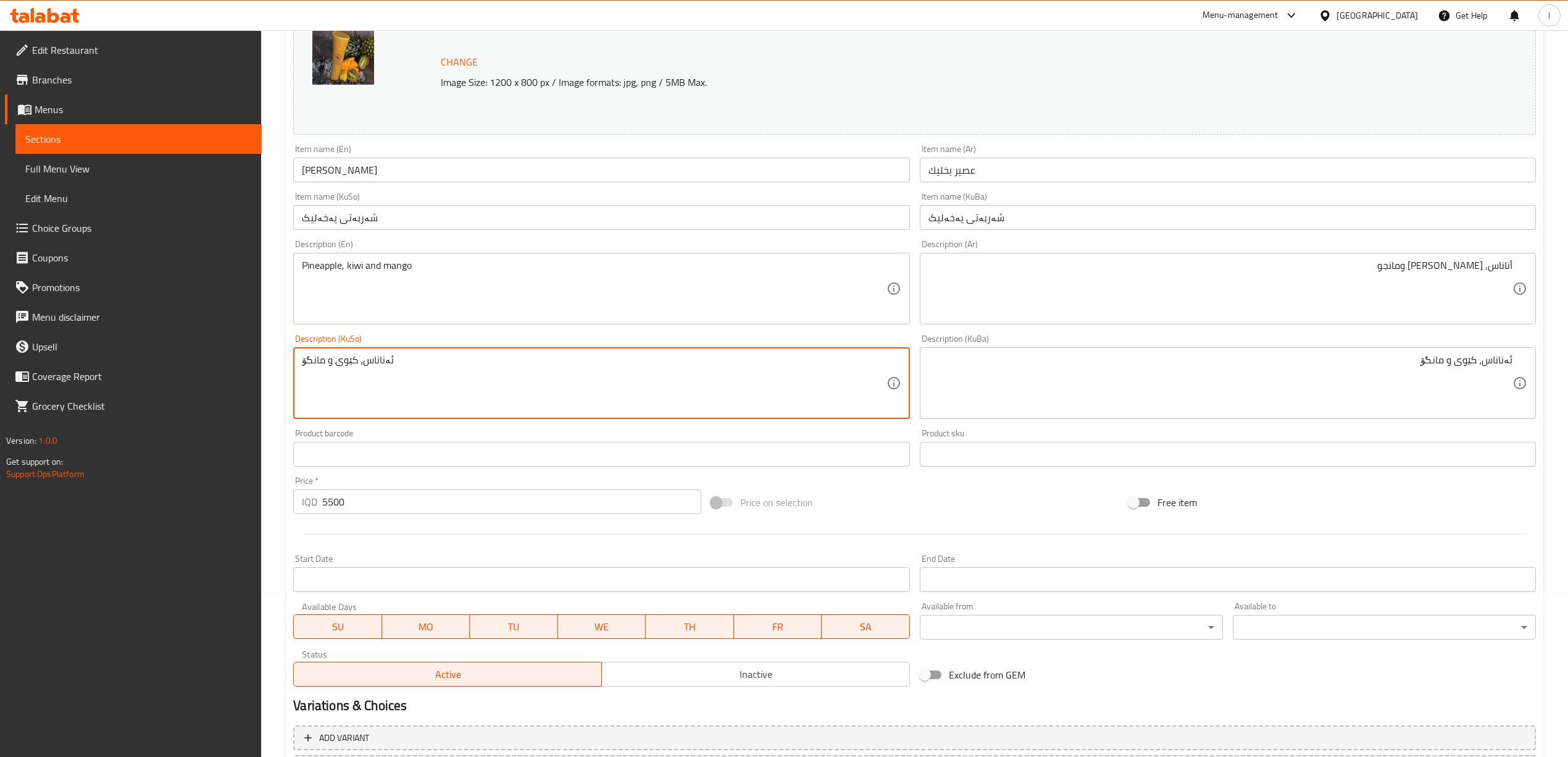
scroll to position [82, 0]
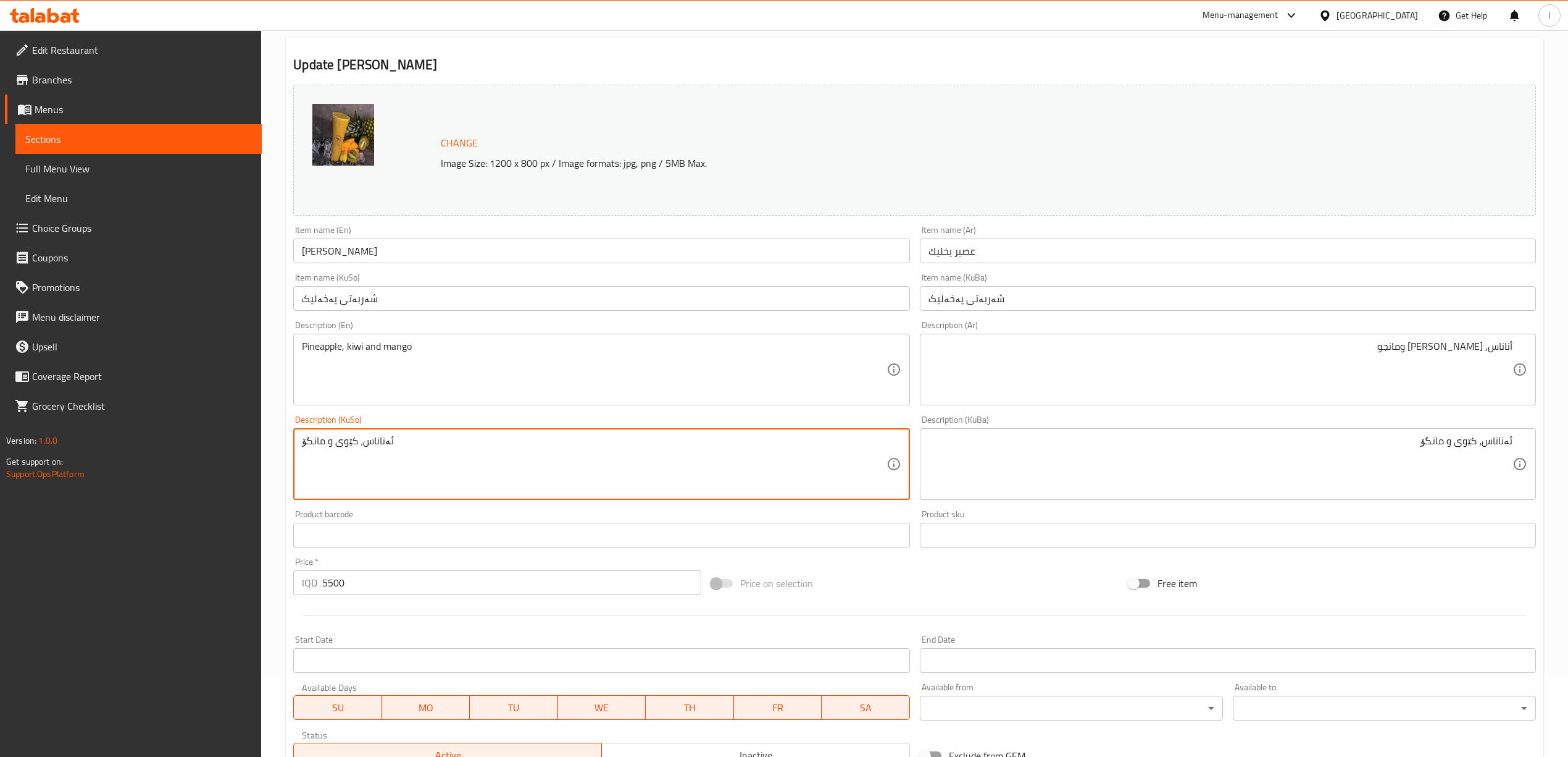
type textarea "ئەناناس، کێوی و مانگۆ"
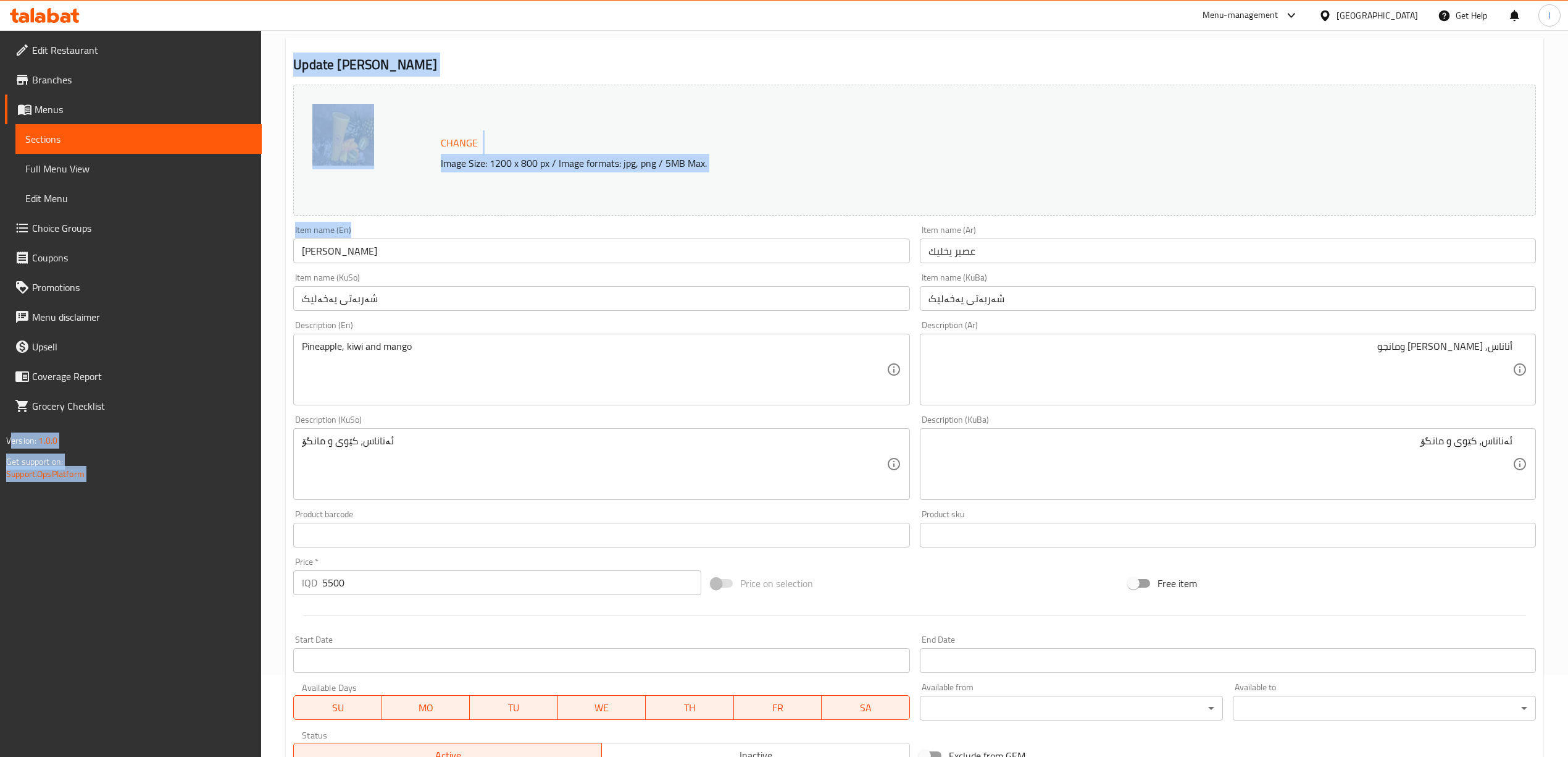
drag, startPoint x: 400, startPoint y: 265, endPoint x: 176, endPoint y: 260, distance: 224.1
click at [176, 260] on div "Edit Restaurant Branches Menus Sections Full Menu View Edit Menu Choice Groups …" at bounding box center [784, 449] width 1568 height 1003
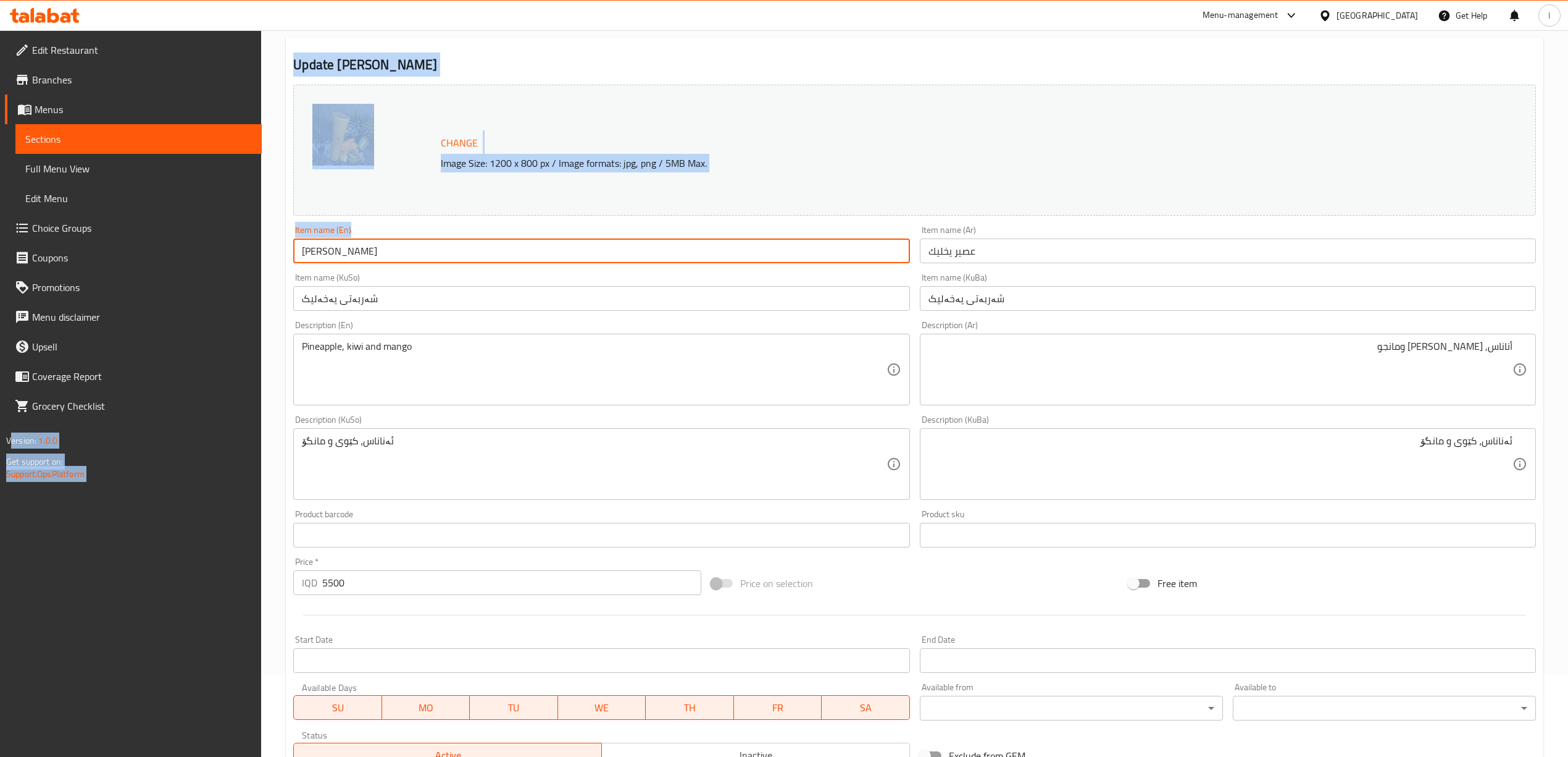
click at [358, 255] on input "Yekhaleek Juice" at bounding box center [601, 250] width 616 height 25
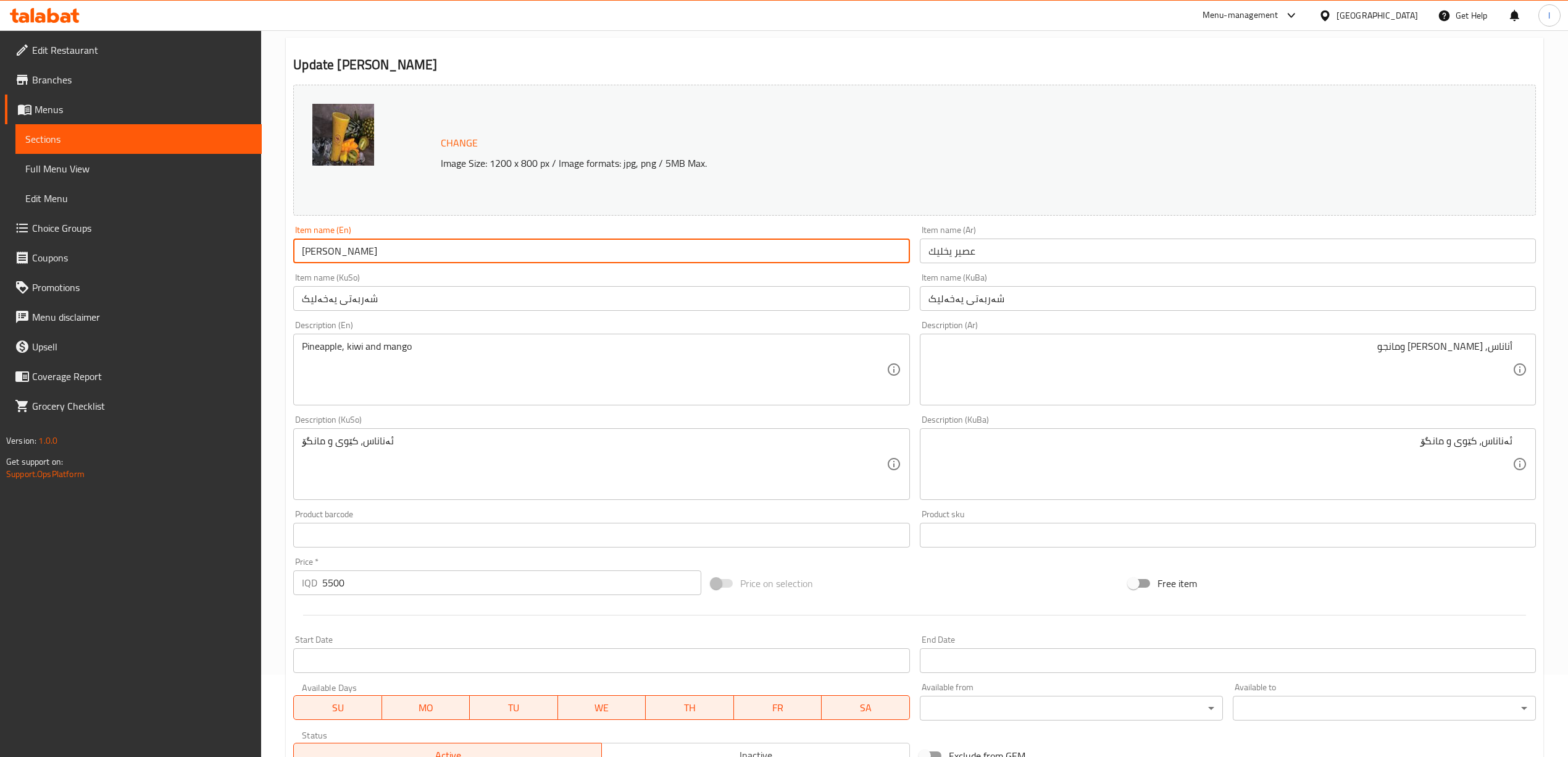
click at [358, 255] on input "Yekhaleek Juice" at bounding box center [601, 250] width 616 height 25
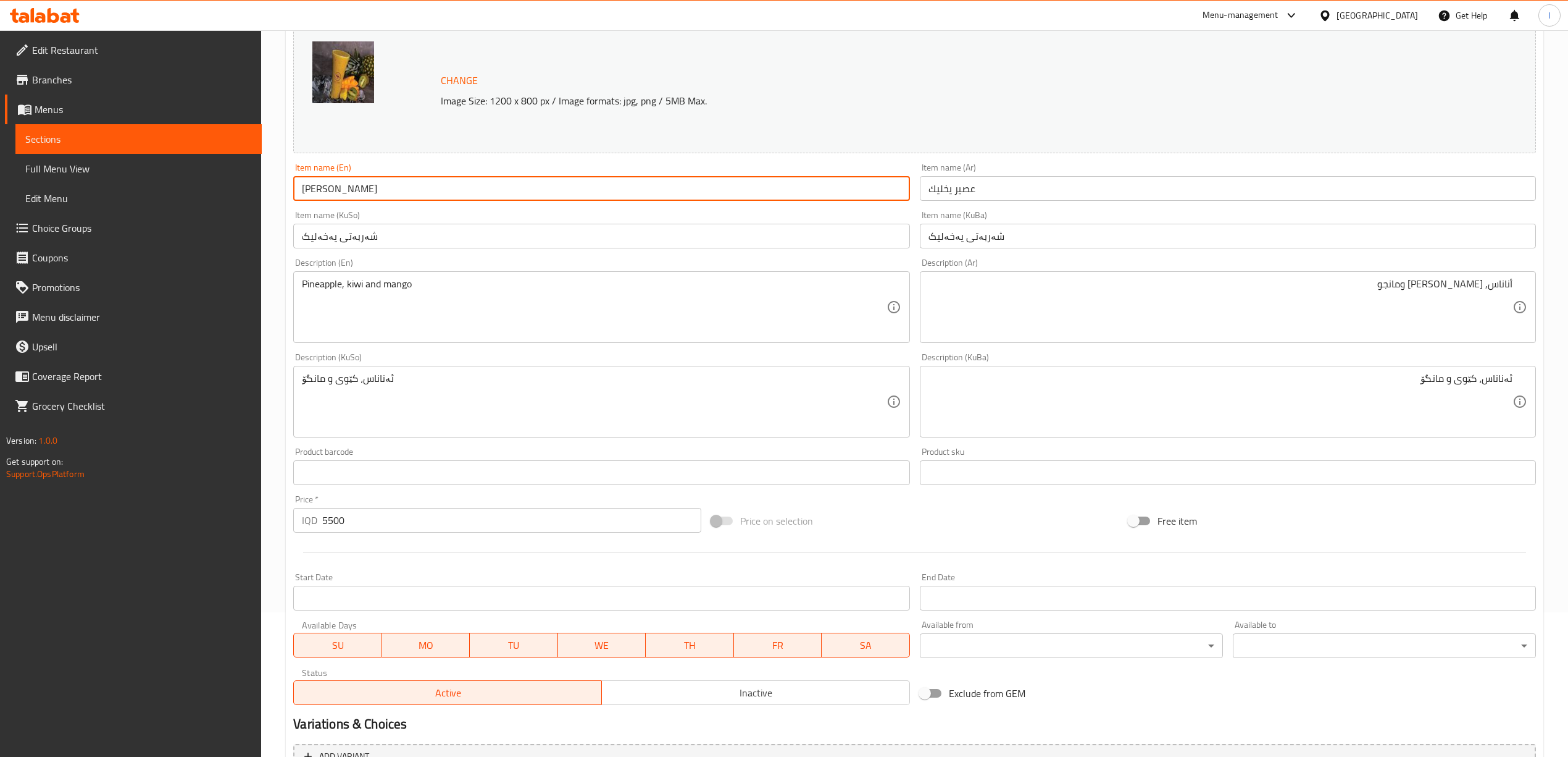
scroll to position [275, 0]
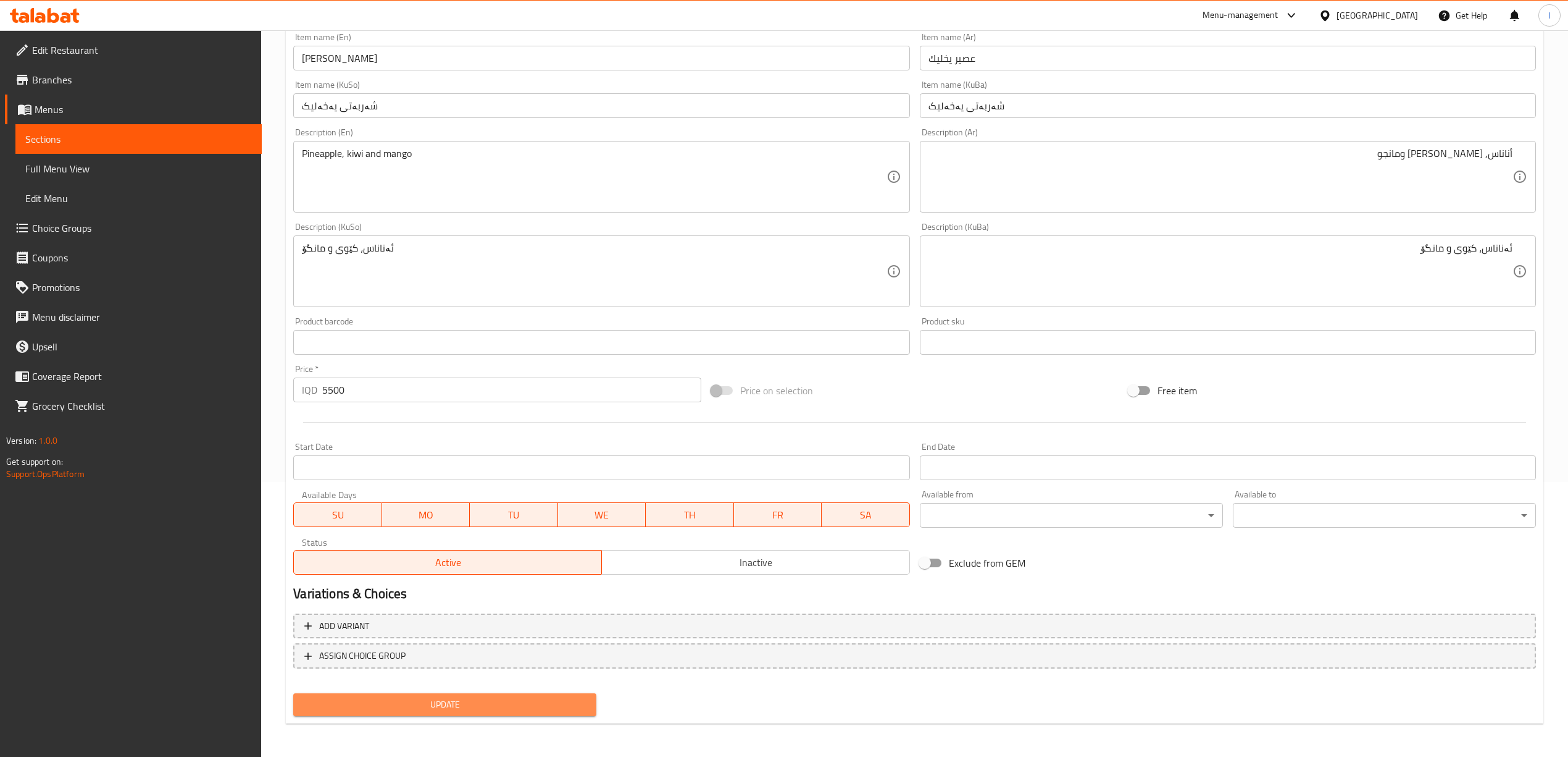
click at [517, 705] on span "Update" at bounding box center [445, 705] width 283 height 16
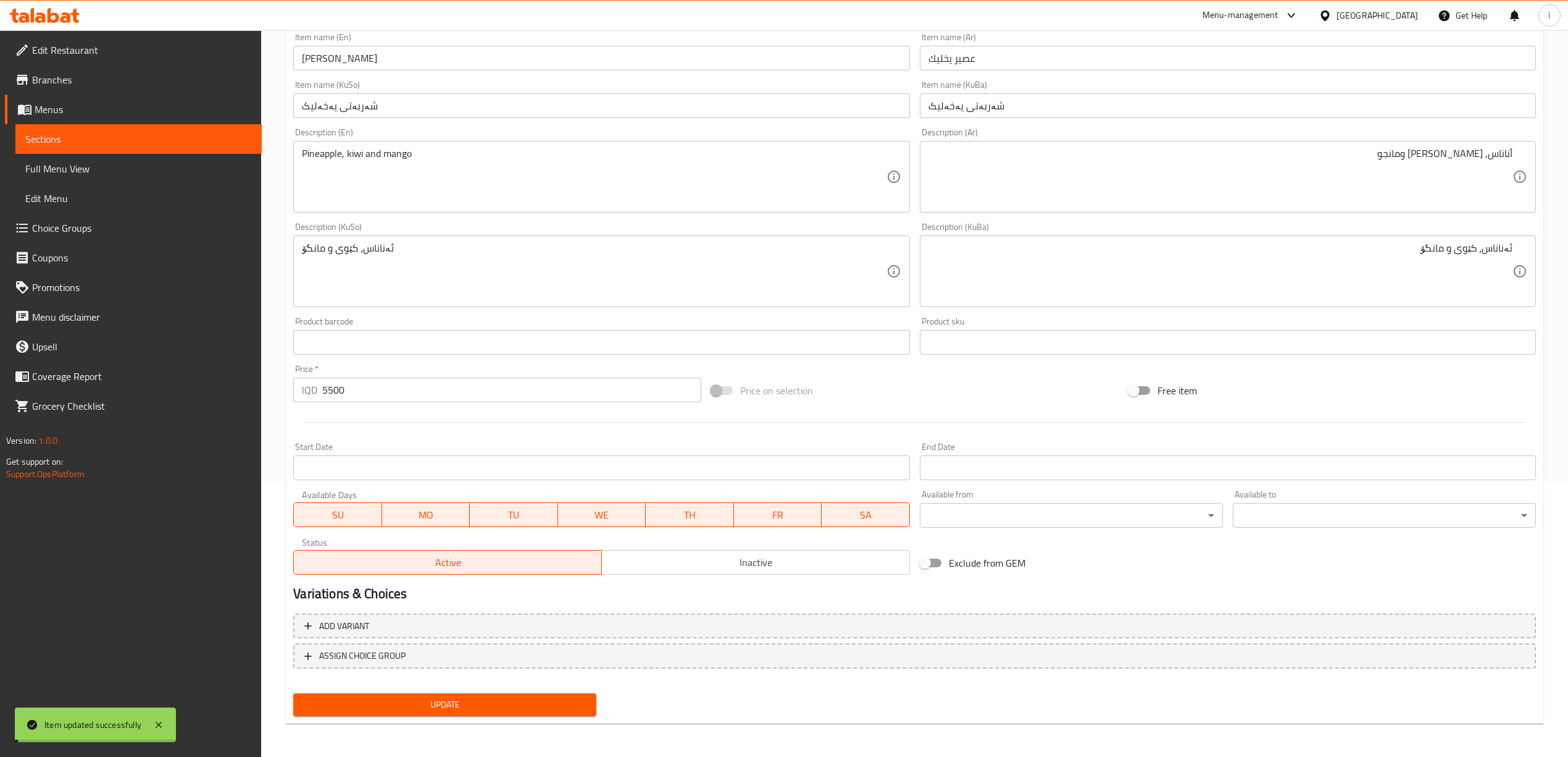
click at [57, 171] on span "Full Menu View" at bounding box center [138, 169] width 226 height 15
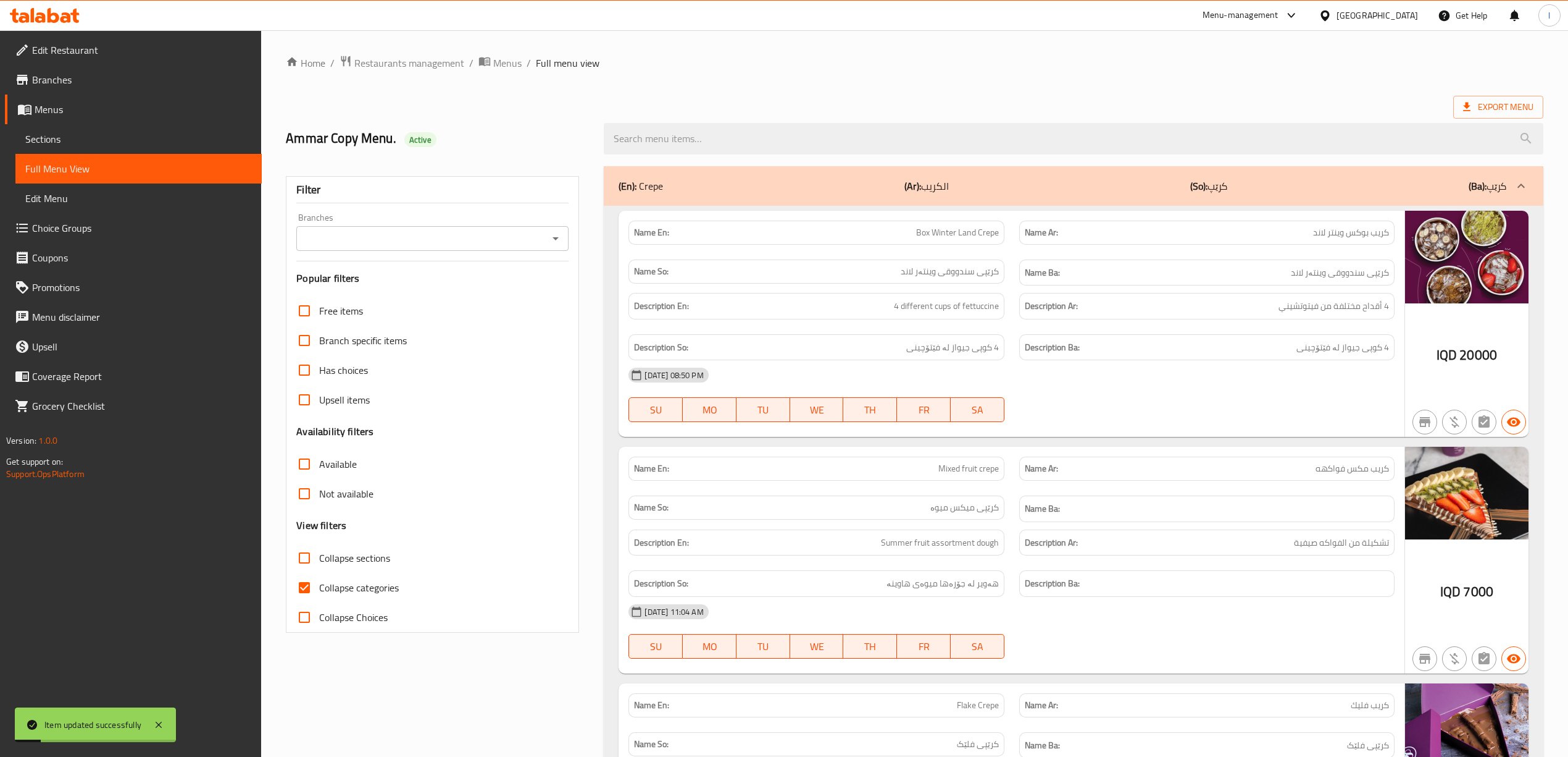
click at [460, 247] on input "Branches" at bounding box center [422, 238] width 245 height 18
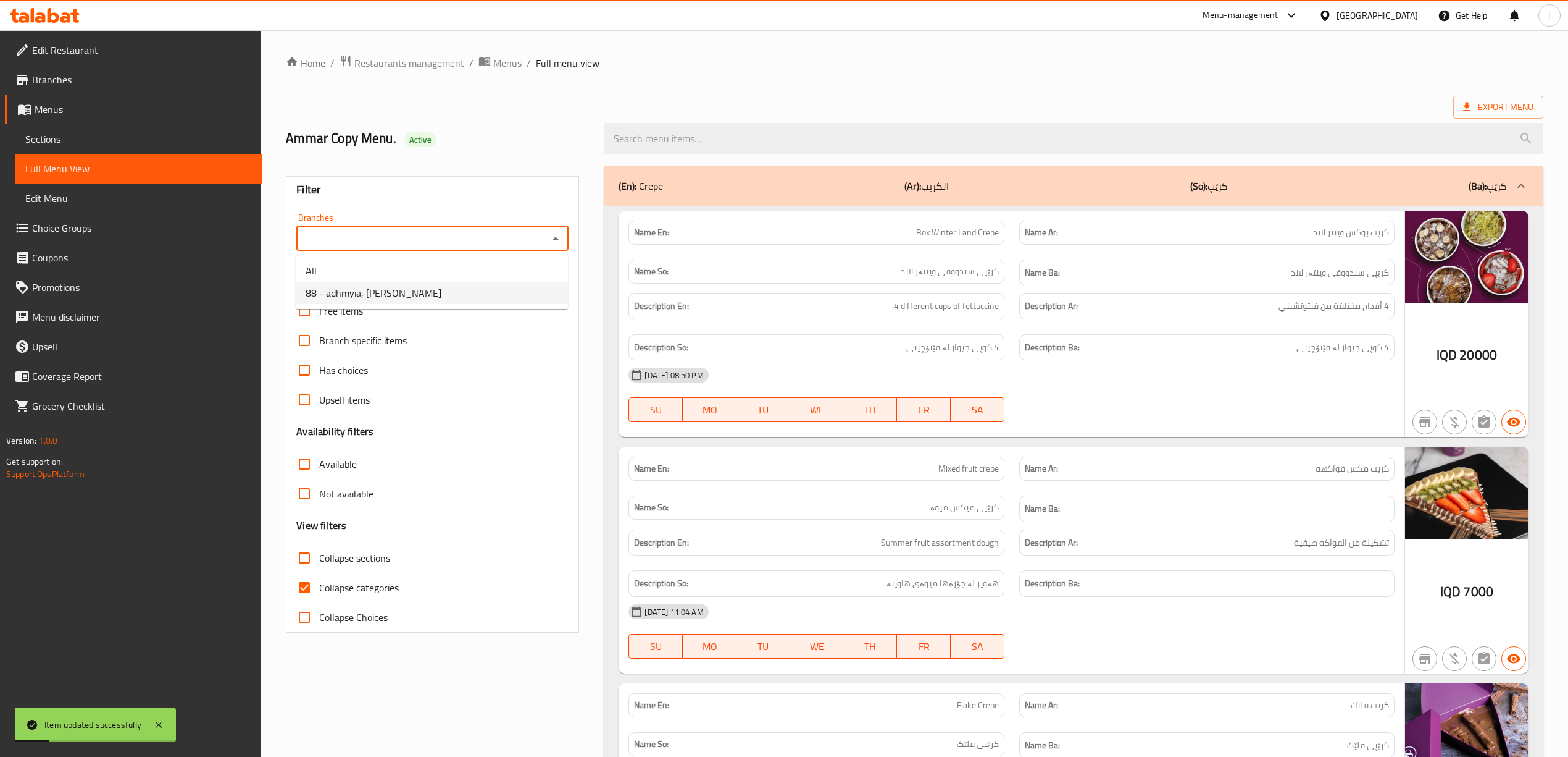
click at [396, 291] on span "88 - adhmyia, Al Aathameya" at bounding box center [373, 293] width 136 height 15
type input "88 - adhmyia, Al Aathameya"
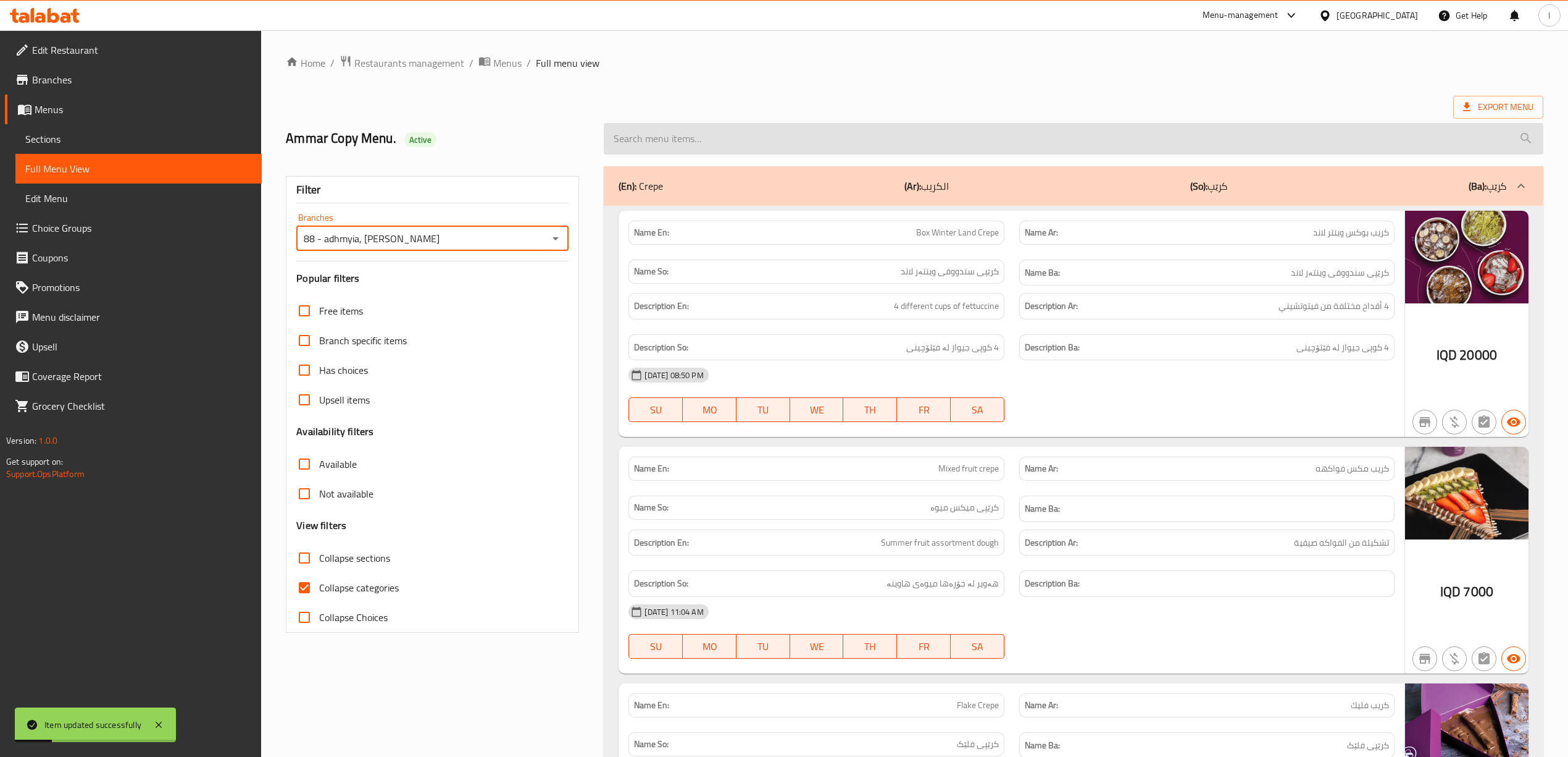
click at [858, 131] on input "search" at bounding box center [1073, 138] width 939 height 32
paste input "Yekhaleek Juice"
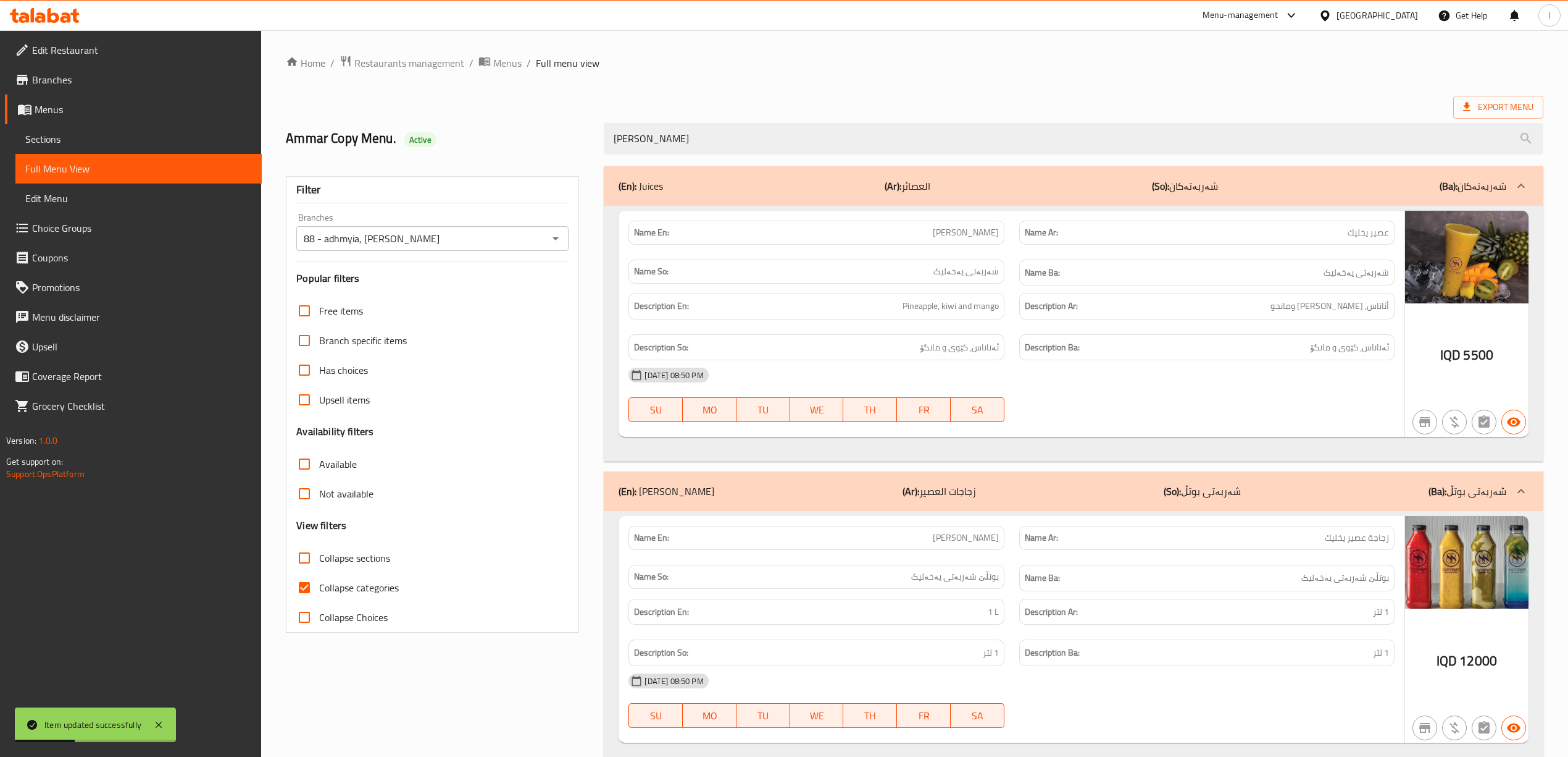
click at [1063, 483] on div "(En): Juice Bottles (Ar): زجاجات العصير (So): شەربەتی بوتڵ (Ba): شەربەتی بوتڵ" at bounding box center [1073, 491] width 939 height 40
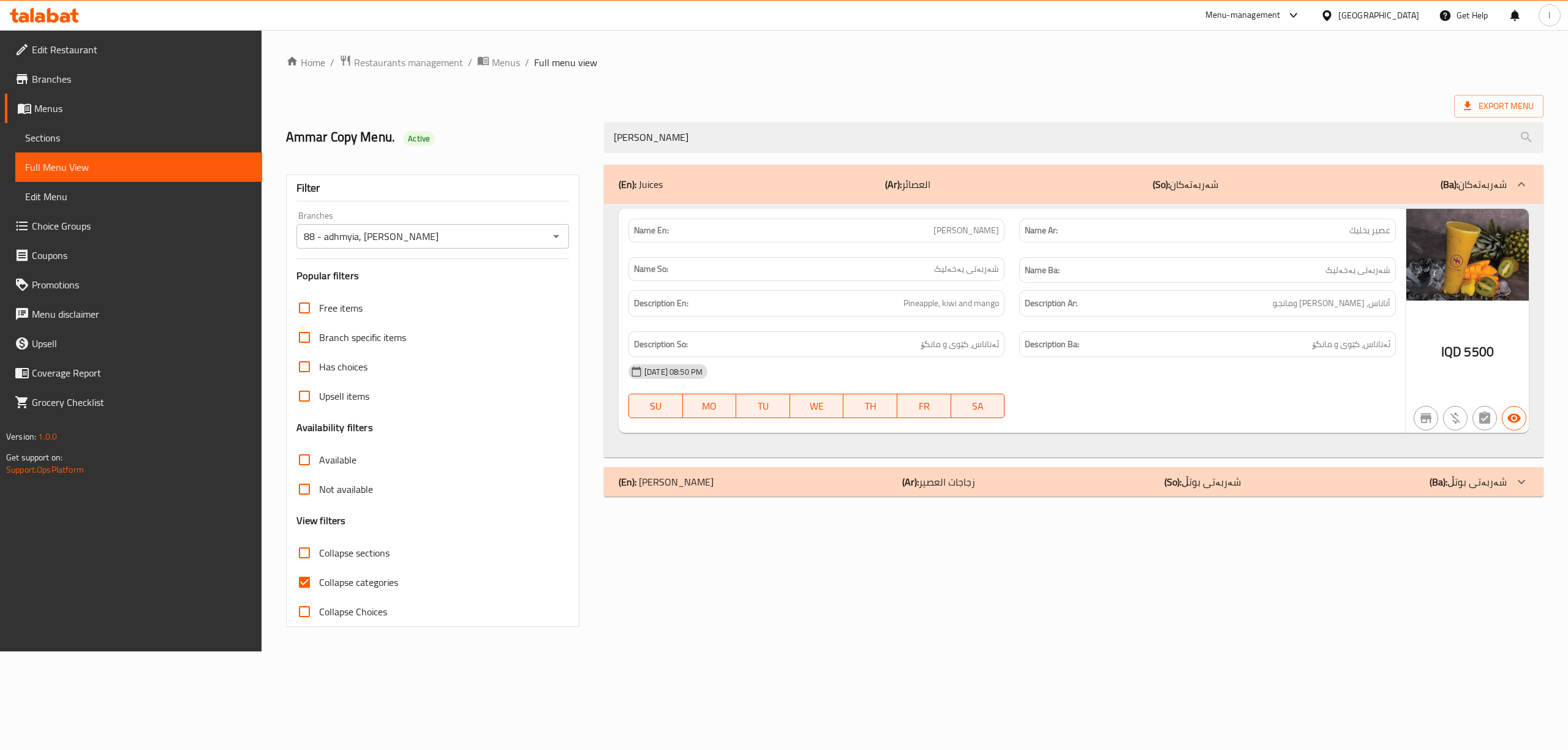
drag, startPoint x: 879, startPoint y: 137, endPoint x: 413, endPoint y: 94, distance: 468.0
click at [455, 106] on div "Home / Restaurants management / Menus / Full menu view Export Menu Ammar Copy M…" at bounding box center [915, 340] width 1257 height 572
paste input "Pineapple Juice"
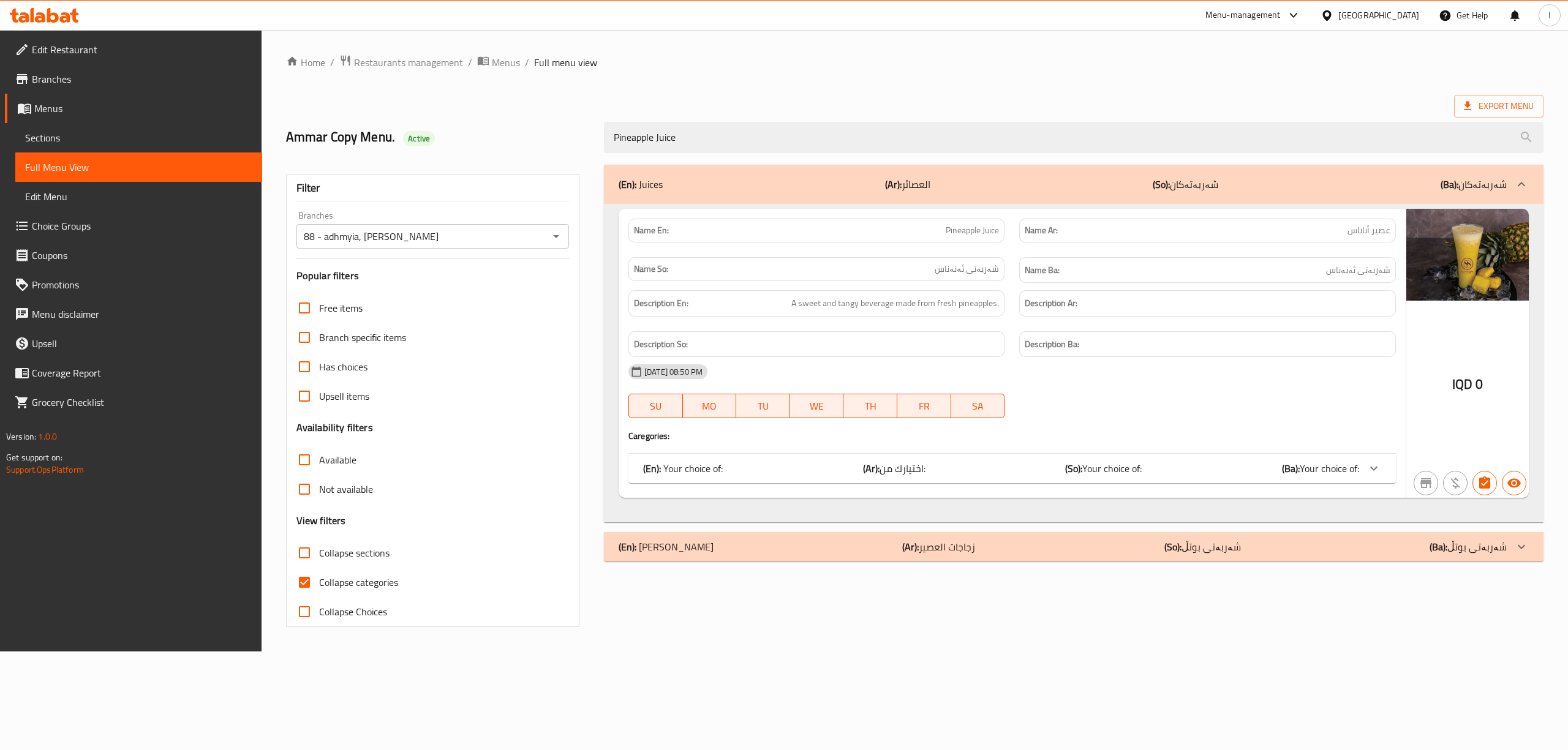
type input "Pineapple Juice"
click at [1362, 465] on div at bounding box center [1374, 468] width 29 height 29
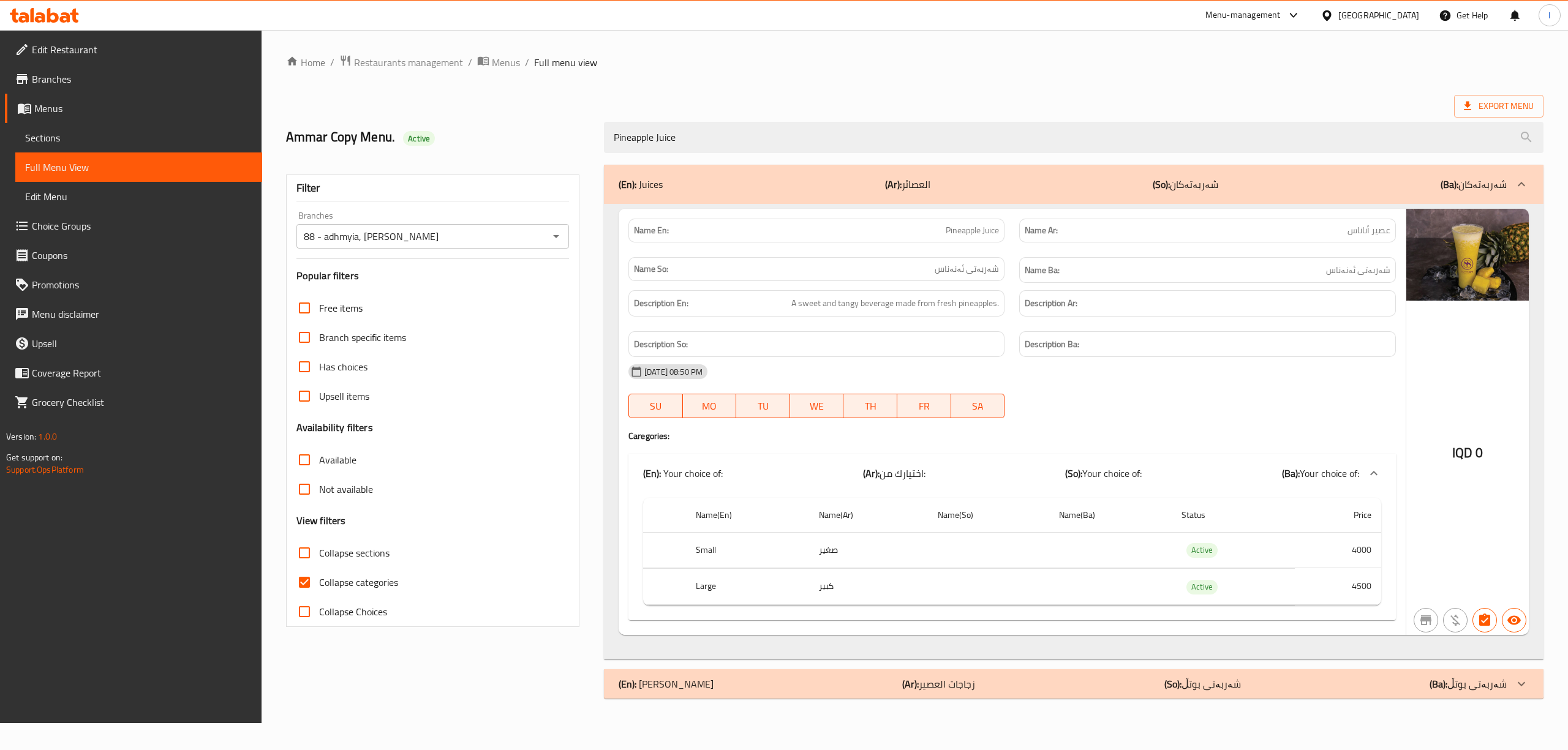
click at [967, 229] on span "Pineapple Juice" at bounding box center [972, 230] width 53 height 13
copy span "Pineapple Juice"
click at [83, 135] on span "Sections" at bounding box center [138, 138] width 227 height 15
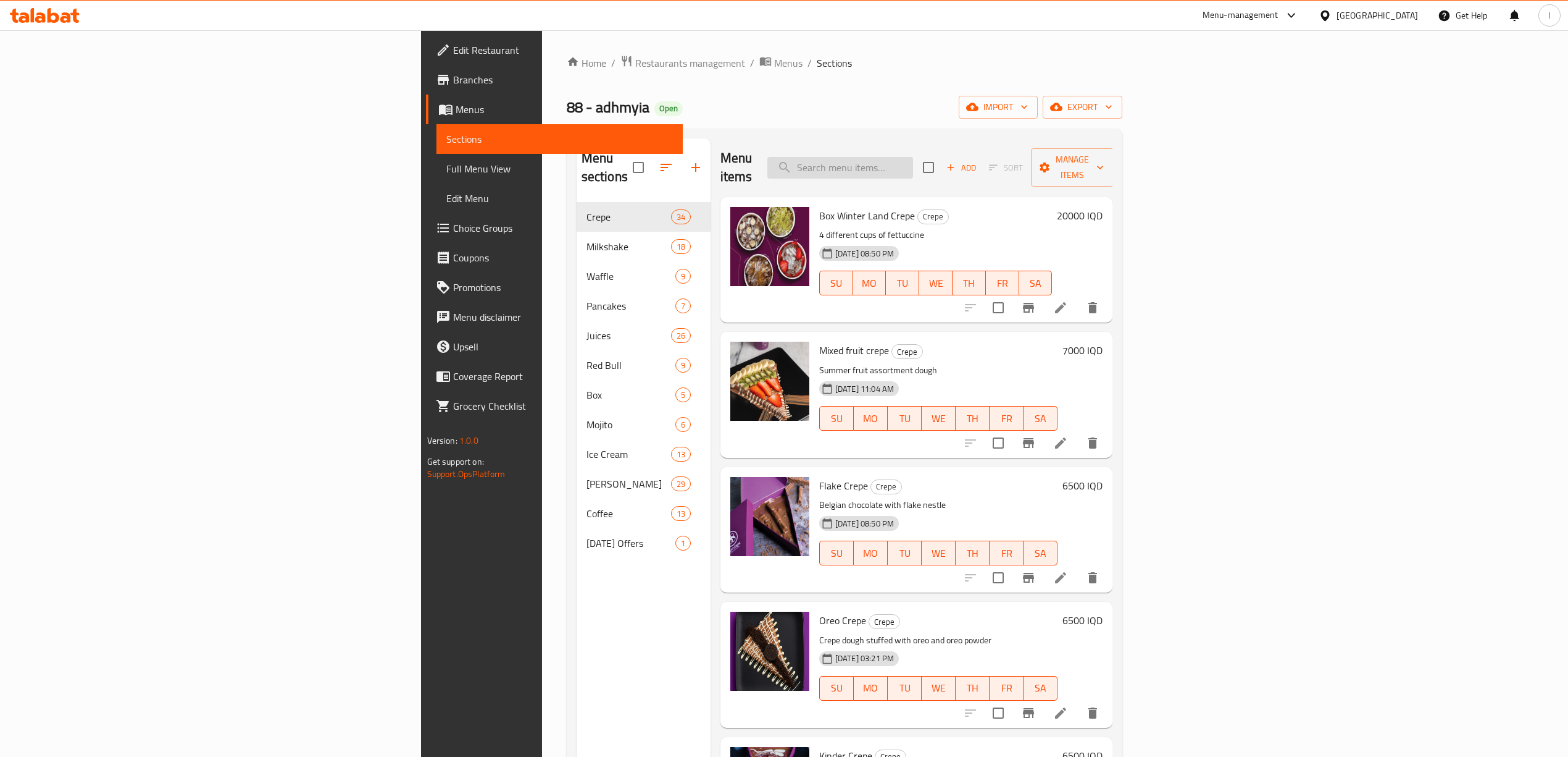
click at [913, 157] on input "search" at bounding box center [840, 167] width 146 height 22
paste input "Pineapple Juice"
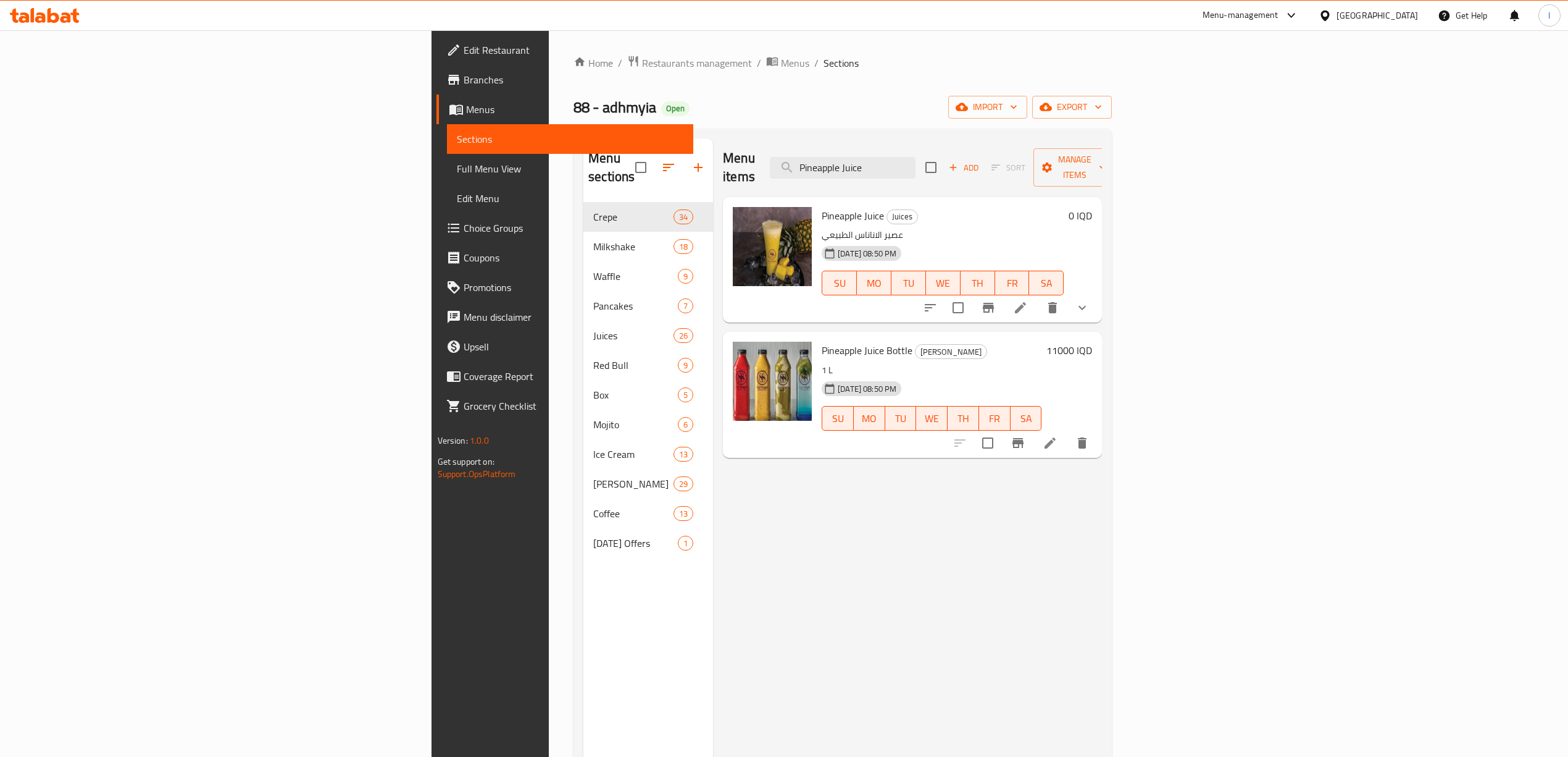
type input "Pineapple Juice"
click at [1028, 301] on icon at bounding box center [1020, 308] width 15 height 15
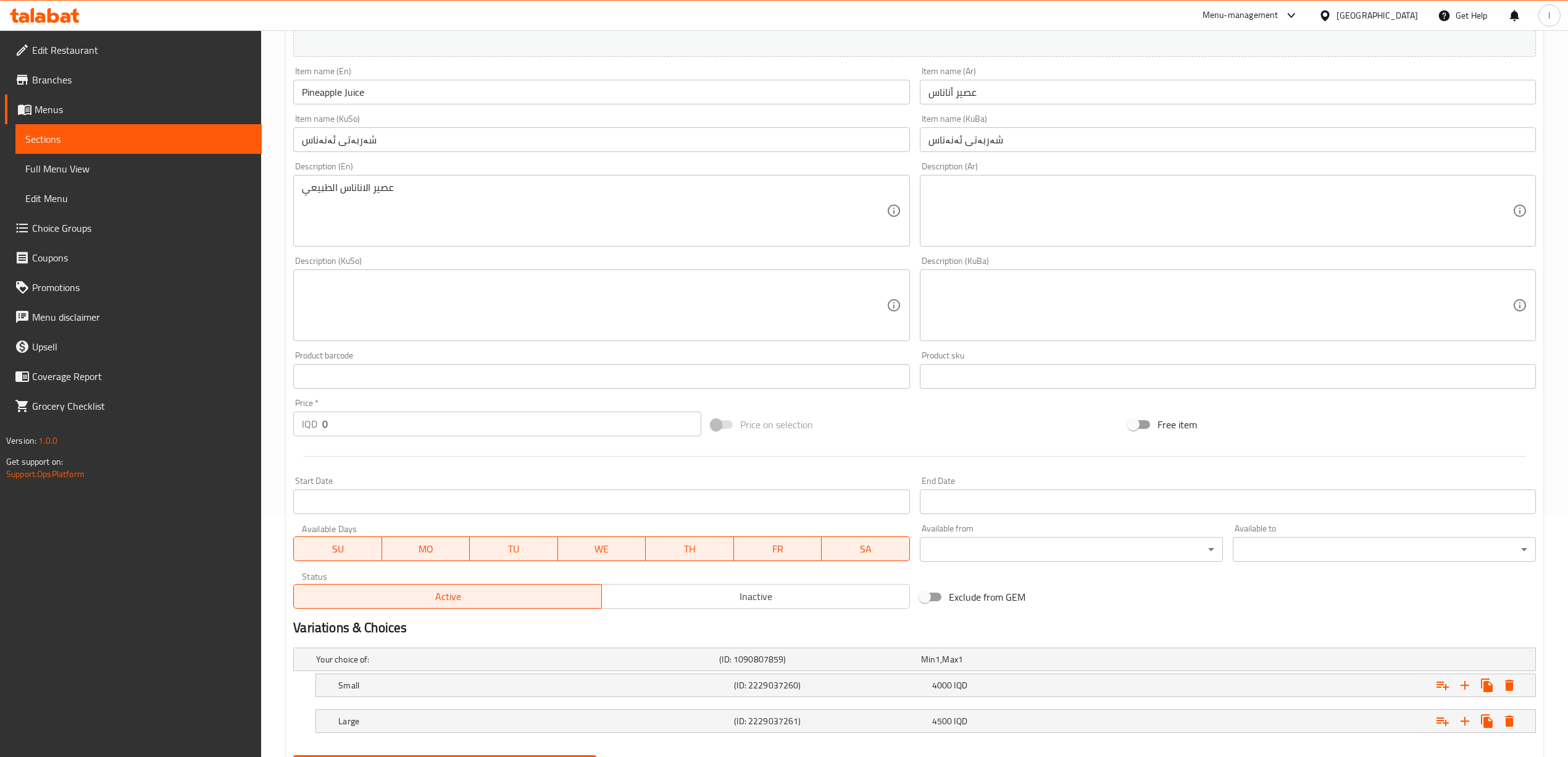
scroll to position [247, 0]
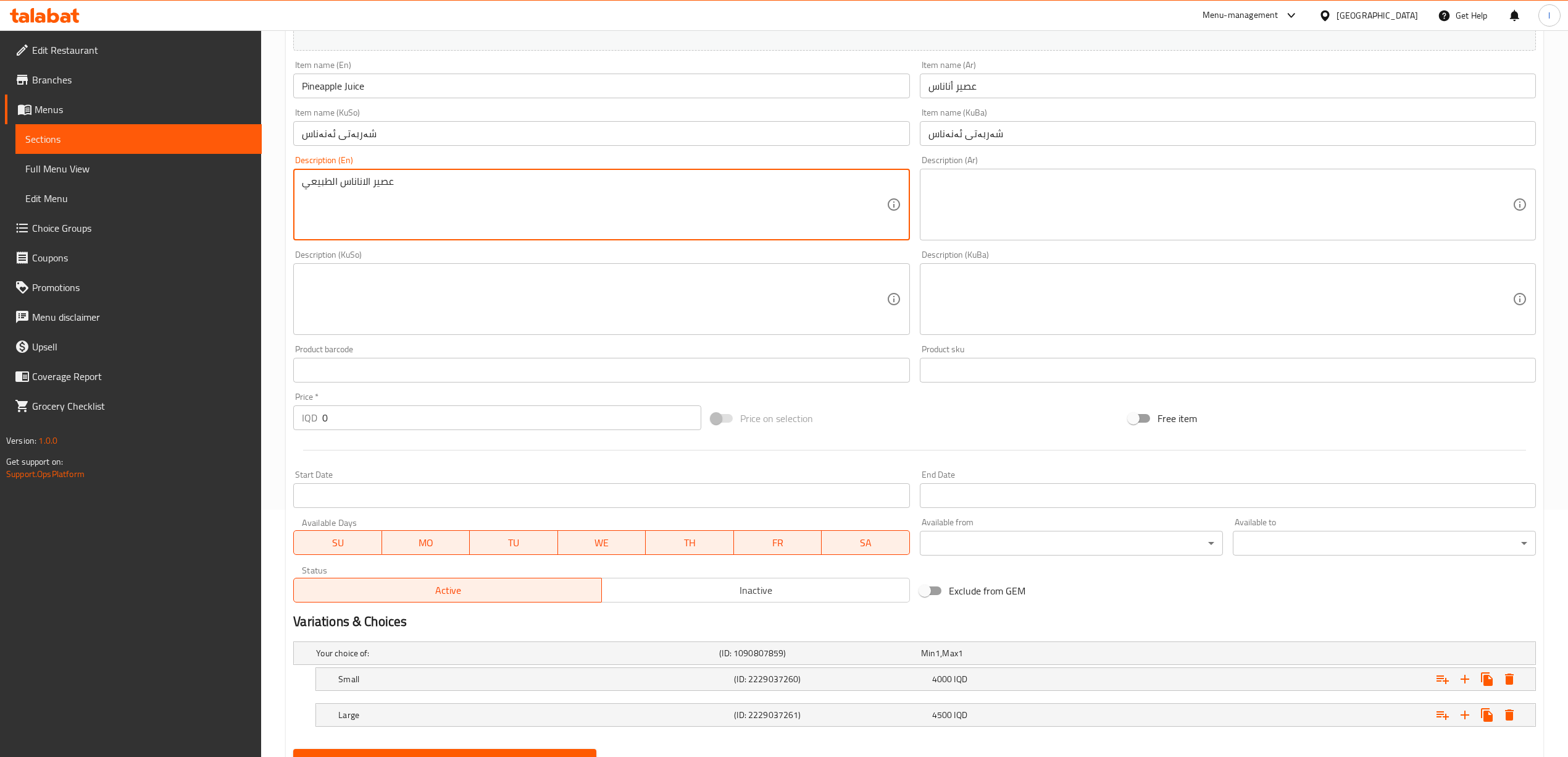
drag, startPoint x: 556, startPoint y: 217, endPoint x: 0, endPoint y: 199, distance: 556.3
click at [0, 199] on div "Edit Restaurant Branches Menus Sections Full Menu View Edit Menu Choice Groups …" at bounding box center [784, 298] width 1568 height 1030
click at [1077, 218] on textarea at bounding box center [1220, 205] width 584 height 59
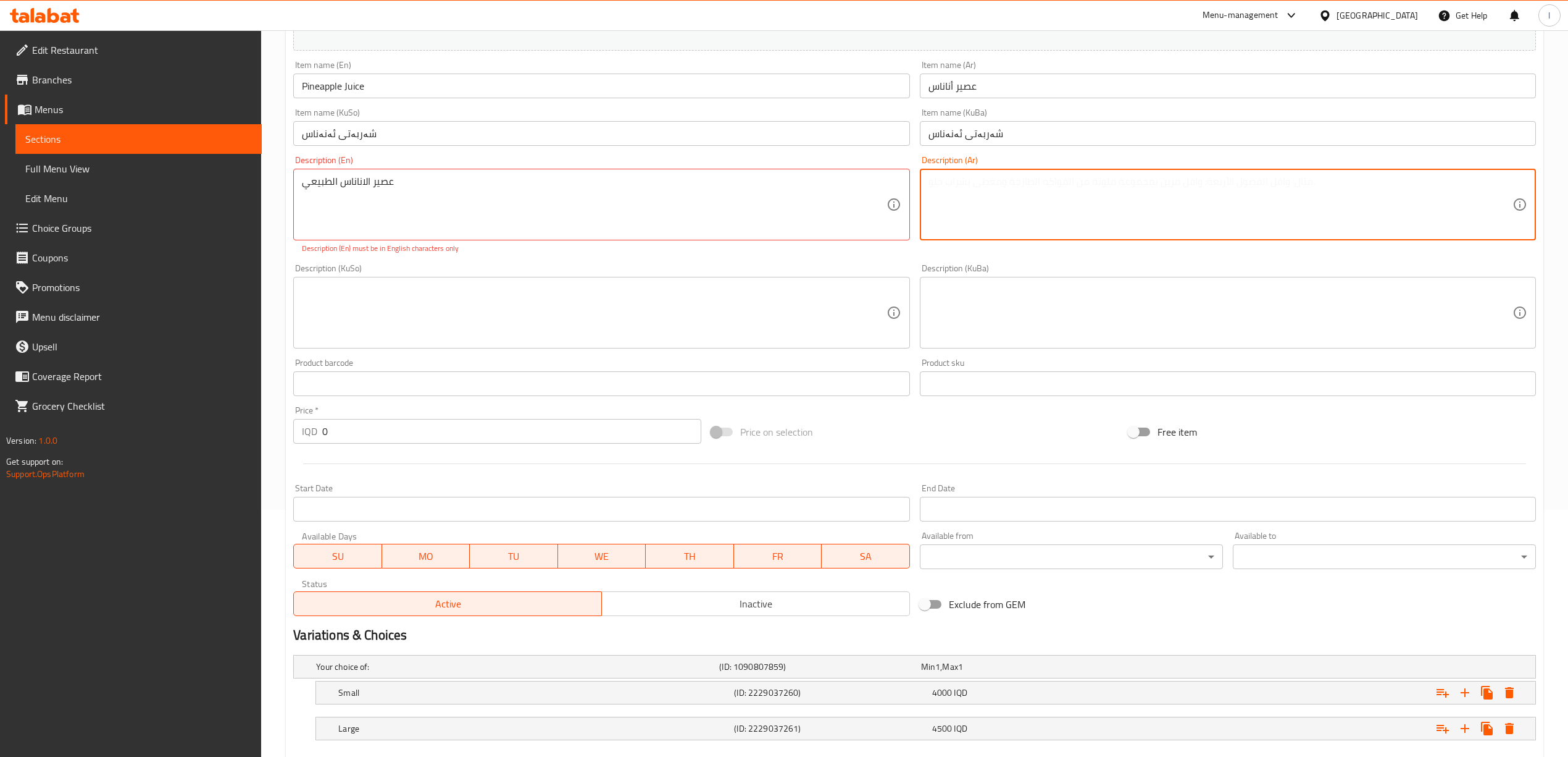
paste textarea "عصير الاناناس الطبيعي"
click at [1147, 201] on textarea "عصير الاناناس الطبيعي" at bounding box center [1220, 205] width 584 height 59
click at [993, 186] on textarea "عصير الاناناس الطبيعي" at bounding box center [1220, 205] width 584 height 59
click at [991, 186] on textarea "عصير الاناناس الطبيعي" at bounding box center [1220, 205] width 584 height 59
click at [956, 186] on textarea "عصير اناناس الطبيعي" at bounding box center [1220, 205] width 584 height 59
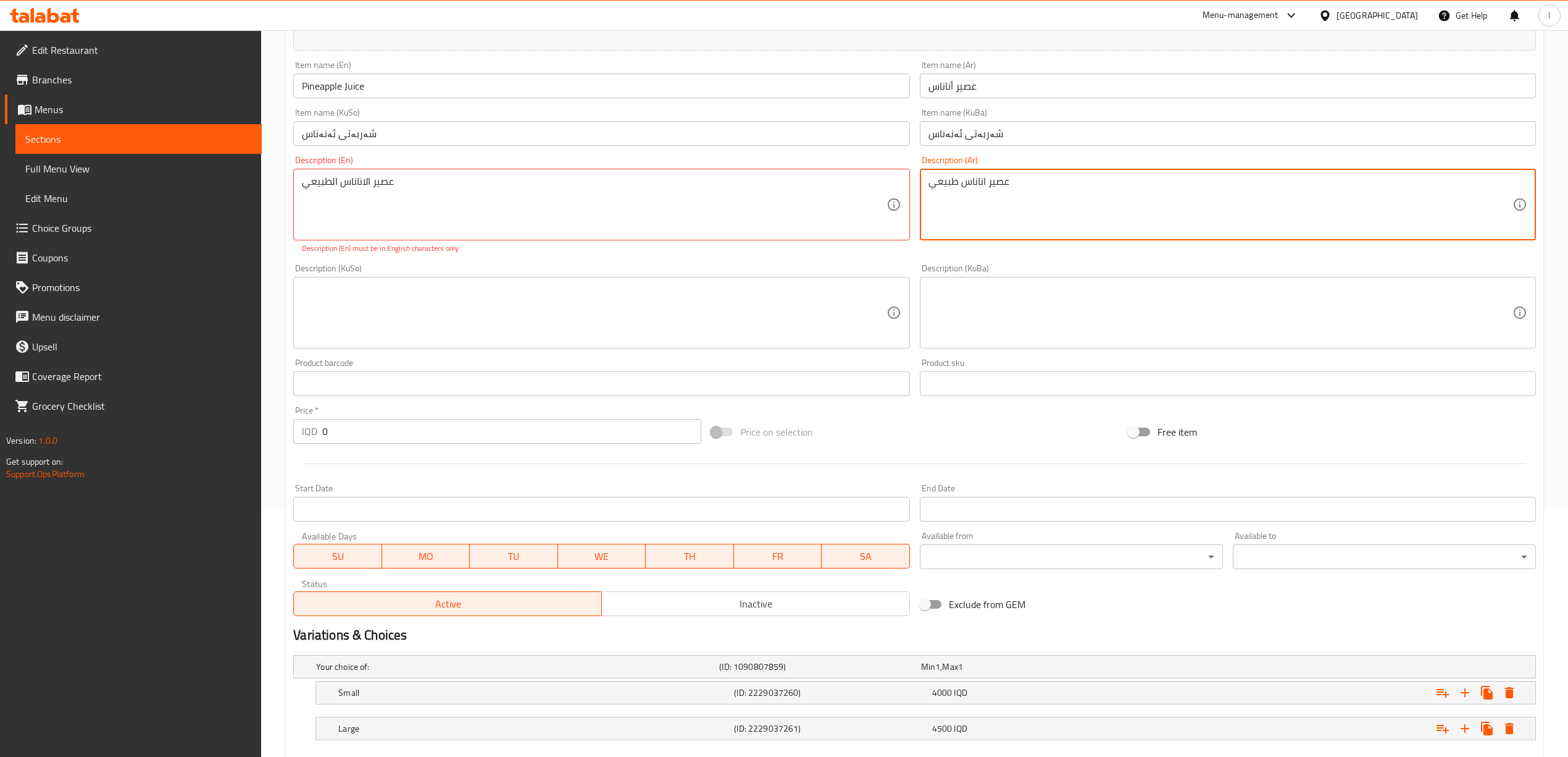
drag, startPoint x: 1028, startPoint y: 194, endPoint x: 858, endPoint y: 189, distance: 170.1
click at [858, 189] on div "Change Image Size: 1200 x 800 px / Image formats: jpg, png / 5MB Max. Item name…" at bounding box center [914, 267] width 1253 height 706
type textarea "عصير اناناس طبيعي"
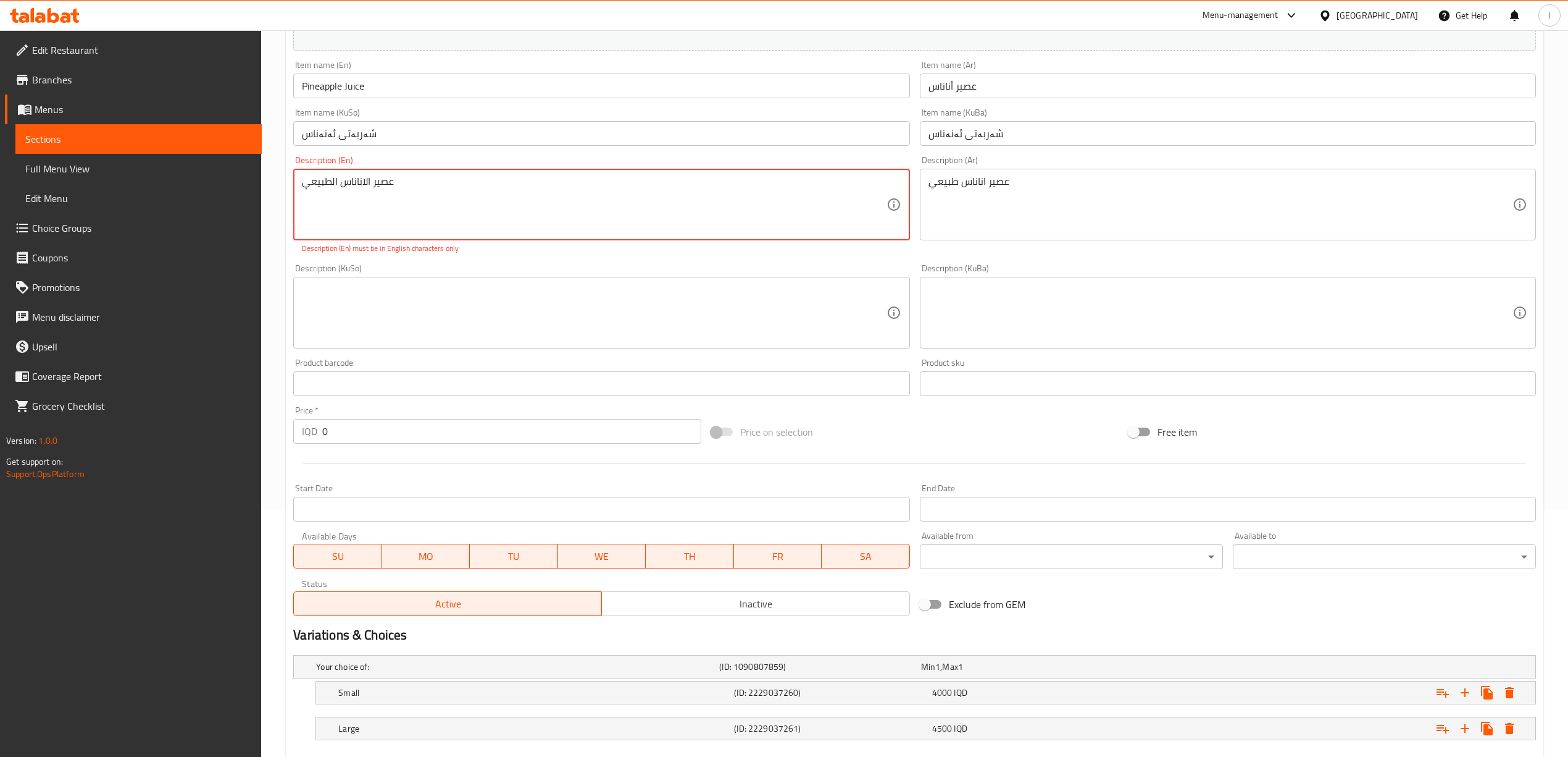
drag, startPoint x: 453, startPoint y: 210, endPoint x: 0, endPoint y: 193, distance: 453.3
paste textarea "Natural pineapple juice"
type textarea "Natural pineapple juice"
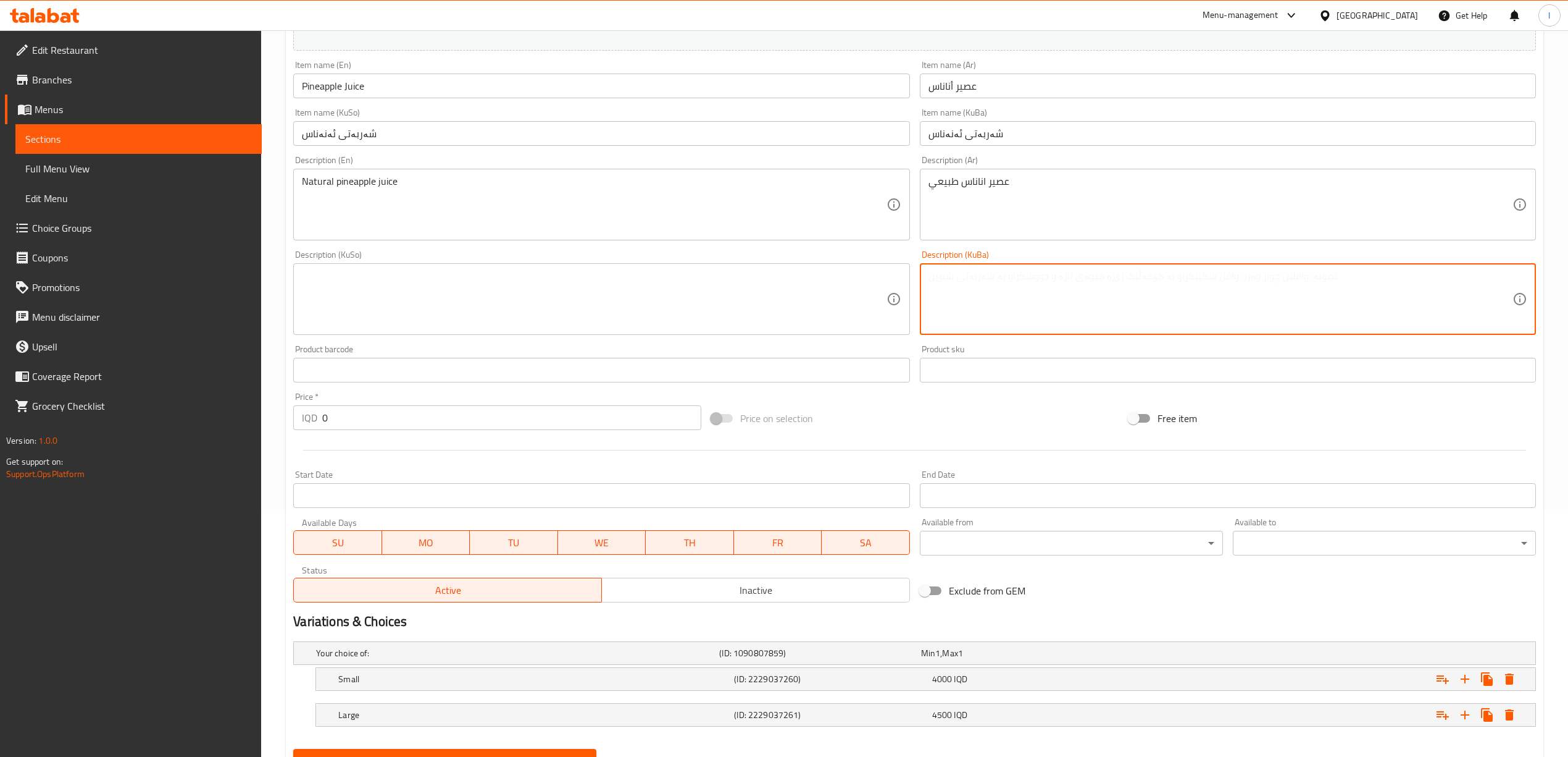
click at [1078, 302] on textarea at bounding box center [1220, 299] width 584 height 59
paste textarea "ئاوی سروشتی ئەناناس"
drag, startPoint x: 1504, startPoint y: 275, endPoint x: 1553, endPoint y: 301, distance: 55.5
click at [1561, 277] on div "Home / Restaurants management / Menus / Sections / item / update Juices section…" at bounding box center [914, 298] width 1307 height 1030
click at [1425, 283] on textarea "شەربەتی سروشتی ئەناناس" at bounding box center [1220, 299] width 584 height 59
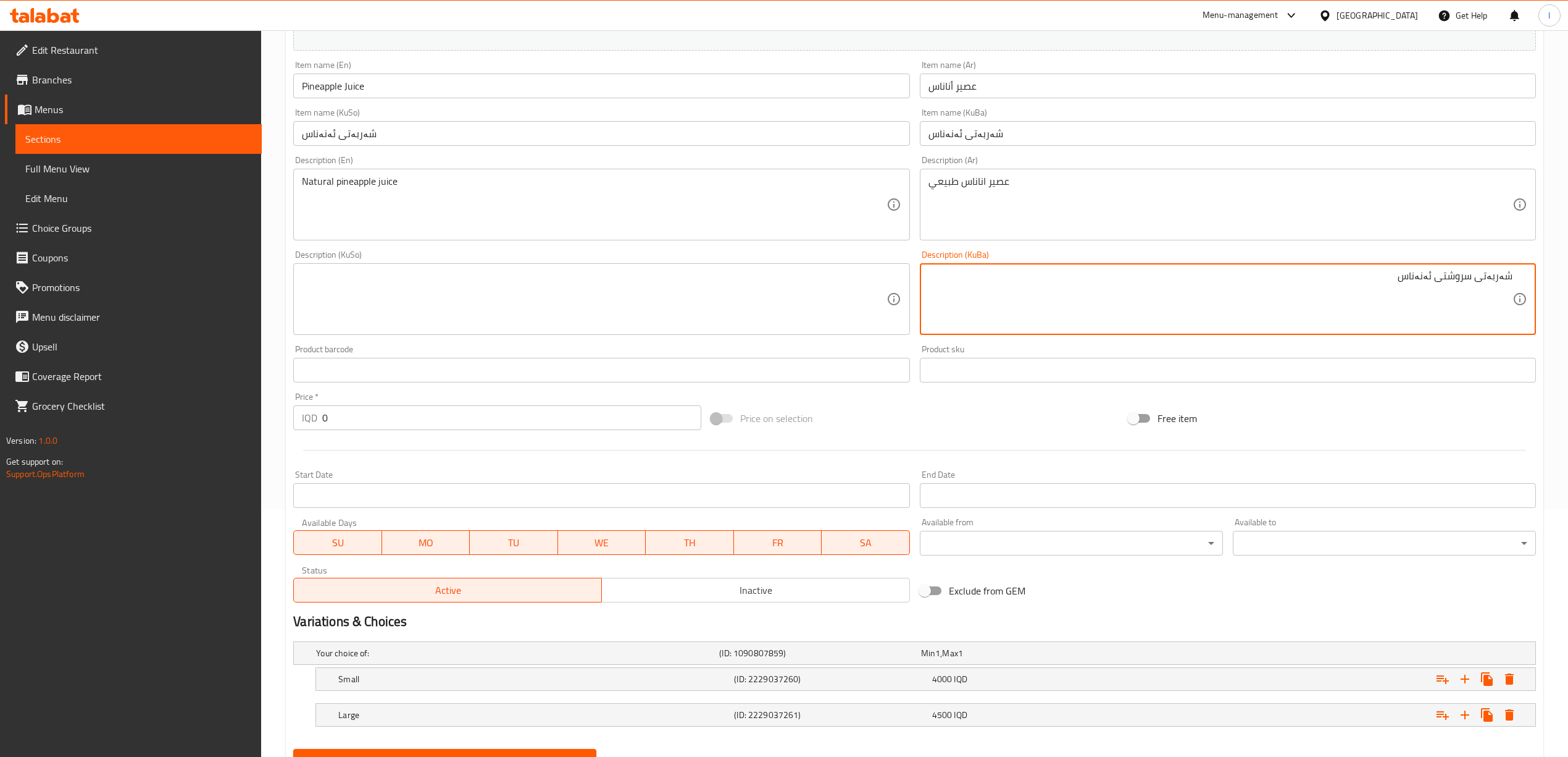
drag, startPoint x: 1333, startPoint y: 285, endPoint x: 1579, endPoint y: 295, distance: 246.2
click at [1568, 295] on html "​ Menu-management Iraq Get Help l Edit Restaurant Branches Menus Sections Full …" at bounding box center [784, 131] width 1568 height 757
type textarea "شەربەتی سروشتی ئەنەناس"
click at [566, 302] on textarea at bounding box center [594, 299] width 584 height 59
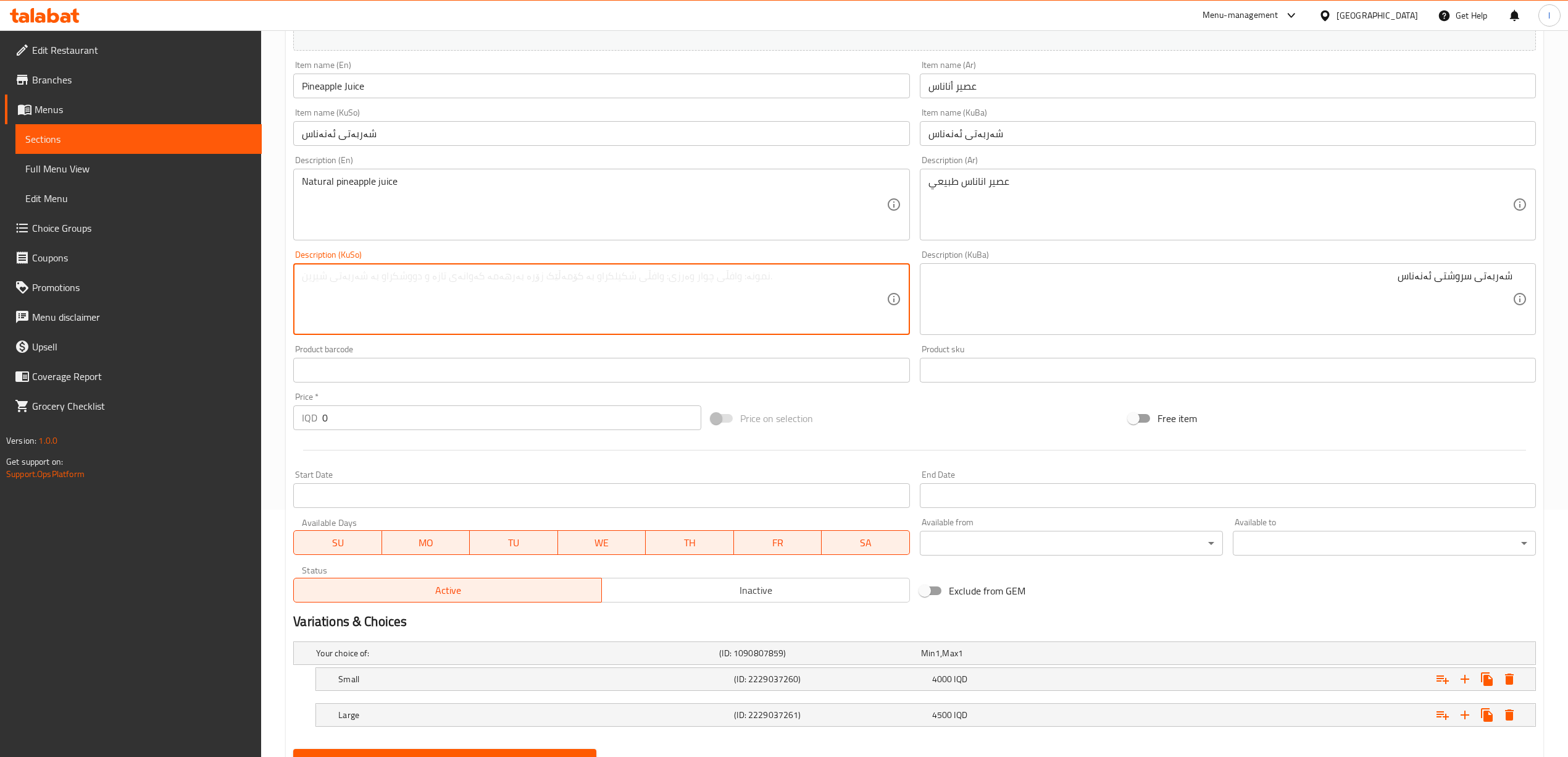
paste textarea "شەربەتی سروشتی ئەنەناس"
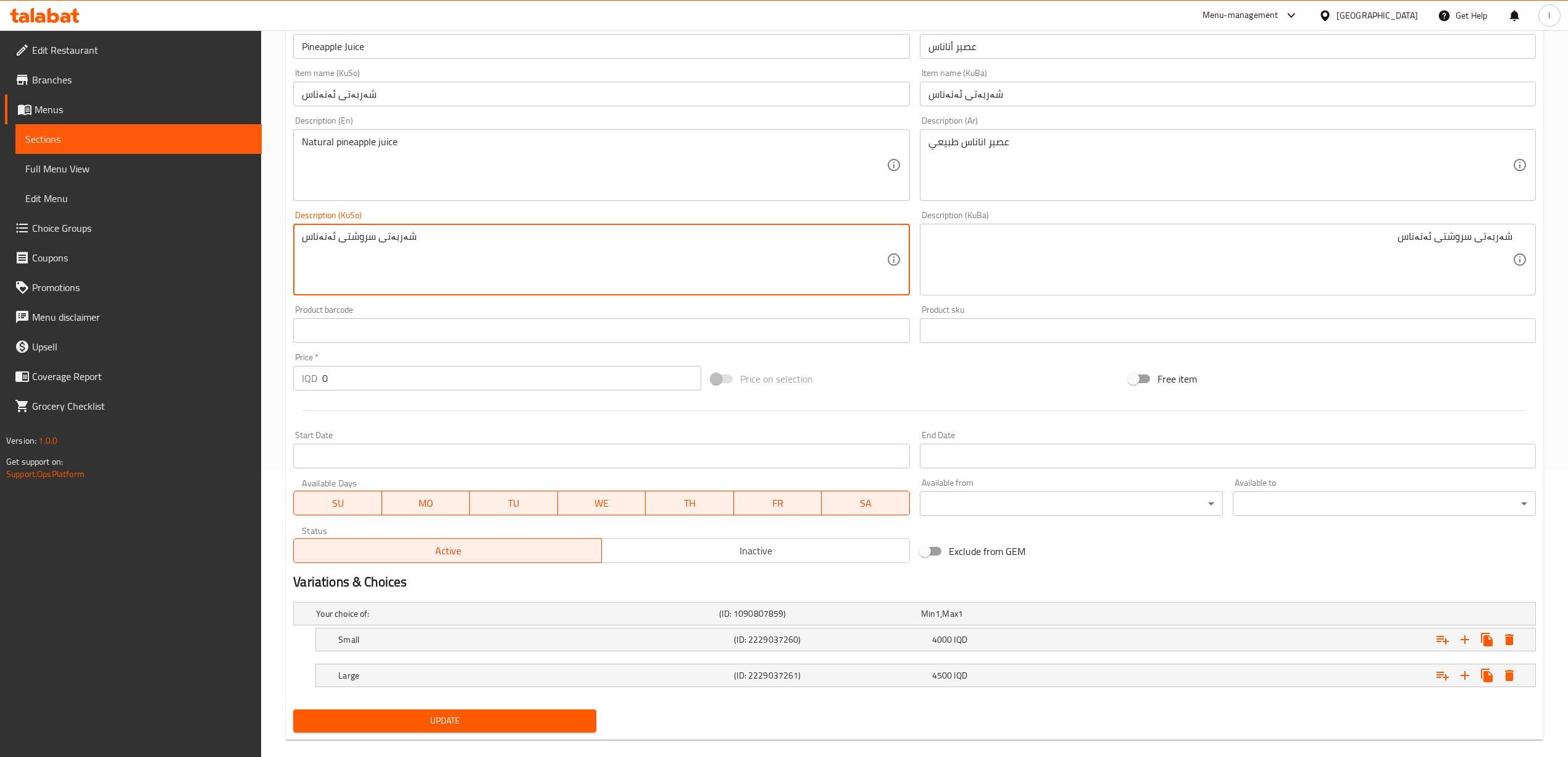
scroll to position [305, 0]
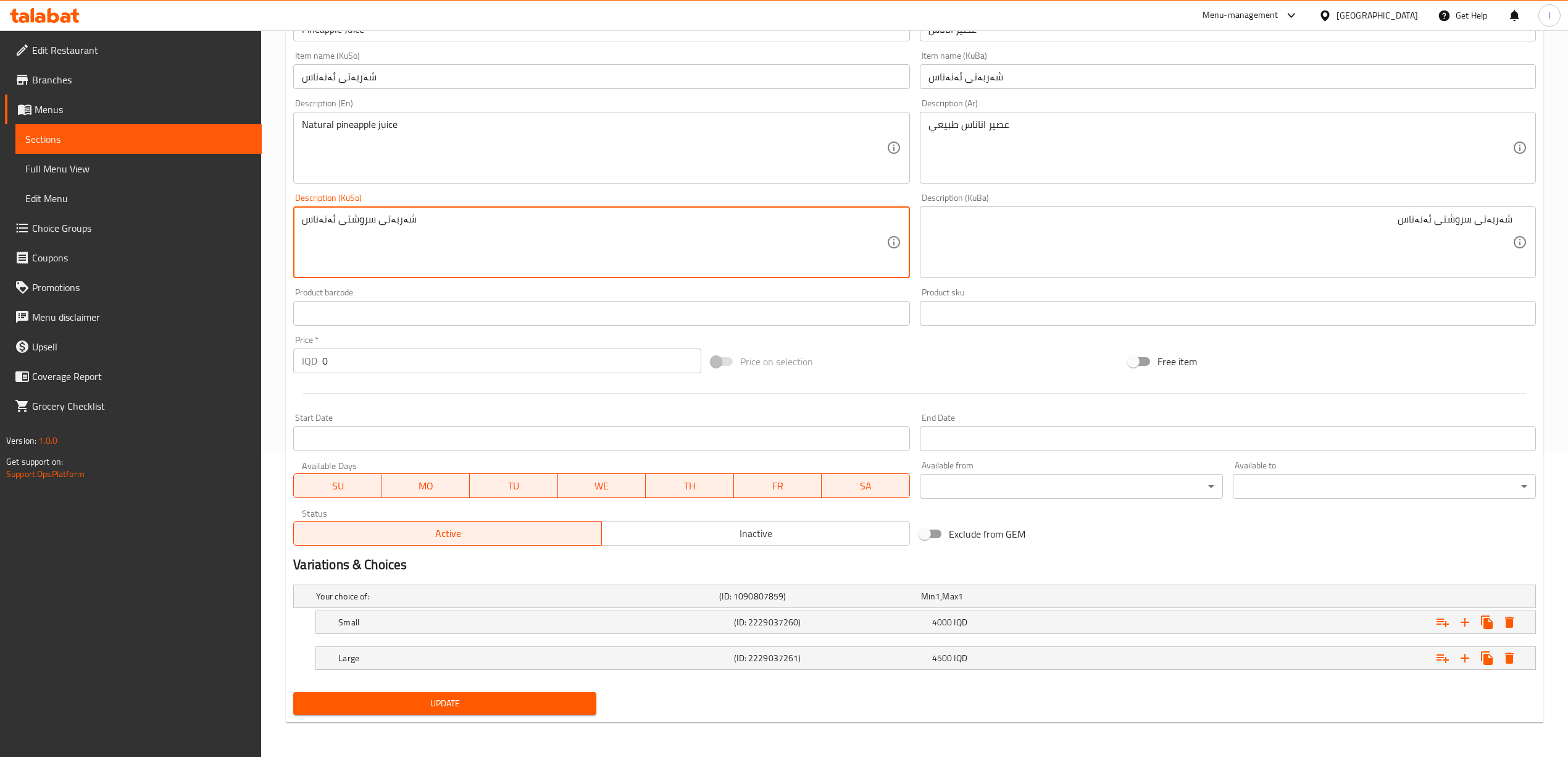
type textarea "شەربەتی سروشتی ئەنەناس"
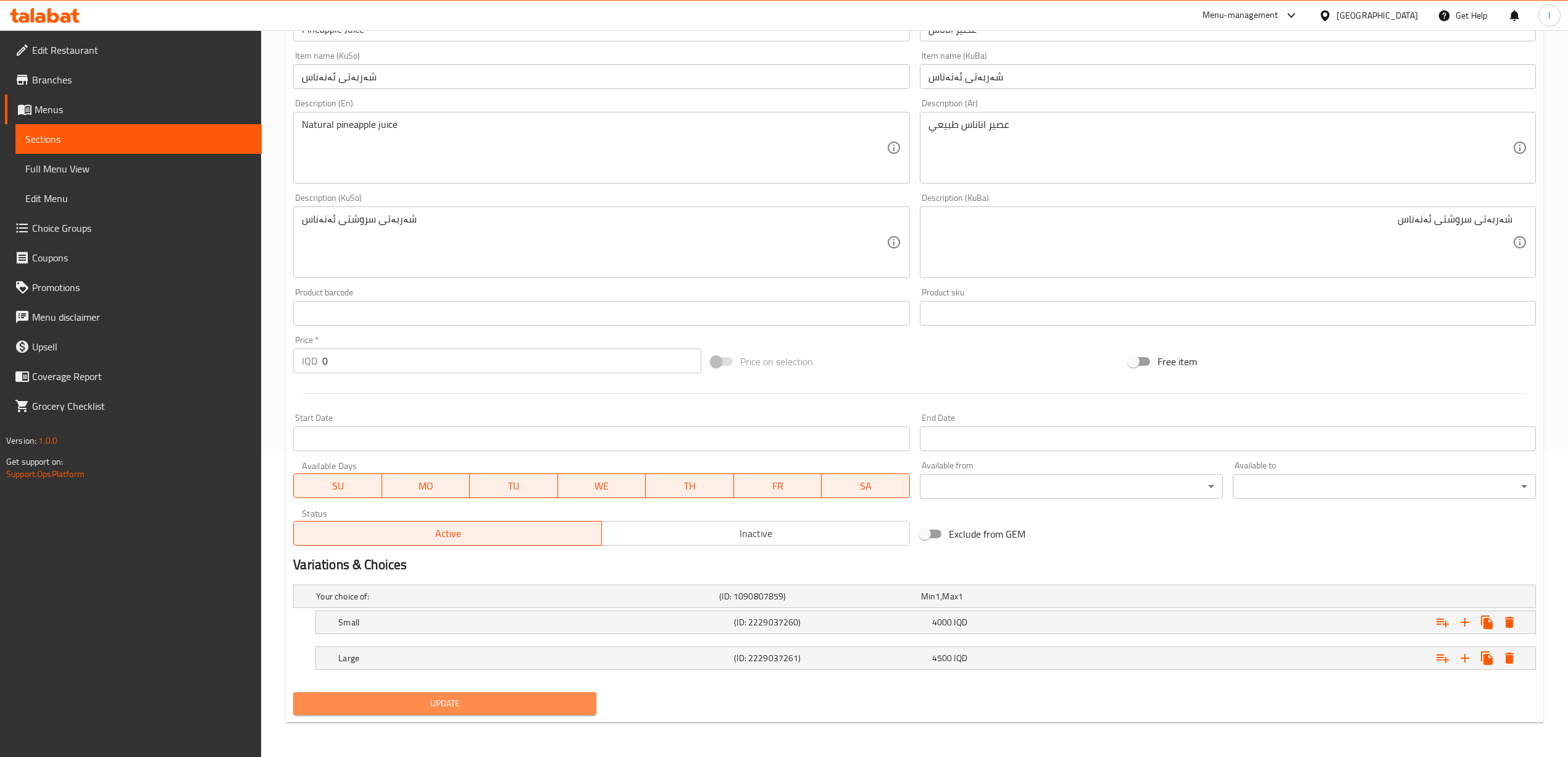
click at [434, 709] on span "Update" at bounding box center [445, 703] width 283 height 16
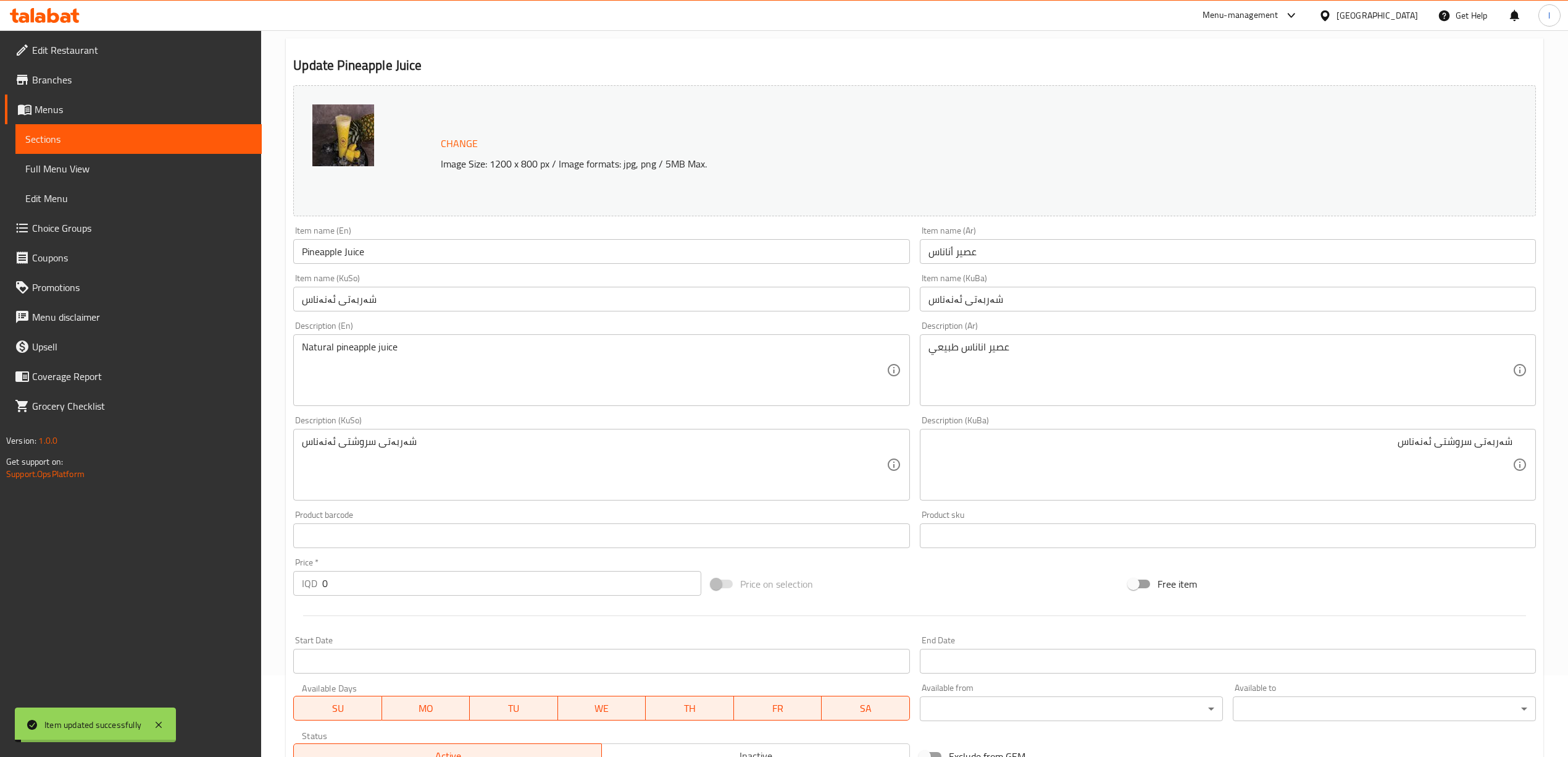
scroll to position [58, 0]
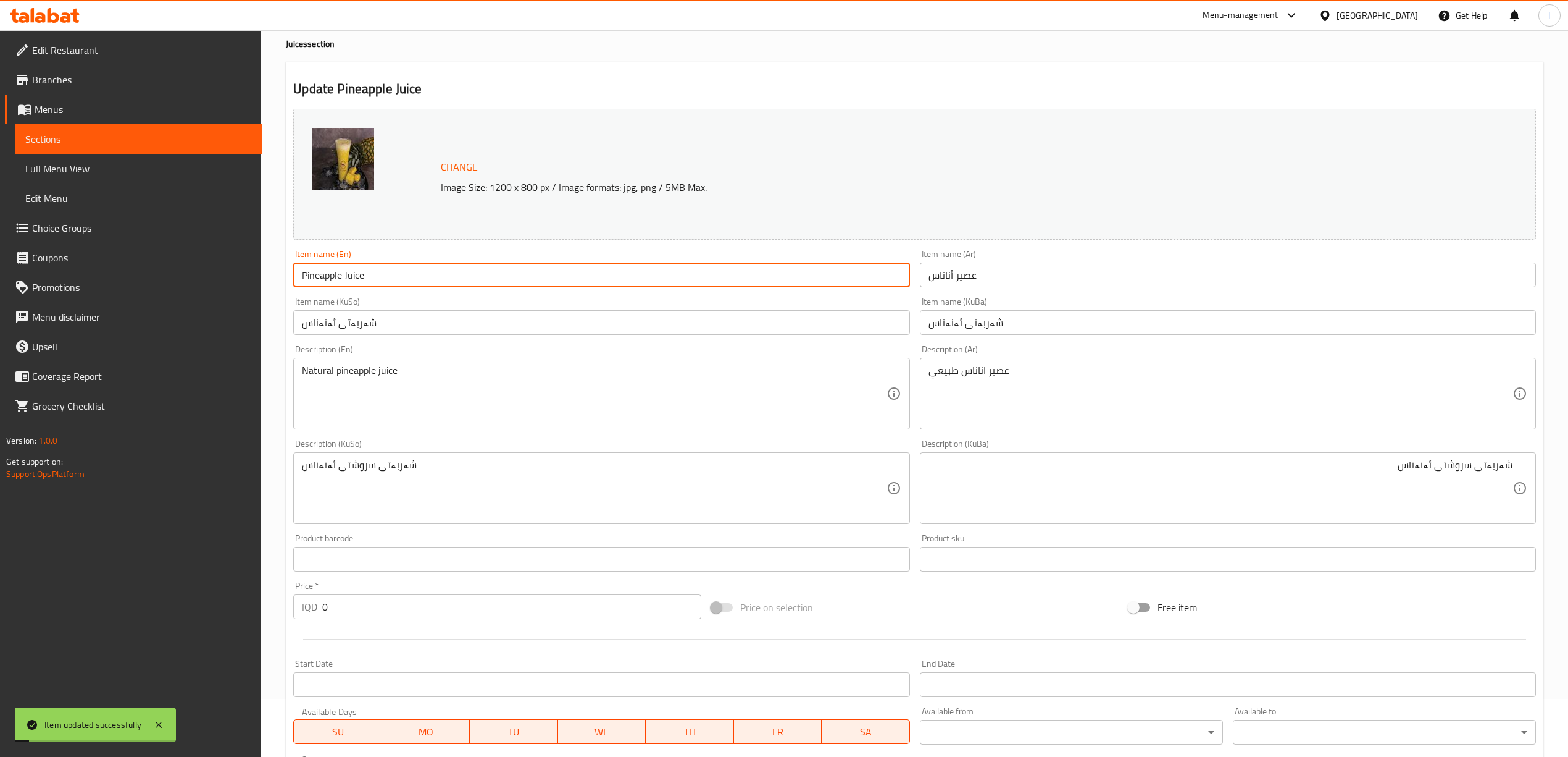
drag, startPoint x: 379, startPoint y: 285, endPoint x: 207, endPoint y: 267, distance: 172.9
click at [208, 267] on div "Edit Restaurant Branches Menus Sections Full Menu View Edit Menu Choice Groups …" at bounding box center [784, 487] width 1568 height 1030
drag, startPoint x: 77, startPoint y: 179, endPoint x: 92, endPoint y: 181, distance: 15.1
click at [77, 181] on link "Full Menu View" at bounding box center [138, 169] width 246 height 30
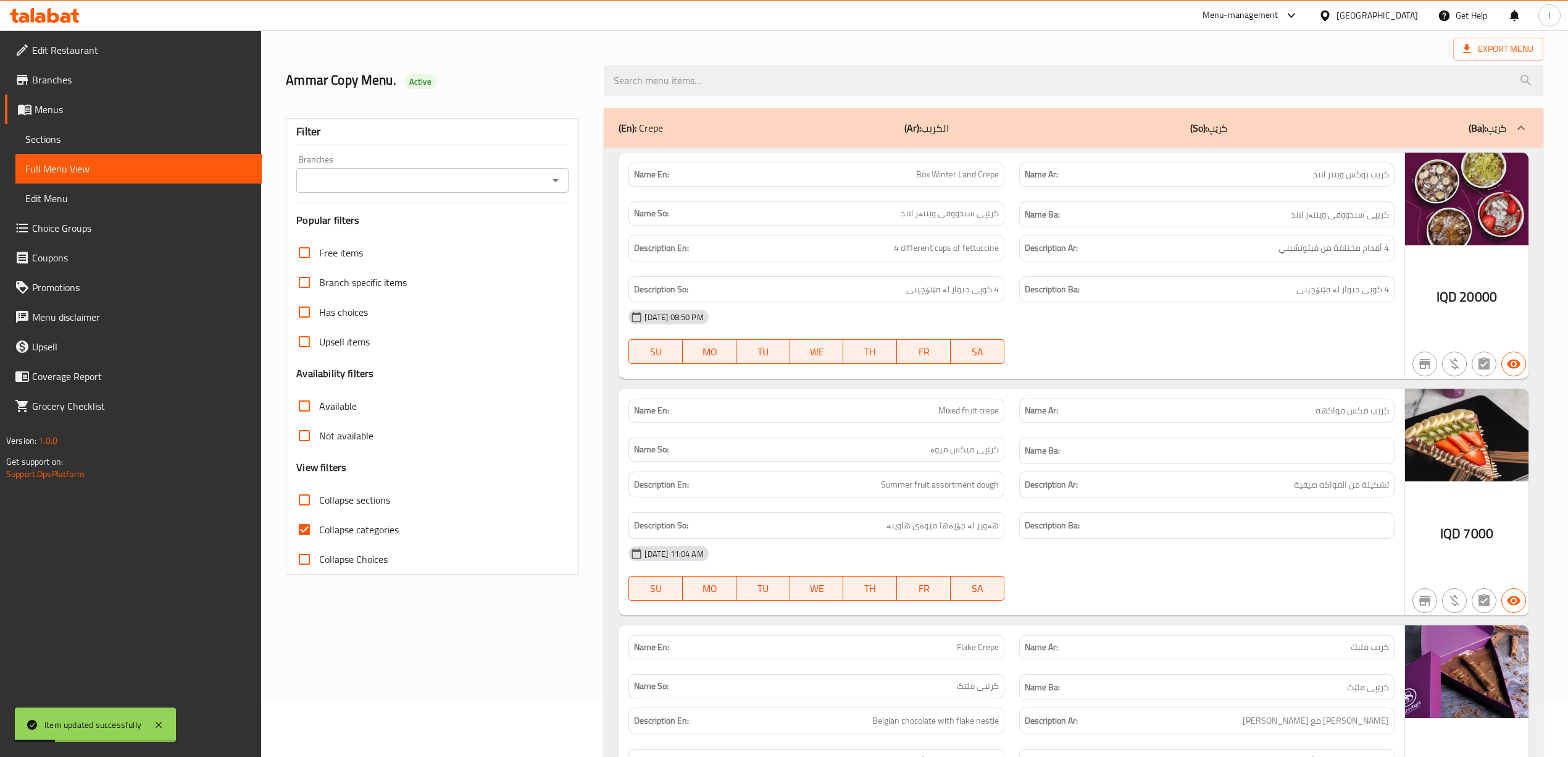
click at [326, 178] on input "Branches" at bounding box center [422, 180] width 245 height 18
click at [360, 228] on span "88 - adhmyia, Al Aathameya" at bounding box center [373, 234] width 136 height 15
type input "88 - adhmyia, Al Aathameya"
click at [336, 530] on span "Collapse categories" at bounding box center [359, 529] width 80 height 15
click at [319, 530] on input "Collapse categories" at bounding box center [305, 529] width 30 height 30
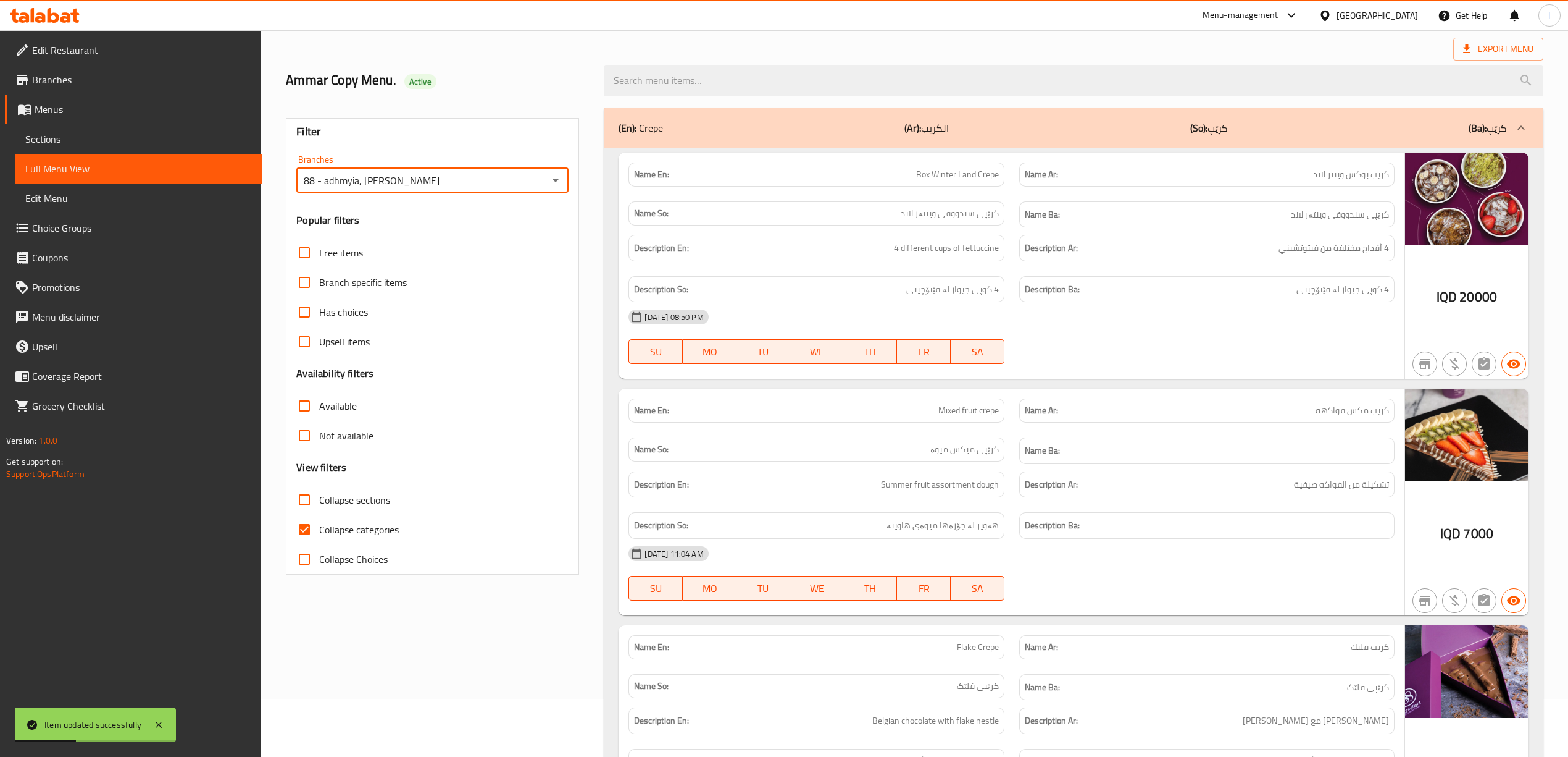
checkbox input "false"
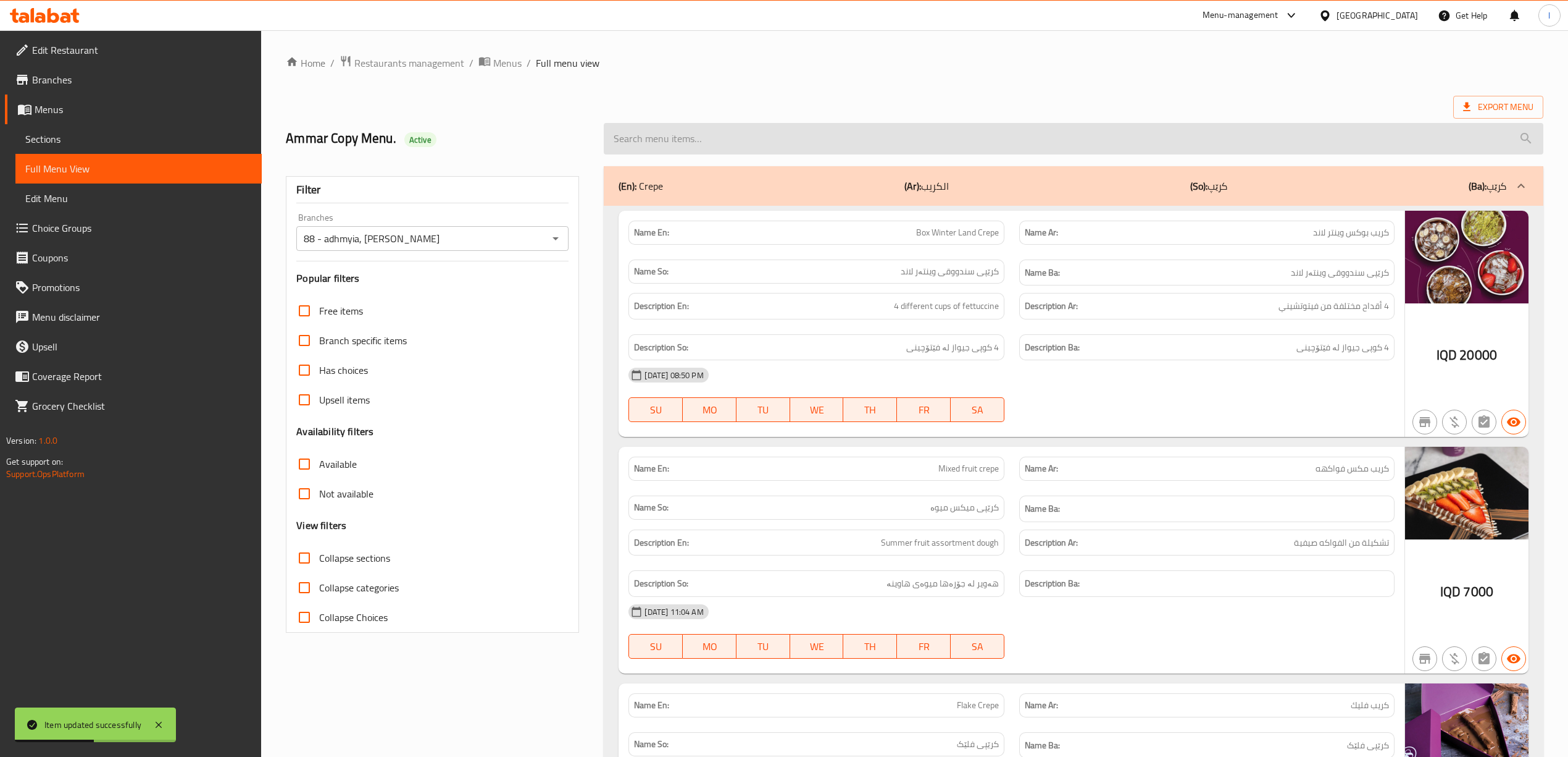
click at [719, 147] on input "search" at bounding box center [1073, 138] width 939 height 32
paste input "Pineapple Juice"
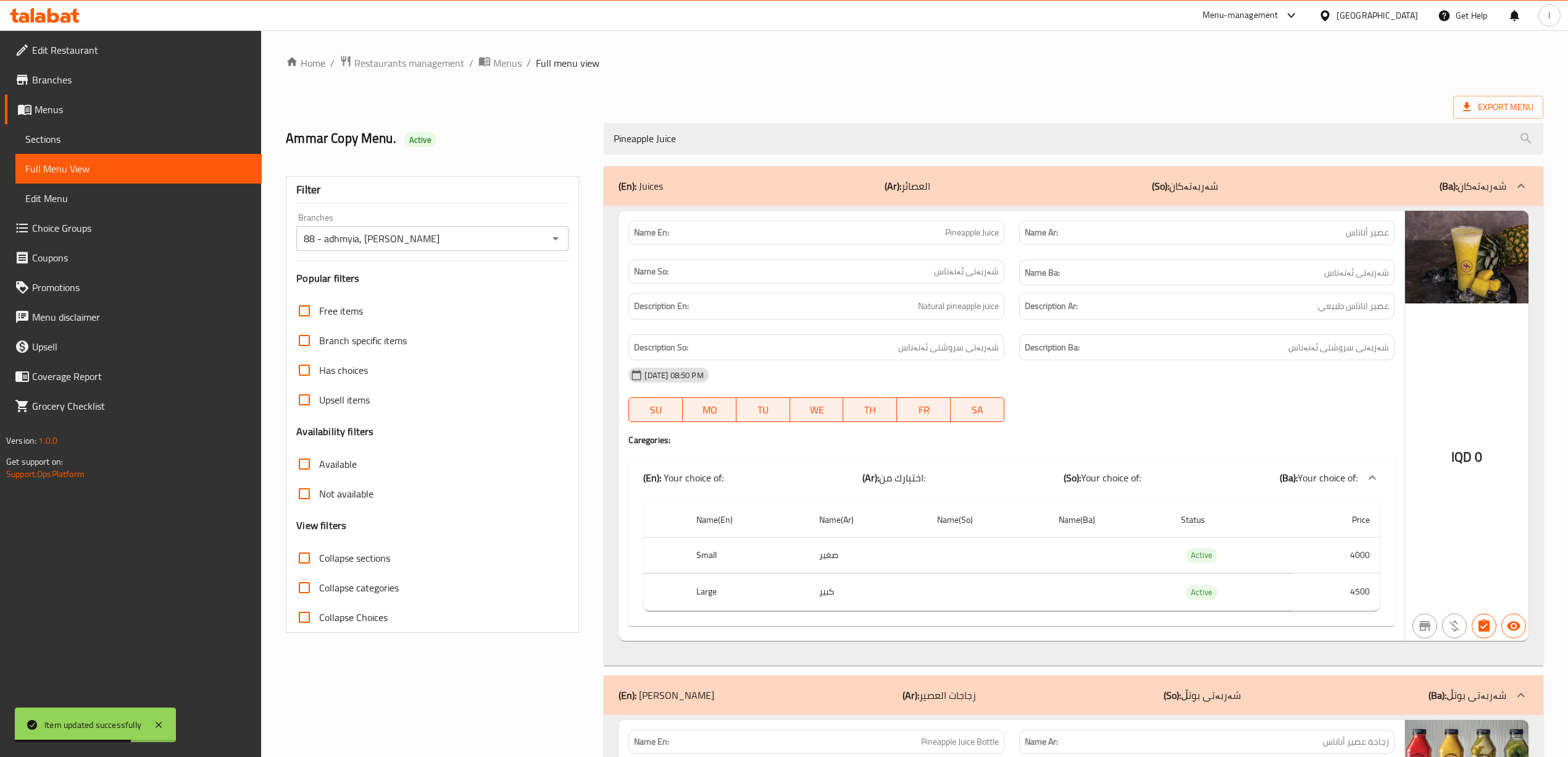
type input "Pineapple Juice"
click at [1245, 697] on div "(En): Juice Bottles (Ar): زجاجات العصير (So): شەربەتی بوتڵ (Ba): شەربەتی بوتڵ" at bounding box center [1062, 695] width 887 height 15
